Goal: Task Accomplishment & Management: Manage account settings

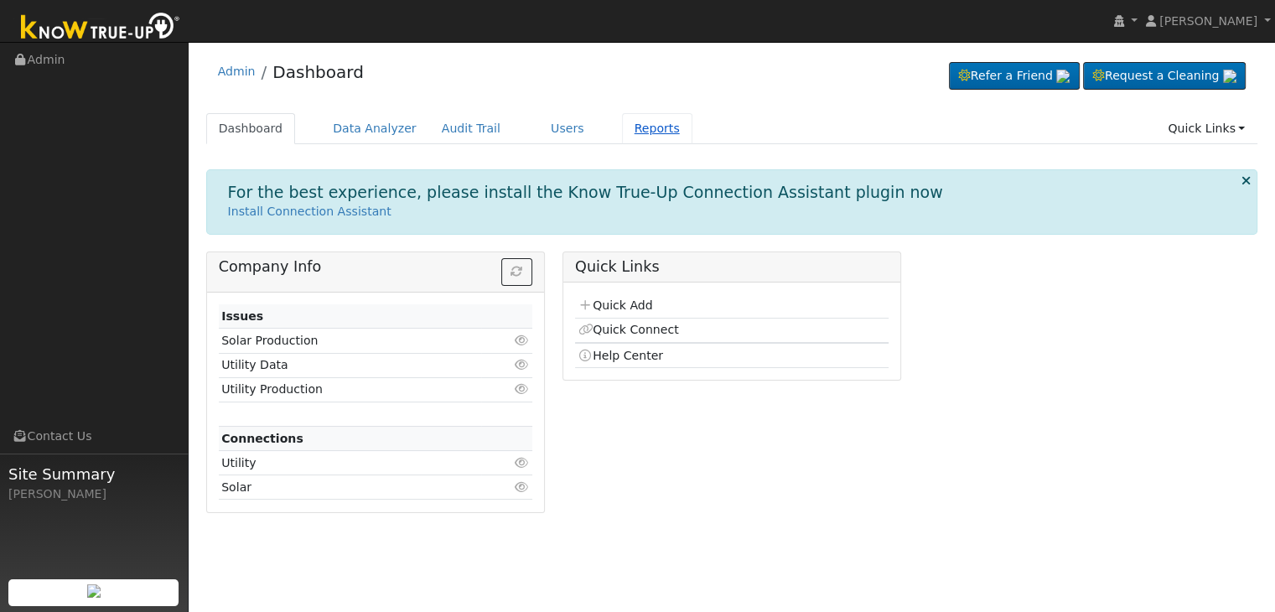
click at [622, 131] on link "Reports" at bounding box center [657, 128] width 70 height 31
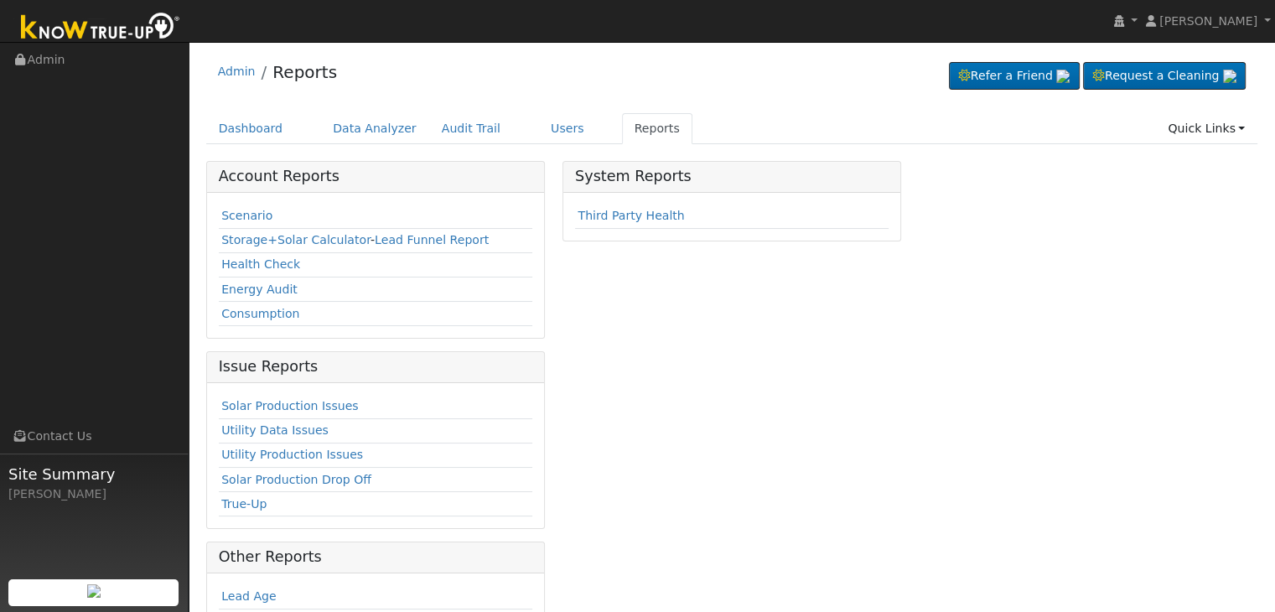
click at [532, 20] on nav "Mara Panganiban Mara Panganiban Profile My Company Help Center Terms Of Service…" at bounding box center [637, 21] width 1275 height 43
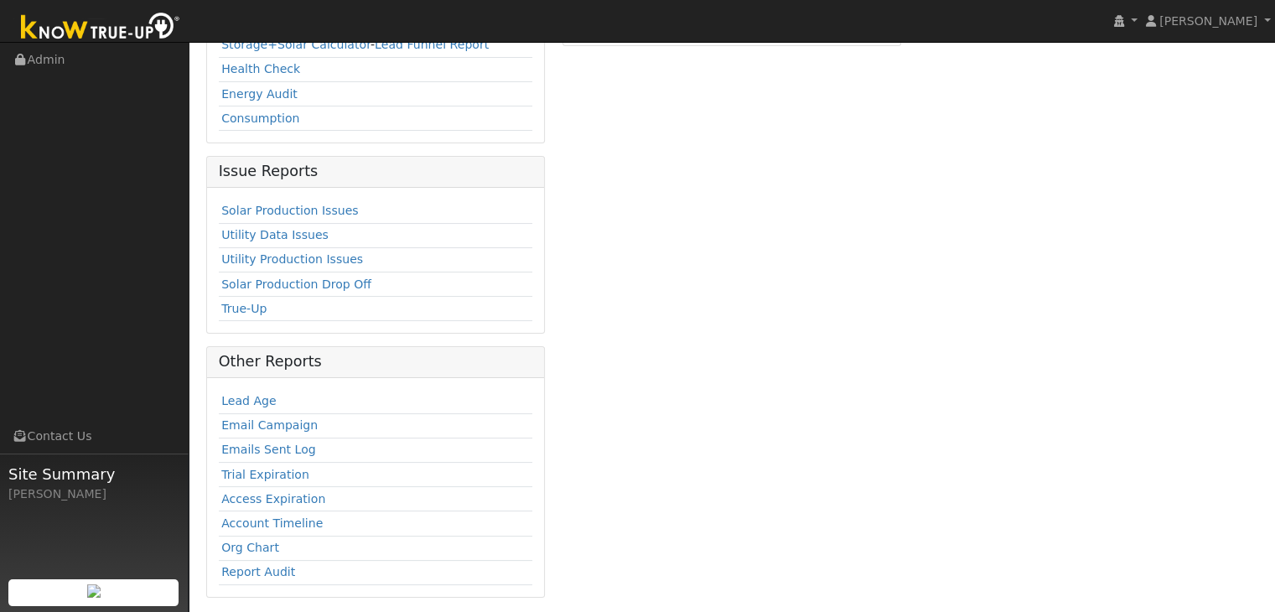
scroll to position [197, 0]
click at [289, 202] on link "Solar Production Issues" at bounding box center [289, 208] width 137 height 13
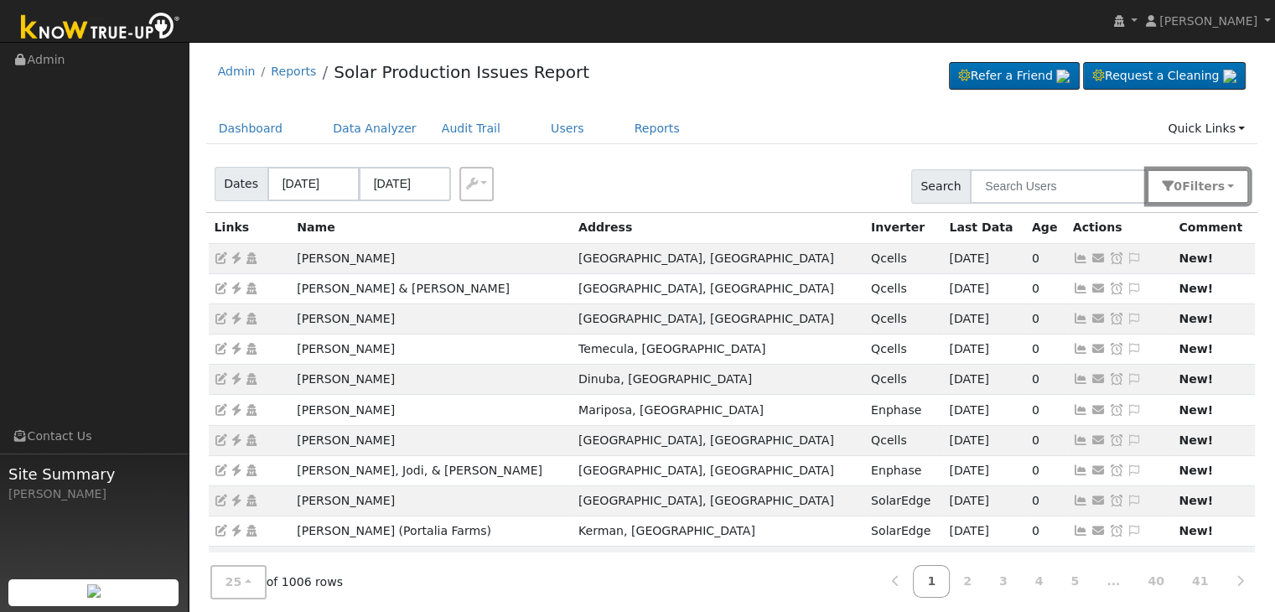
click at [1202, 192] on span "Filter s" at bounding box center [1203, 185] width 43 height 13
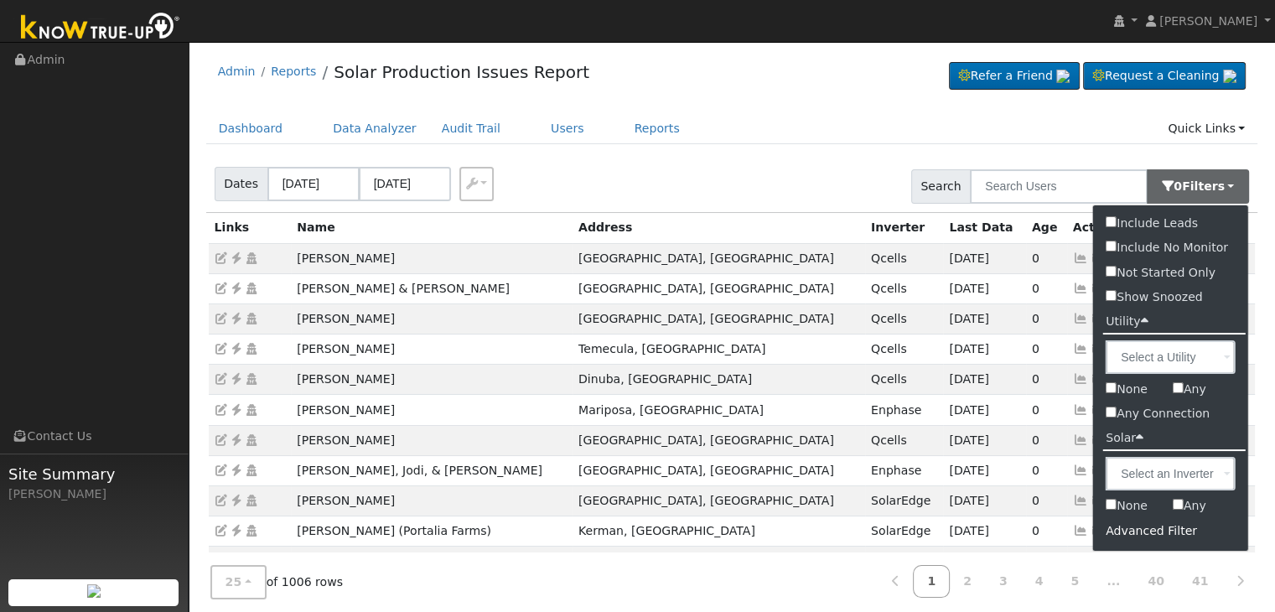
click at [1143, 531] on div "Advanced Filter" at bounding box center [1170, 531] width 155 height 26
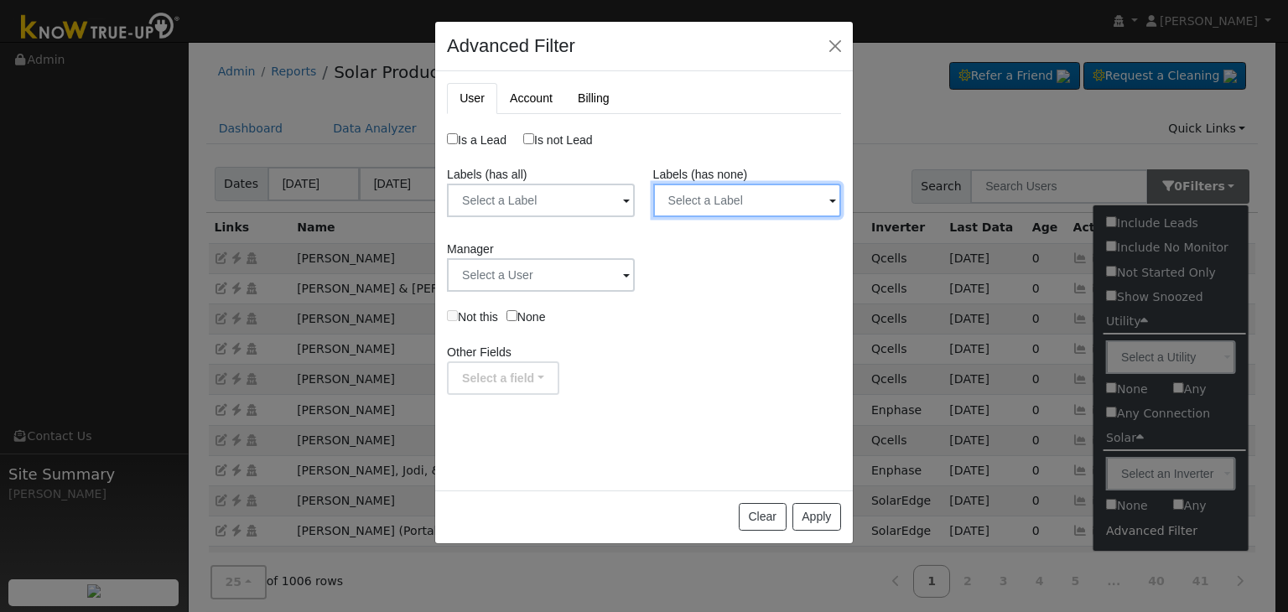
click at [635, 200] on input "text" at bounding box center [541, 201] width 188 height 34
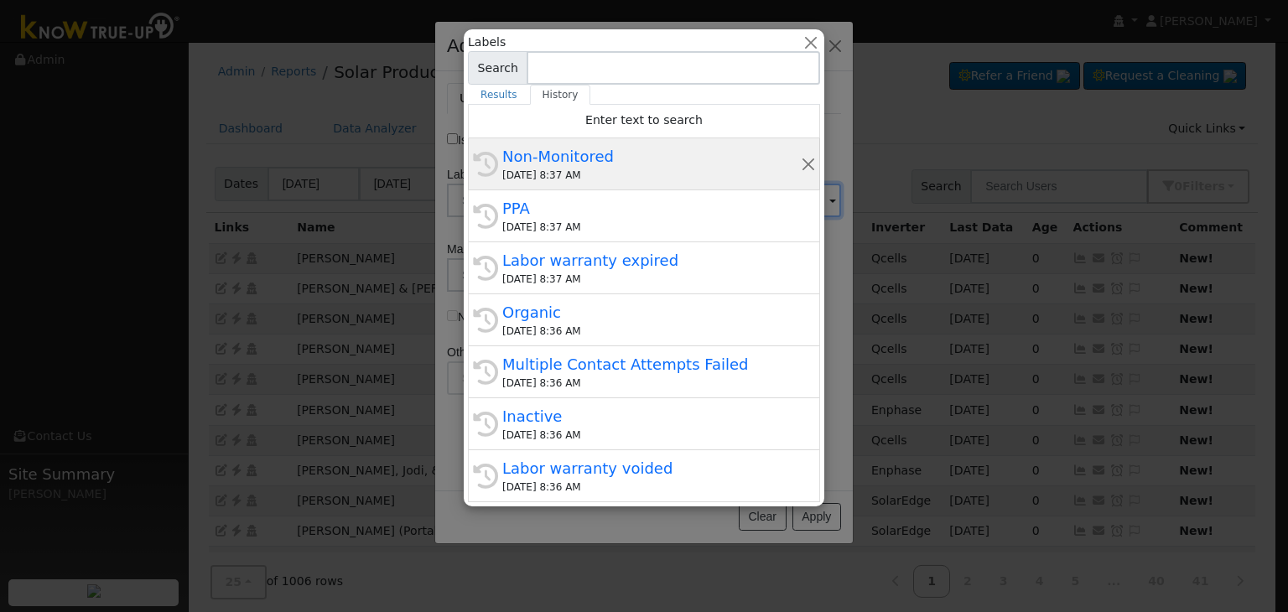
click at [597, 155] on div "Non-Monitored" at bounding box center [651, 156] width 299 height 23
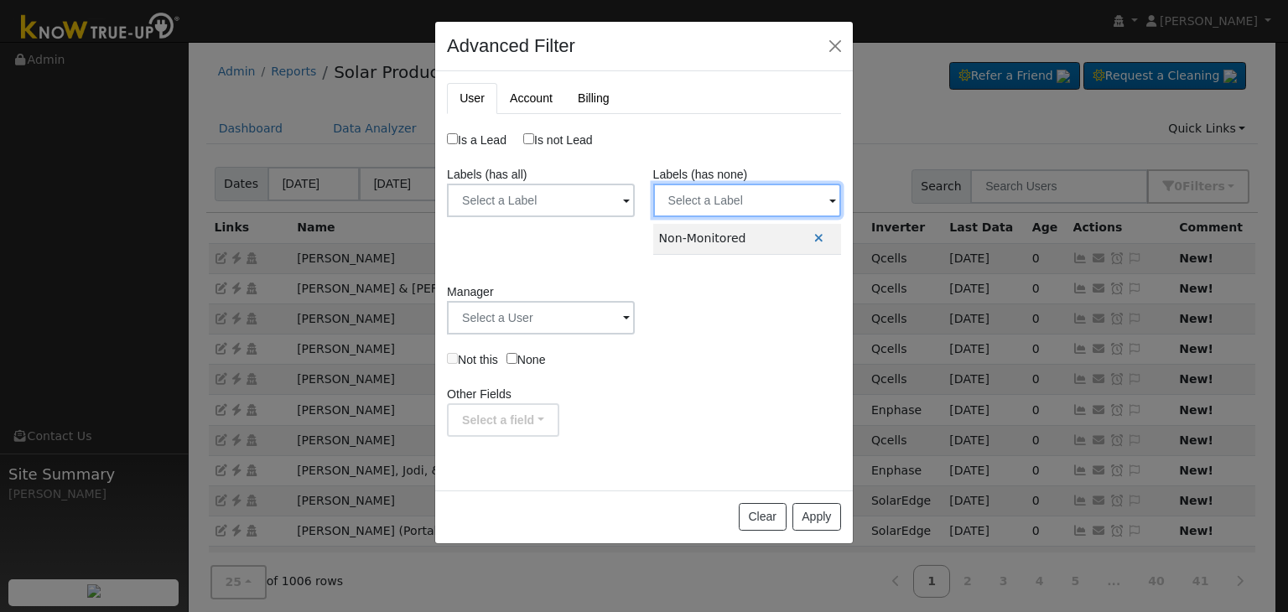
click at [635, 199] on input "text" at bounding box center [541, 201] width 188 height 34
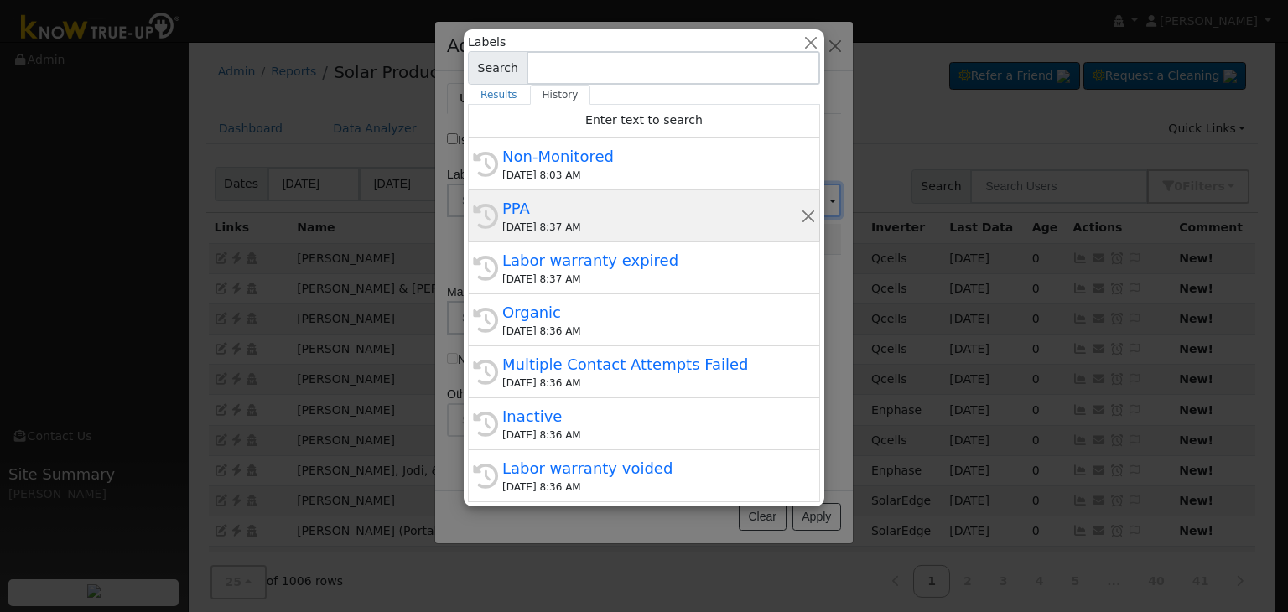
click at [537, 222] on div "08/29/2025 8:37 AM" at bounding box center [651, 227] width 299 height 15
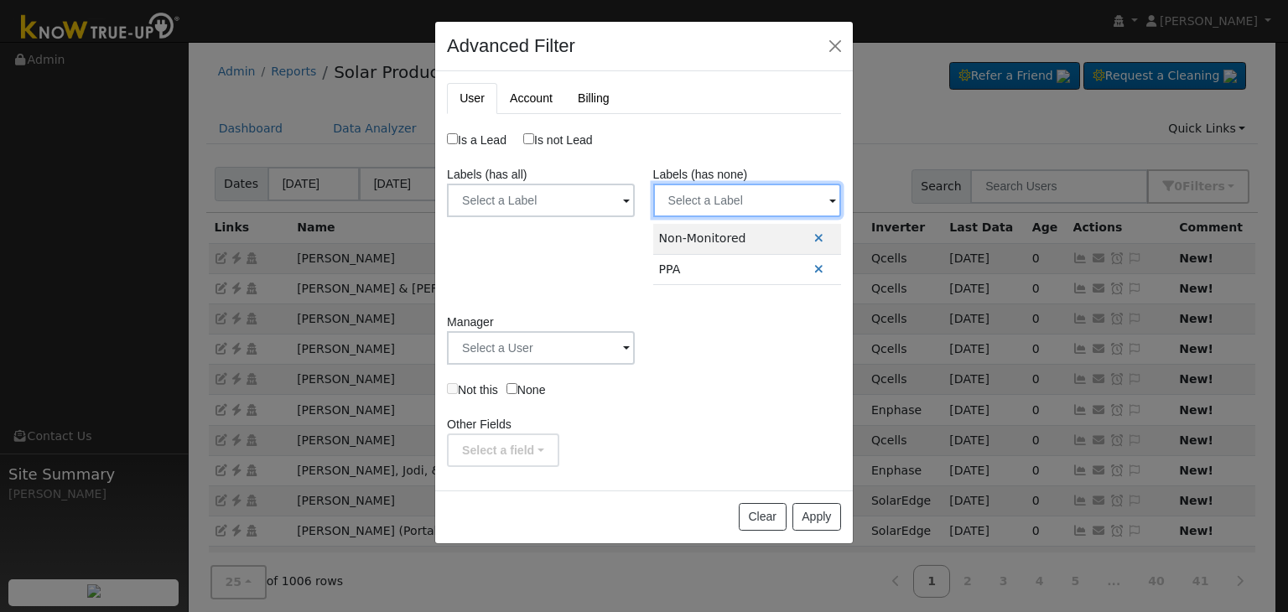
click at [635, 202] on input "text" at bounding box center [541, 201] width 188 height 34
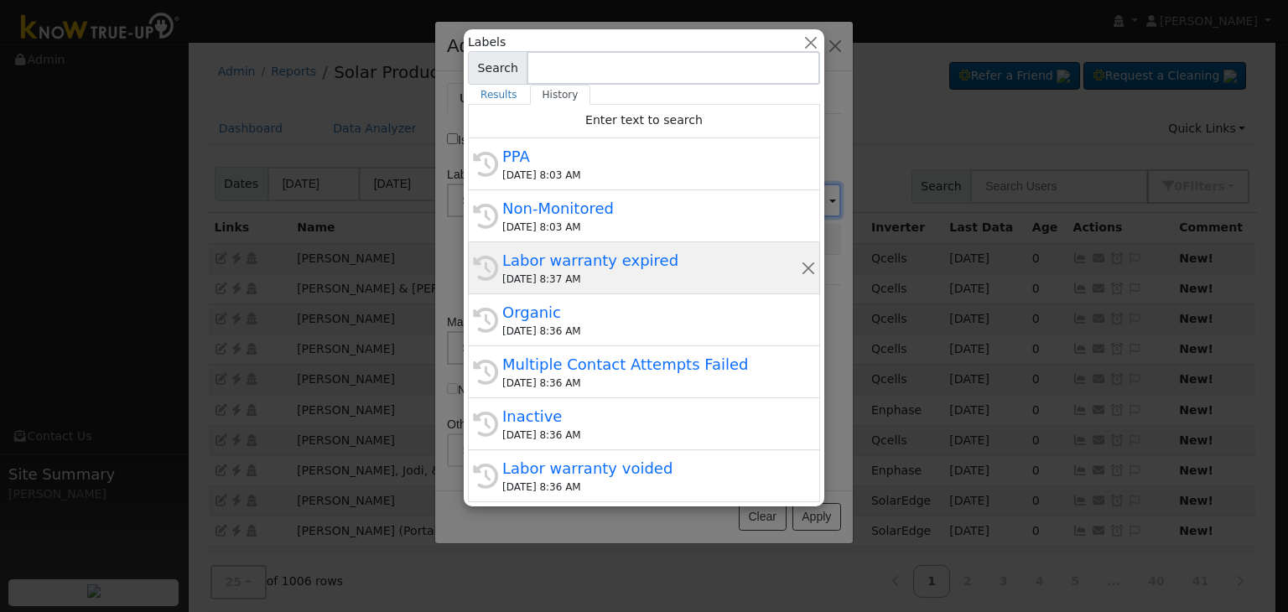
click at [611, 267] on div "Labor warranty expired" at bounding box center [651, 260] width 299 height 23
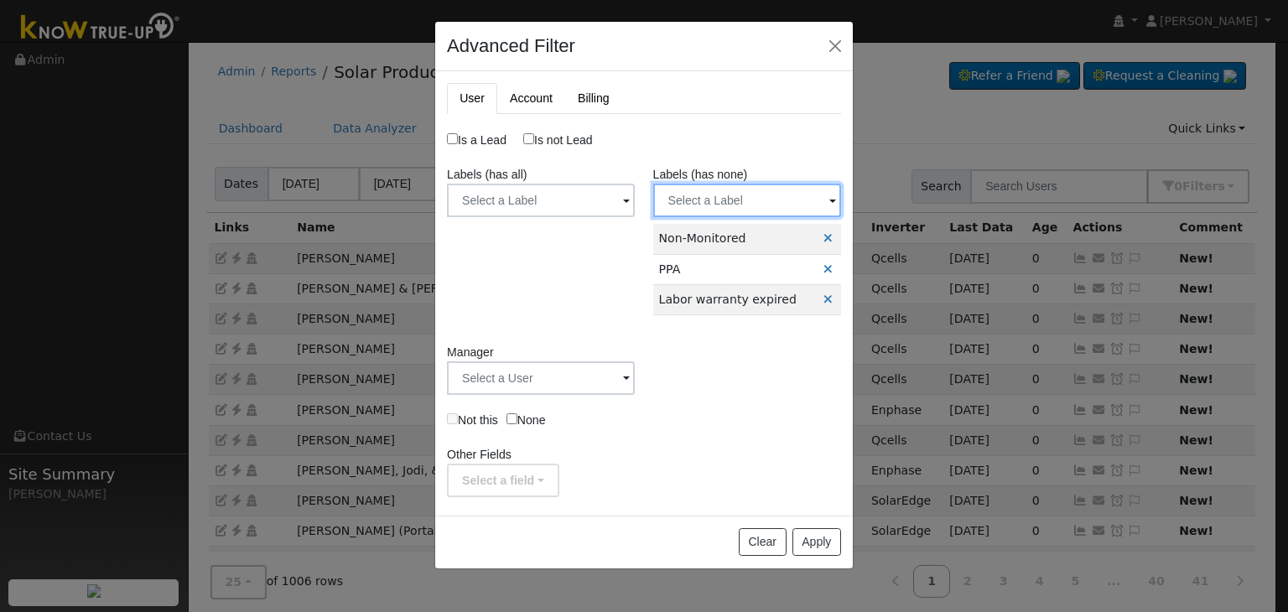
click at [635, 202] on input "text" at bounding box center [541, 201] width 188 height 34
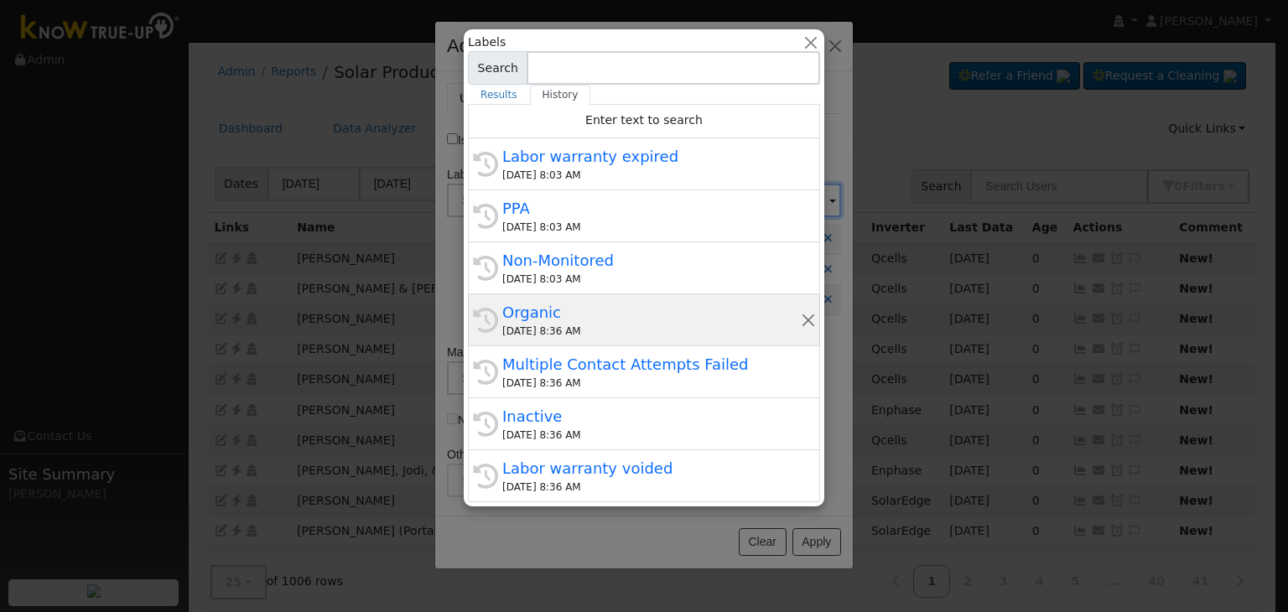
click at [569, 329] on div "08/29/2025 8:36 AM" at bounding box center [651, 331] width 299 height 15
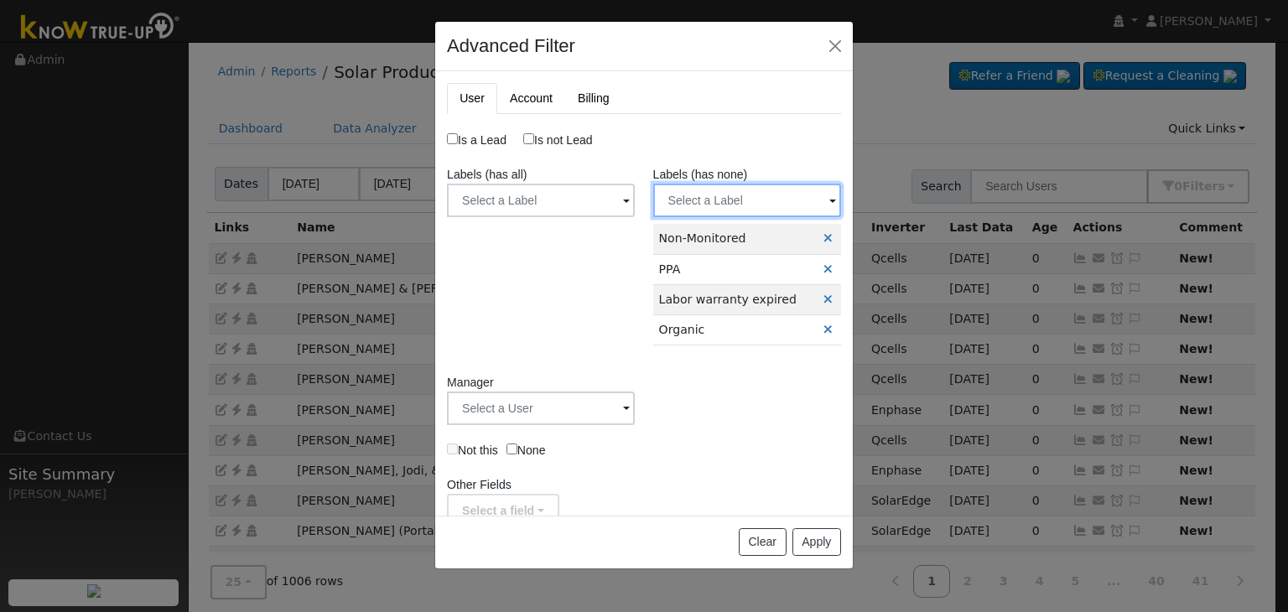
click at [635, 205] on input "text" at bounding box center [541, 201] width 188 height 34
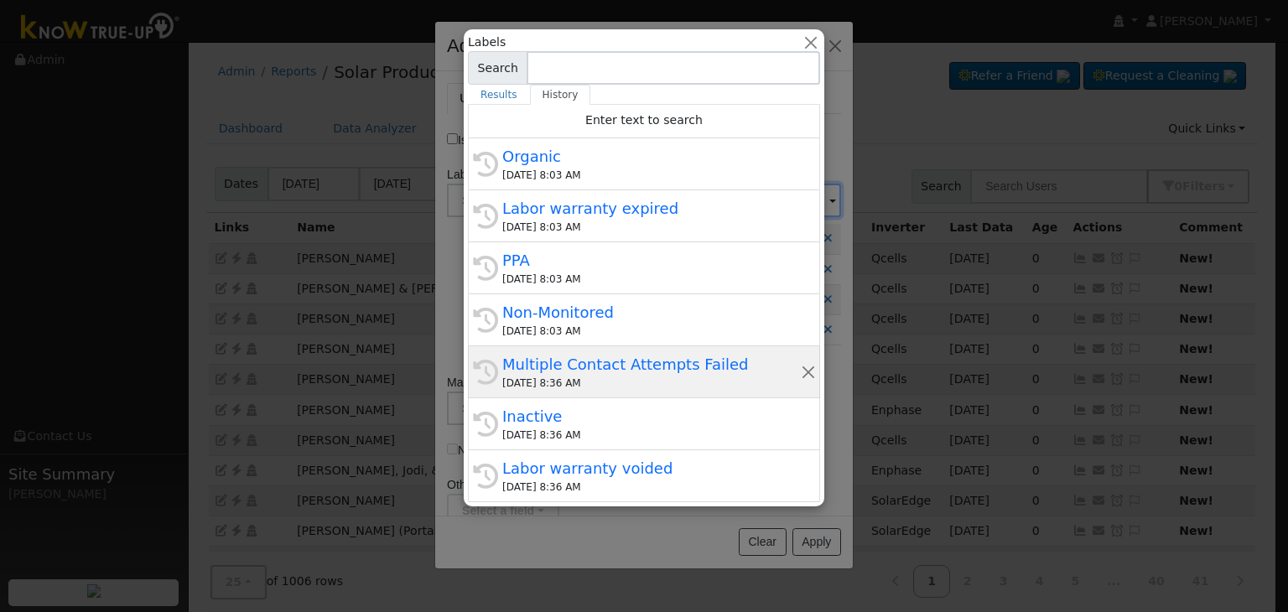
click at [578, 373] on div "Multiple Contact Attempts Failed" at bounding box center [651, 364] width 299 height 23
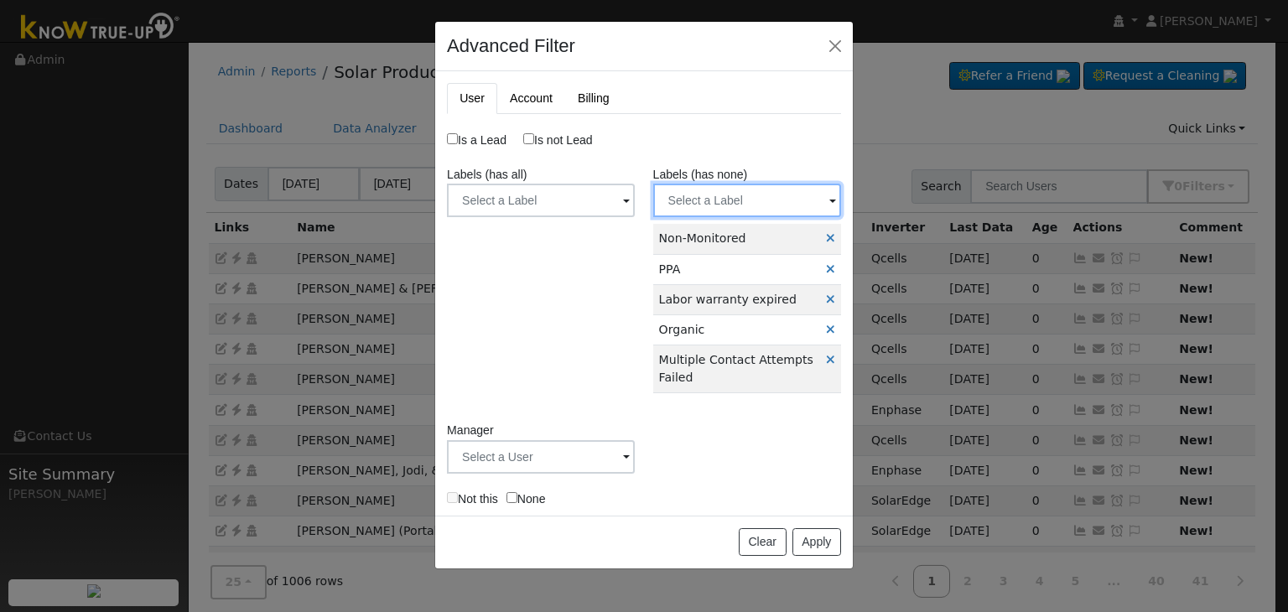
click at [635, 201] on input "text" at bounding box center [541, 201] width 188 height 34
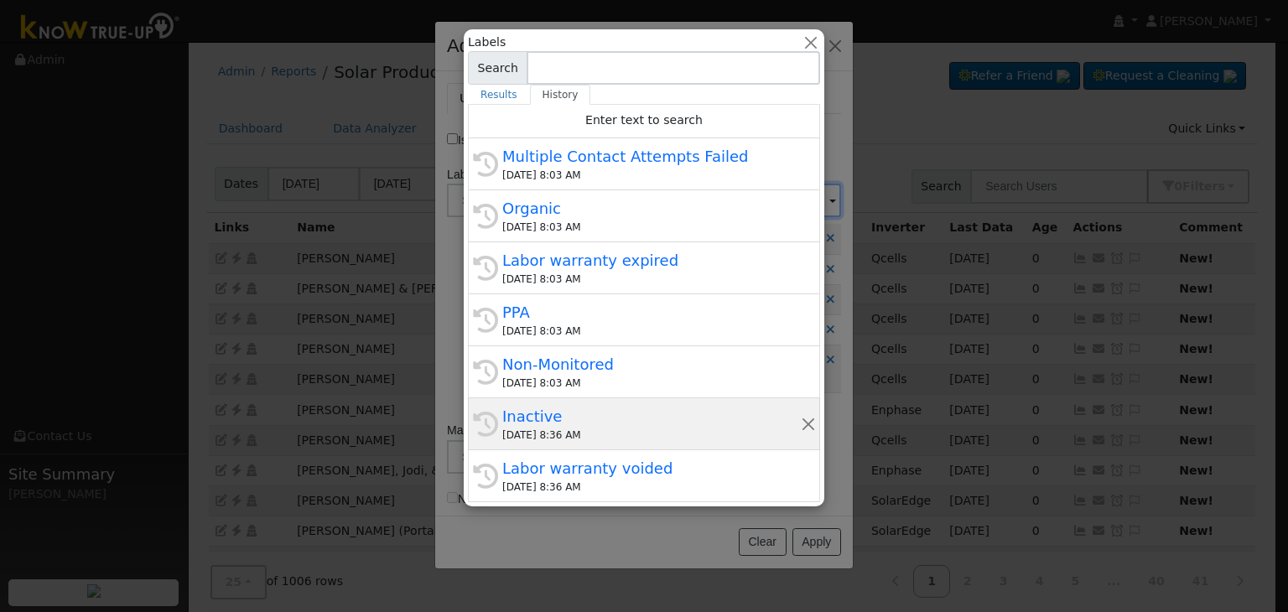
click at [576, 423] on div "Inactive" at bounding box center [651, 416] width 299 height 23
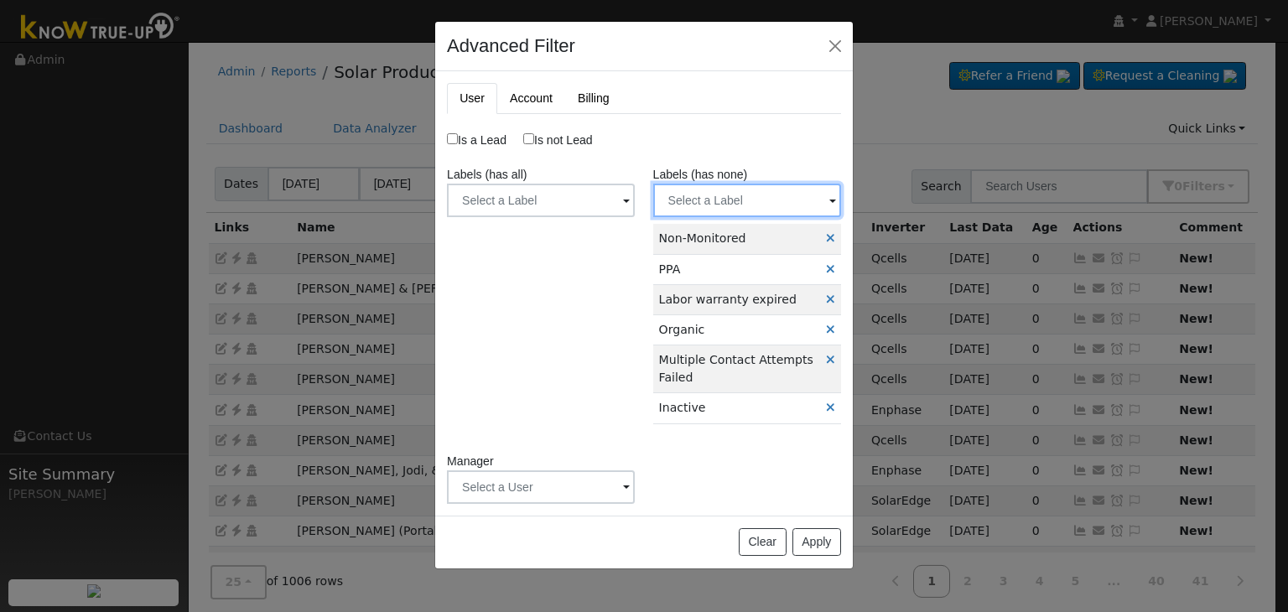
click at [635, 192] on input "text" at bounding box center [541, 201] width 188 height 34
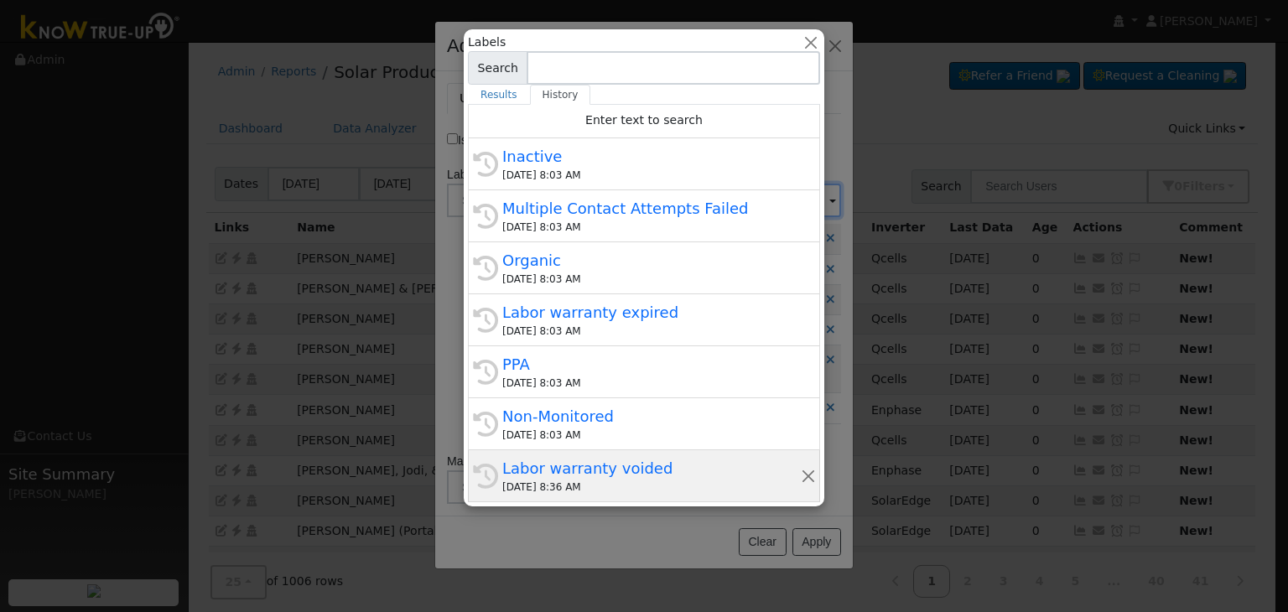
click at [605, 457] on div "Labor warranty voided" at bounding box center [651, 468] width 299 height 23
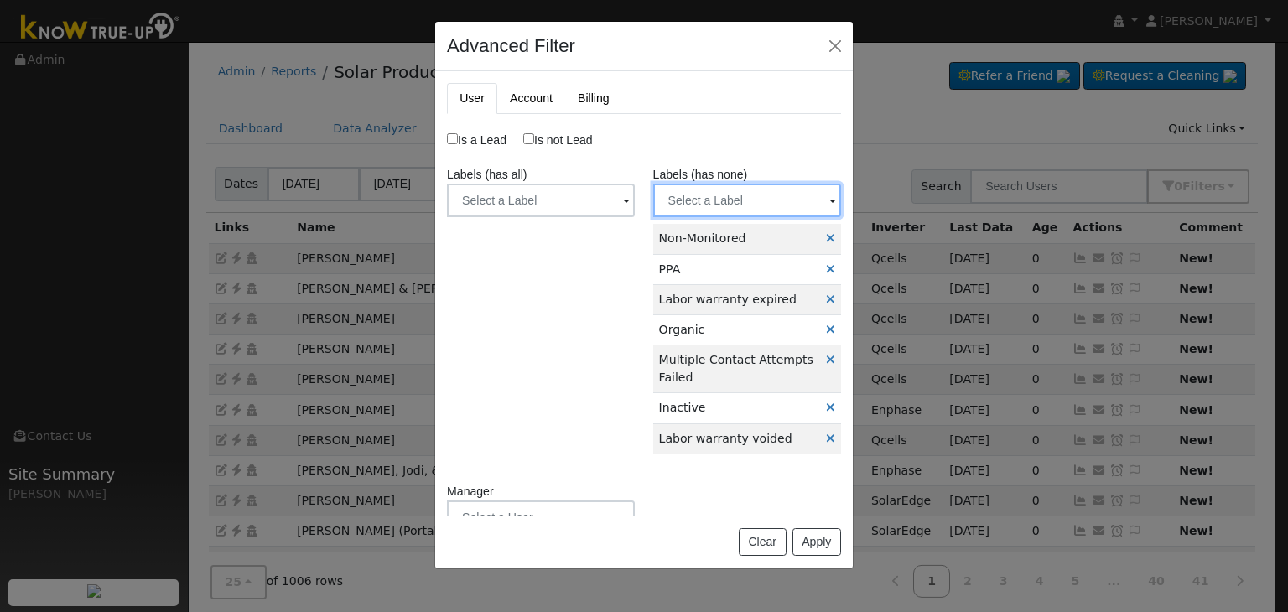
click at [635, 199] on input "text" at bounding box center [541, 201] width 188 height 34
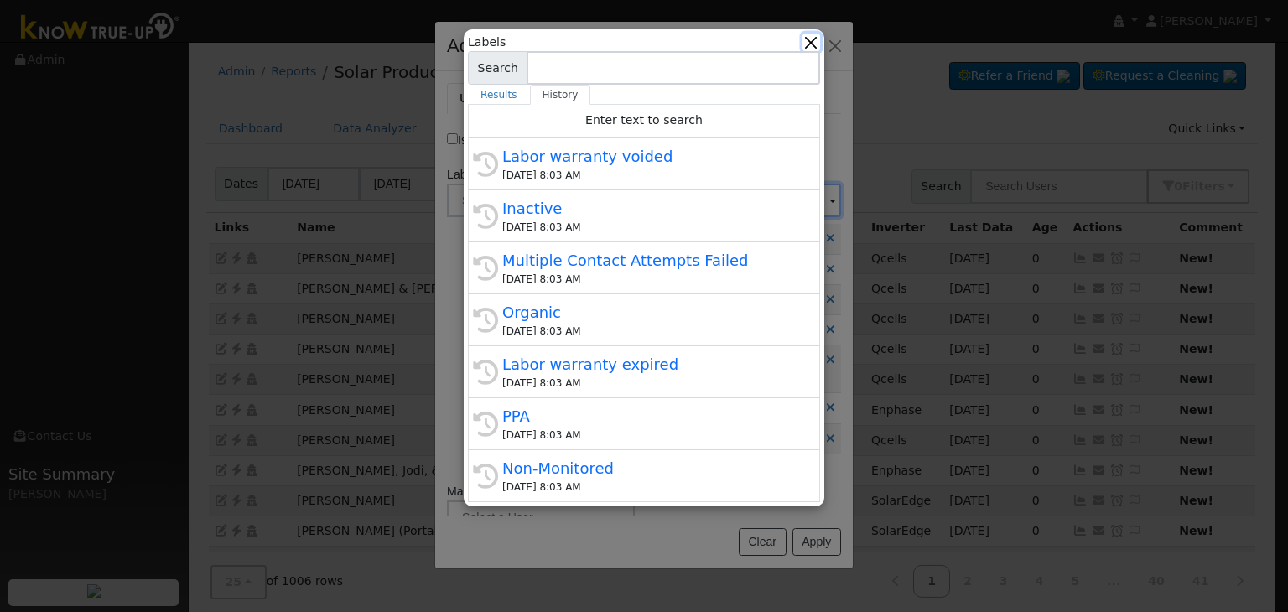
click at [813, 44] on button "button" at bounding box center [811, 43] width 18 height 18
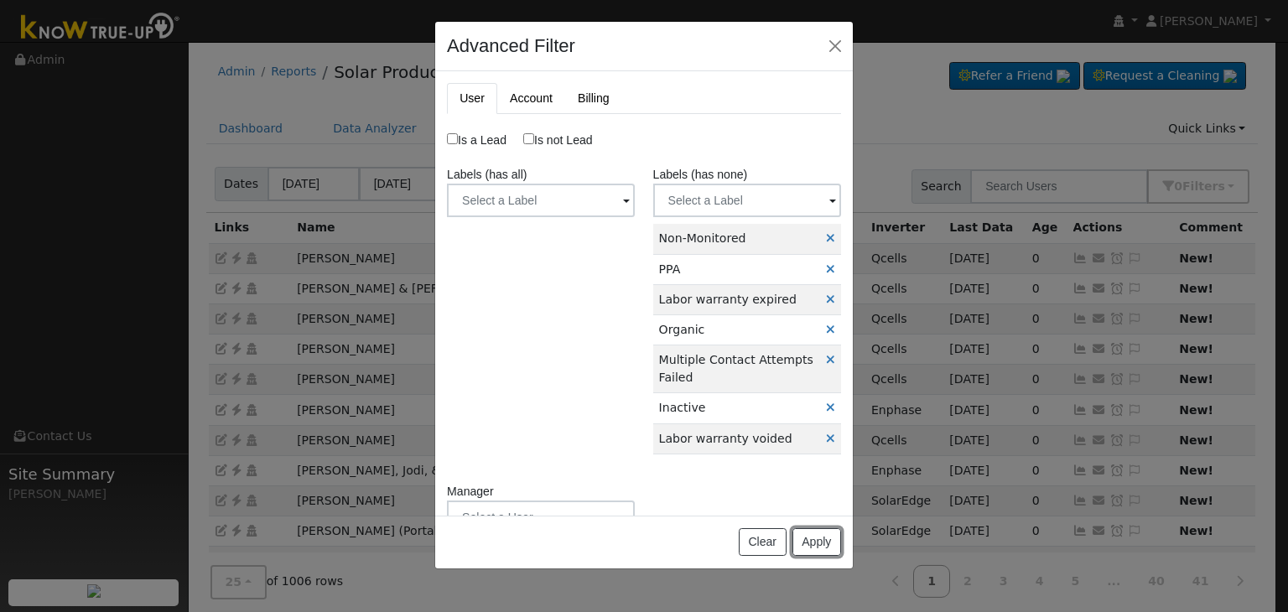
click at [824, 537] on button "Apply" at bounding box center [816, 542] width 49 height 29
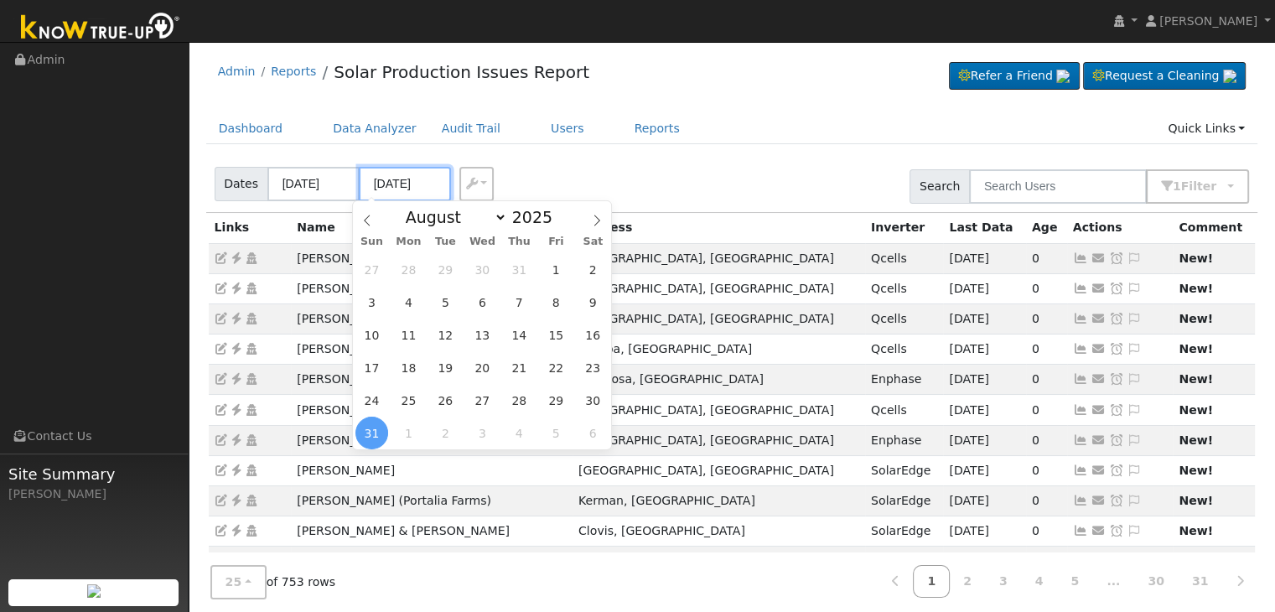
click at [408, 186] on input "08/31/2025" at bounding box center [405, 184] width 92 height 34
click at [412, 443] on span "1" at bounding box center [408, 433] width 33 height 33
type input "[DATE]"
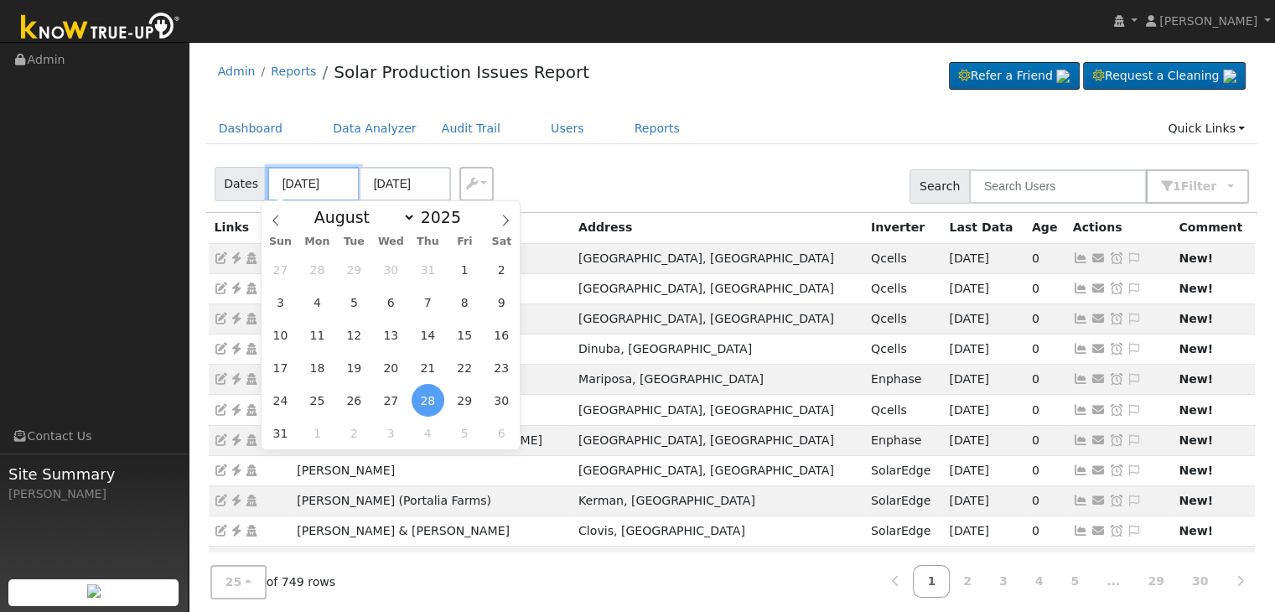
click at [305, 179] on input "08/28/2025" at bounding box center [313, 184] width 92 height 34
click at [509, 397] on span "30" at bounding box center [501, 400] width 33 height 33
type input "08/30/2025"
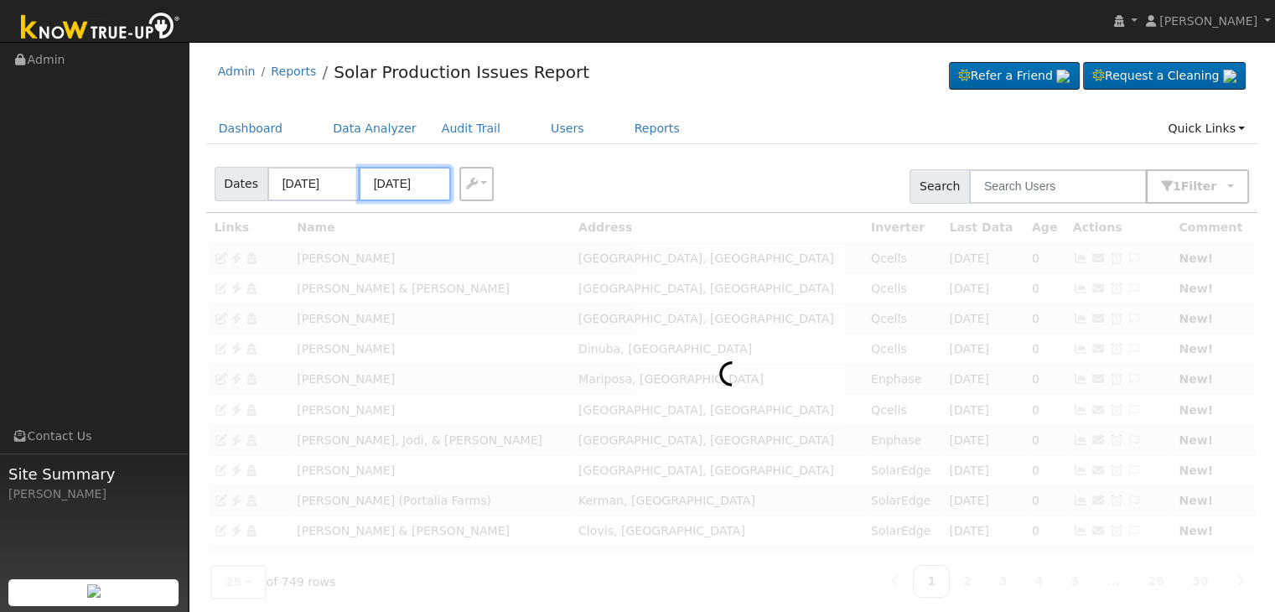
click at [407, 180] on input "09/03/2025" at bounding box center [405, 184] width 92 height 34
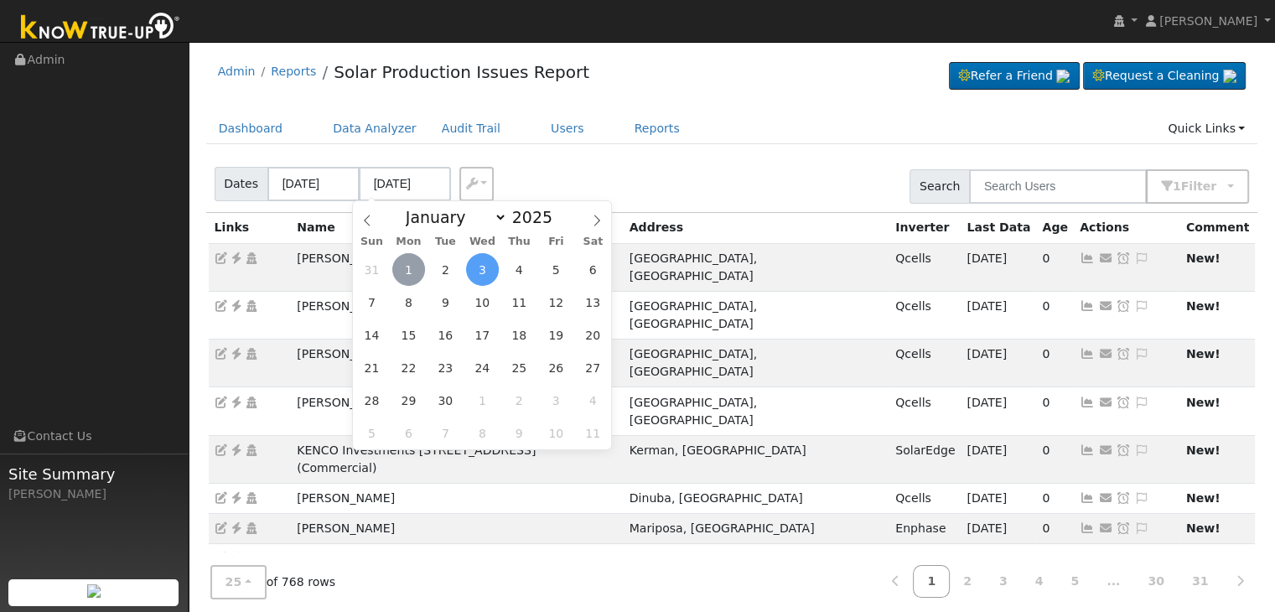
click at [402, 271] on span "1" at bounding box center [408, 269] width 33 height 33
type input "[DATE]"
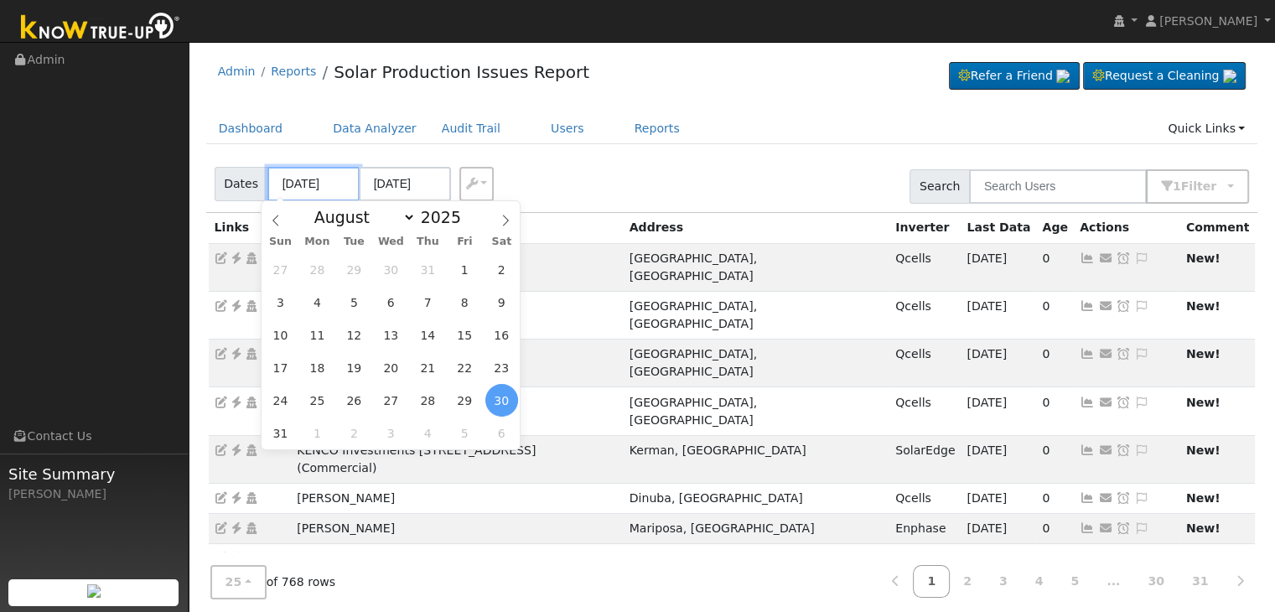
click at [302, 181] on input "08/30/2025" at bounding box center [313, 184] width 92 height 34
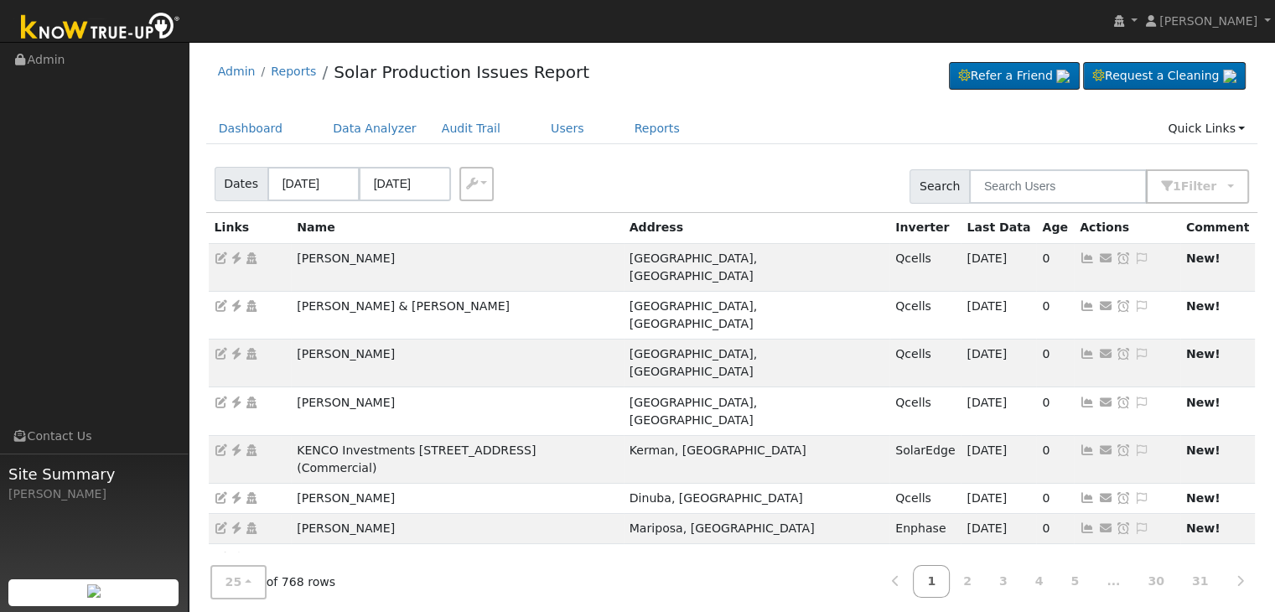
click at [639, 178] on div "Dates 08/30/2025 09/01/2025 Export CSV Search 1 Filter Include Leads Include No…" at bounding box center [732, 183] width 1058 height 57
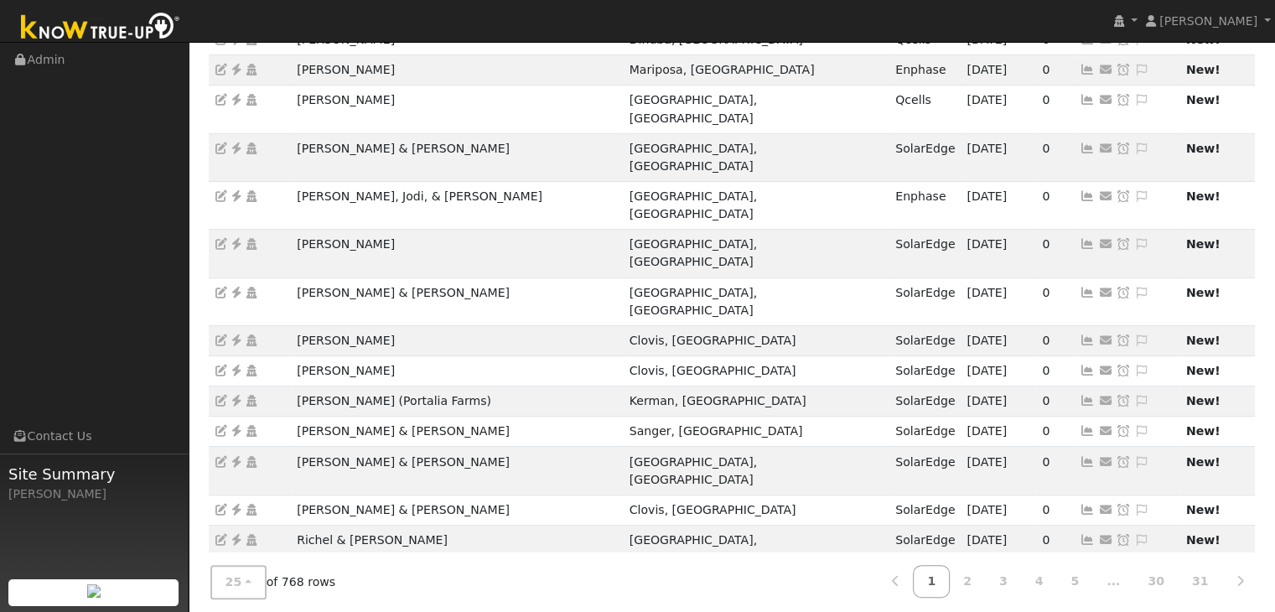
scroll to position [466, 0]
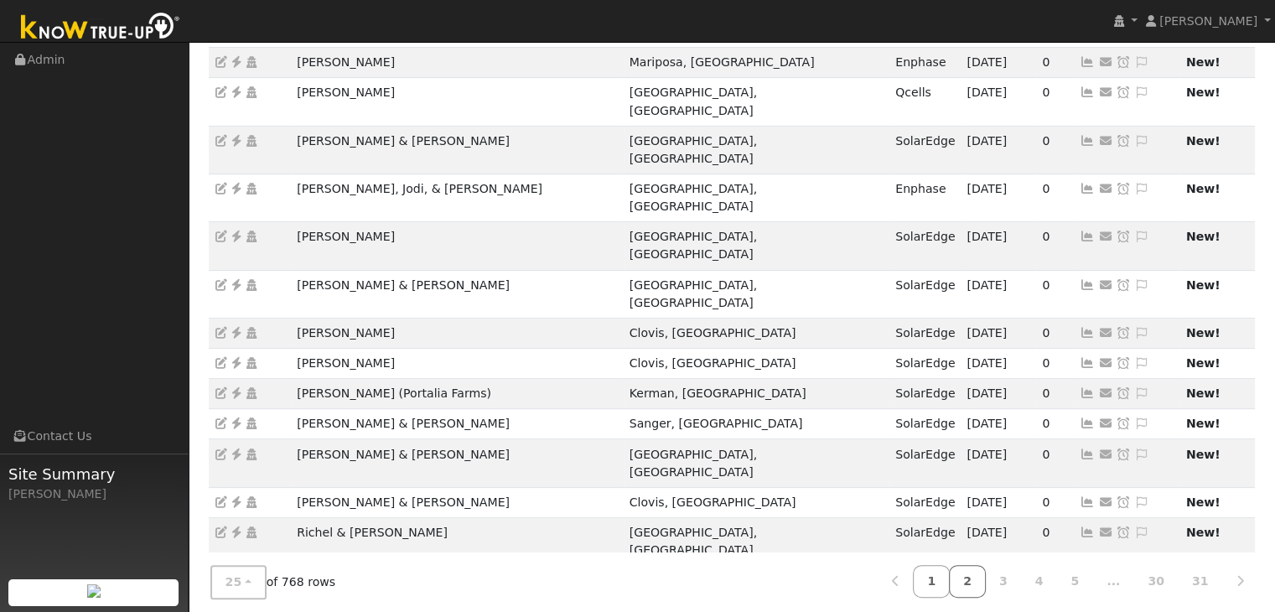
click at [986, 567] on link "2" at bounding box center [967, 581] width 37 height 33
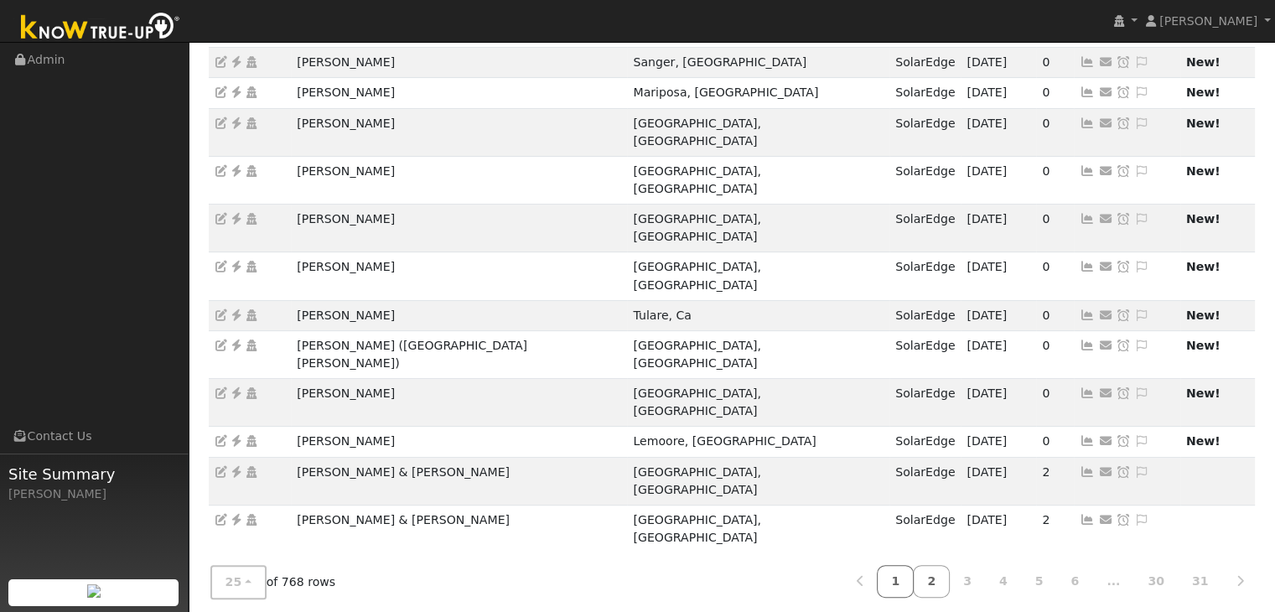
click at [914, 574] on link "1" at bounding box center [895, 581] width 37 height 33
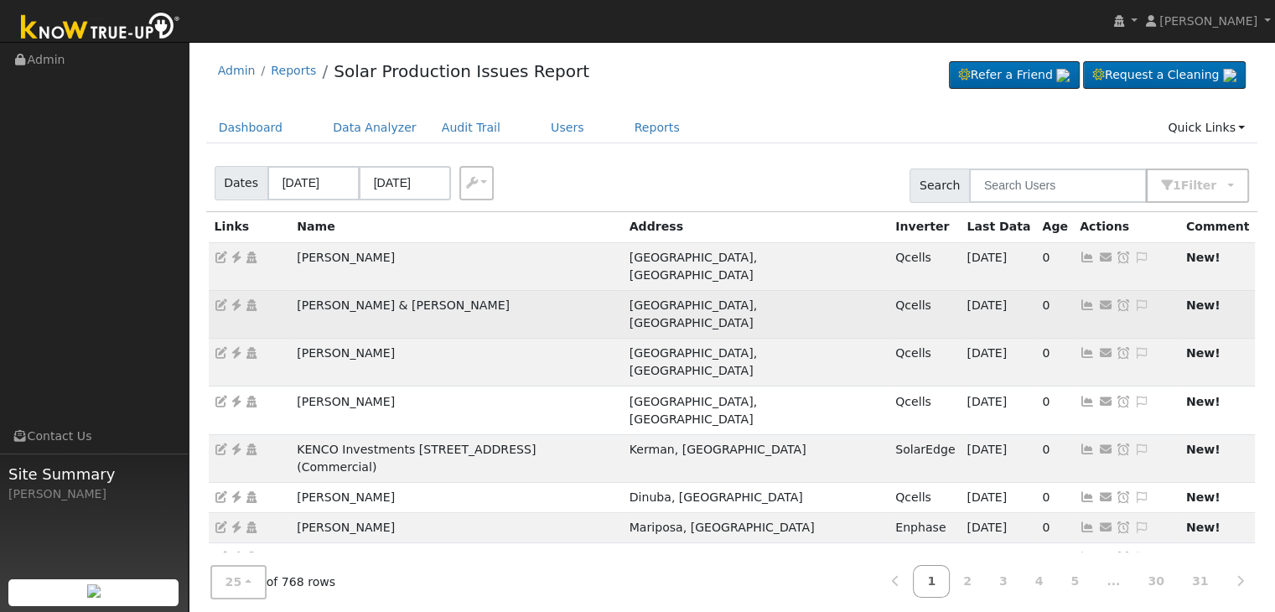
scroll to position [0, 0]
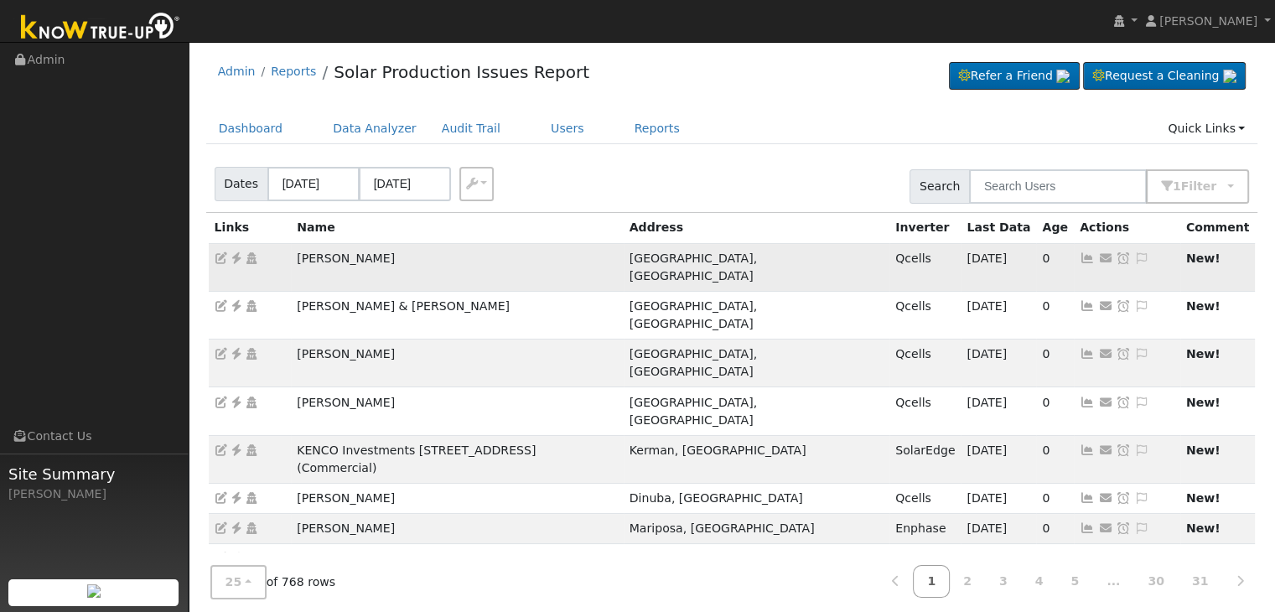
click at [236, 259] on icon at bounding box center [236, 258] width 15 height 12
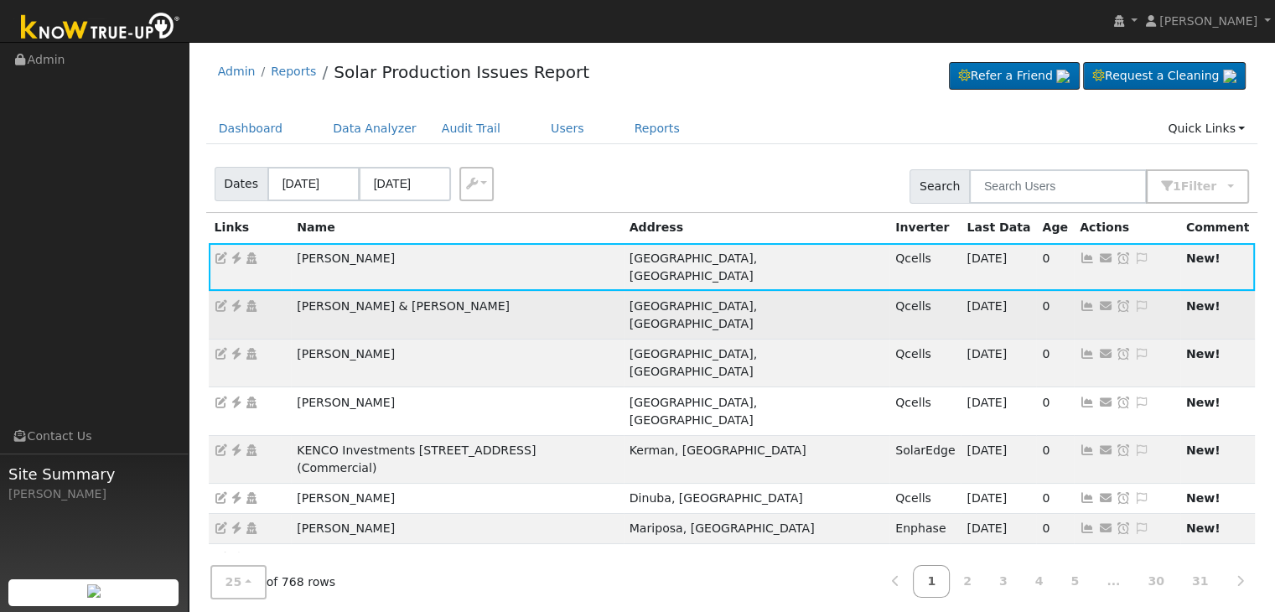
click at [232, 300] on icon at bounding box center [236, 306] width 15 height 12
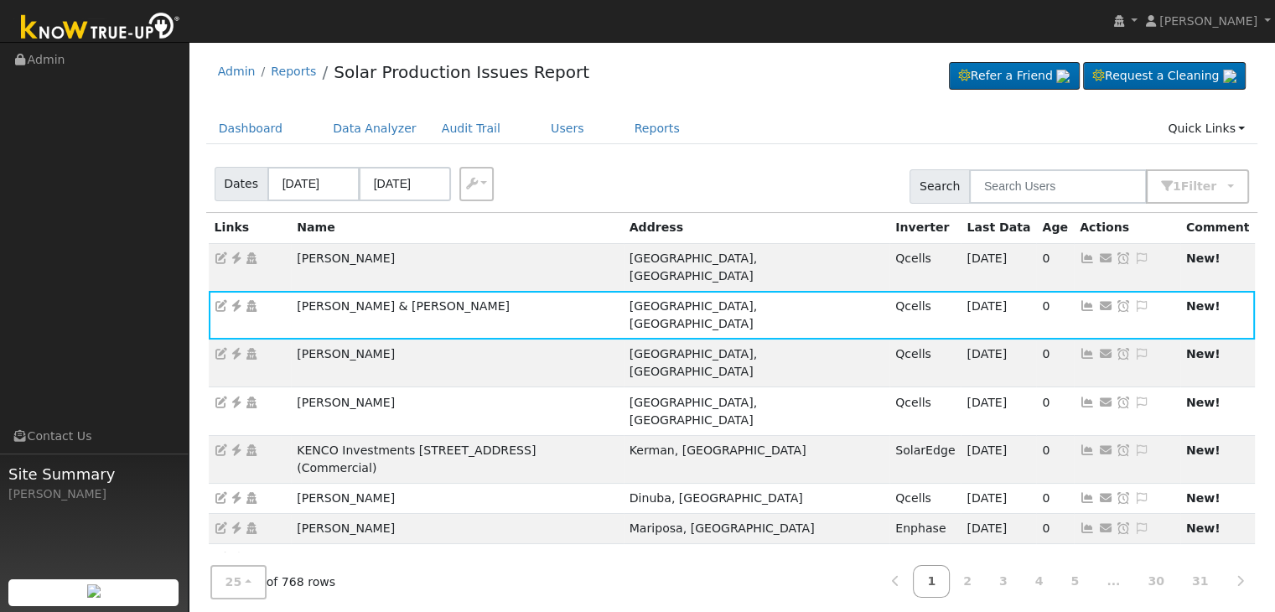
click at [1136, 300] on icon at bounding box center [1141, 306] width 15 height 12
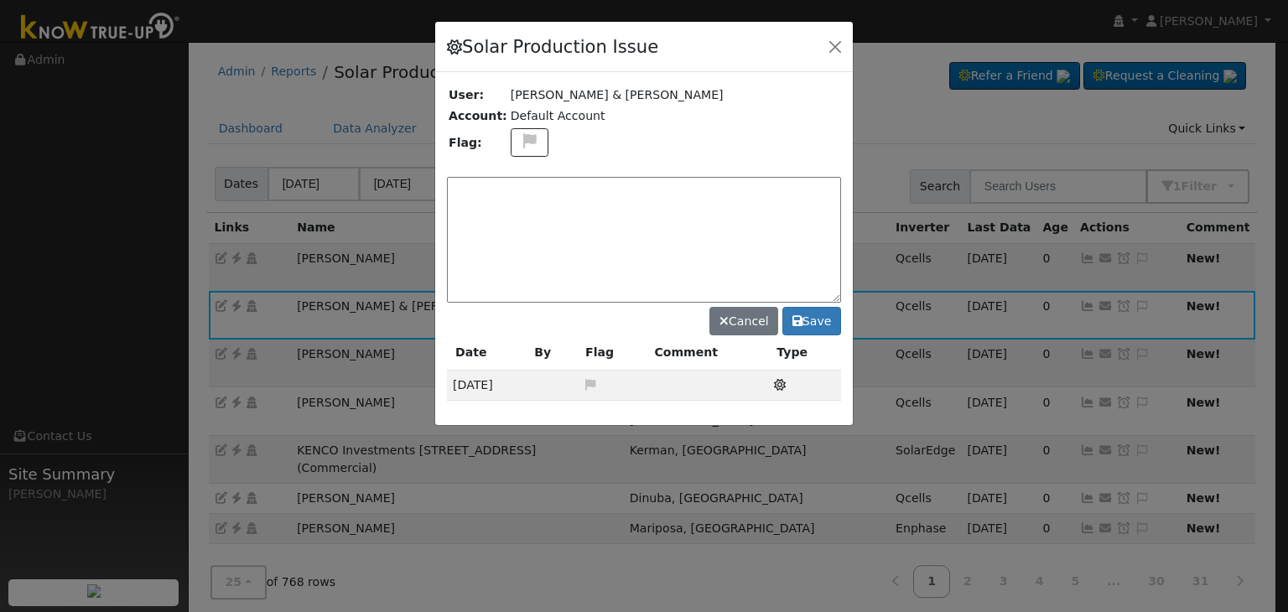
click at [518, 124] on td "Default Account" at bounding box center [675, 116] width 332 height 21
click at [529, 142] on button at bounding box center [530, 142] width 39 height 29
click at [524, 203] on icon at bounding box center [528, 202] width 19 height 15
click at [521, 197] on textarea at bounding box center [644, 240] width 394 height 126
type textarea "NO PRODUCTION - Fault. Case Made. (MP) 9/1"
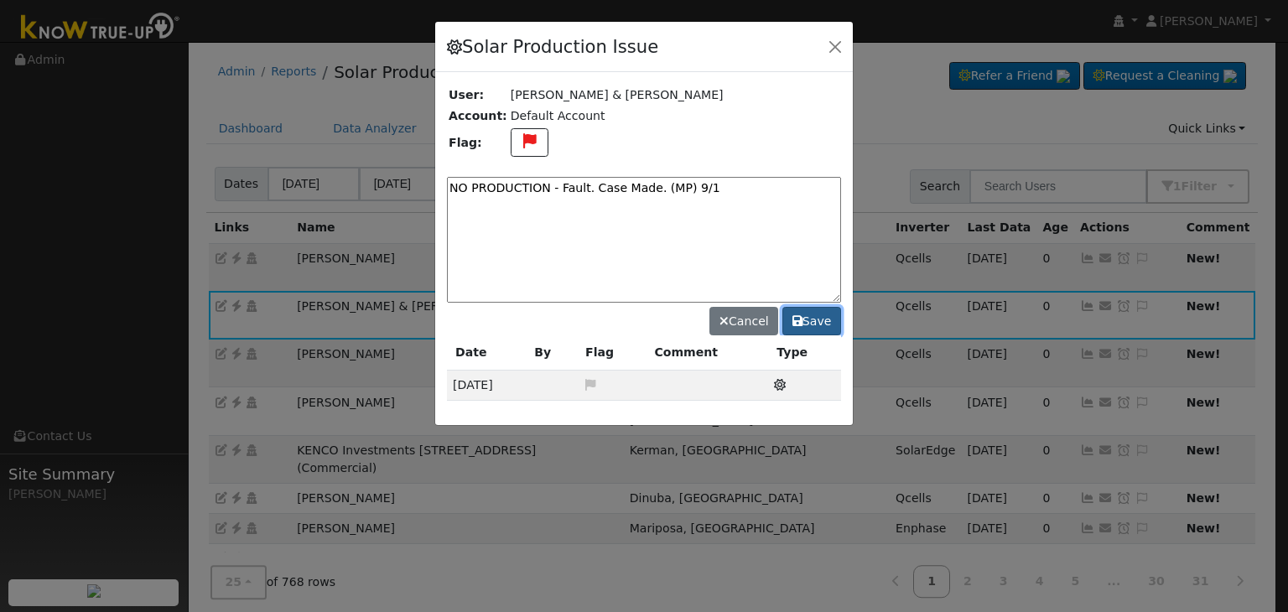
click at [828, 316] on button "Save" at bounding box center [811, 321] width 59 height 29
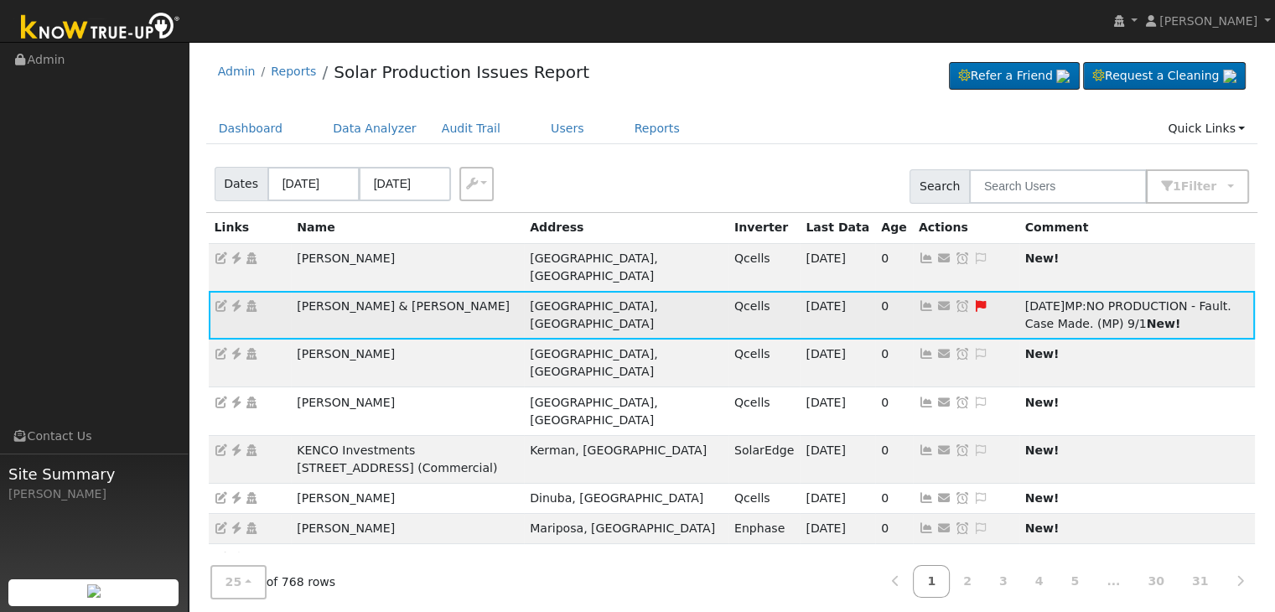
click at [955, 306] on icon at bounding box center [962, 306] width 15 height 12
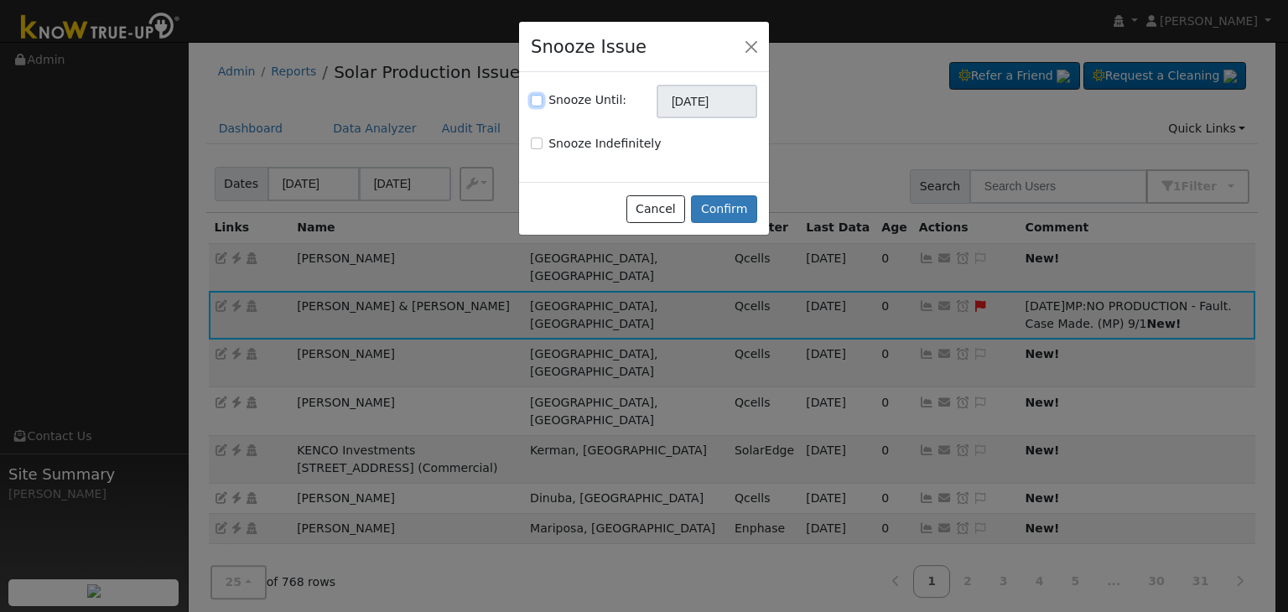
click at [538, 96] on input "Snooze Until:" at bounding box center [537, 101] width 12 height 12
checkbox input "true"
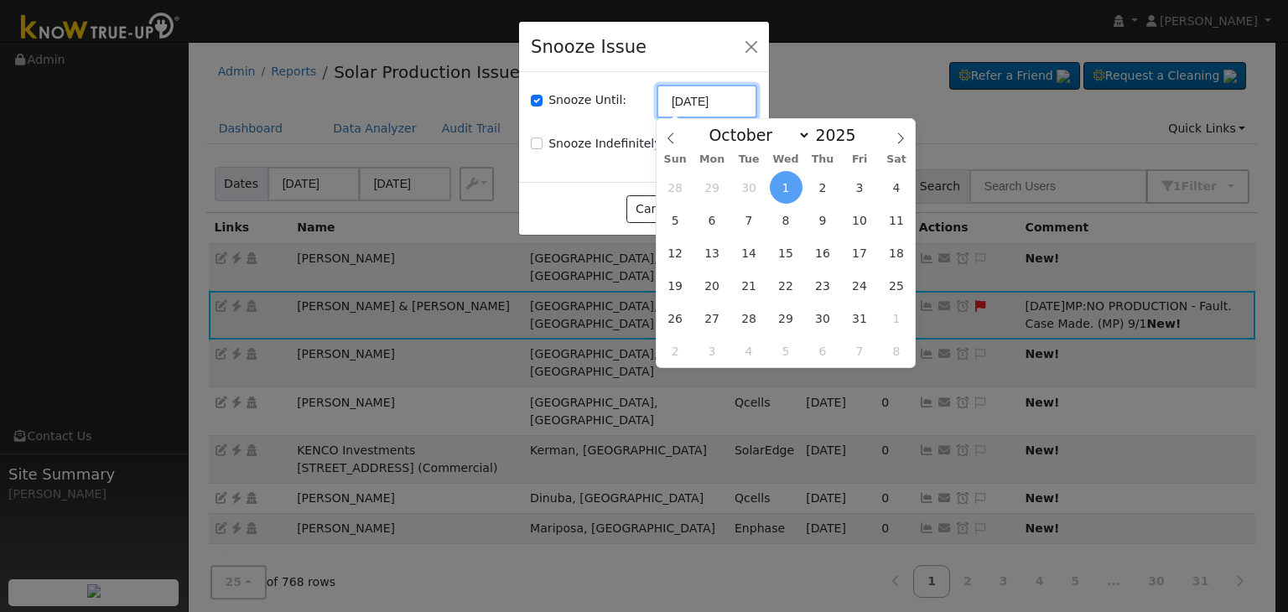
click at [708, 101] on input "10/01/2025" at bounding box center [707, 102] width 101 height 34
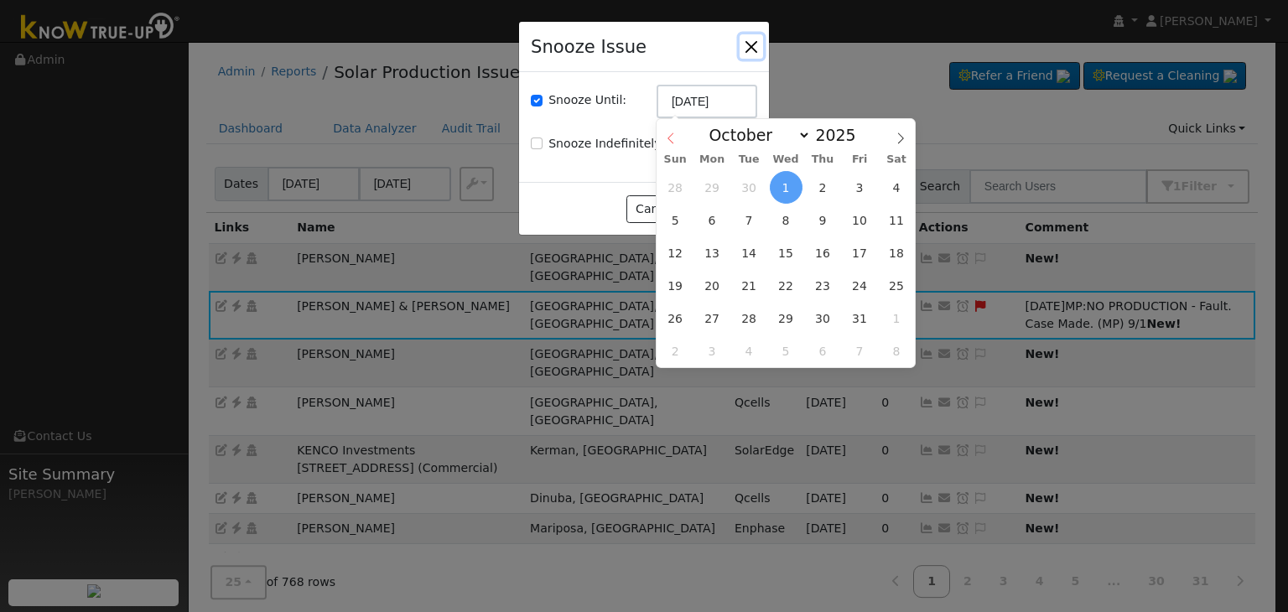
click at [667, 138] on icon at bounding box center [671, 138] width 12 height 12
select select "8"
click at [792, 356] on span "8" at bounding box center [786, 351] width 33 height 33
type input "10/08/2025"
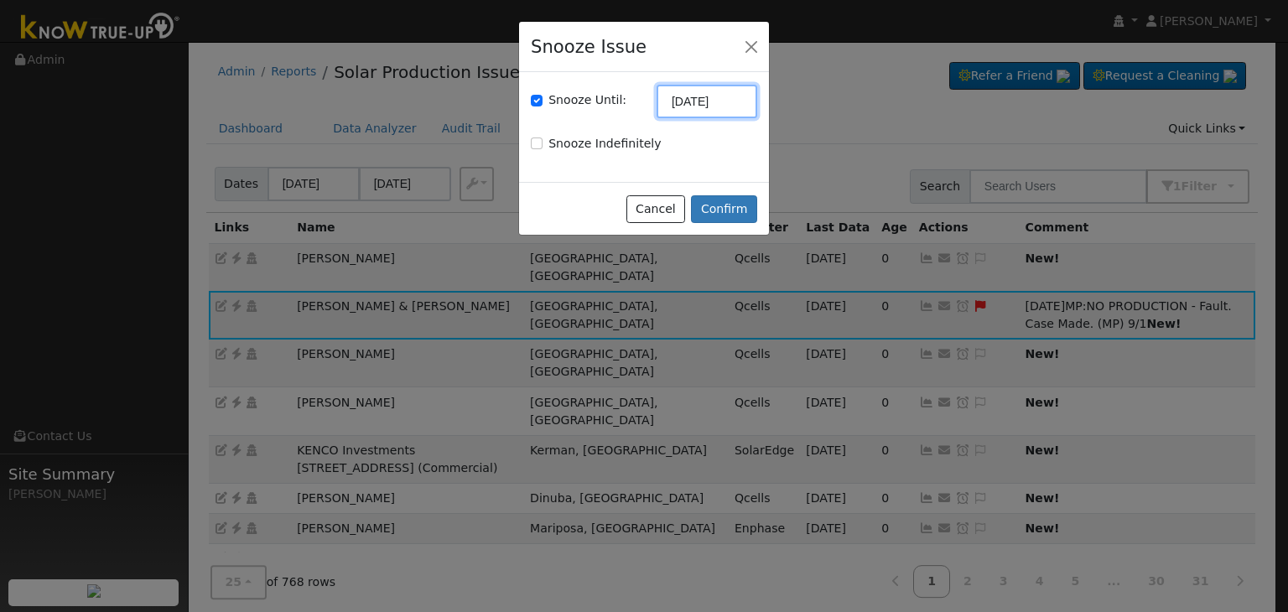
click at [691, 98] on input "10/08/2025" at bounding box center [707, 102] width 101 height 34
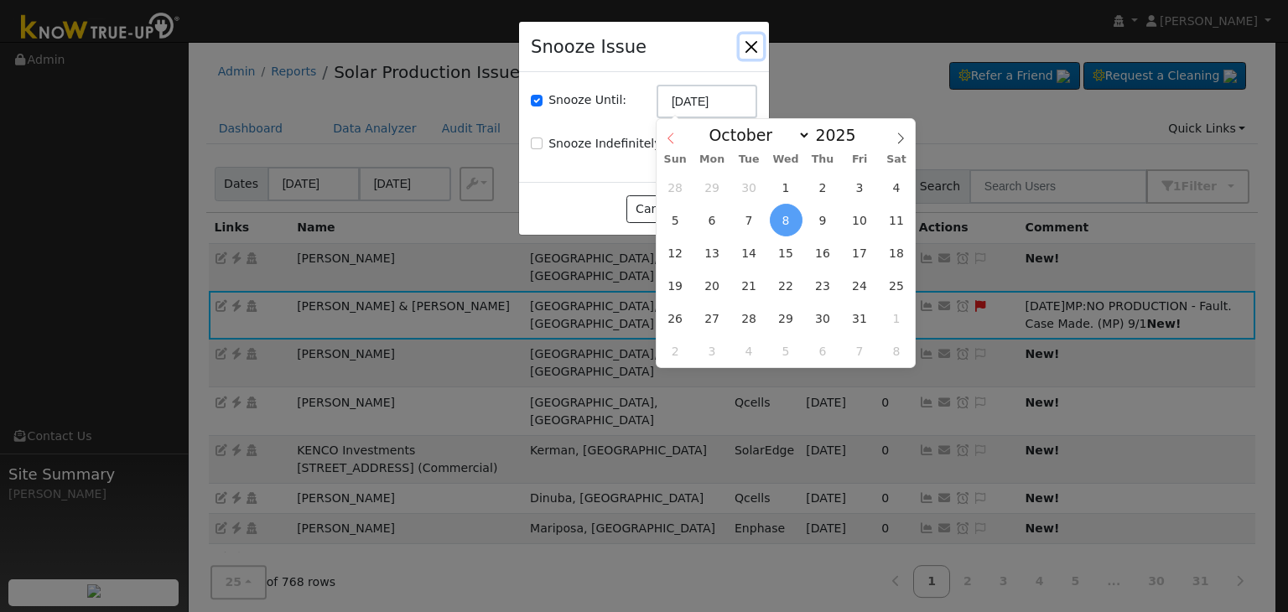
click at [671, 135] on icon at bounding box center [671, 138] width 12 height 12
select select "8"
click at [718, 222] on span "8" at bounding box center [712, 220] width 33 height 33
type input "09/08/2025"
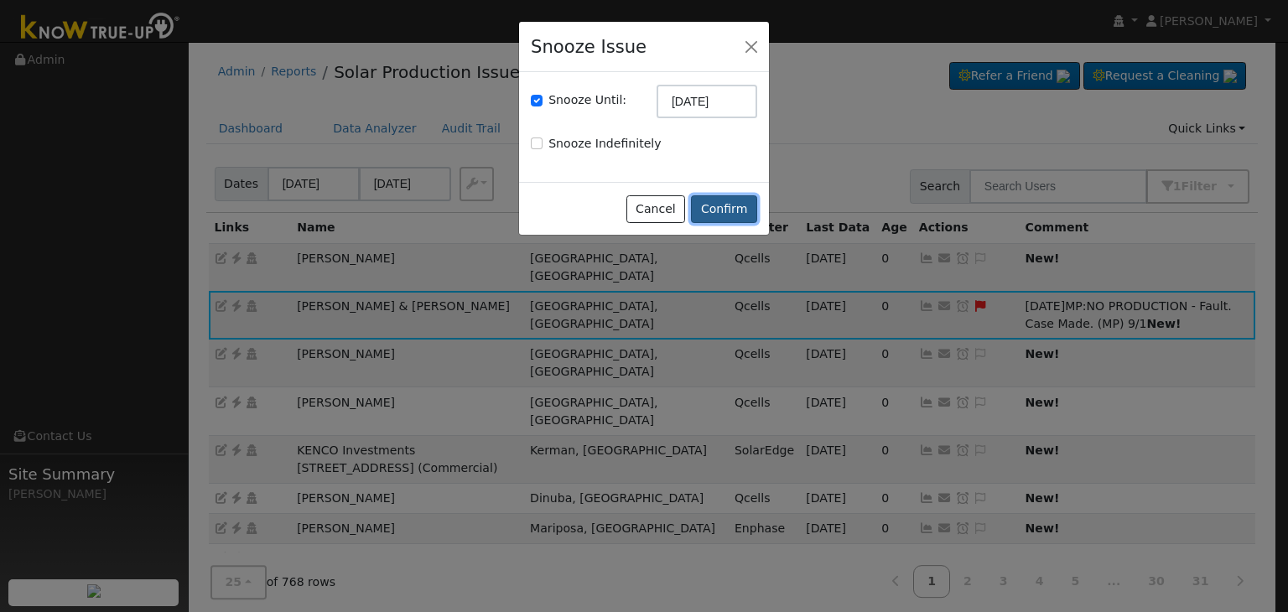
click at [736, 207] on button "Confirm" at bounding box center [724, 209] width 66 height 29
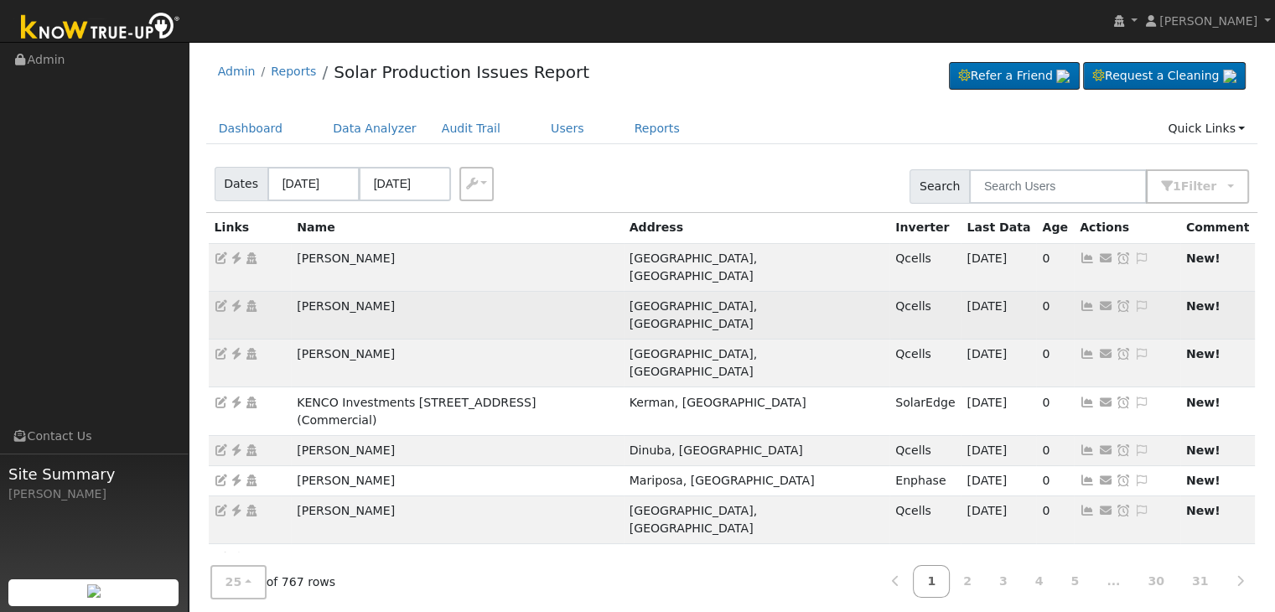
click at [236, 300] on icon at bounding box center [236, 306] width 15 height 12
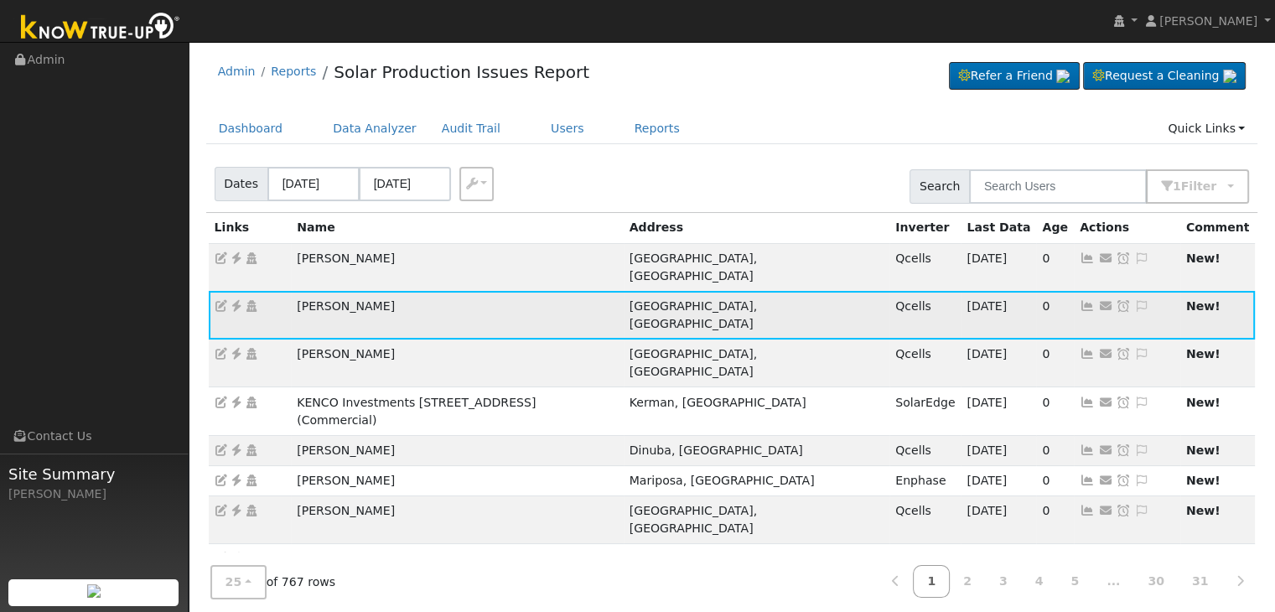
click at [1134, 300] on icon at bounding box center [1141, 306] width 15 height 12
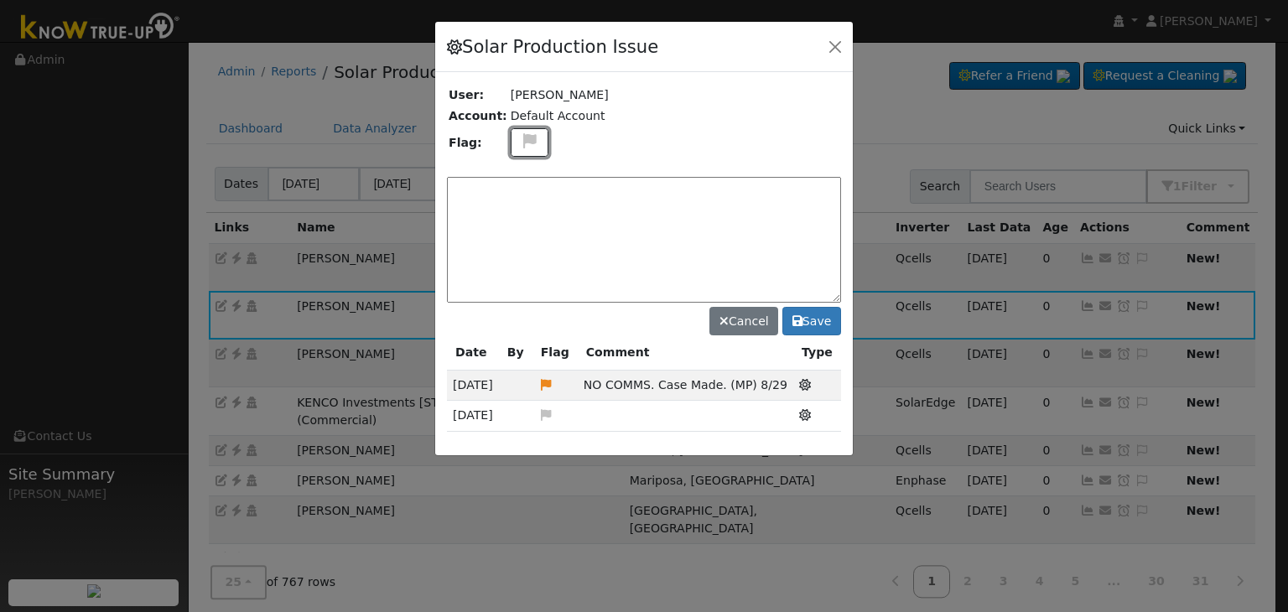
click at [529, 142] on button at bounding box center [530, 142] width 39 height 29
click at [519, 214] on icon at bounding box center [528, 221] width 19 height 15
click at [533, 205] on textarea at bounding box center [644, 240] width 394 height 126
type textarea "NO COMMS. Case Made. (MP) 8/29"
click at [815, 307] on button "Save" at bounding box center [811, 321] width 59 height 29
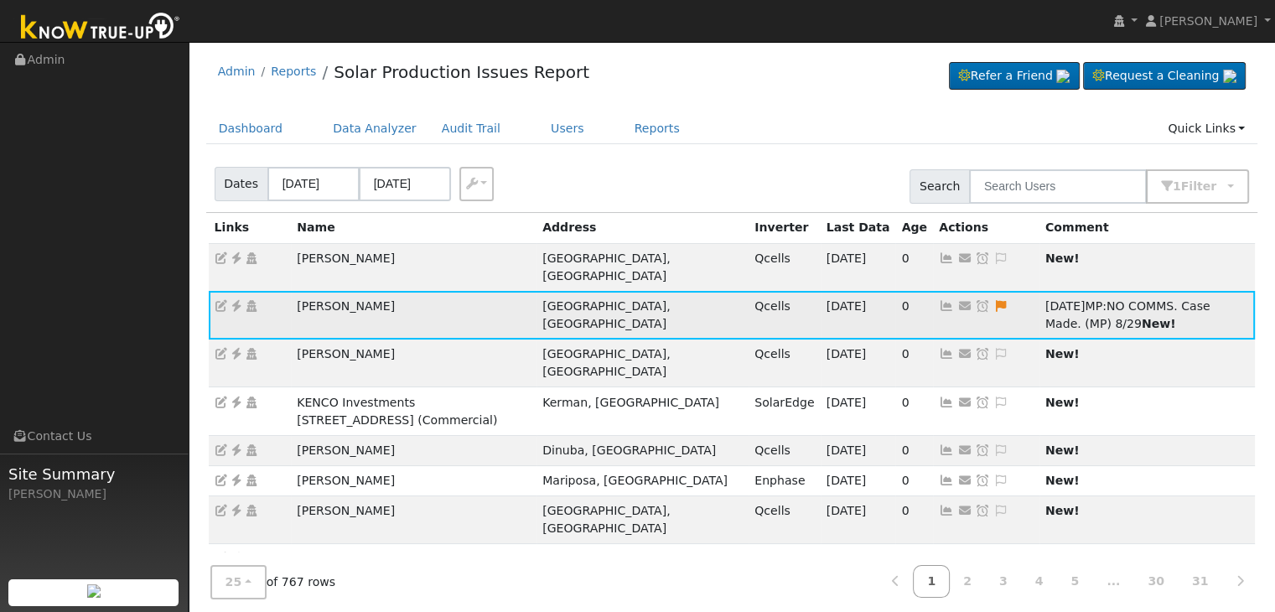
click at [975, 306] on icon at bounding box center [982, 306] width 15 height 12
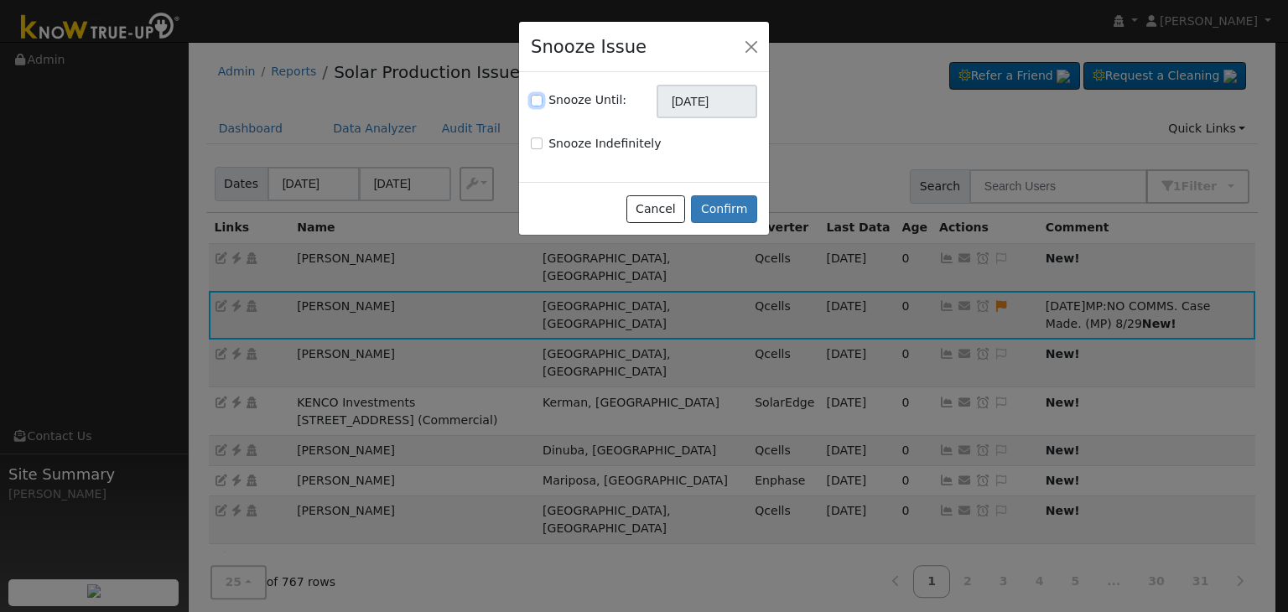
click at [539, 103] on input "Snooze Until:" at bounding box center [537, 101] width 12 height 12
checkbox input "true"
click at [678, 101] on input "10/01/2025" at bounding box center [707, 102] width 101 height 34
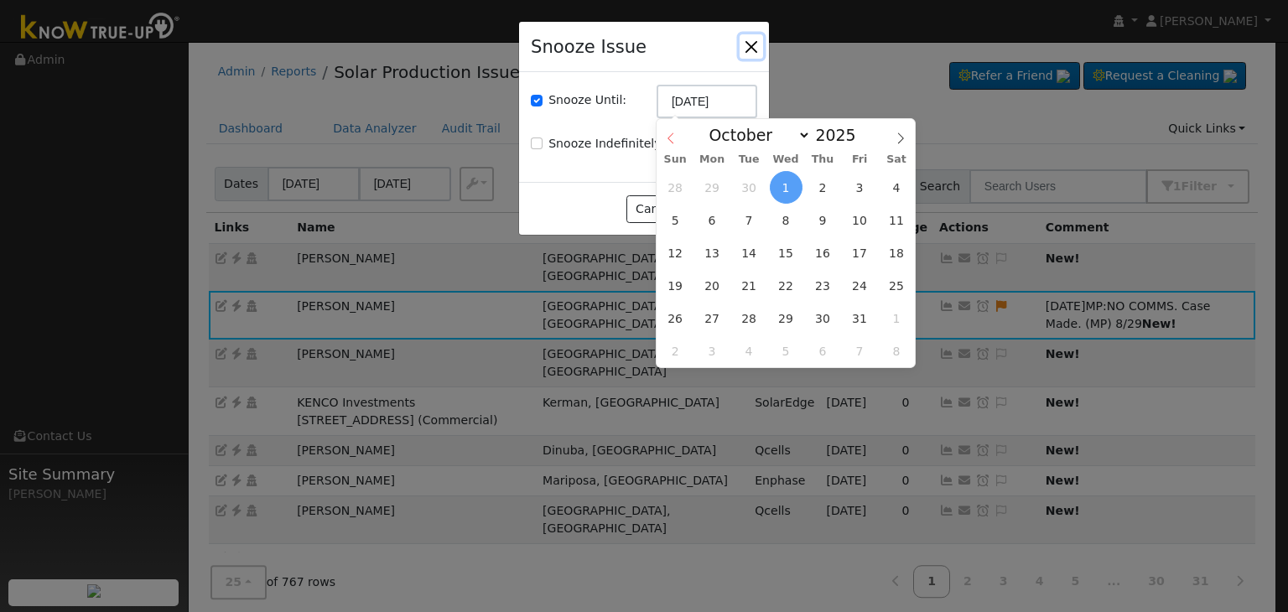
click at [671, 136] on icon at bounding box center [670, 138] width 6 height 11
select select "8"
click at [714, 222] on span "8" at bounding box center [712, 220] width 33 height 33
type input "09/08/2025"
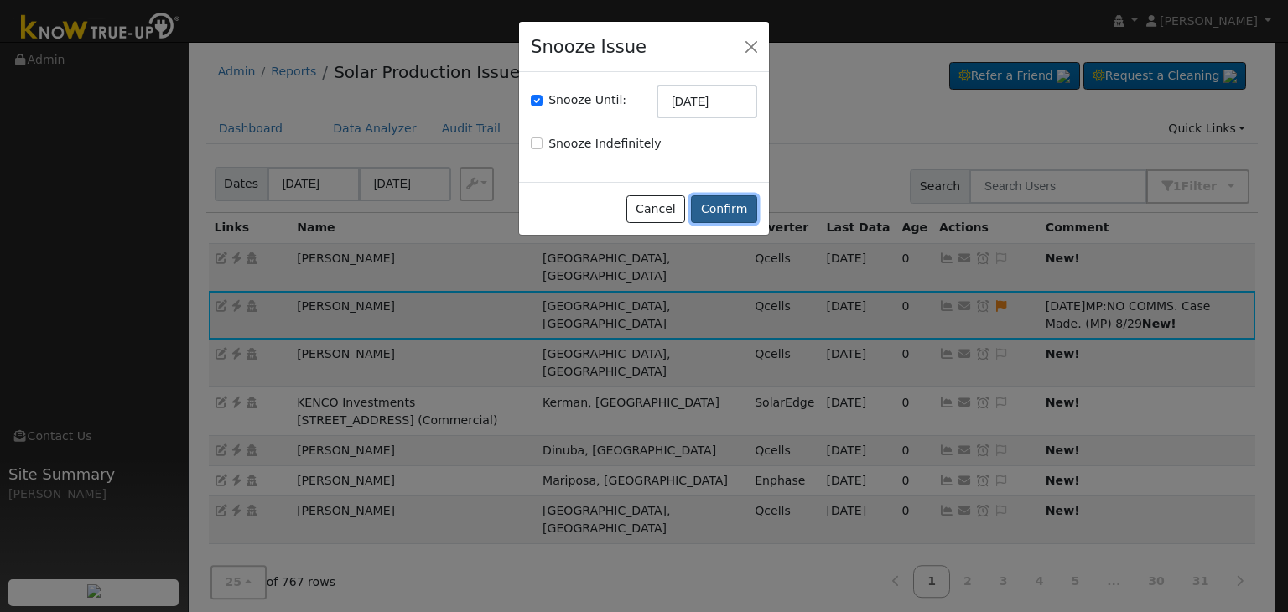
click at [718, 203] on button "Confirm" at bounding box center [724, 209] width 66 height 29
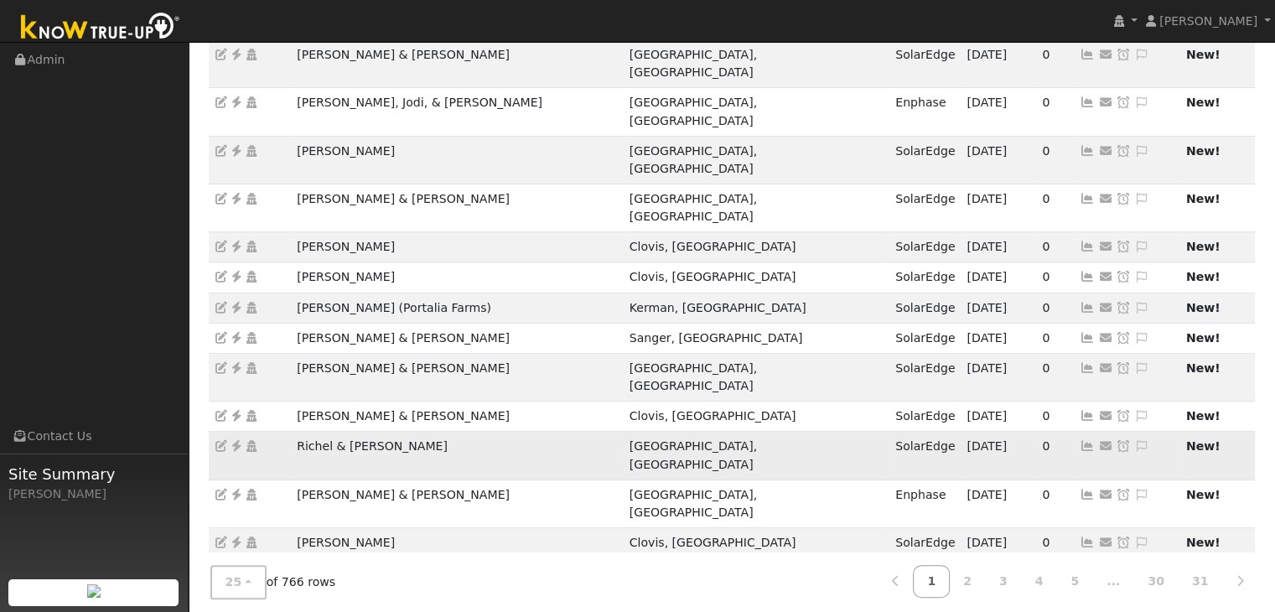
scroll to position [466, 0]
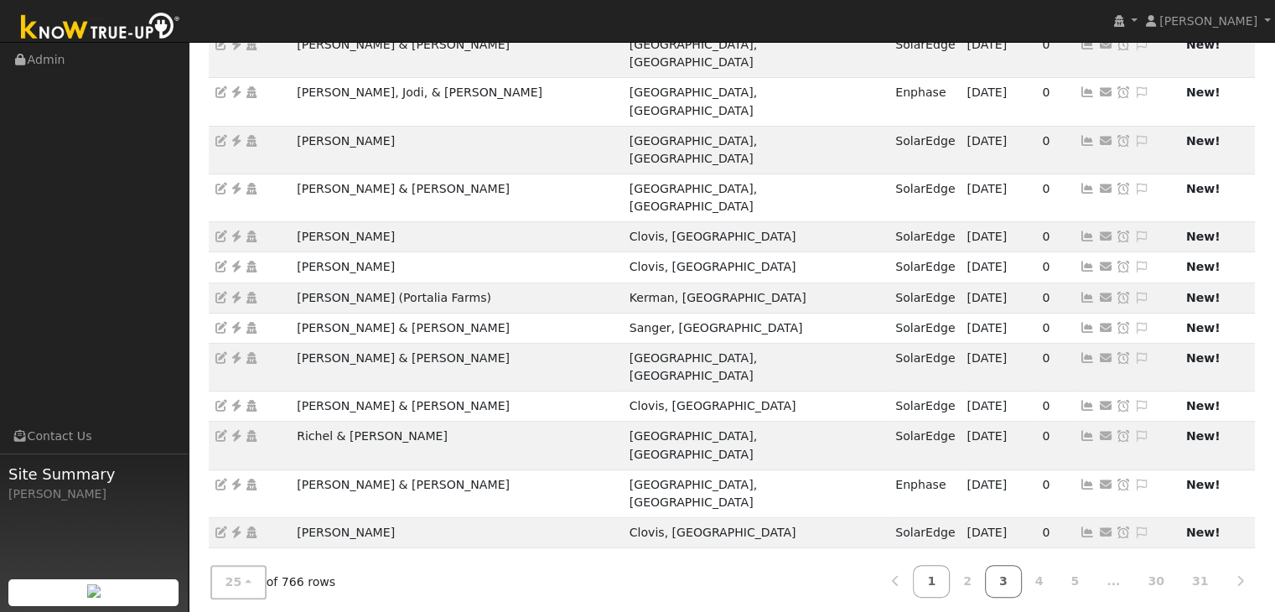
click at [1022, 565] on link "3" at bounding box center [1003, 581] width 37 height 33
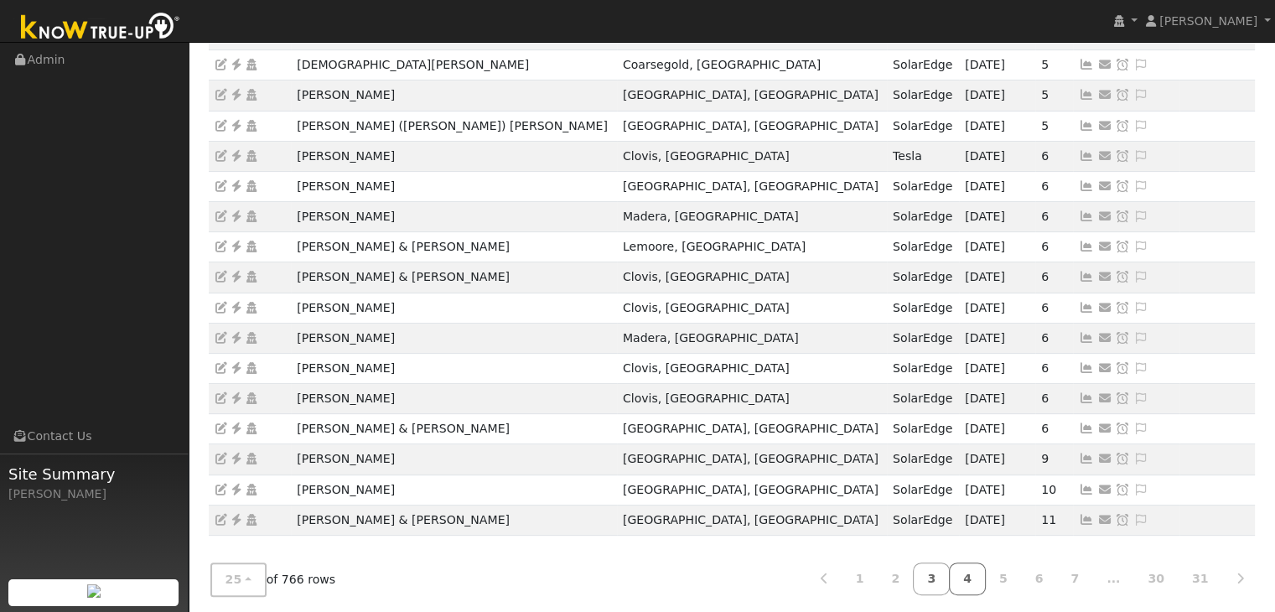
click at [986, 568] on link "4" at bounding box center [967, 579] width 37 height 33
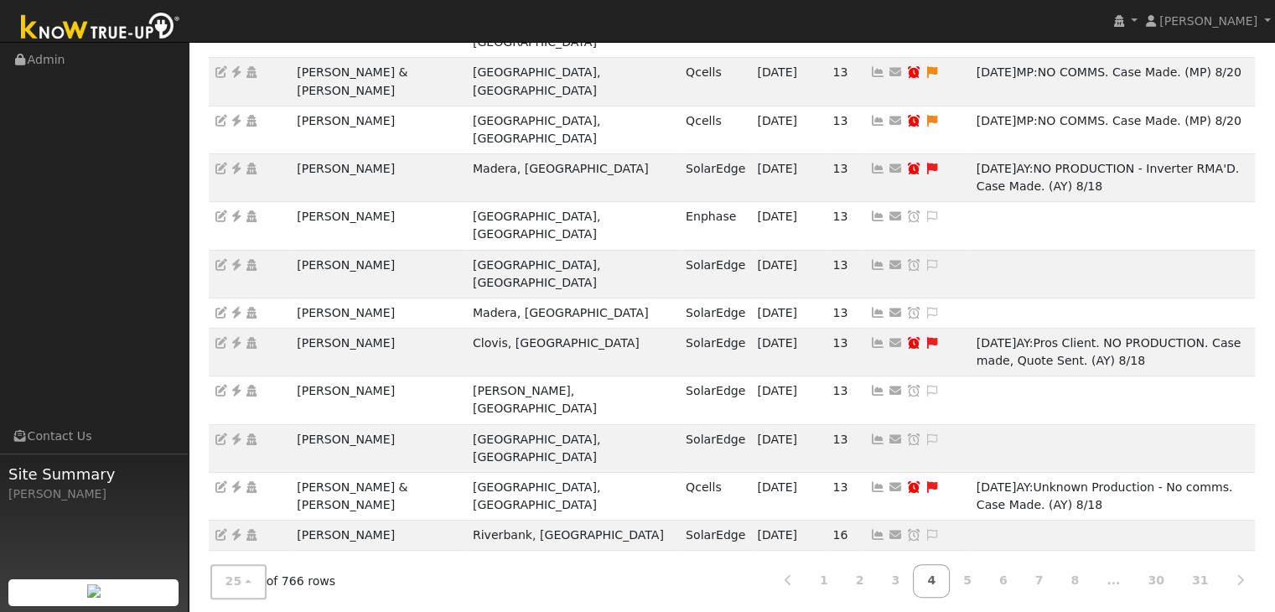
scroll to position [501, 0]
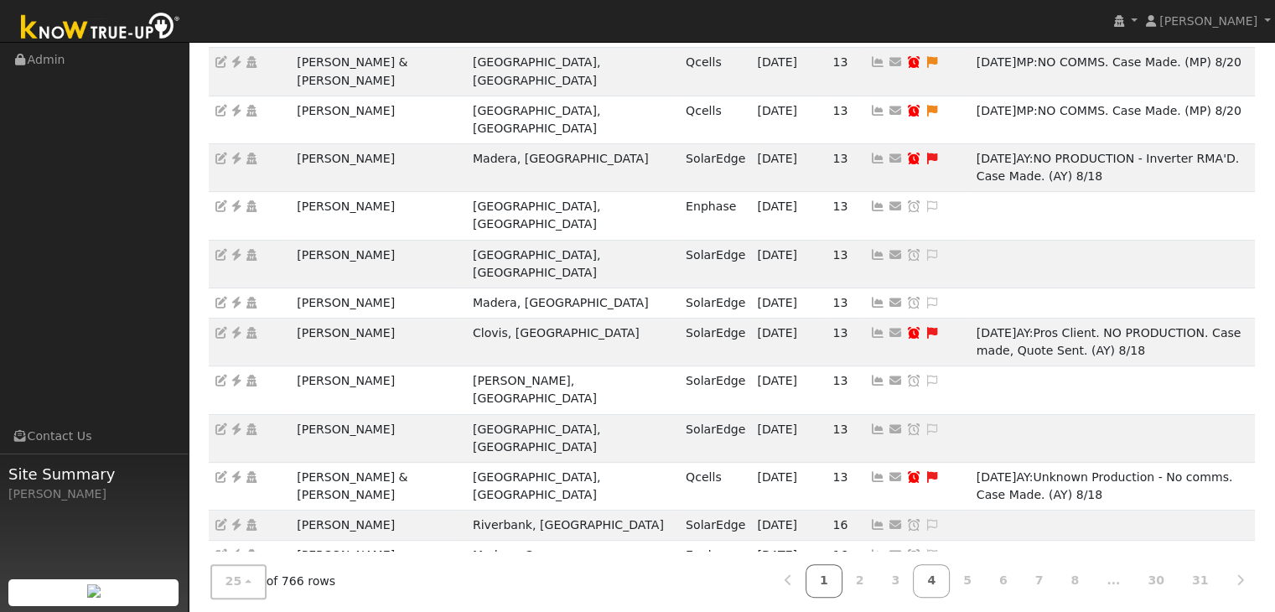
click at [843, 571] on link "1" at bounding box center [824, 581] width 37 height 33
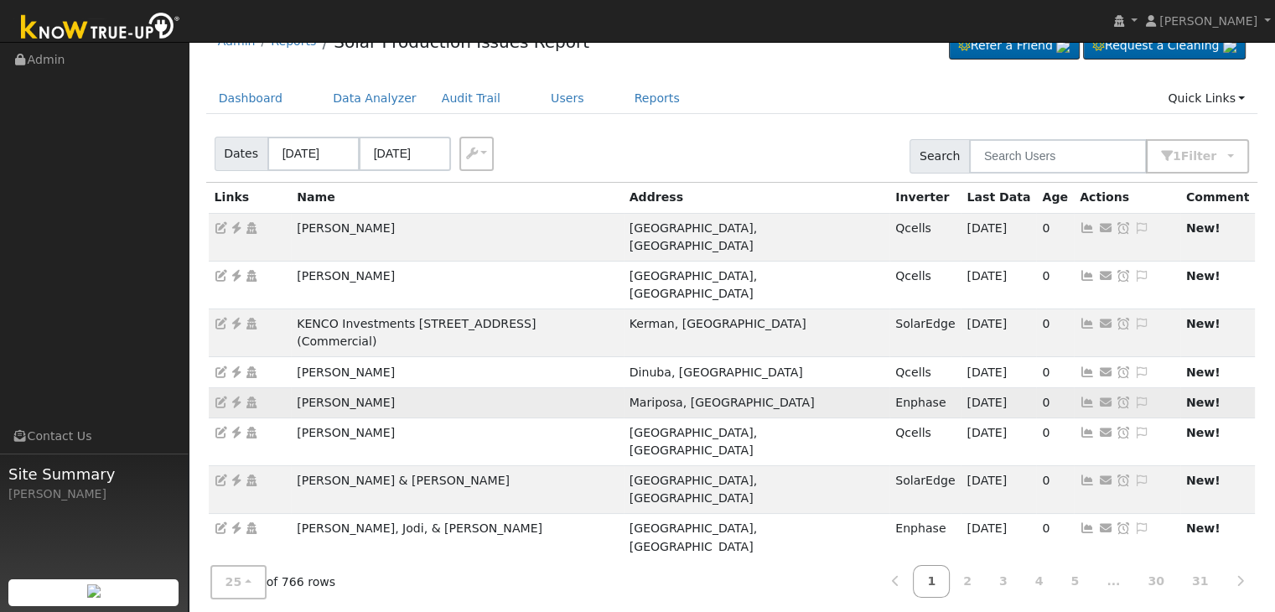
scroll to position [0, 0]
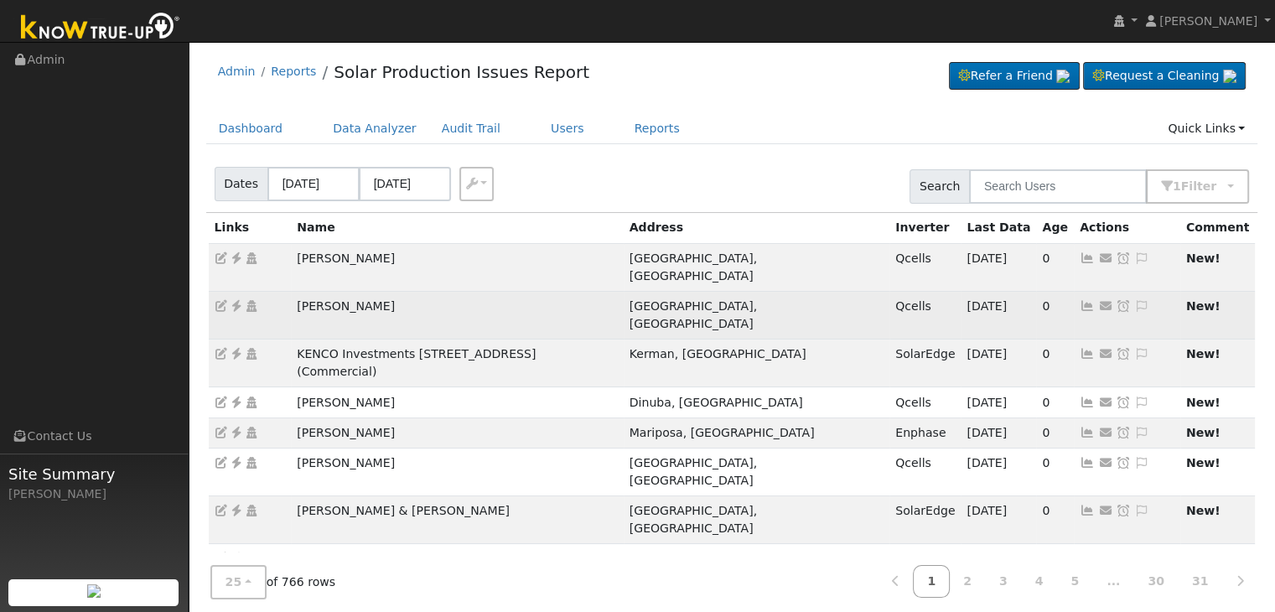
click at [234, 300] on icon at bounding box center [236, 306] width 15 height 12
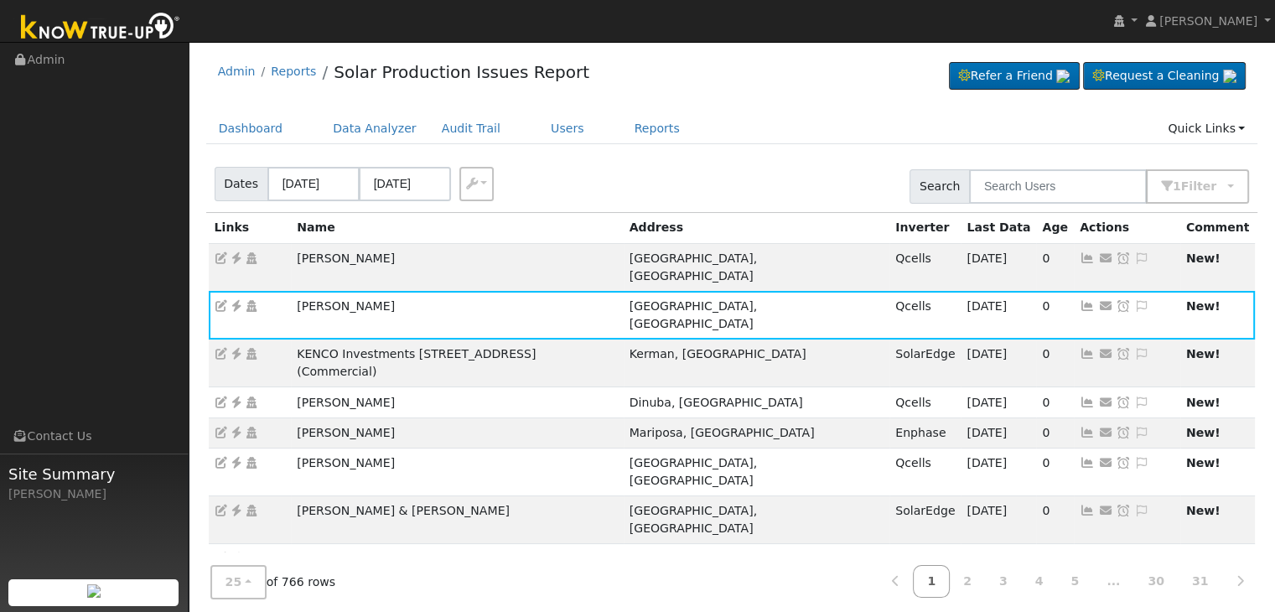
drag, startPoint x: 1136, startPoint y: 289, endPoint x: 1030, endPoint y: 242, distance: 116.4
click at [1136, 300] on icon at bounding box center [1141, 306] width 15 height 12
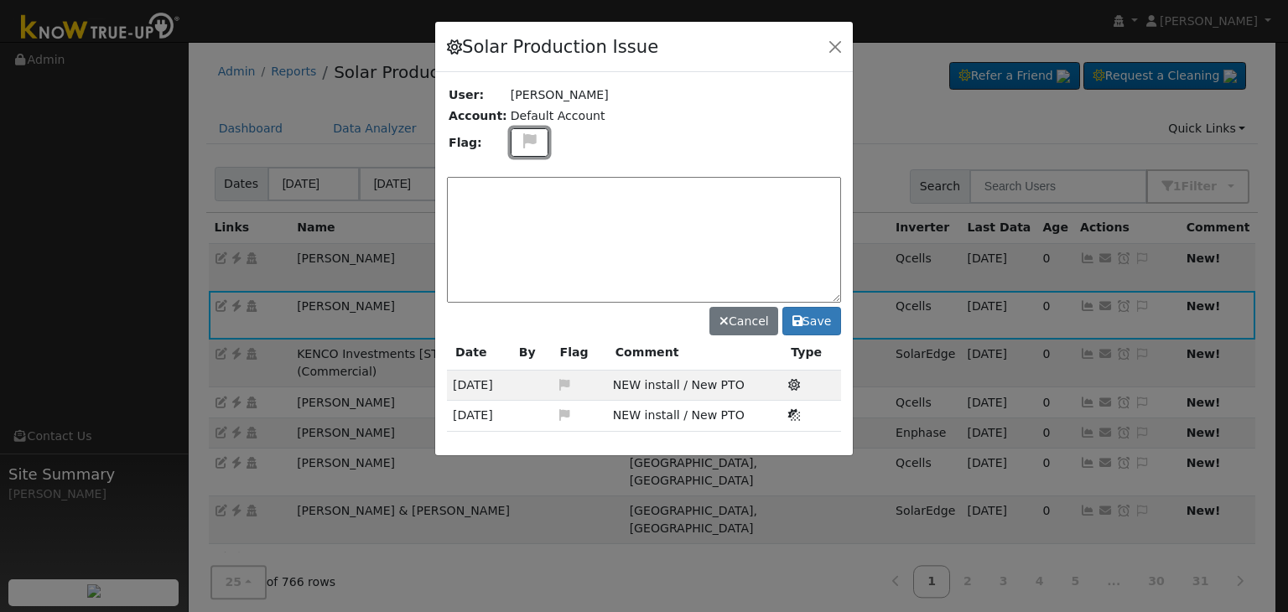
click at [523, 138] on icon at bounding box center [529, 140] width 19 height 15
click at [522, 214] on icon at bounding box center [528, 221] width 19 height 15
click at [520, 210] on textarea at bounding box center [644, 240] width 394 height 126
type textarea "NO COMMS. Case Made. (MP) 9/1"
click at [802, 330] on button "Save" at bounding box center [811, 321] width 59 height 29
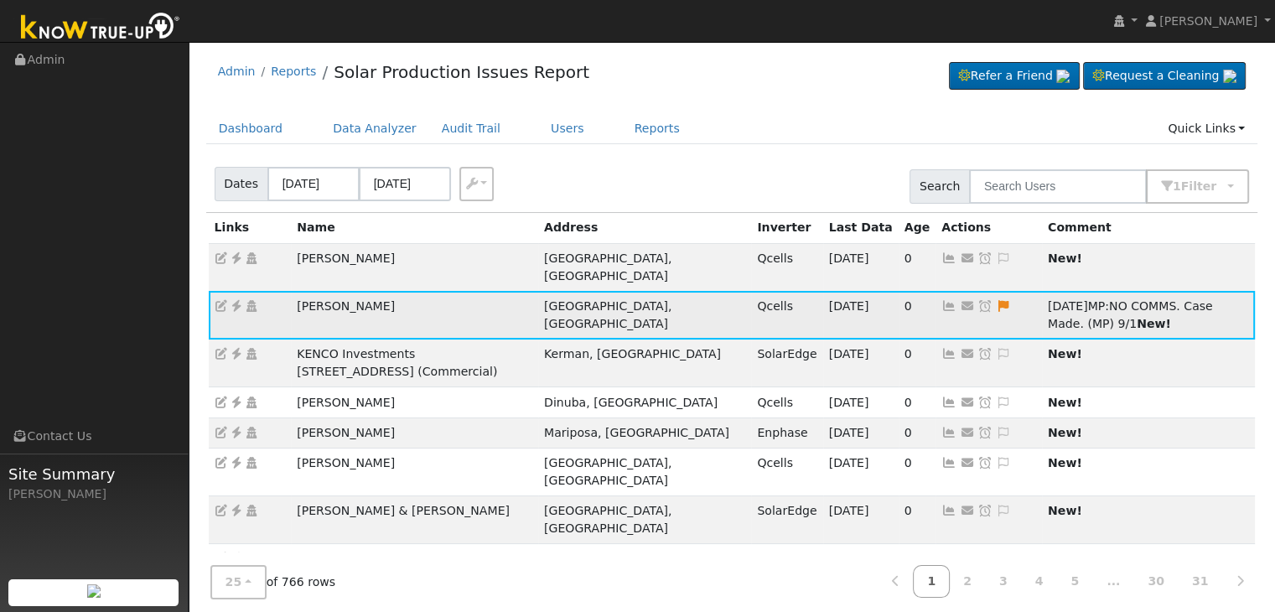
click at [978, 305] on icon at bounding box center [985, 306] width 15 height 12
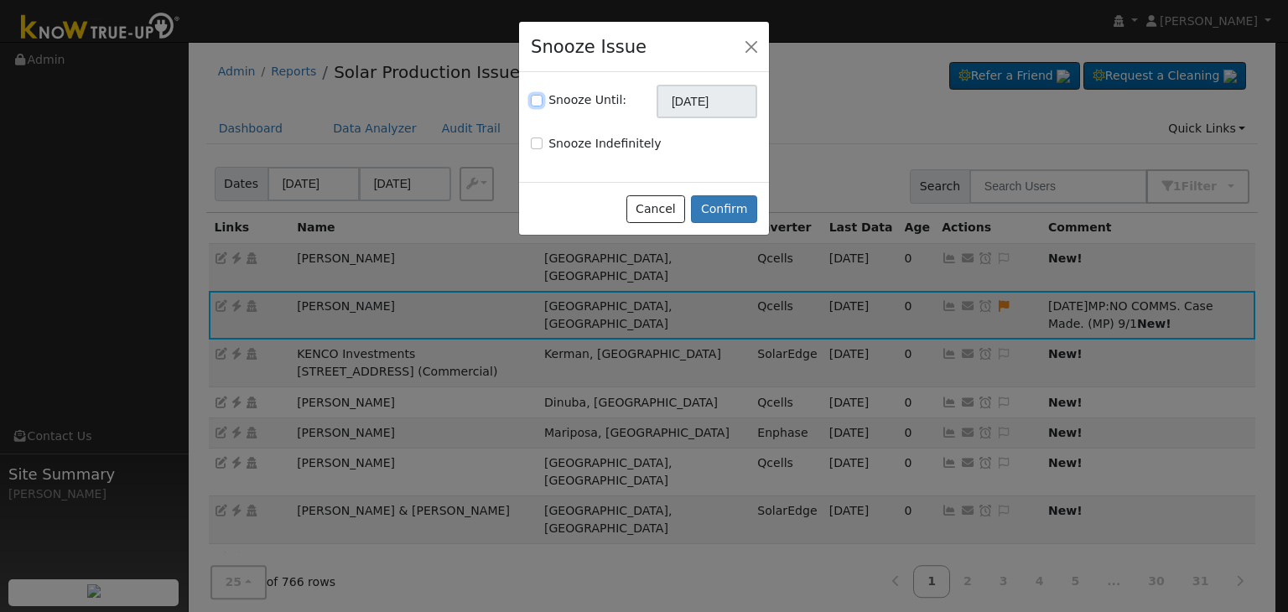
click at [533, 97] on input "Snooze Until:" at bounding box center [537, 101] width 12 height 12
checkbox input "true"
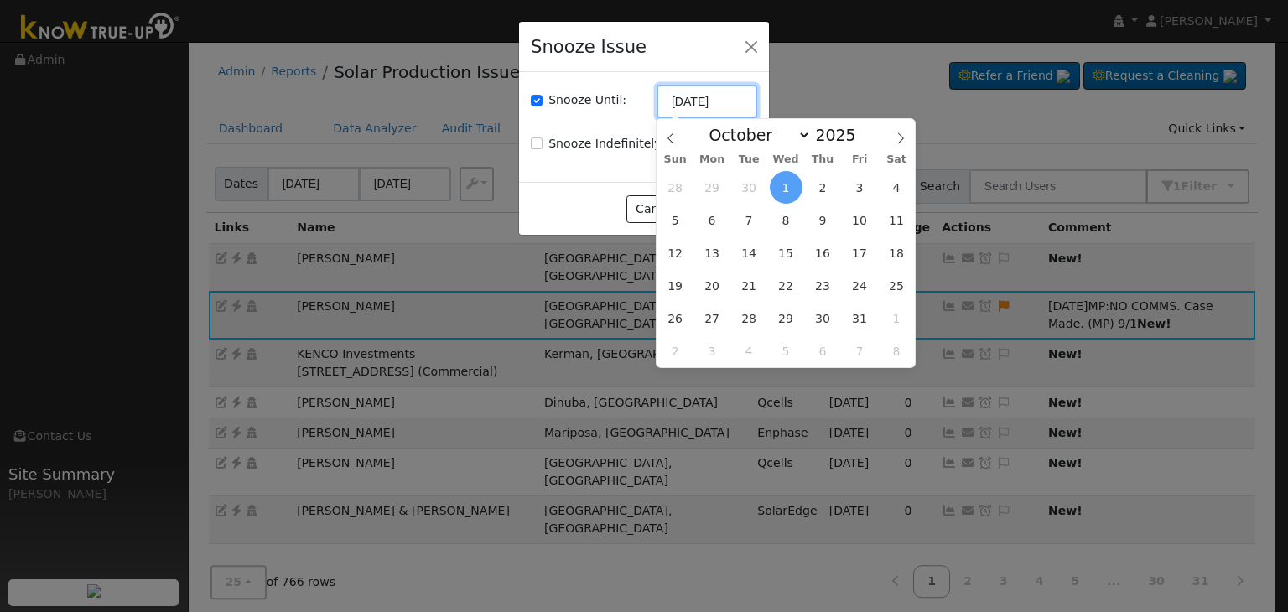
click at [706, 95] on input "10/01/2025" at bounding box center [707, 102] width 101 height 34
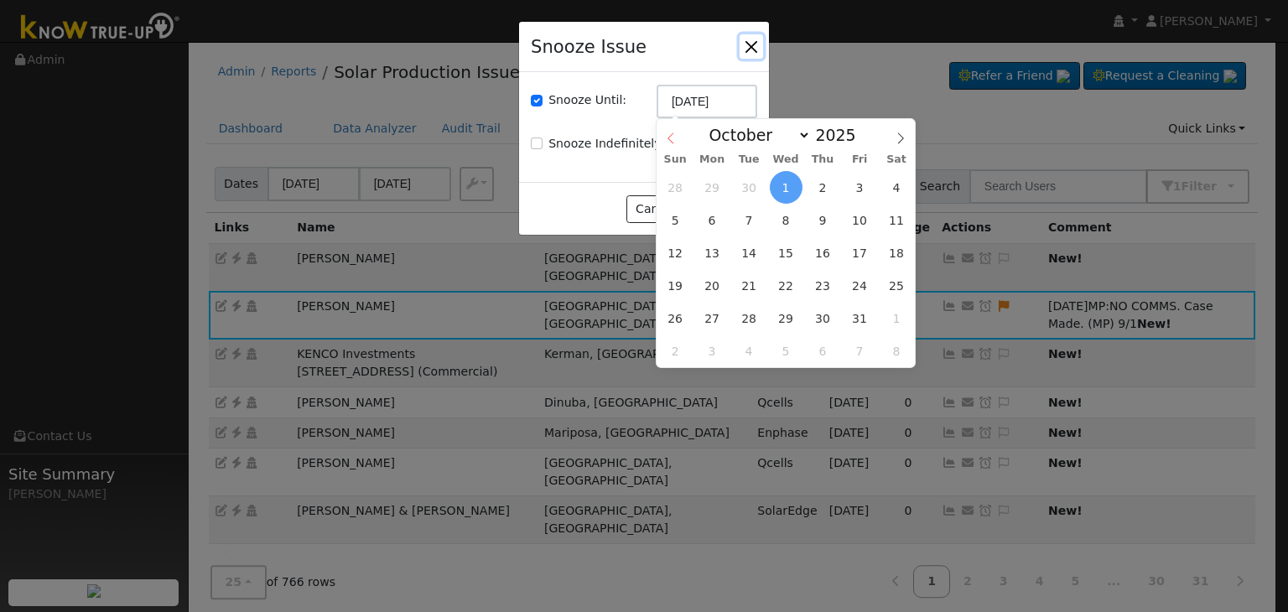
click at [667, 137] on icon at bounding box center [671, 138] width 12 height 12
select select "8"
click at [791, 356] on span "8" at bounding box center [786, 351] width 33 height 33
type input "10/08/2025"
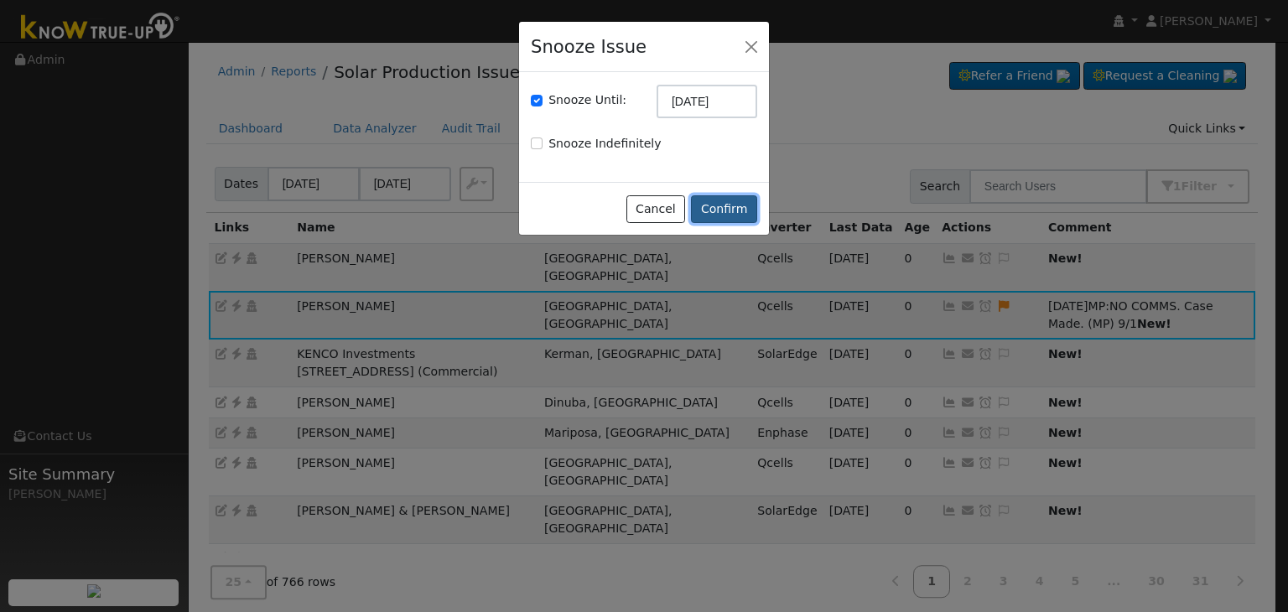
click at [727, 209] on button "Confirm" at bounding box center [724, 209] width 66 height 29
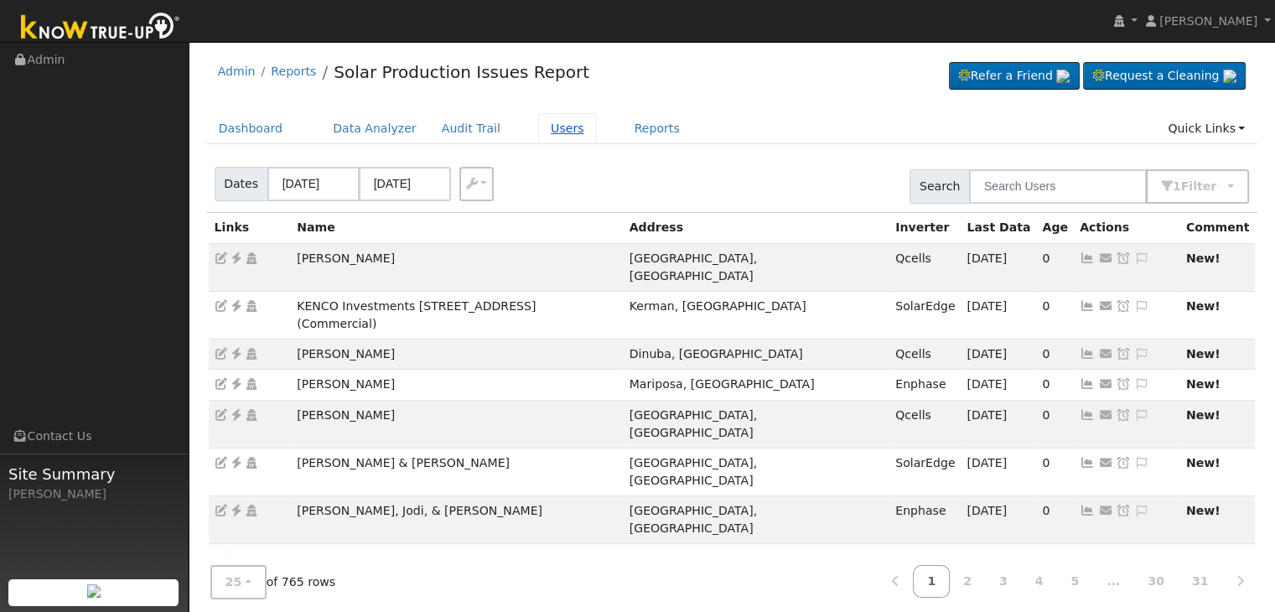
click at [538, 136] on link "Users" at bounding box center [567, 128] width 59 height 31
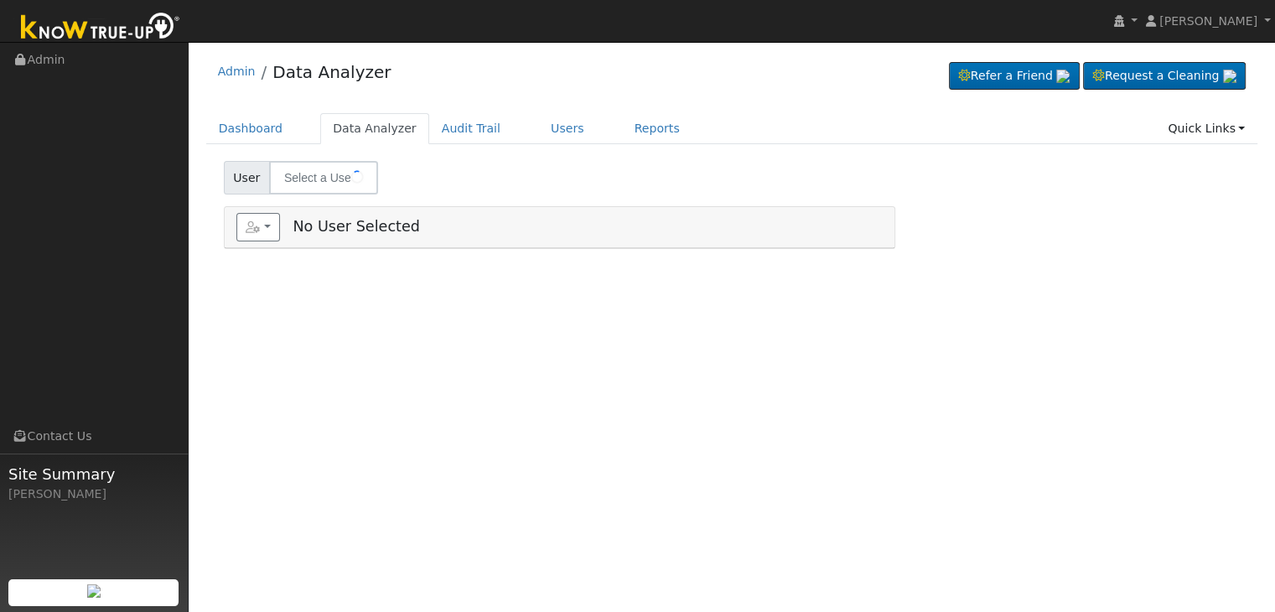
type input "[PERSON_NAME]"
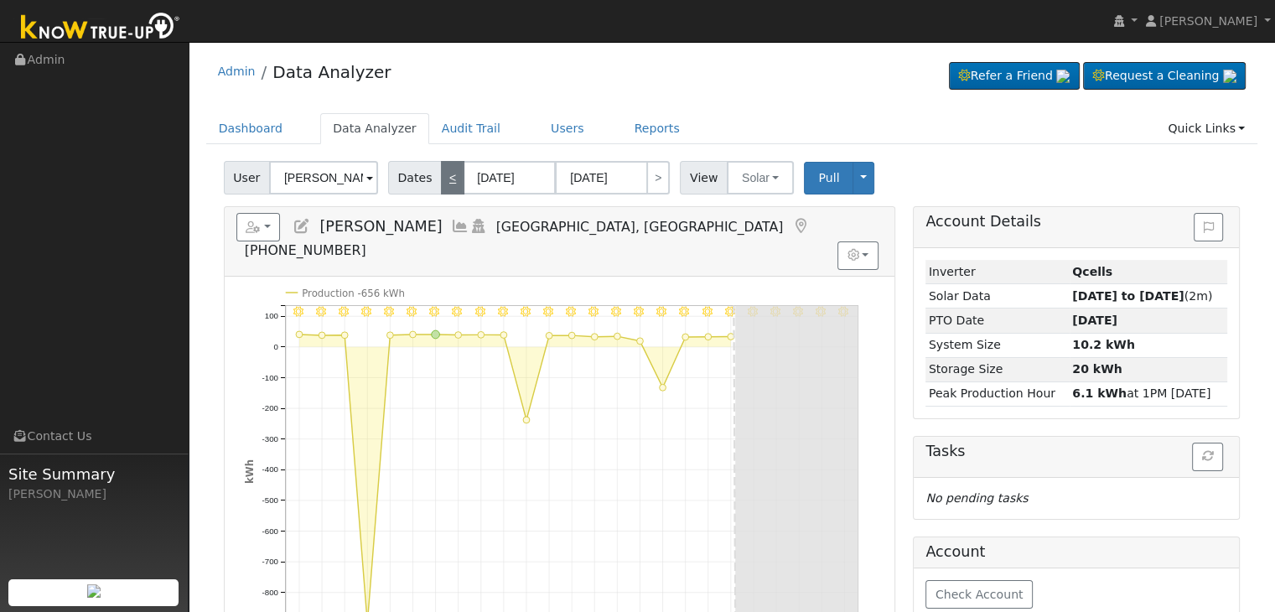
click at [443, 173] on link "<" at bounding box center [452, 178] width 23 height 34
type input "07/14/2025"
type input "08/07/2025"
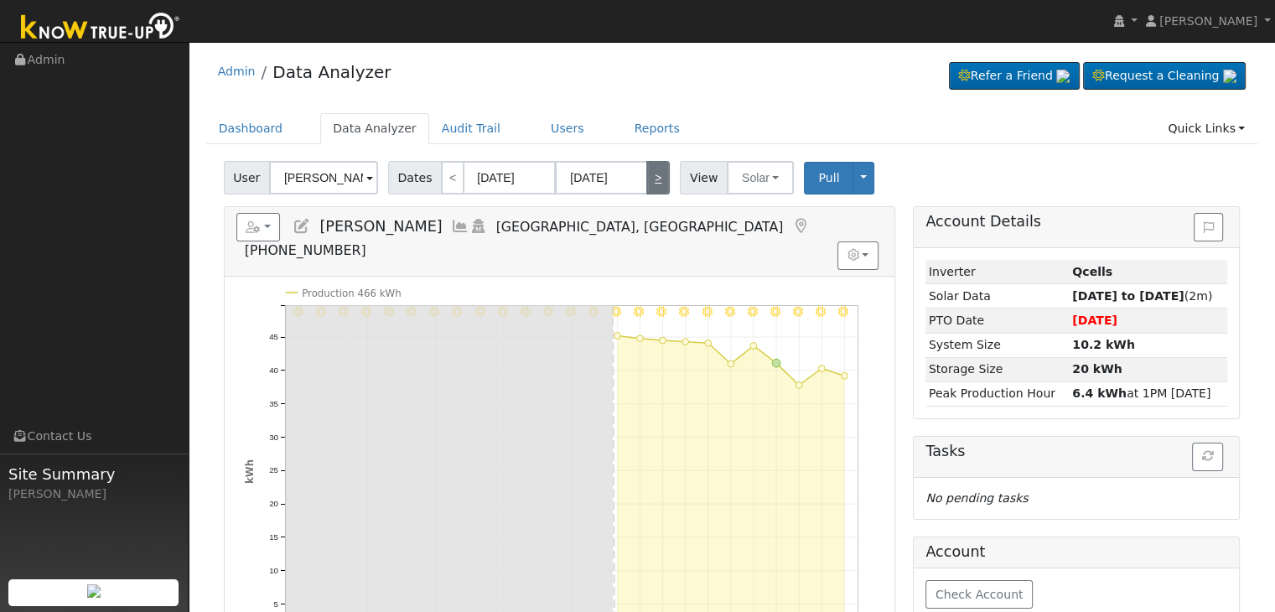
click at [654, 175] on link ">" at bounding box center [657, 178] width 23 height 34
type input "08/08/2025"
type input "[DATE]"
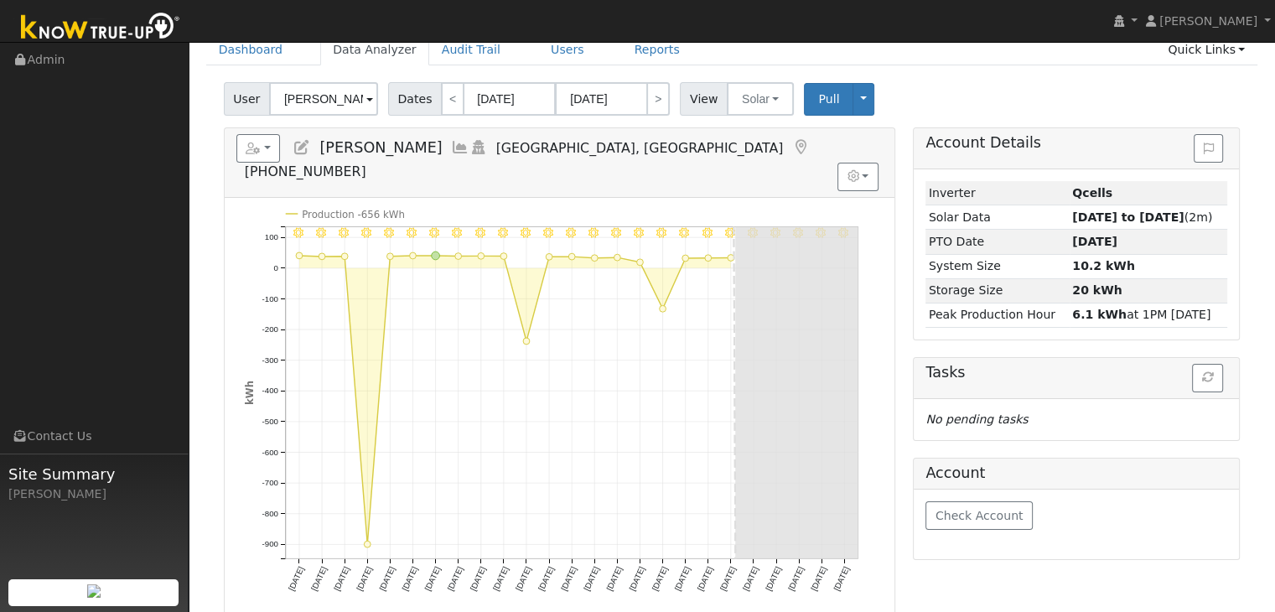
scroll to position [84, 0]
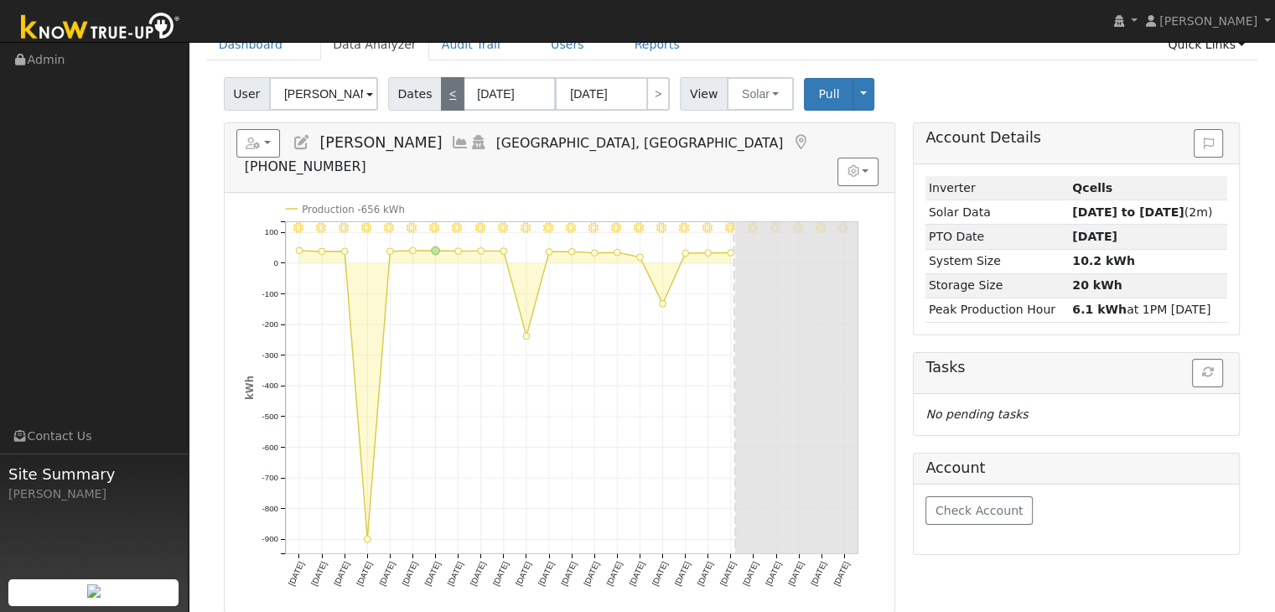
click at [445, 96] on link "<" at bounding box center [452, 94] width 23 height 34
type input "07/14/2025"
type input "08/07/2025"
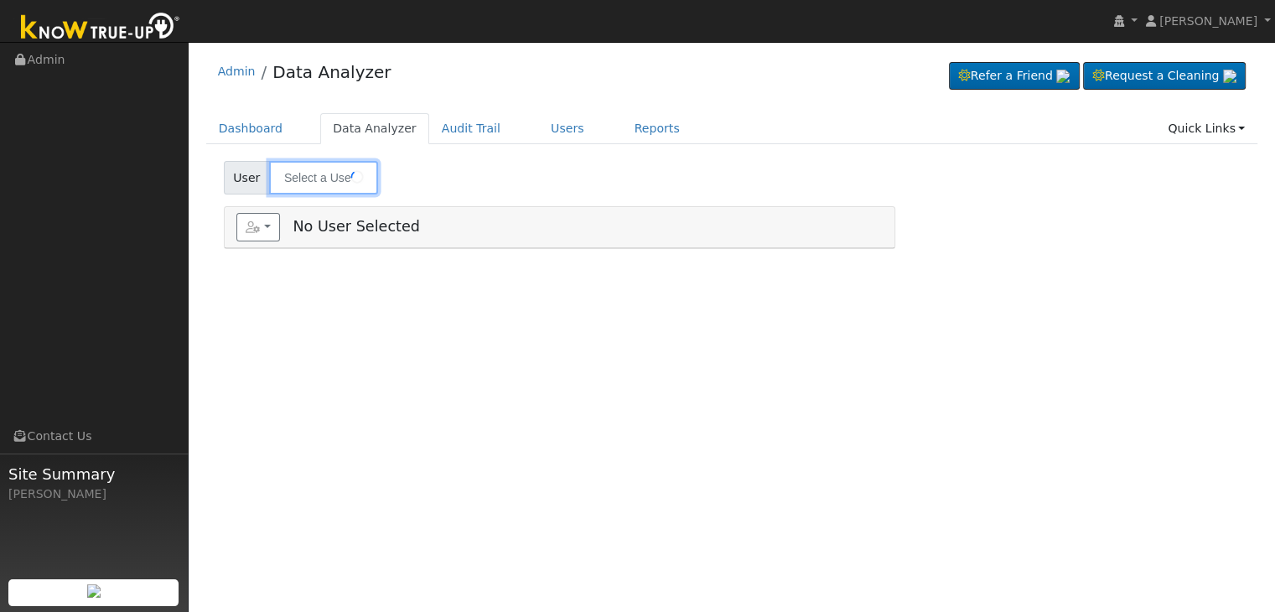
type input "[PERSON_NAME]"
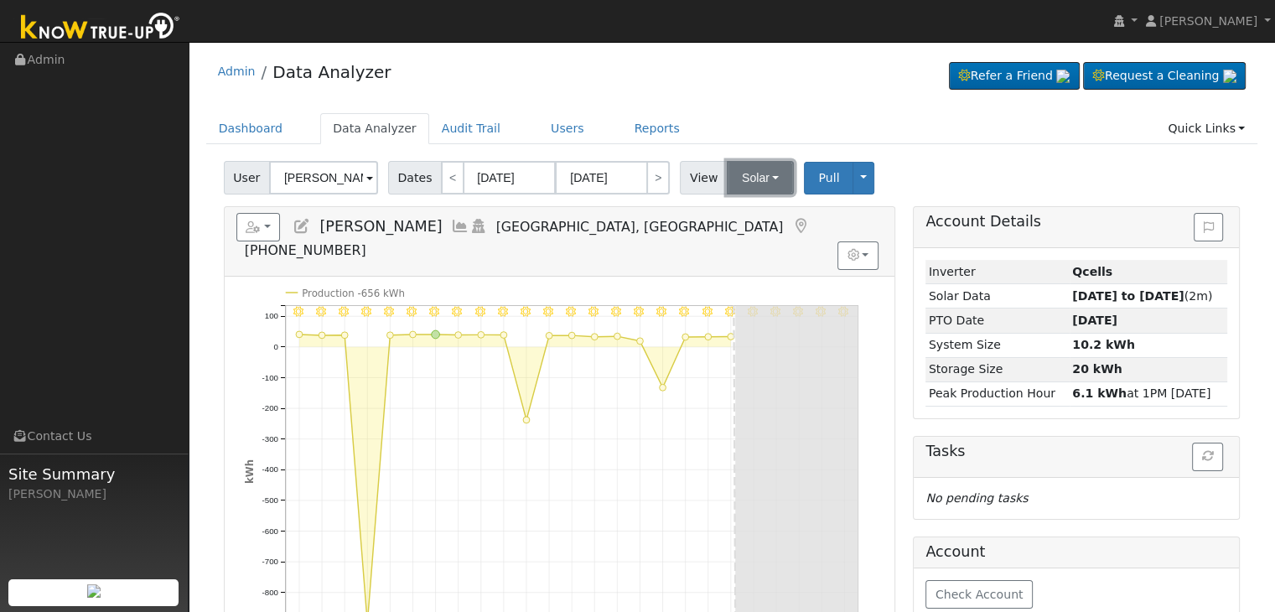
click at [763, 182] on button "Solar" at bounding box center [760, 178] width 67 height 34
click at [757, 216] on link "Utility" at bounding box center [782, 214] width 117 height 23
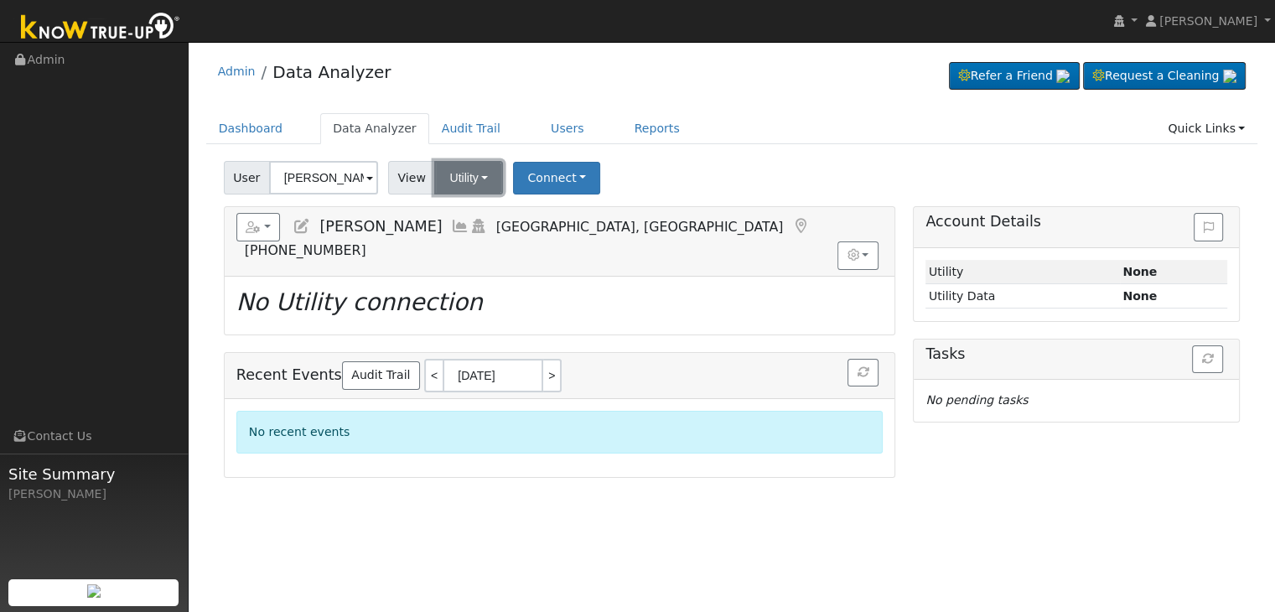
click at [470, 180] on button "Utility" at bounding box center [468, 178] width 69 height 34
click at [480, 241] on link "Solar" at bounding box center [490, 238] width 117 height 23
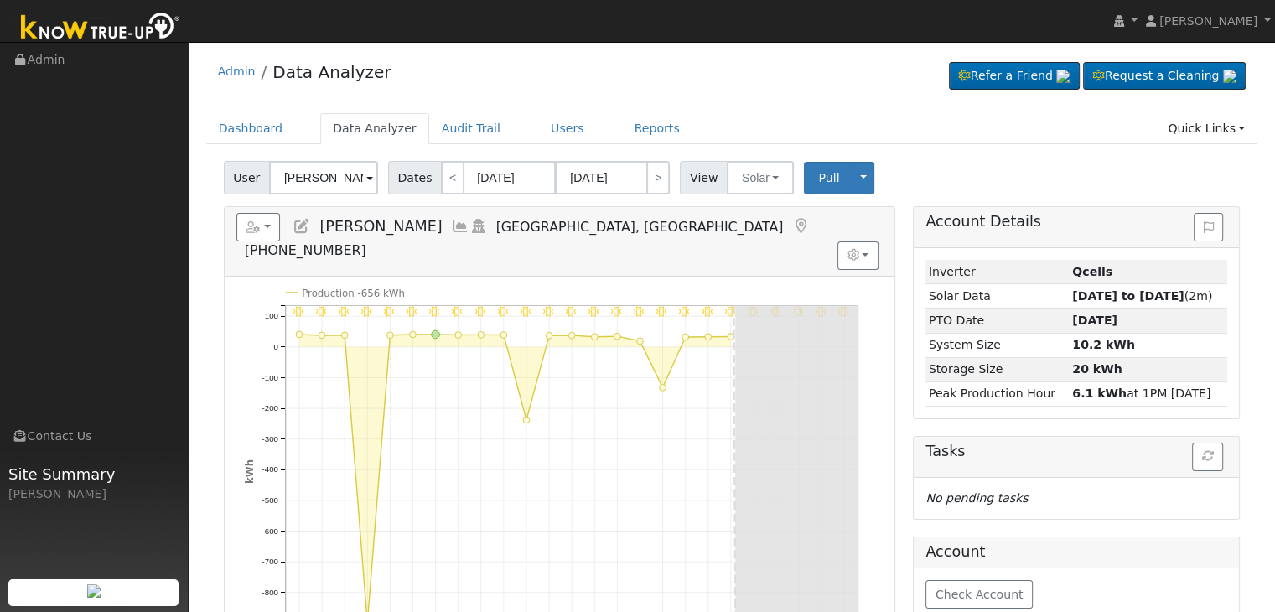
drag, startPoint x: 320, startPoint y: 222, endPoint x: 365, endPoint y: 222, distance: 44.4
click at [320, 222] on span "Gary Pederson" at bounding box center [380, 226] width 122 height 17
drag, startPoint x: 392, startPoint y: 215, endPoint x: 418, endPoint y: 213, distance: 25.3
click at [418, 213] on h5 "Reports Scenario Health Check Energy Audit Account Timeline User Audit Trail In…" at bounding box center [559, 236] width 646 height 46
click at [320, 229] on span "Gary Pederson" at bounding box center [380, 226] width 122 height 17
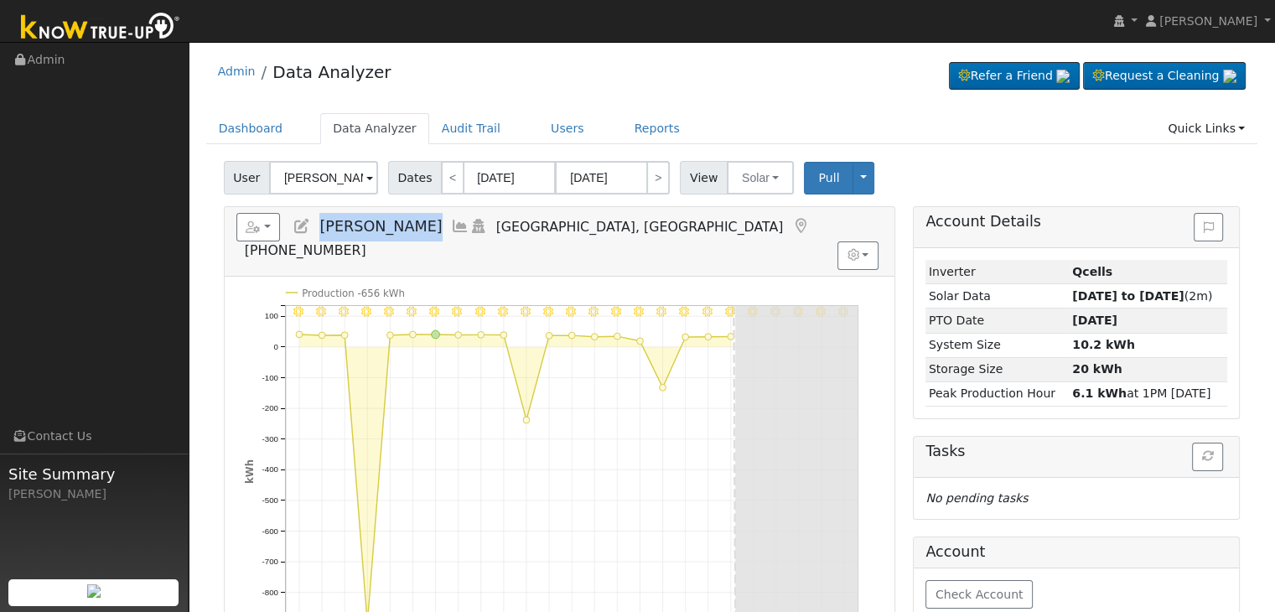
drag, startPoint x: 319, startPoint y: 223, endPoint x: 419, endPoint y: 221, distance: 99.8
click at [419, 221] on h5 "Reports Scenario Health Check Energy Audit Account Timeline User Audit Trail In…" at bounding box center [559, 236] width 646 height 46
copy span "Gary Pederson"
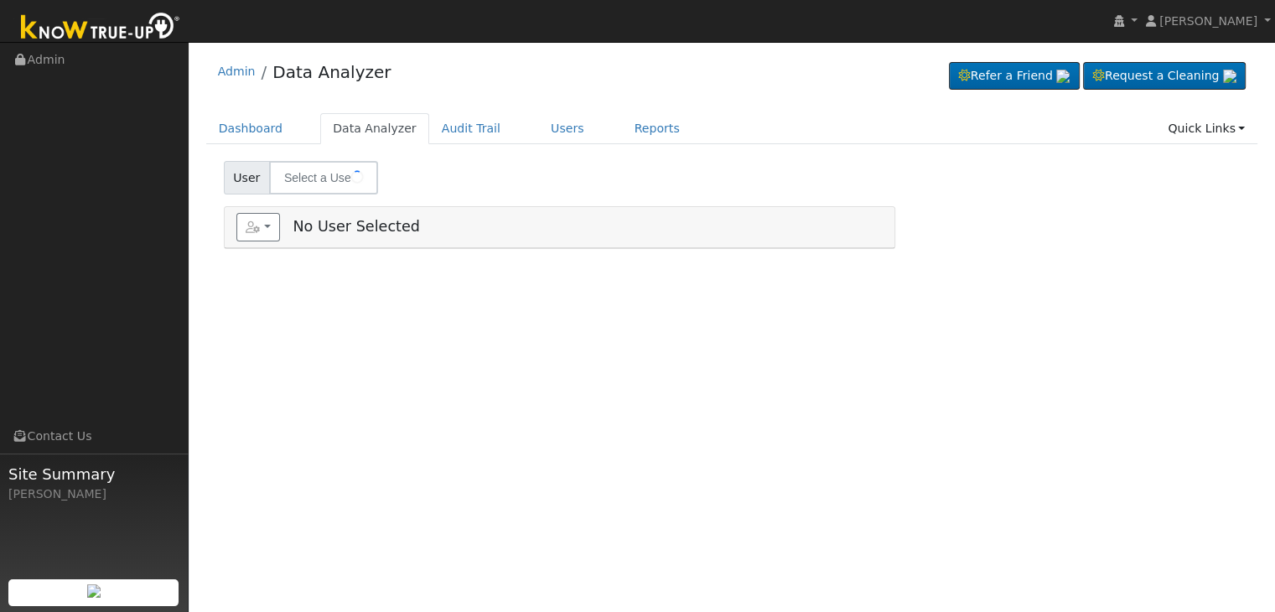
type input "[PERSON_NAME] & [PERSON_NAME]"
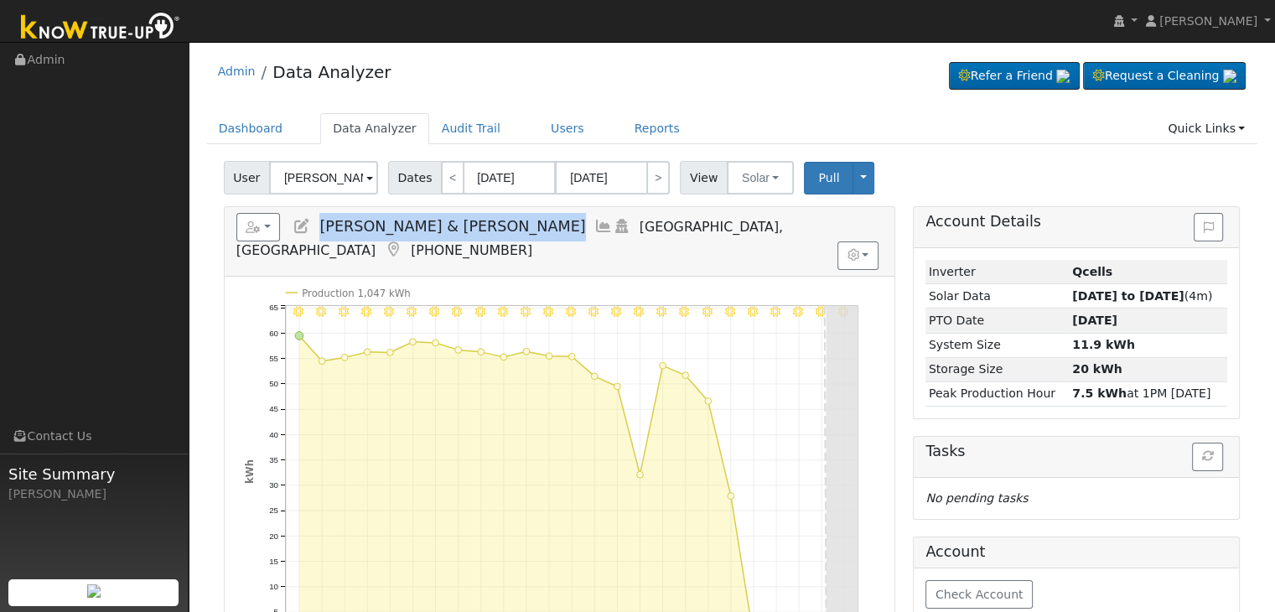
drag, startPoint x: 320, startPoint y: 221, endPoint x: 473, endPoint y: 222, distance: 152.6
click at [473, 222] on h5 "Reports Scenario Health Check Energy Audit Account Timeline User Audit Trail In…" at bounding box center [559, 236] width 646 height 46
copy span "Kathie & Craig Hartsell"
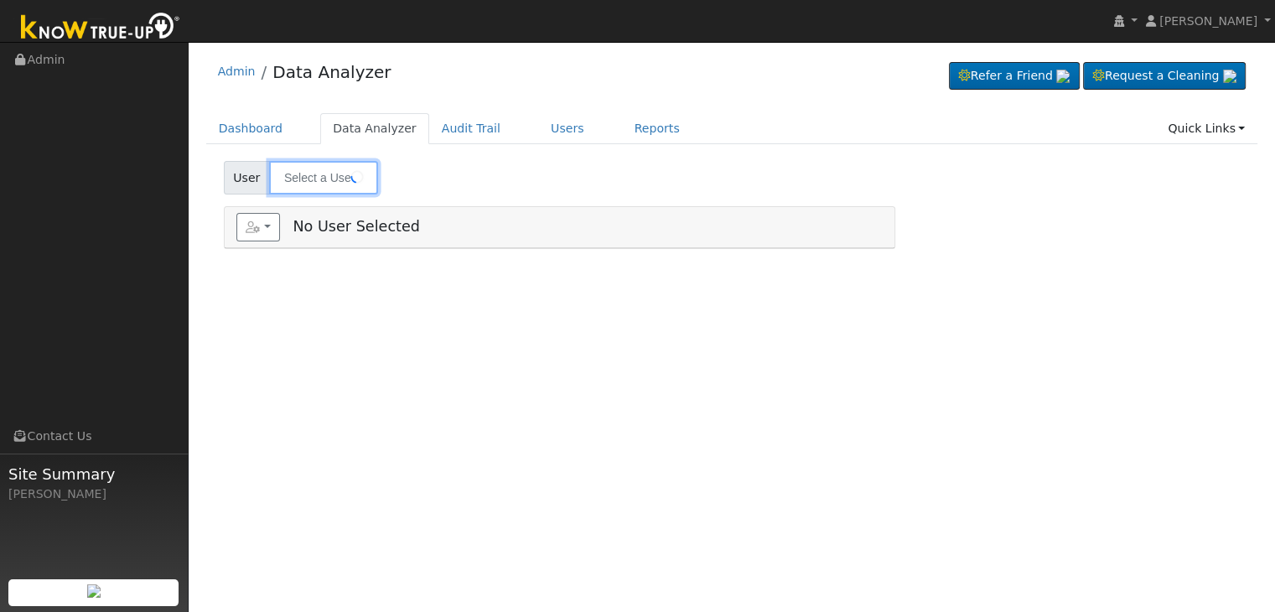
type input "[PERSON_NAME]"
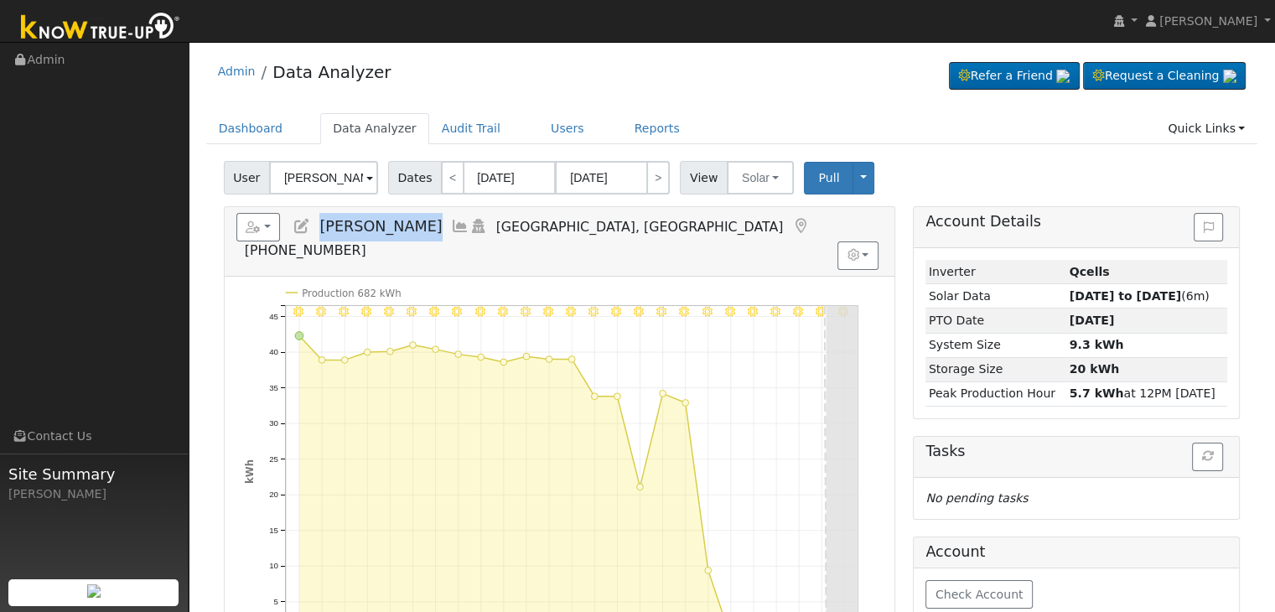
drag, startPoint x: 319, startPoint y: 227, endPoint x: 438, endPoint y: 224, distance: 119.1
click at [438, 224] on h5 "Reports Scenario Health Check Energy Audit Account Timeline User Audit Trail In…" at bounding box center [559, 236] width 646 height 46
copy span "[PERSON_NAME]"
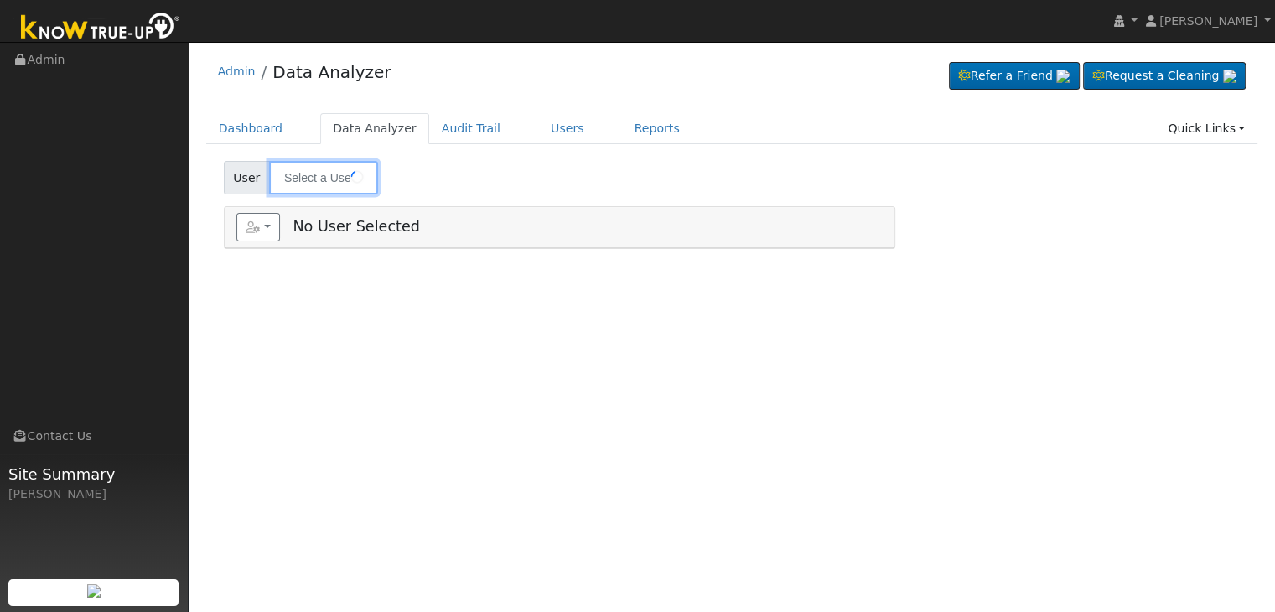
type input "[PERSON_NAME]"
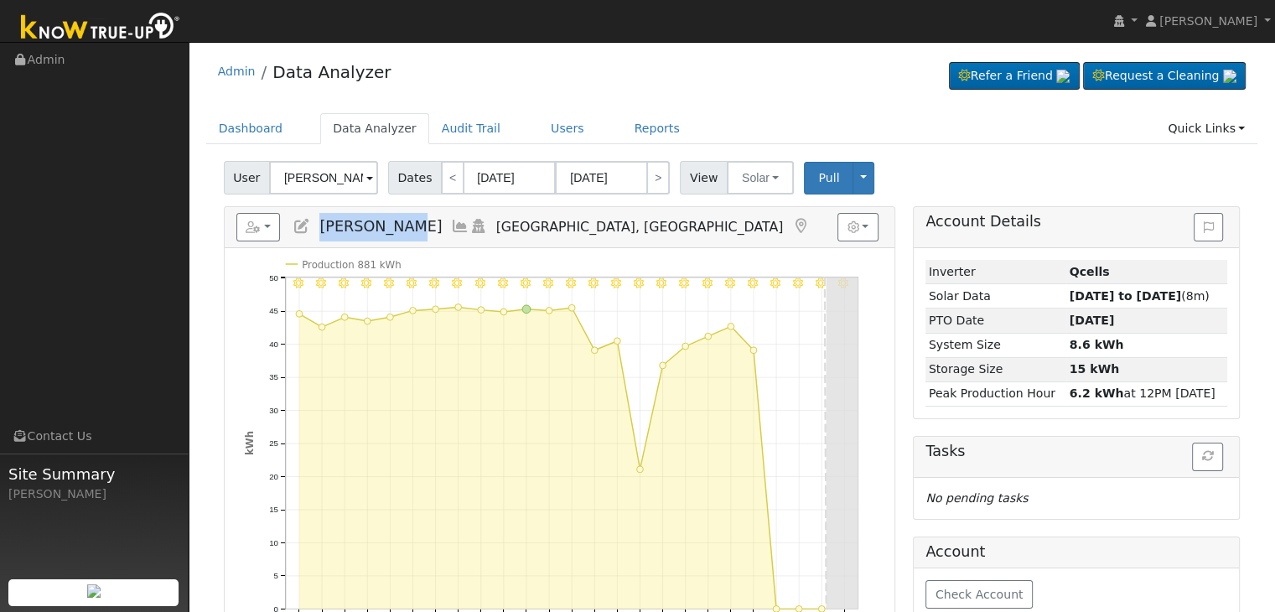
drag, startPoint x: 321, startPoint y: 222, endPoint x: 399, endPoint y: 226, distance: 78.1
click at [399, 226] on span "Veronica Salinas" at bounding box center [380, 226] width 122 height 17
drag, startPoint x: 406, startPoint y: 226, endPoint x: 429, endPoint y: 226, distance: 23.5
click at [429, 226] on h5 "Reports Scenario Health Check Energy Audit Account Timeline User Audit Trail In…" at bounding box center [559, 227] width 646 height 29
click at [378, 227] on span "Veronica Salinas" at bounding box center [380, 226] width 122 height 17
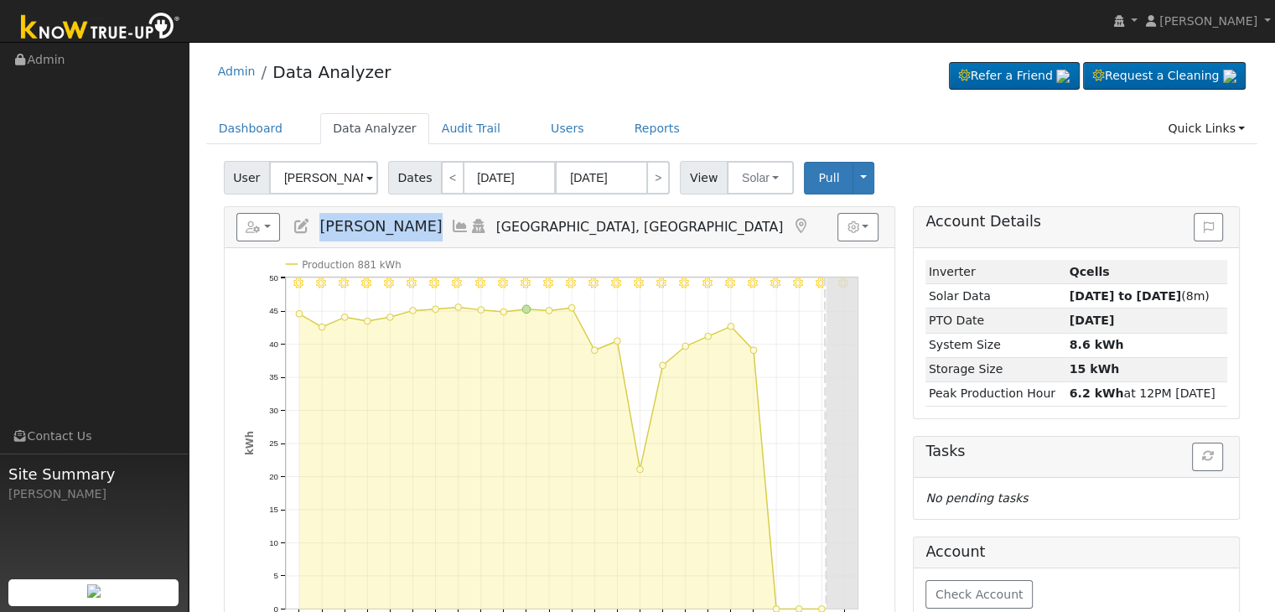
drag, startPoint x: 319, startPoint y: 223, endPoint x: 428, endPoint y: 221, distance: 108.2
click at [428, 221] on h5 "Reports Scenario Health Check Energy Audit Account Timeline User Audit Trail In…" at bounding box center [559, 227] width 646 height 29
copy span "Veronica Salinas"
click at [766, 177] on button "Solar" at bounding box center [760, 178] width 67 height 34
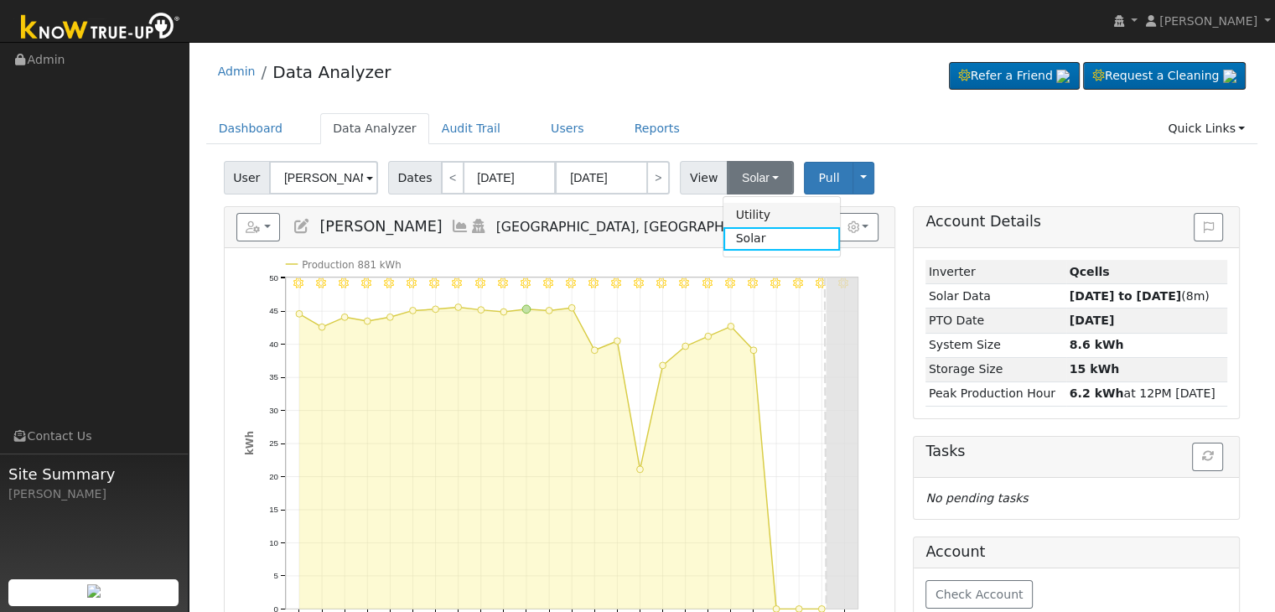
click at [755, 217] on link "Utility" at bounding box center [782, 214] width 117 height 23
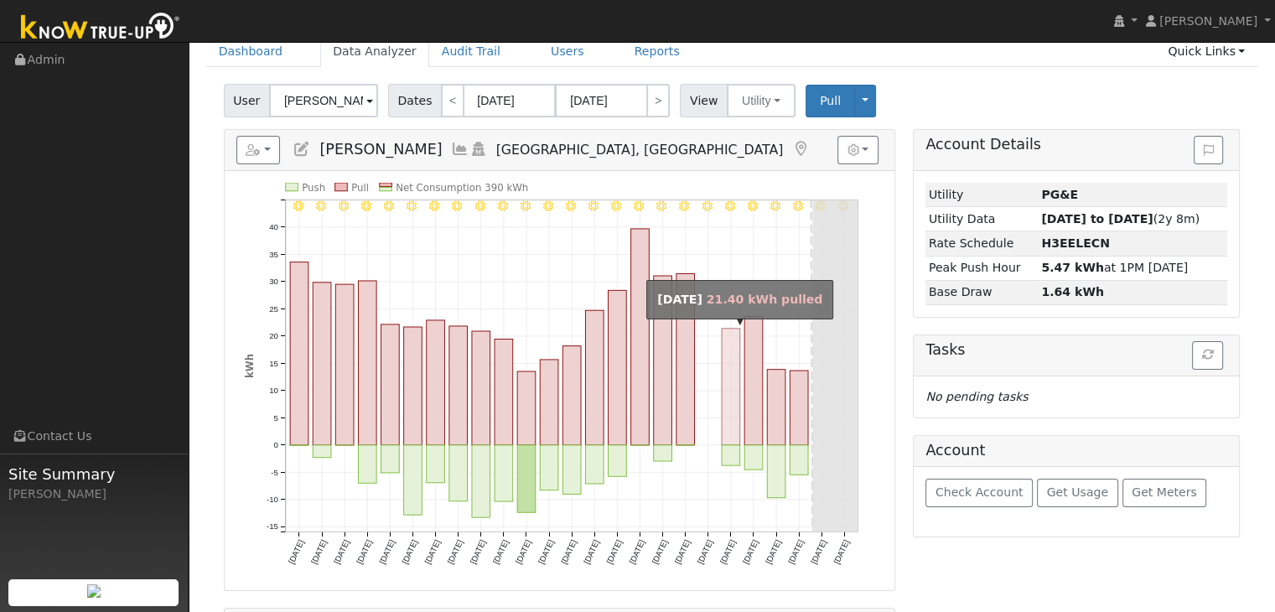
scroll to position [84, 0]
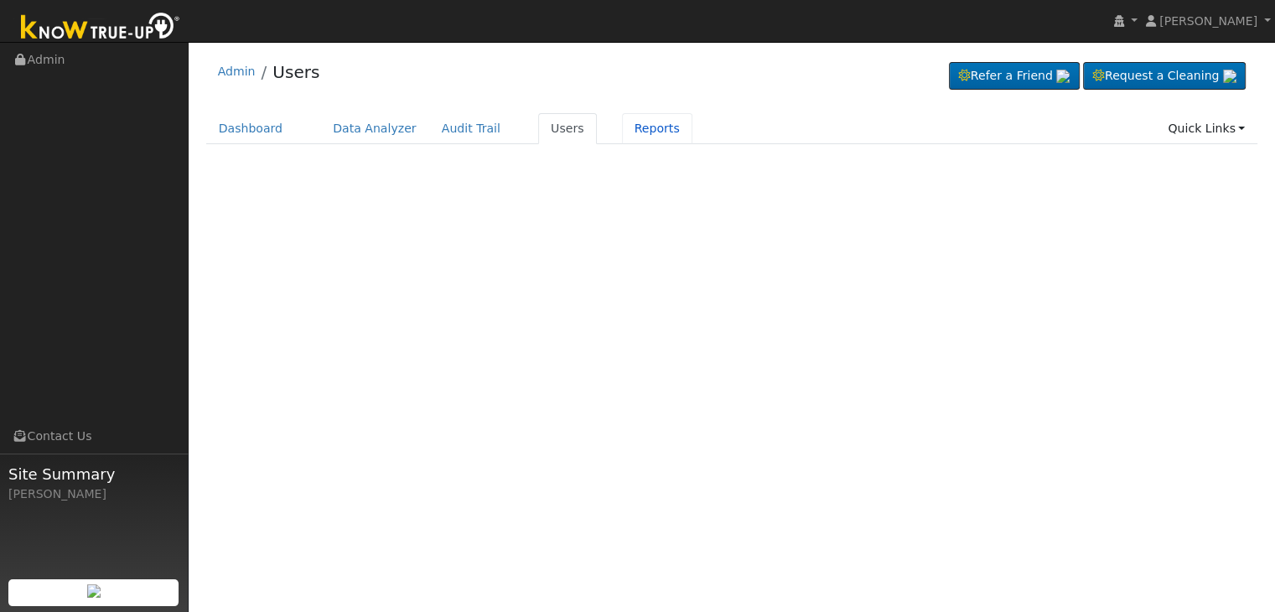
click at [622, 140] on link "Reports" at bounding box center [657, 128] width 70 height 31
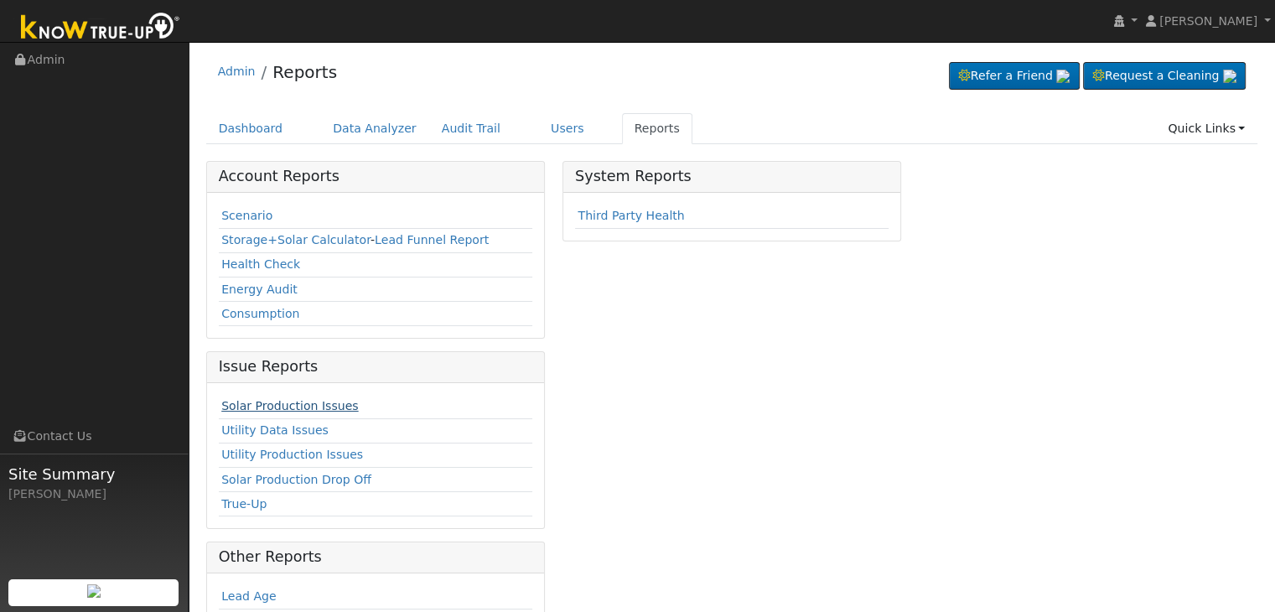
click at [295, 402] on link "Solar Production Issues" at bounding box center [289, 405] width 137 height 13
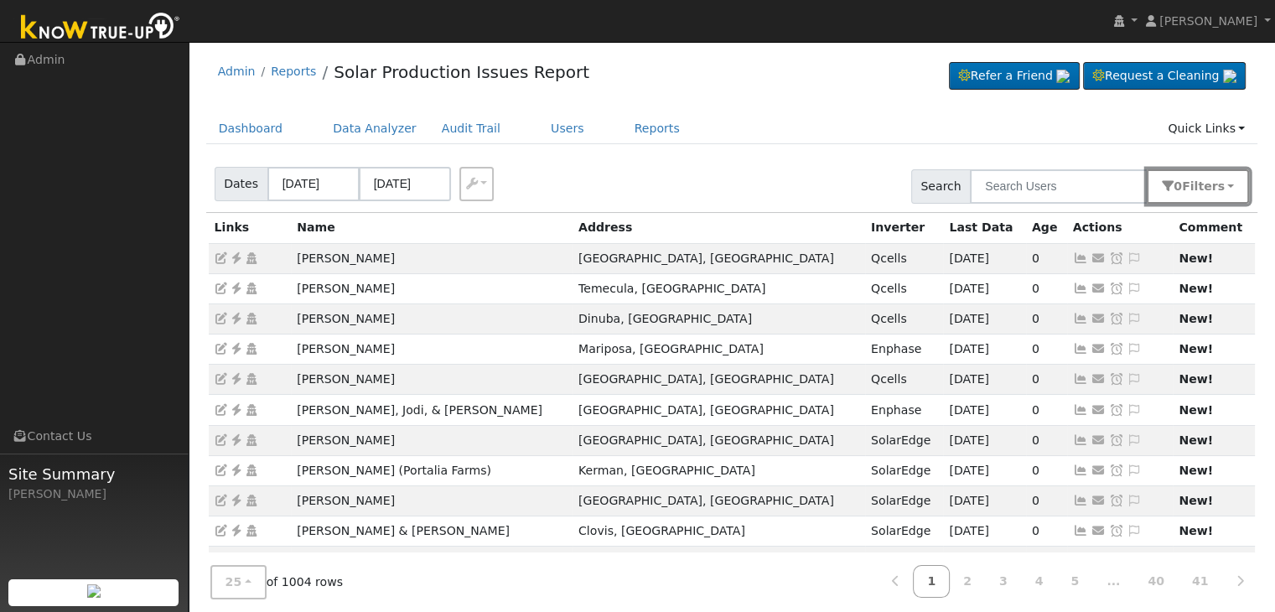
click at [1233, 183] on button "0 Filter s" at bounding box center [1198, 186] width 102 height 34
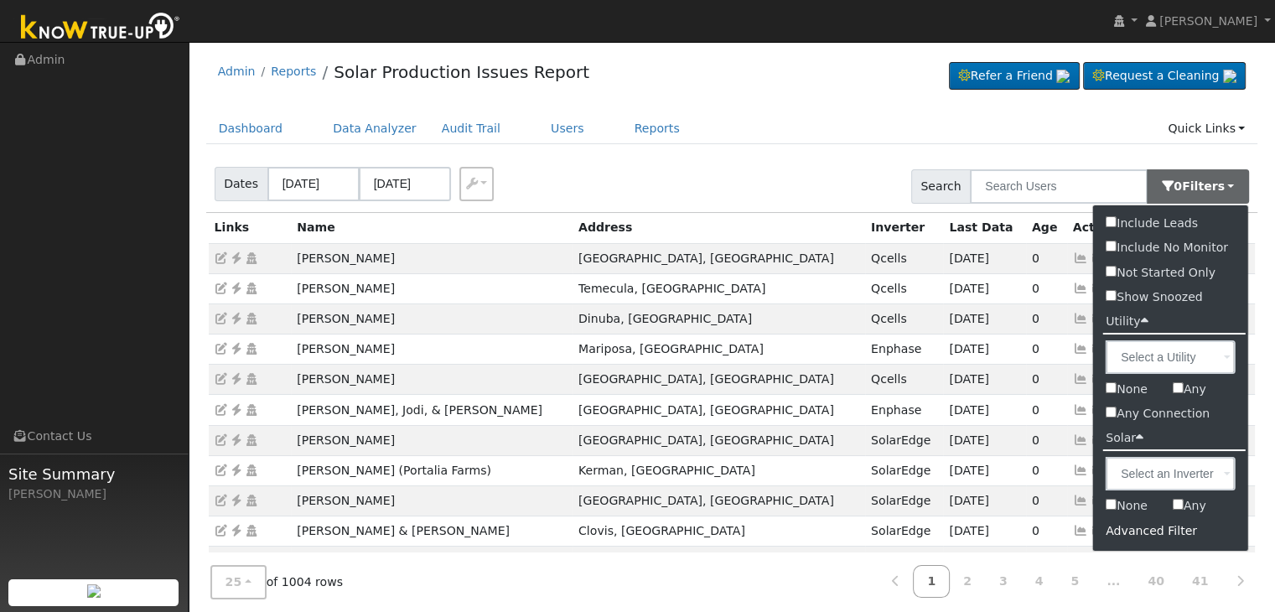
click at [1128, 297] on label "Show Snoozed" at bounding box center [1154, 297] width 122 height 24
click at [1117, 297] on input "Show Snoozed" at bounding box center [1111, 295] width 11 height 11
checkbox input "true"
click at [732, 148] on div "Dashboard Data Analyzer Audit Trail Users Reports Quick Links Quick Add Quick C…" at bounding box center [732, 137] width 1052 height 48
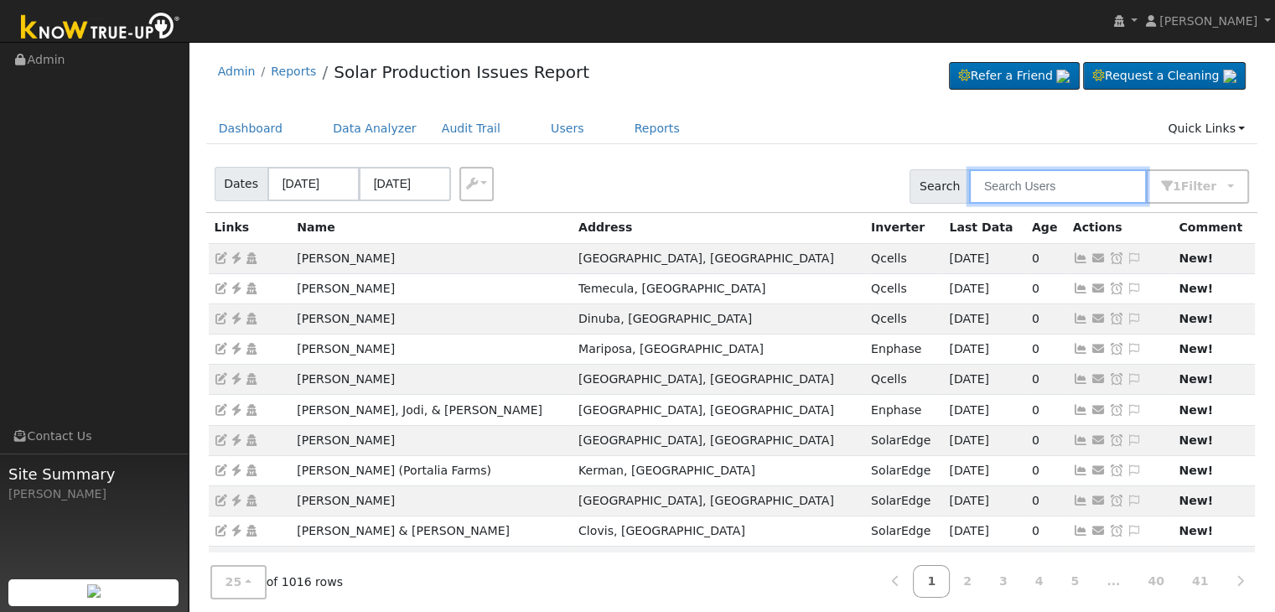
click at [1018, 179] on input "text" at bounding box center [1058, 186] width 178 height 34
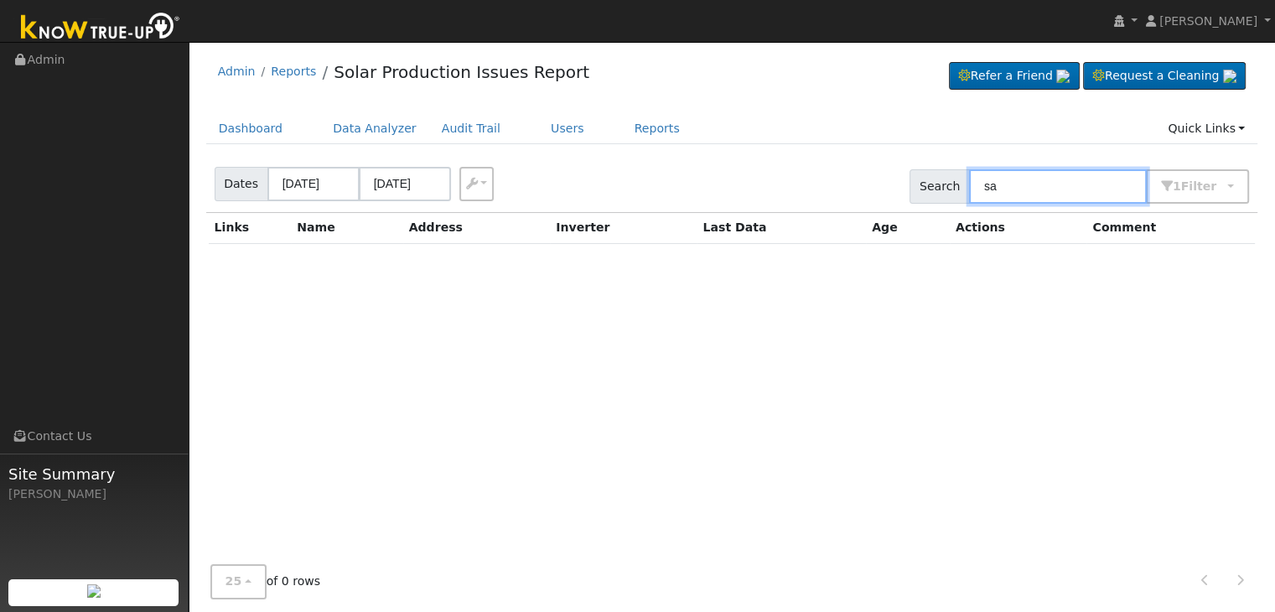
type input "s"
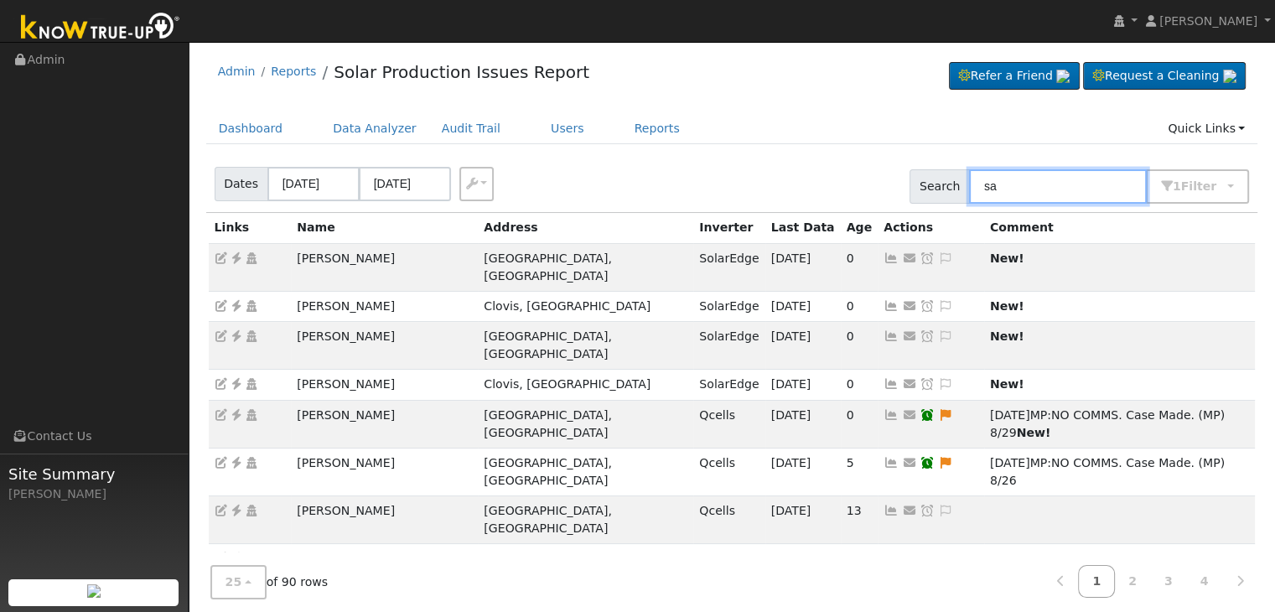
type input "sa"
click at [401, 187] on input "08/31/2025" at bounding box center [405, 184] width 92 height 34
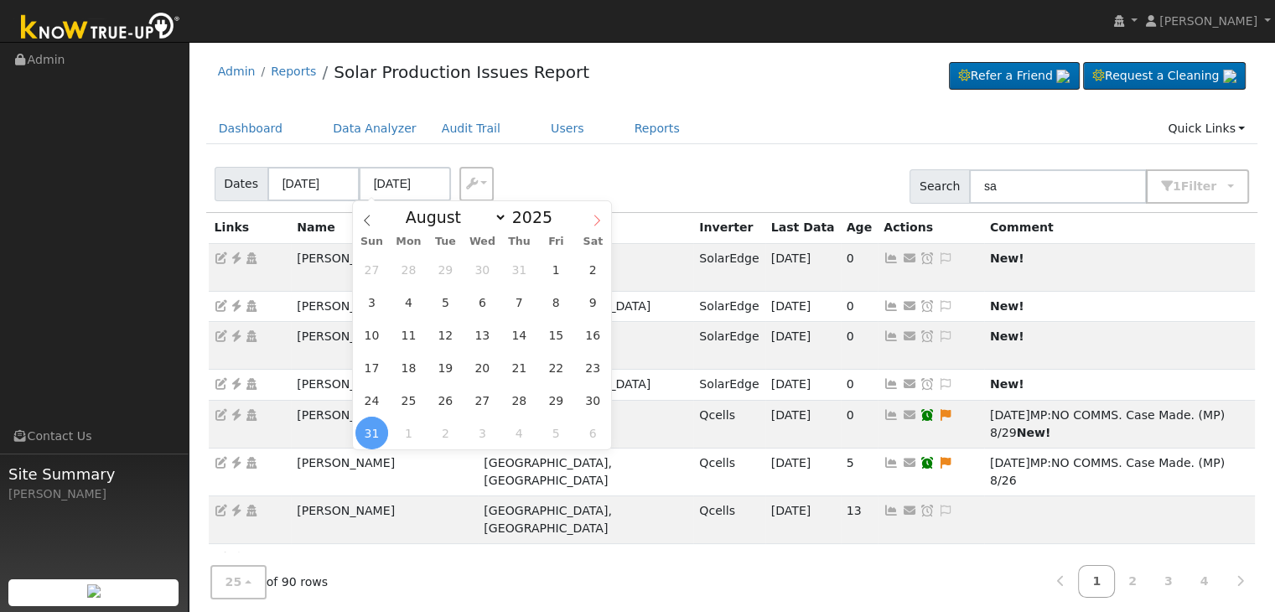
click at [603, 220] on icon at bounding box center [597, 221] width 12 height 12
click at [594, 214] on span at bounding box center [597, 215] width 29 height 29
select select "9"
click at [443, 339] on span "14" at bounding box center [445, 335] width 33 height 33
type input "10/14/2025"
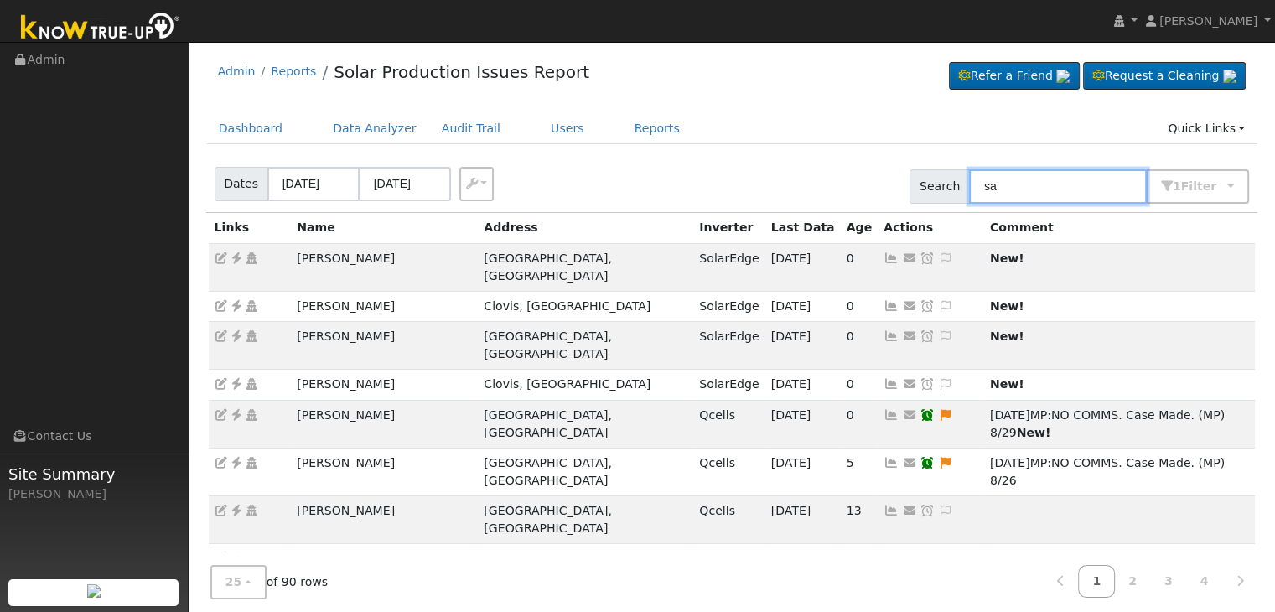
click at [1024, 190] on input "sa" at bounding box center [1058, 186] width 178 height 34
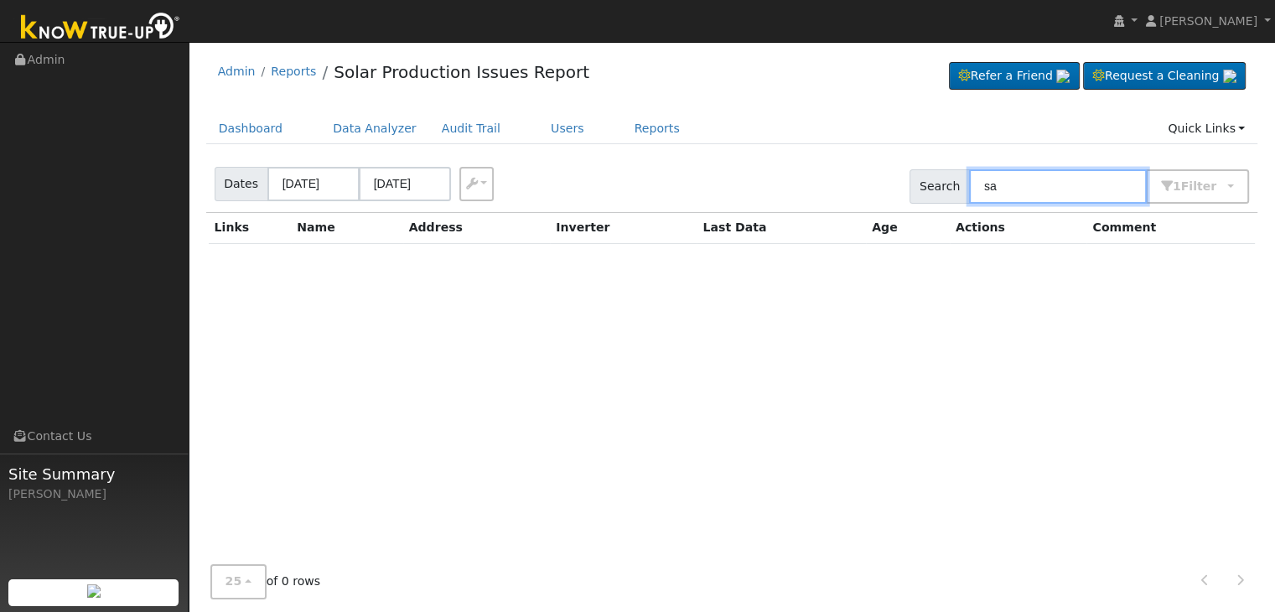
type input "s"
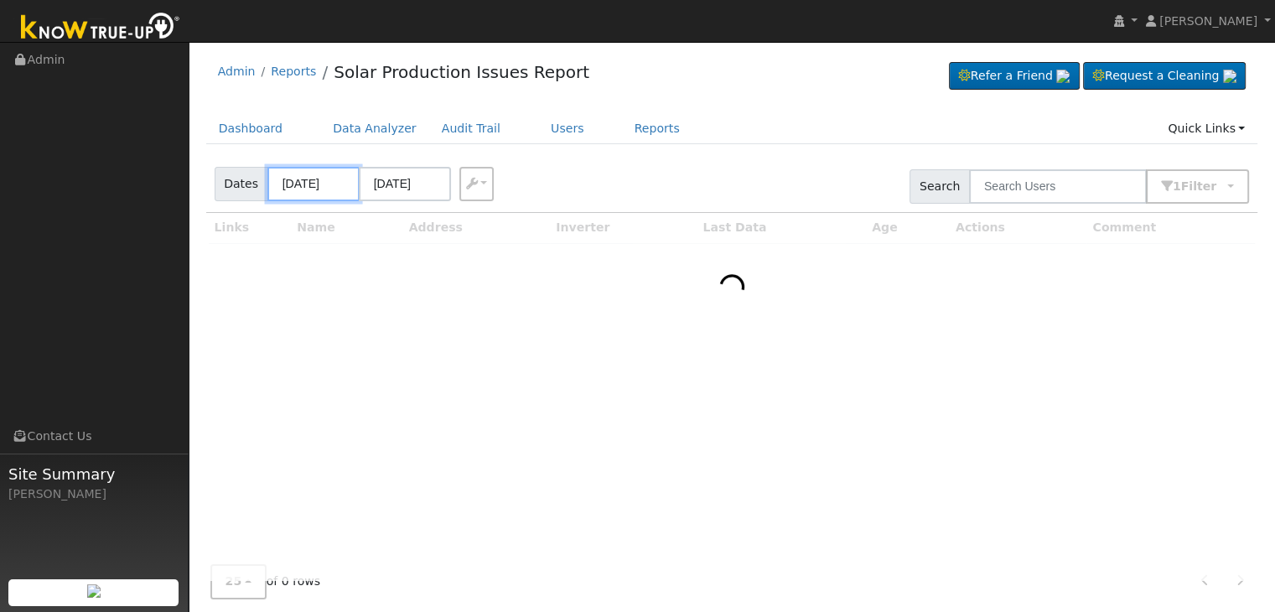
click at [323, 180] on input "08/28/2025" at bounding box center [313, 184] width 92 height 34
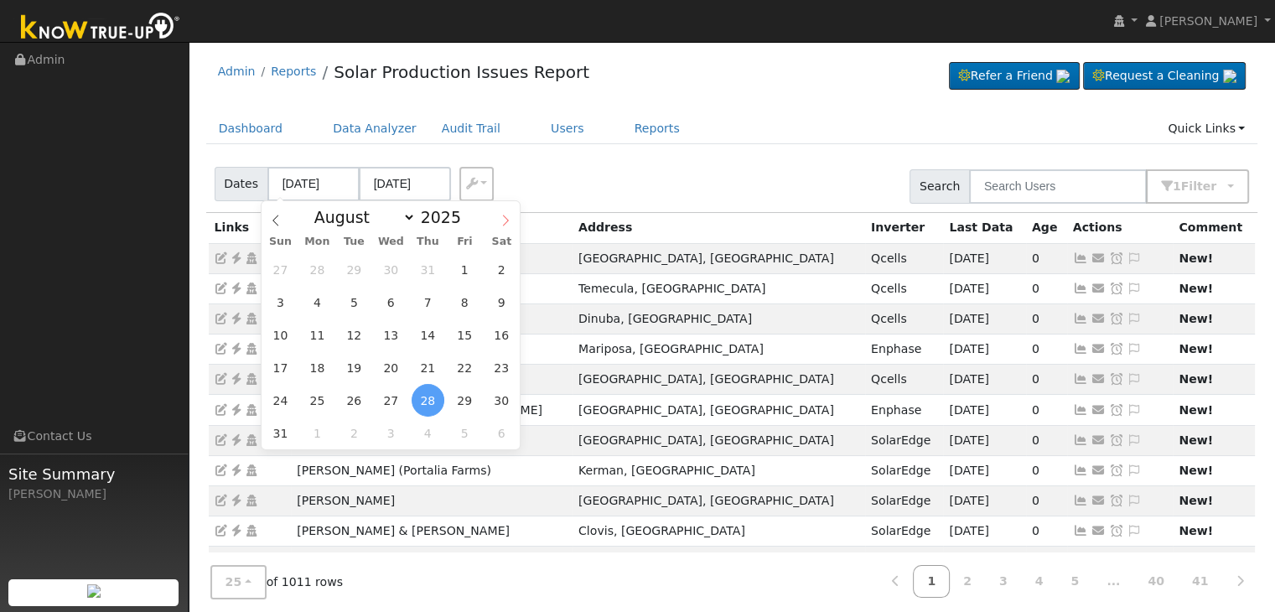
click at [507, 219] on icon at bounding box center [506, 221] width 12 height 12
select select "8"
click at [356, 359] on span "23" at bounding box center [354, 367] width 33 height 33
type input "09/23/2025"
type input "11/08/2025"
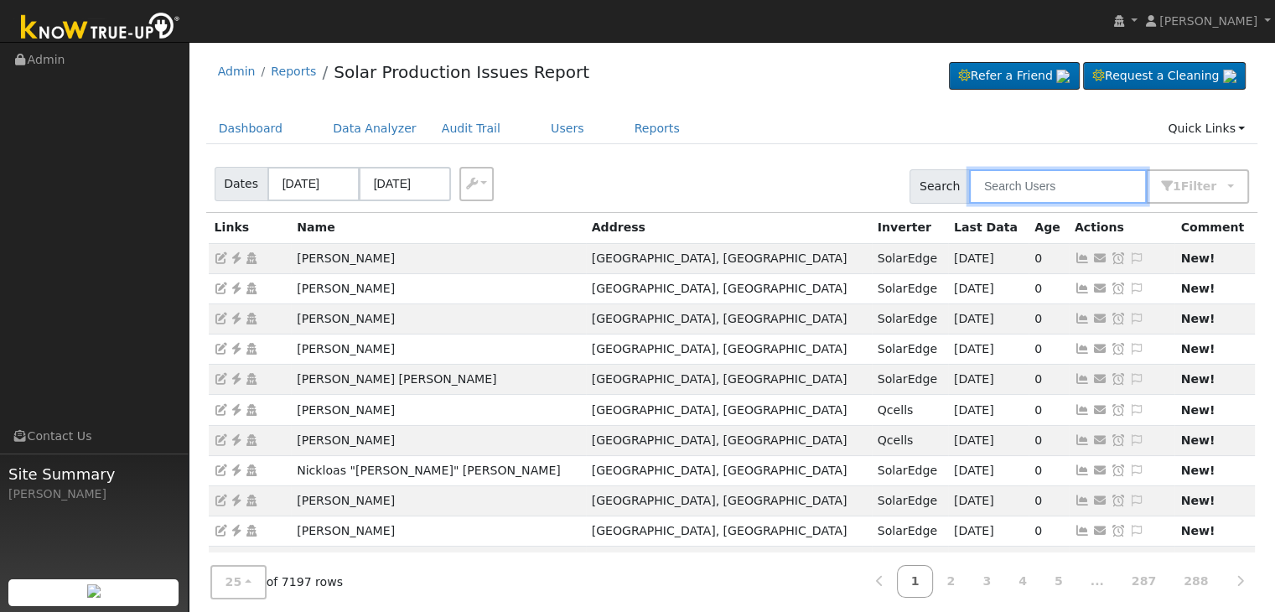
click at [1015, 194] on input "text" at bounding box center [1058, 186] width 178 height 34
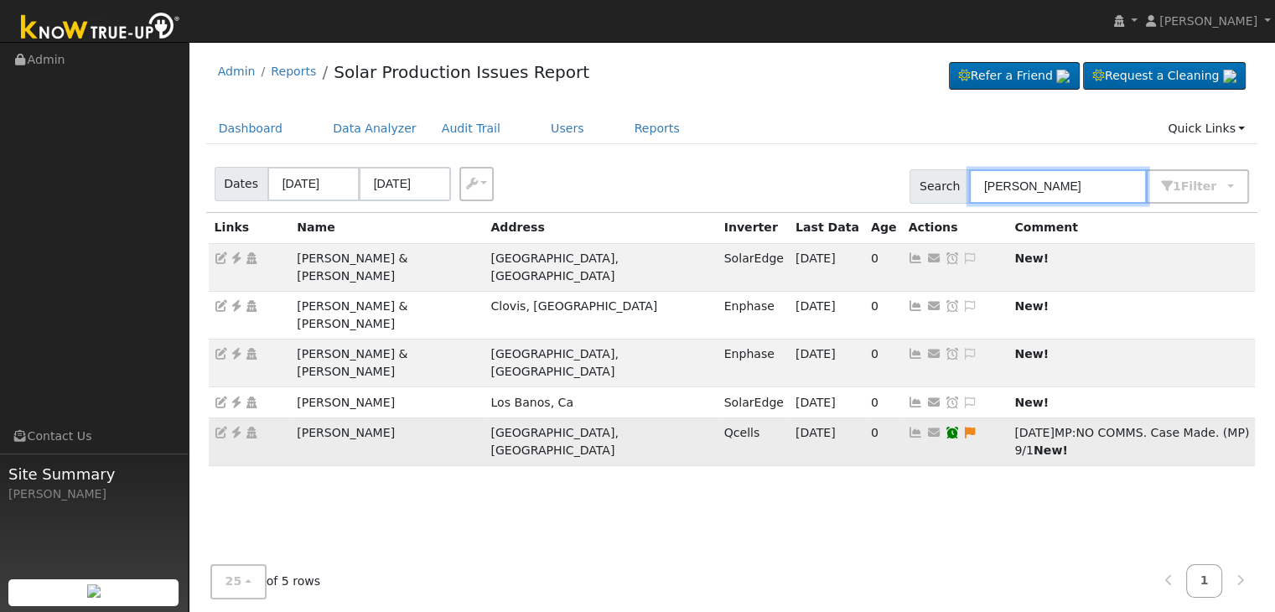
type input "salinas"
click at [945, 427] on icon at bounding box center [952, 433] width 15 height 12
type input "10/08/2025"
checkbox input "true"
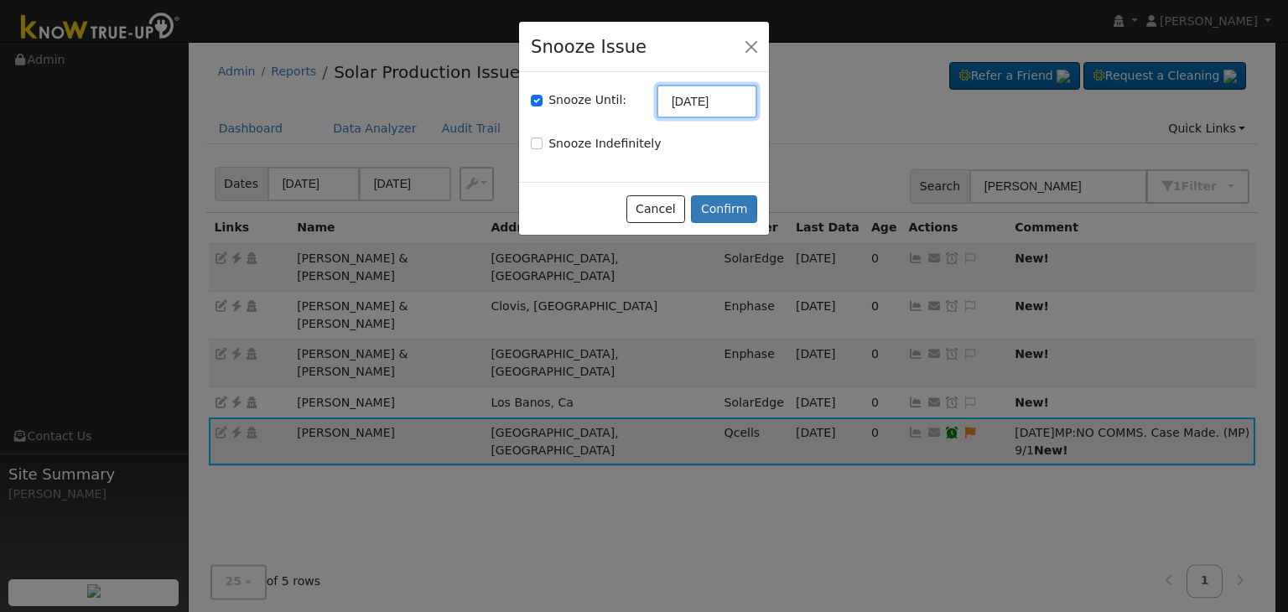
click at [688, 96] on input "10/08/2025" at bounding box center [707, 102] width 101 height 34
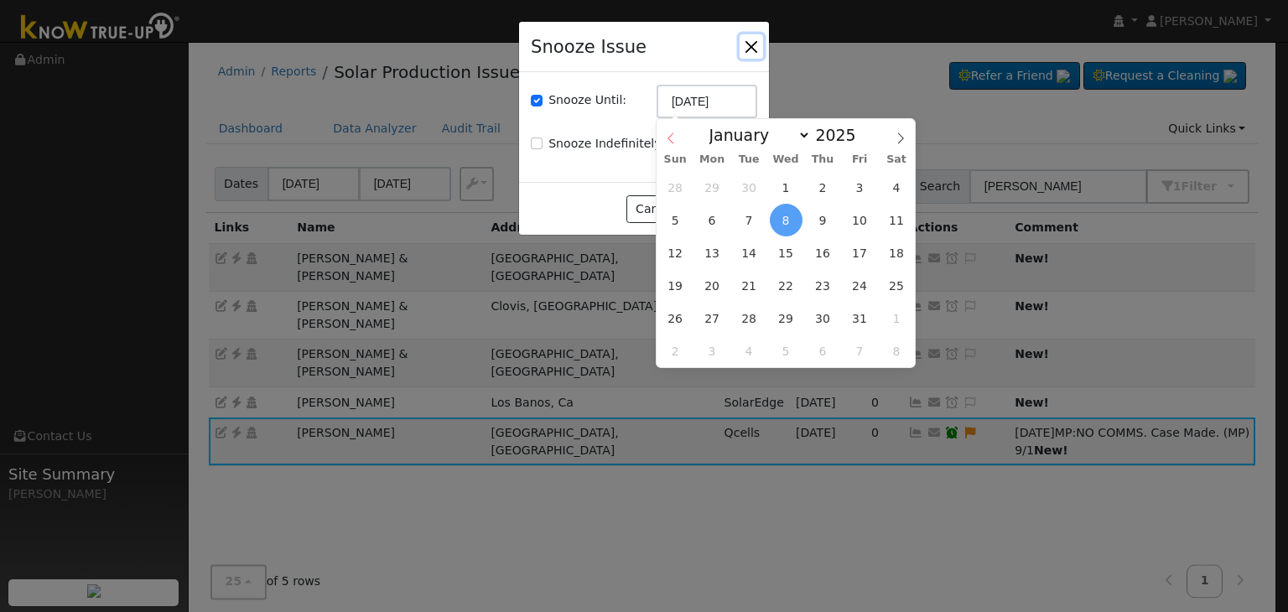
click at [669, 140] on icon at bounding box center [670, 138] width 6 height 11
select select "8"
click at [714, 217] on span "8" at bounding box center [712, 220] width 33 height 33
type input "09/08/2025"
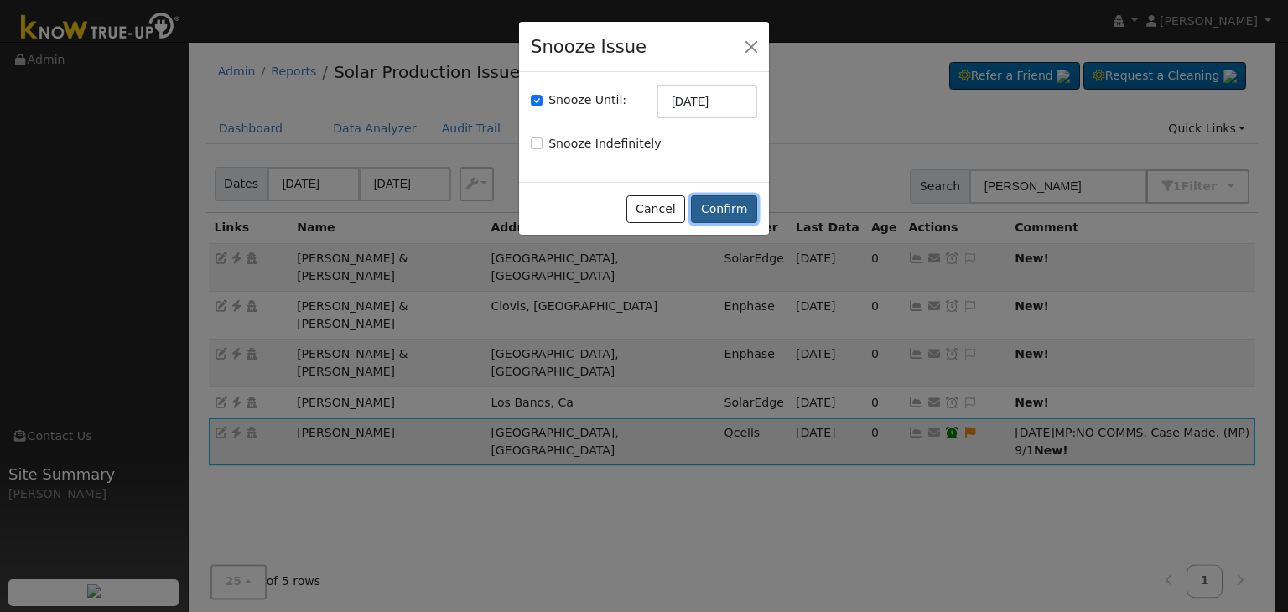
click at [725, 215] on button "Confirm" at bounding box center [724, 209] width 66 height 29
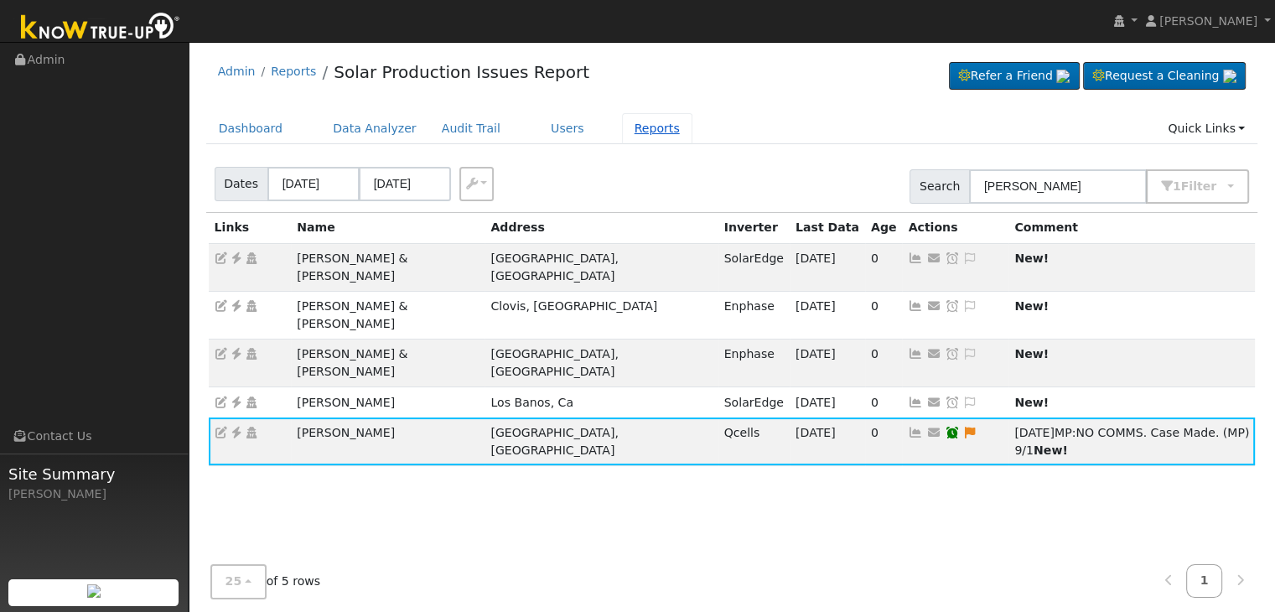
click at [622, 134] on link "Reports" at bounding box center [657, 128] width 70 height 31
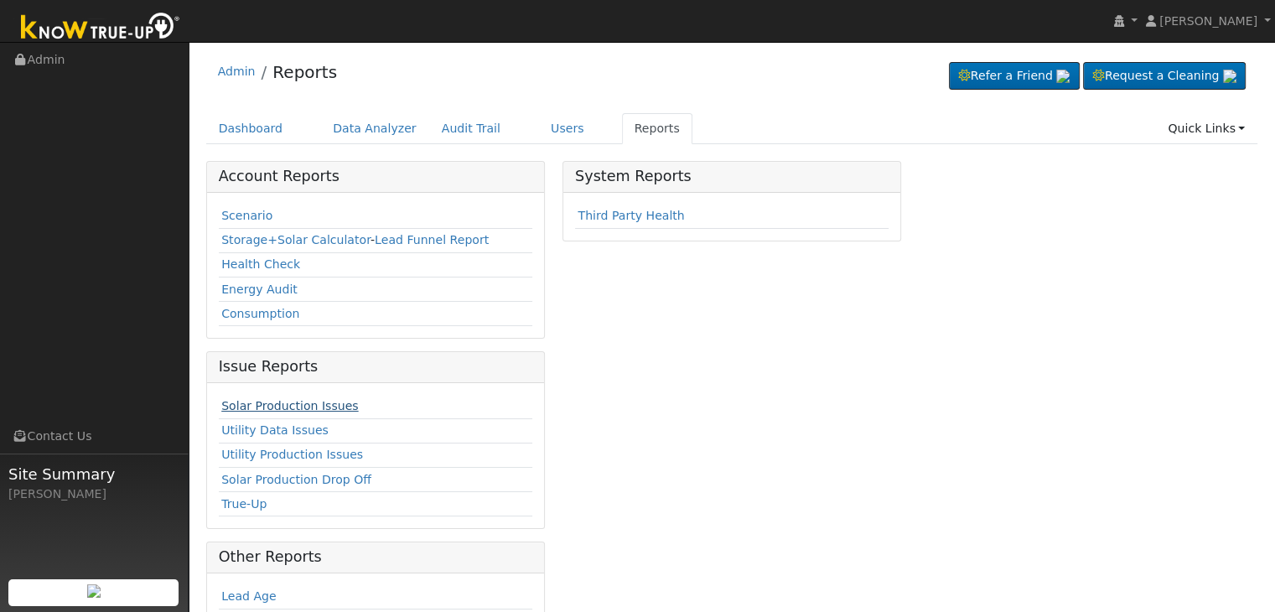
click at [301, 405] on link "Solar Production Issues" at bounding box center [289, 405] width 137 height 13
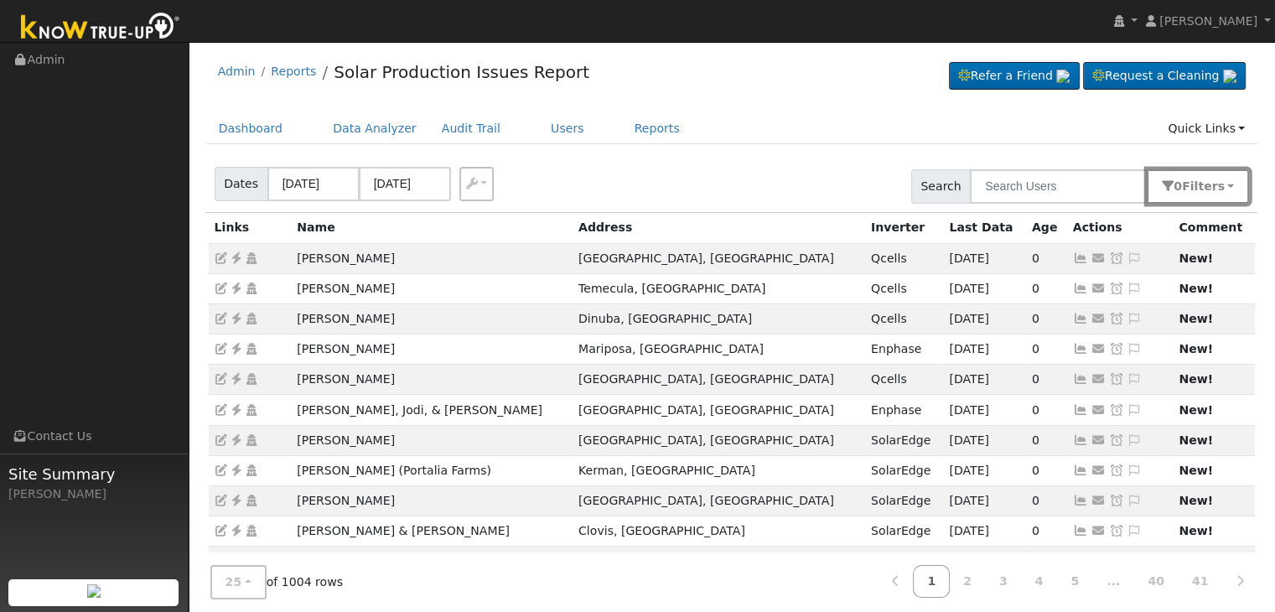
click at [1204, 189] on span "Filter s" at bounding box center [1203, 185] width 43 height 13
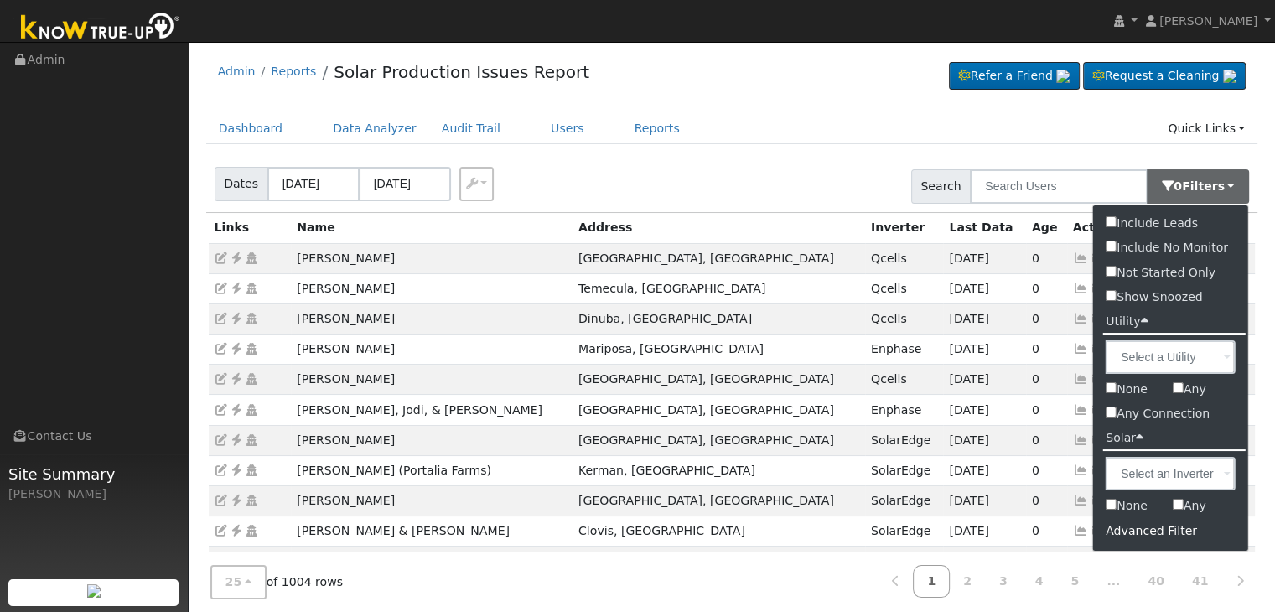
click at [1122, 531] on div "Advanced Filter" at bounding box center [1170, 531] width 155 height 26
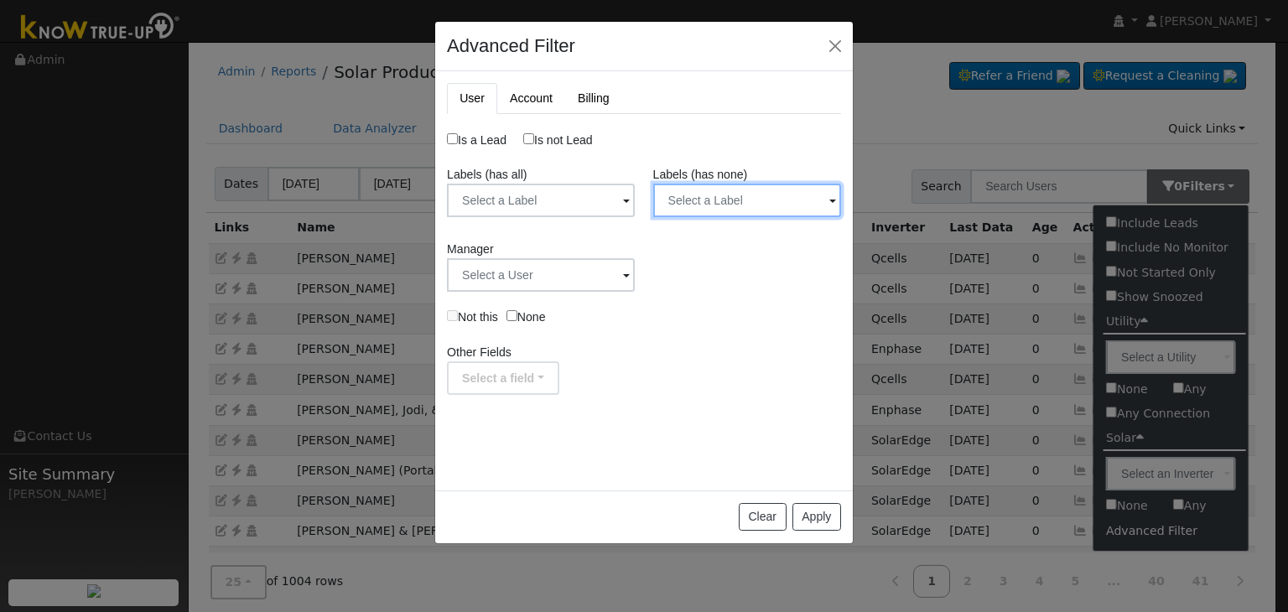
click at [635, 205] on input "text" at bounding box center [541, 201] width 188 height 34
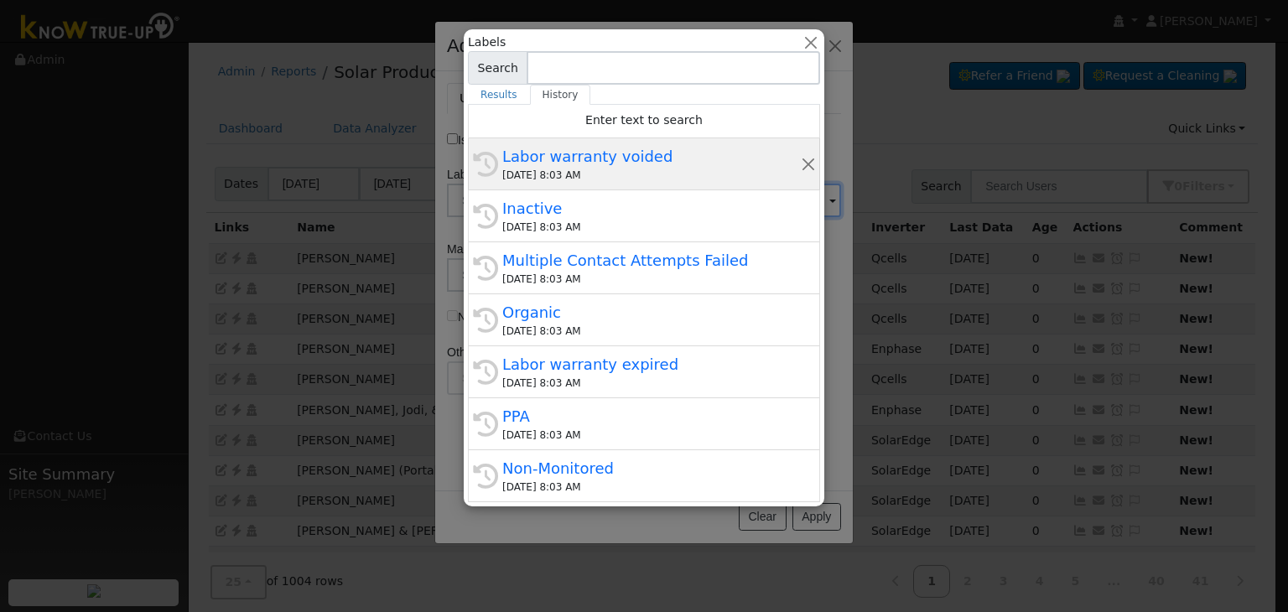
click at [620, 145] on div "Labor warranty voided" at bounding box center [651, 156] width 299 height 23
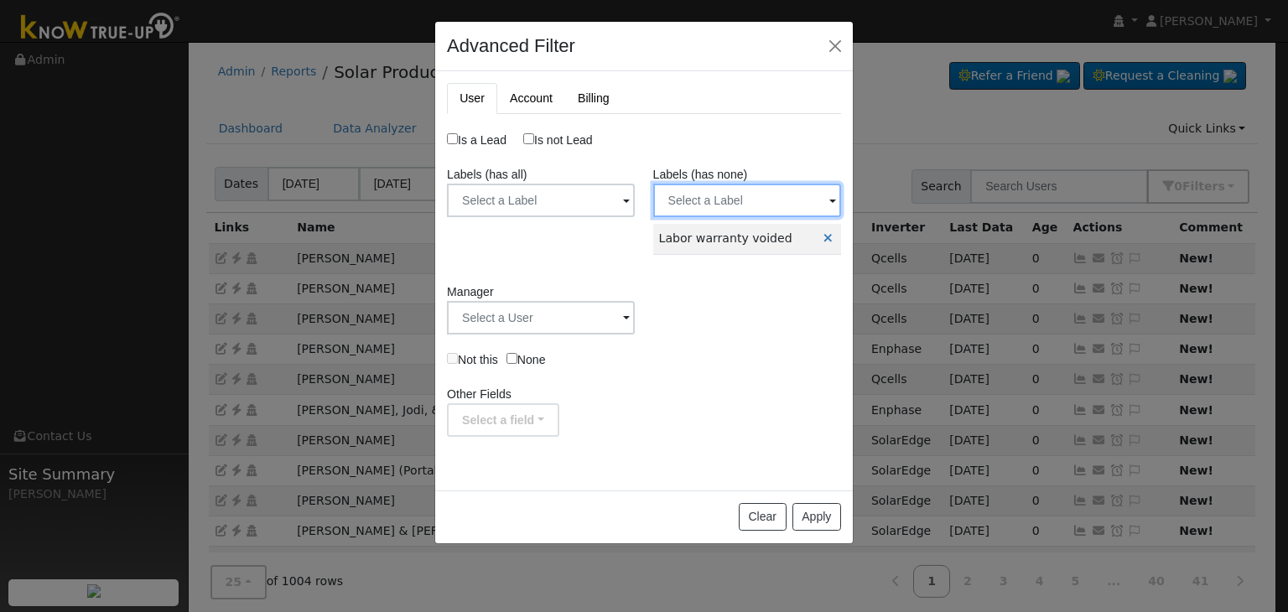
click at [635, 208] on input "text" at bounding box center [541, 201] width 188 height 34
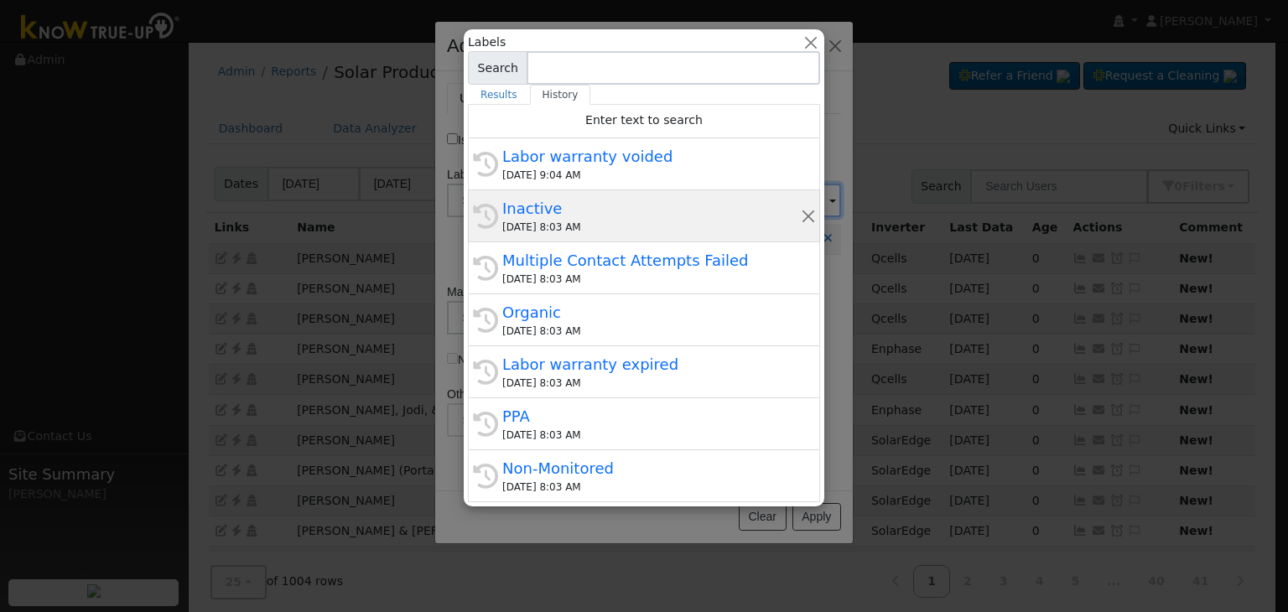
click at [596, 218] on div "Inactive" at bounding box center [651, 208] width 299 height 23
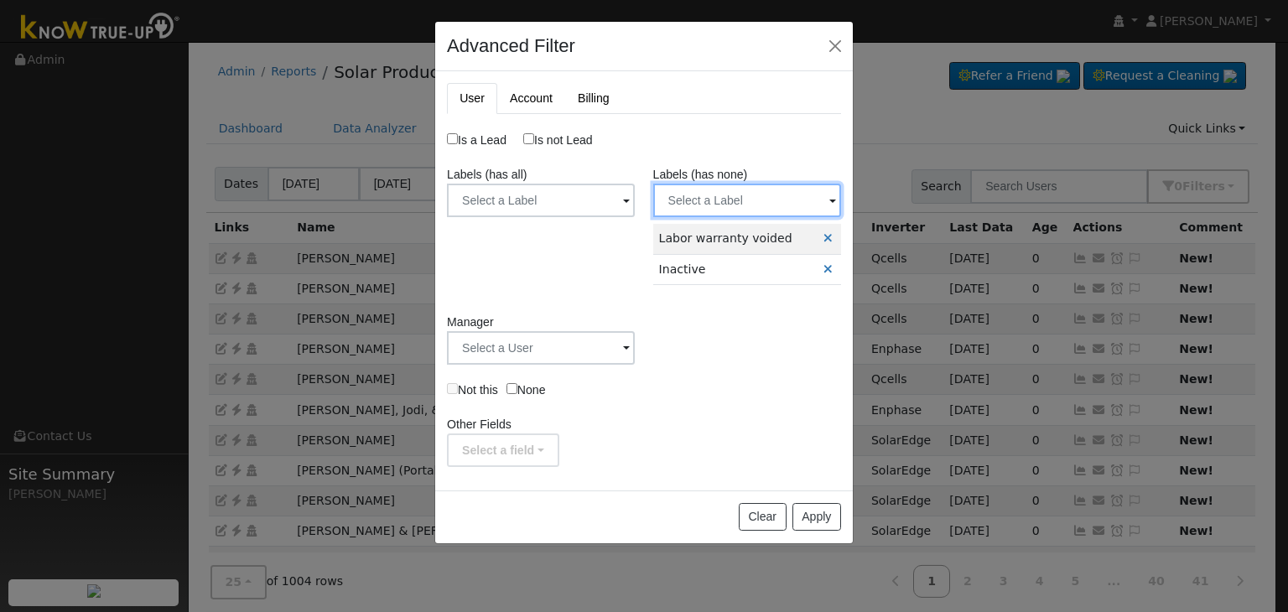
click at [635, 209] on input "text" at bounding box center [541, 201] width 188 height 34
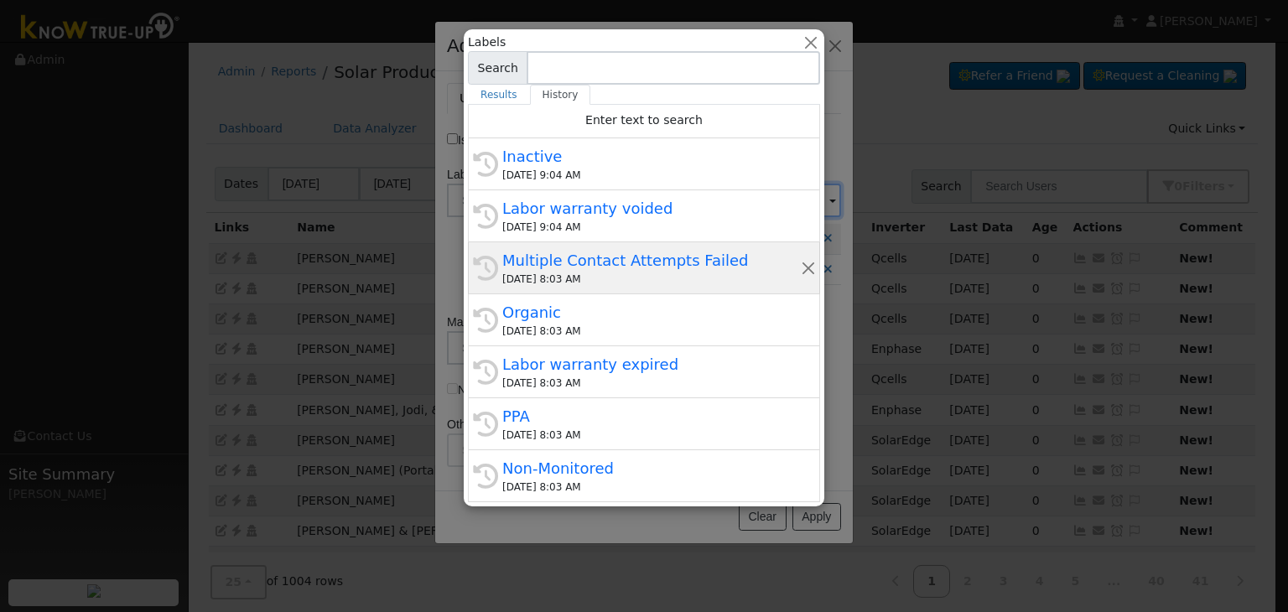
click at [615, 269] on div "Multiple Contact Attempts Failed" at bounding box center [651, 260] width 299 height 23
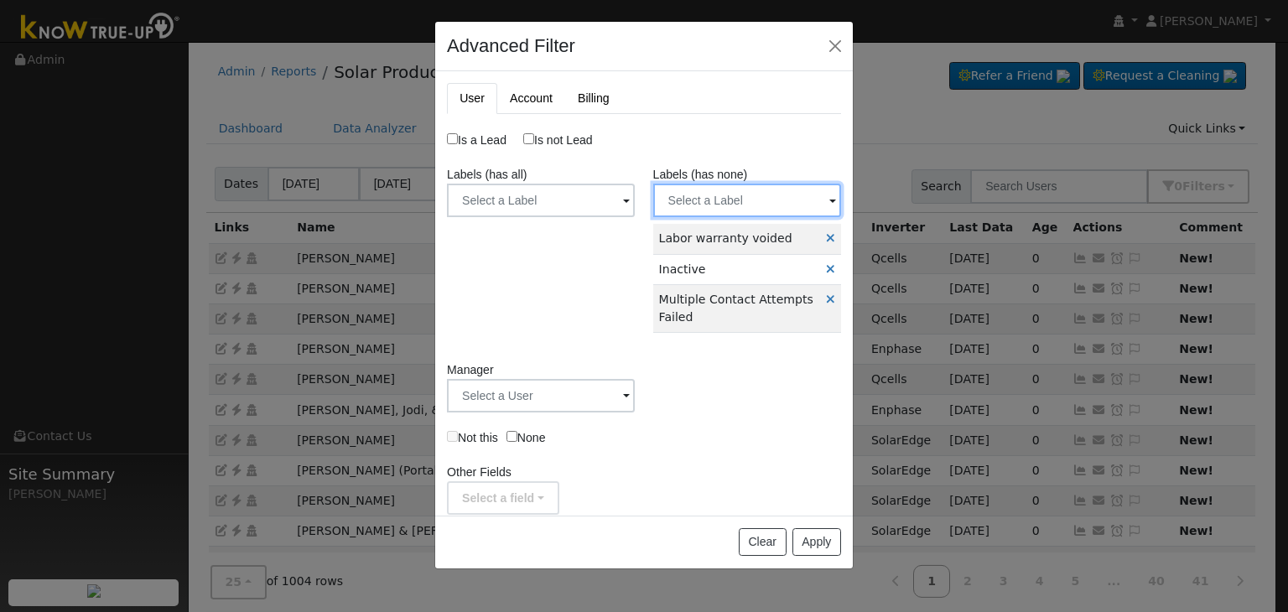
click at [635, 205] on input "text" at bounding box center [541, 201] width 188 height 34
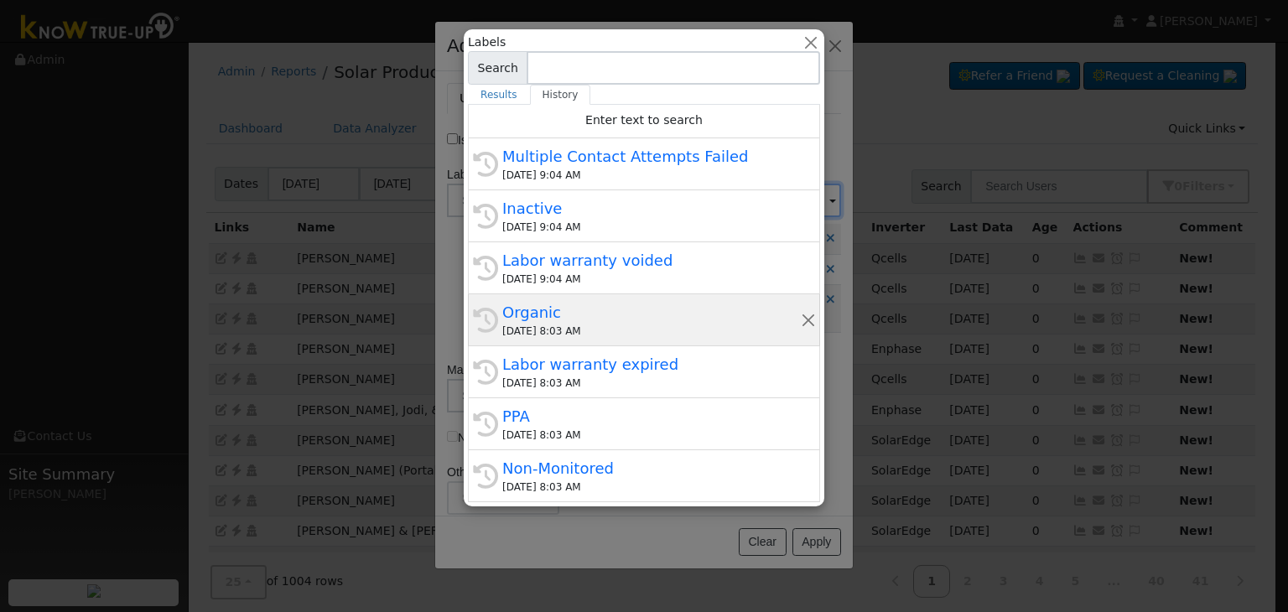
click at [600, 324] on div "09/01/2025 8:03 AM" at bounding box center [651, 331] width 299 height 15
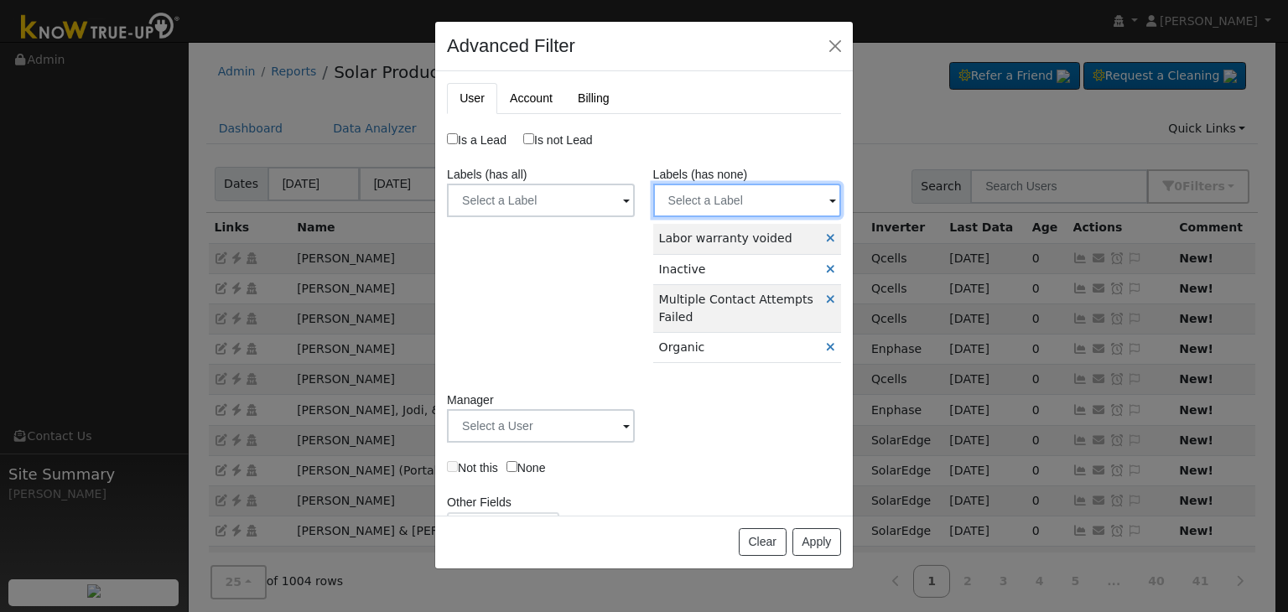
click at [635, 195] on input "text" at bounding box center [541, 201] width 188 height 34
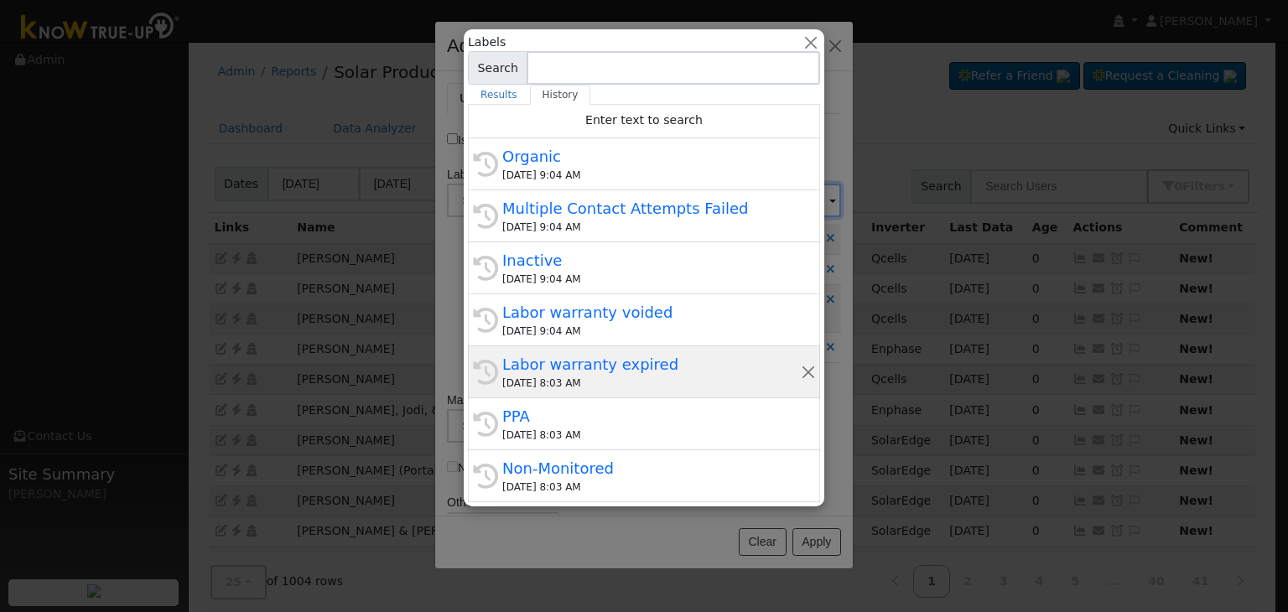
click at [621, 376] on div "09/01/2025 8:03 AM" at bounding box center [651, 383] width 299 height 15
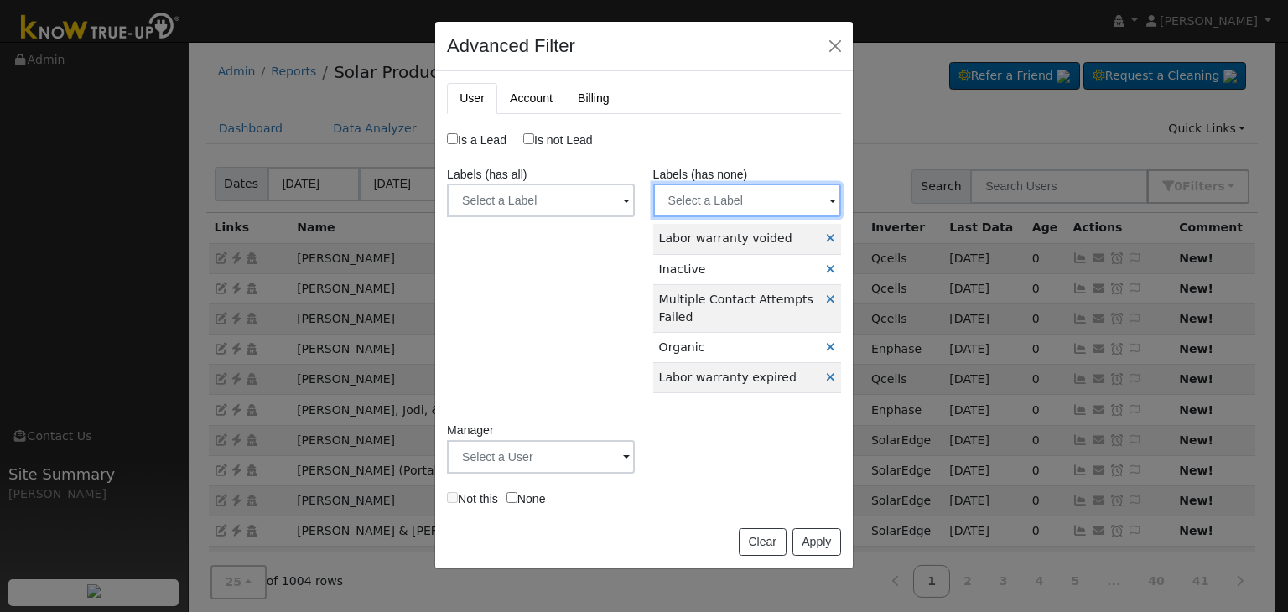
click at [635, 186] on input "text" at bounding box center [541, 201] width 188 height 34
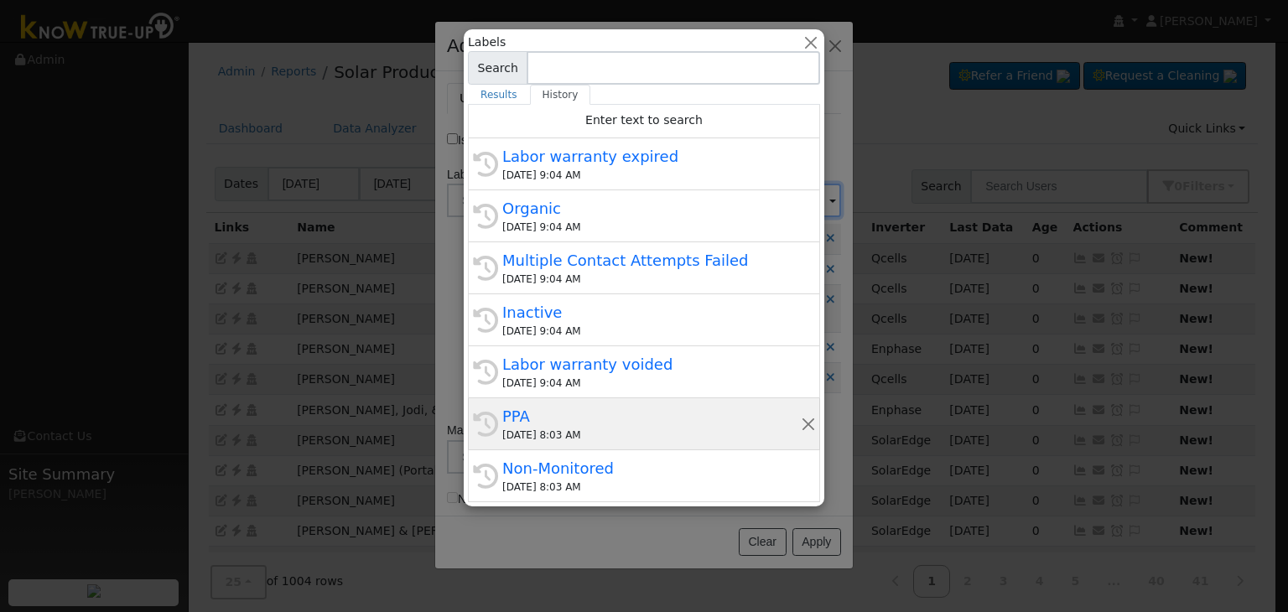
click at [610, 425] on div "PPA" at bounding box center [651, 416] width 299 height 23
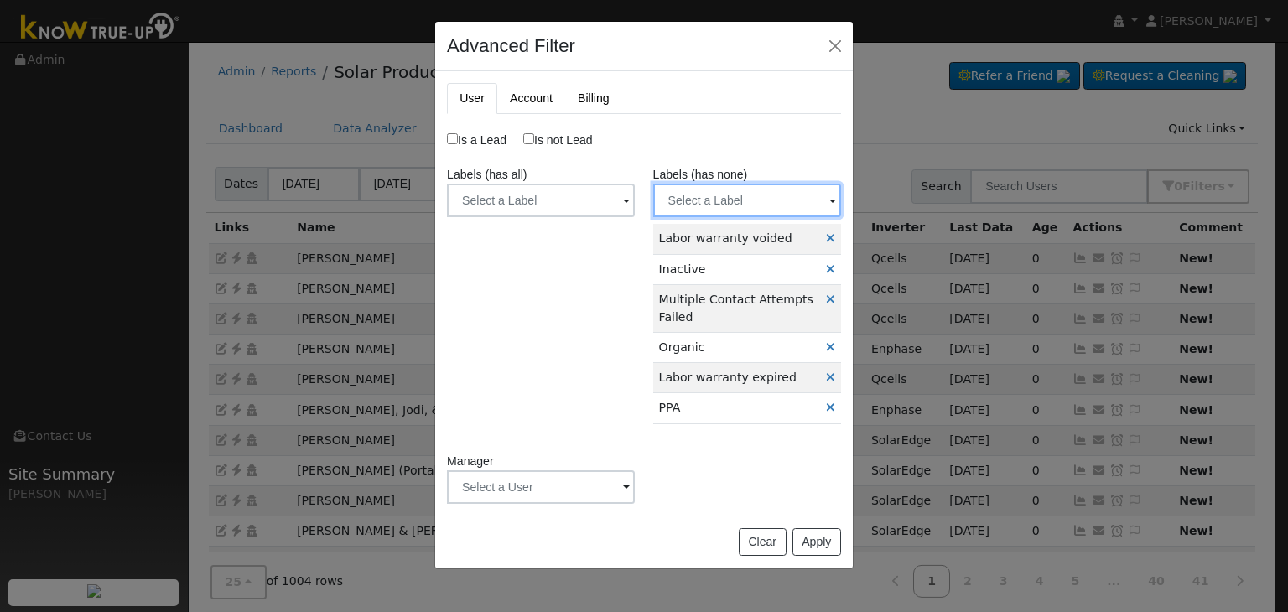
click at [635, 195] on input "text" at bounding box center [541, 201] width 188 height 34
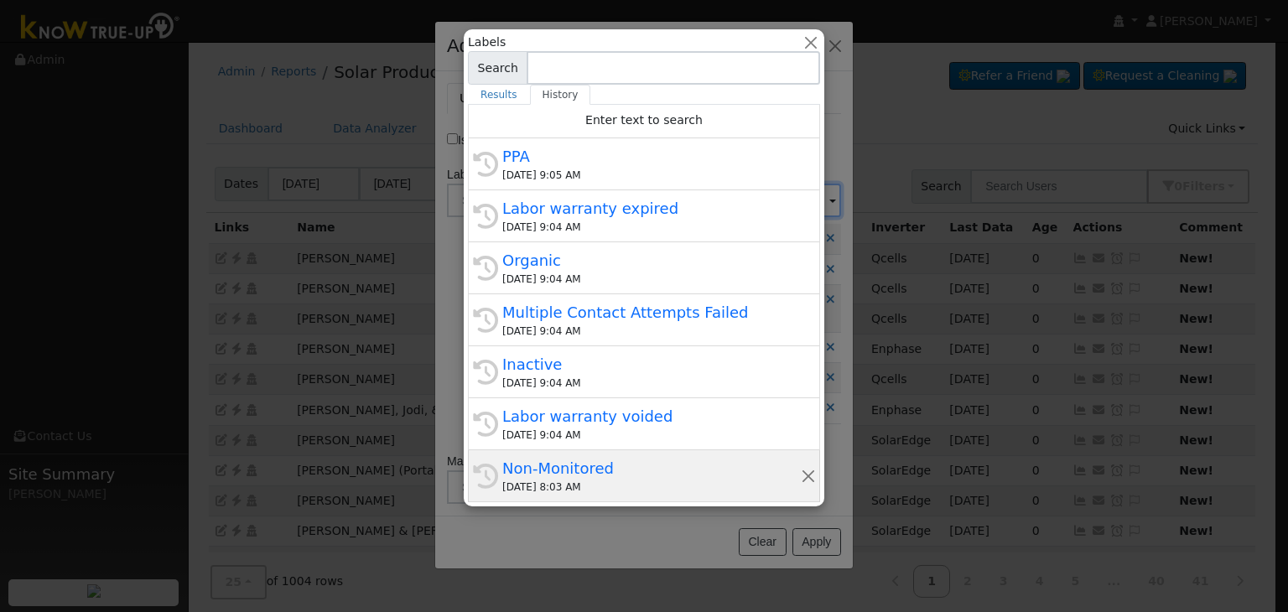
click at [605, 467] on div "Non-Monitored" at bounding box center [651, 468] width 299 height 23
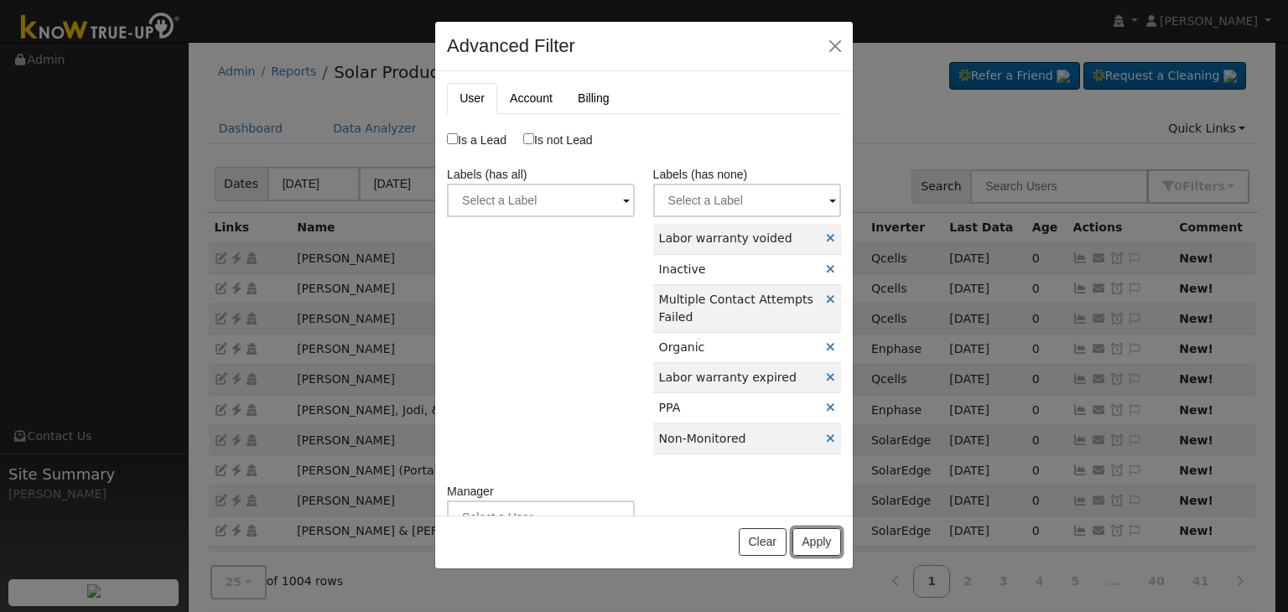
click at [818, 537] on button "Apply" at bounding box center [816, 542] width 49 height 29
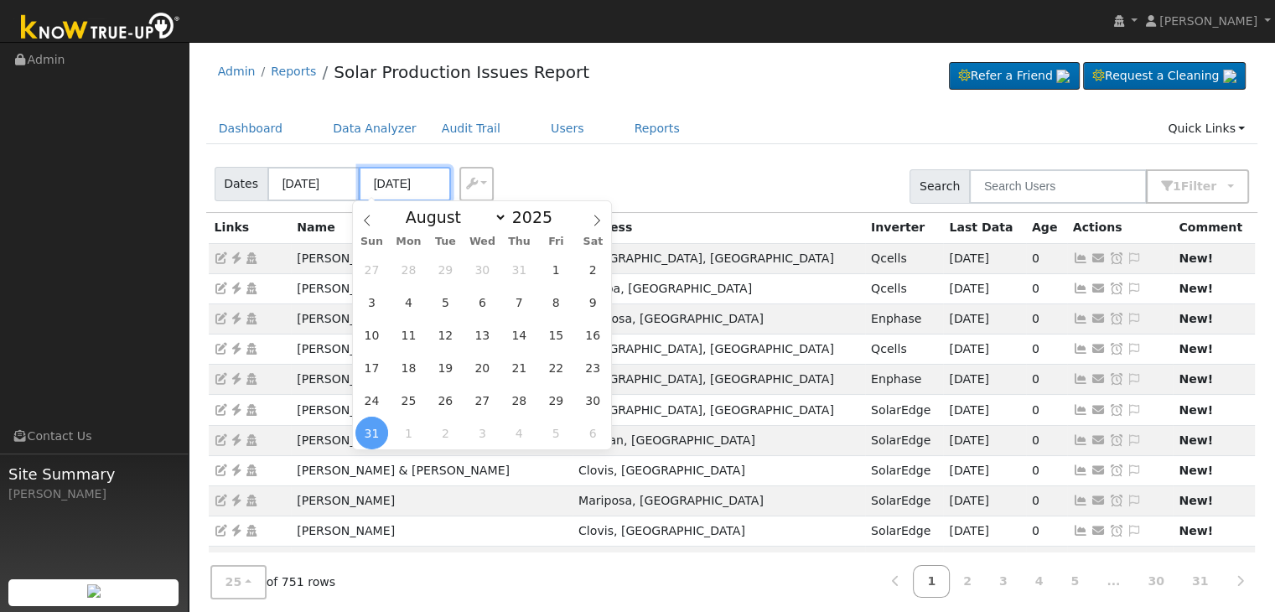
click at [391, 181] on input "08/31/2025" at bounding box center [405, 184] width 92 height 34
click at [401, 434] on span "1" at bounding box center [408, 433] width 33 height 33
type input "[DATE]"
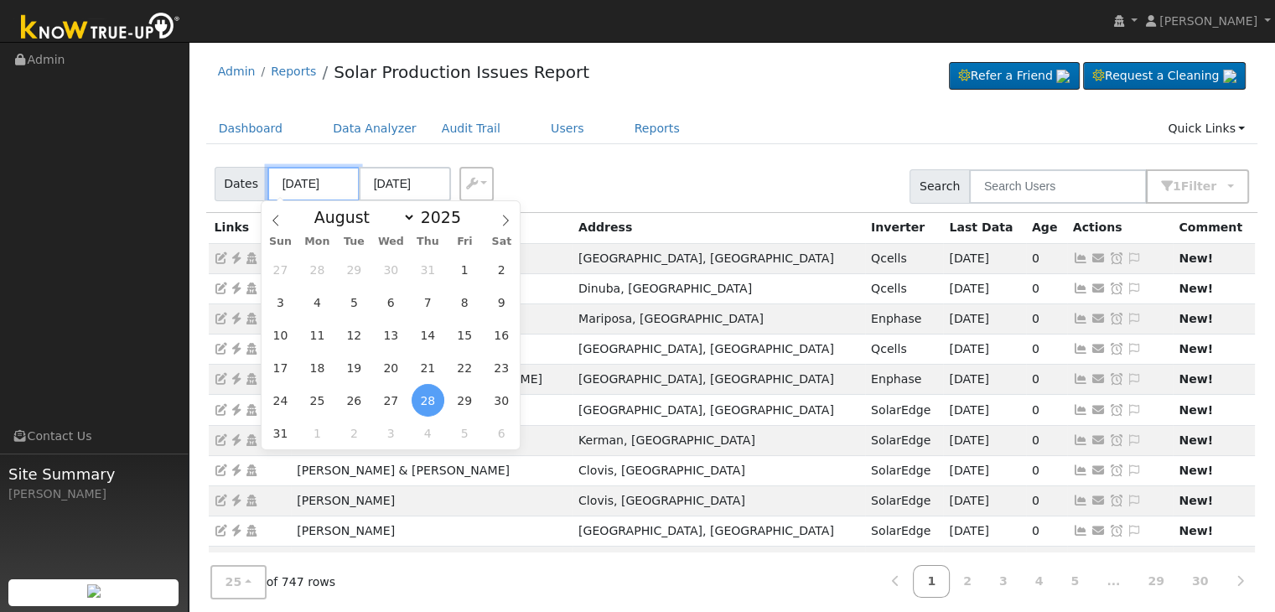
click at [298, 188] on input "08/28/2025" at bounding box center [313, 184] width 92 height 34
click at [502, 407] on span "30" at bounding box center [501, 400] width 33 height 33
type input "08/30/2025"
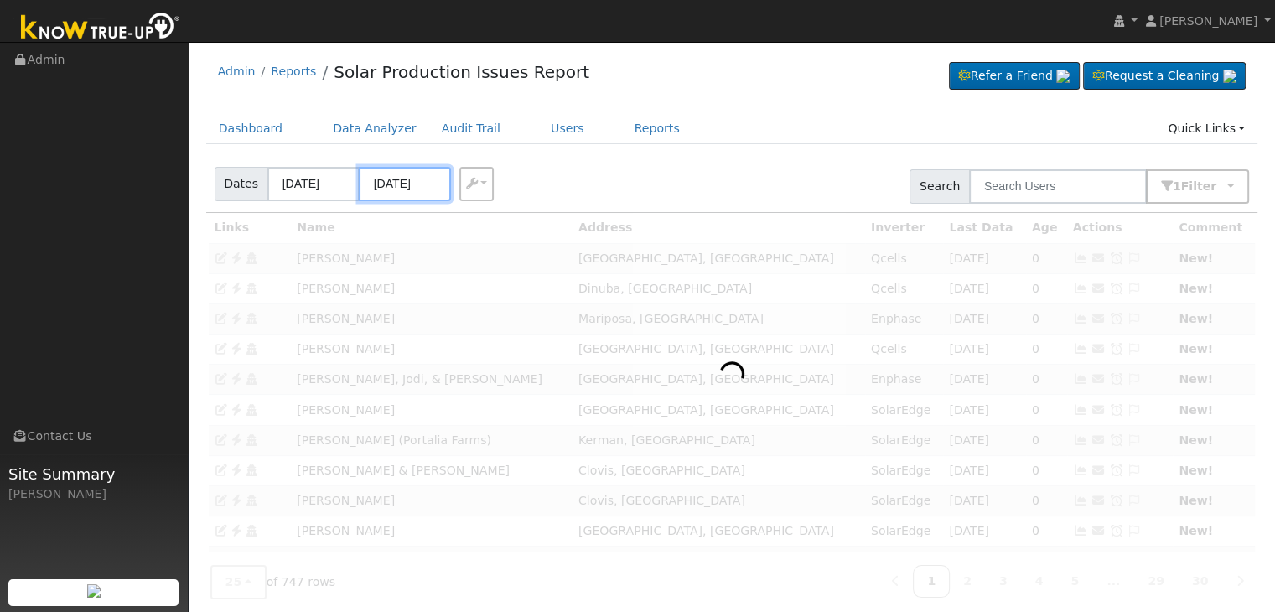
click at [418, 189] on input "09/03/2025" at bounding box center [405, 184] width 92 height 34
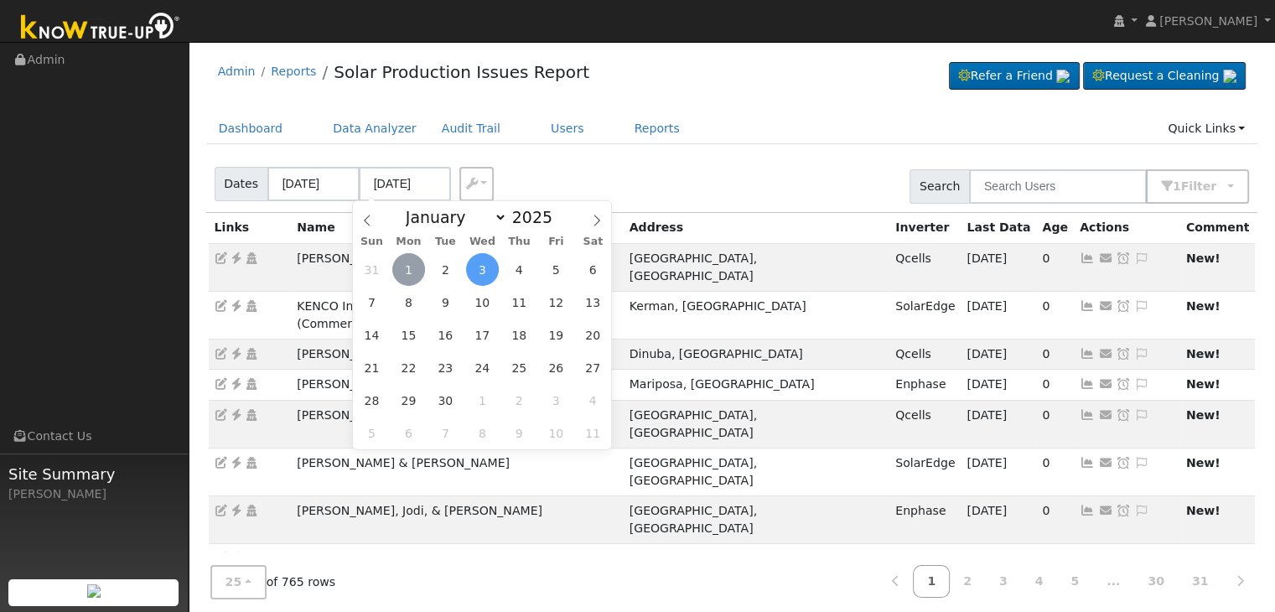
click at [411, 269] on span "1" at bounding box center [408, 269] width 33 height 33
type input "[DATE]"
click at [641, 175] on div "Dates 08/30/2025 09/01/2025 Export CSV Search 1 Filter Include Leads Include No…" at bounding box center [732, 183] width 1058 height 57
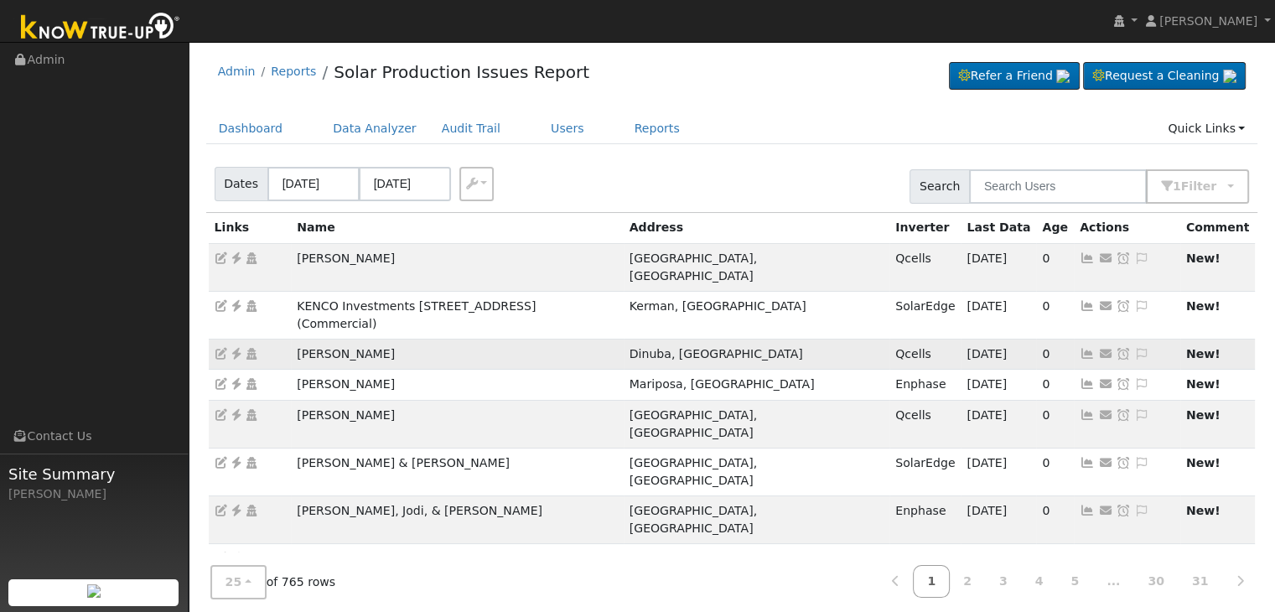
click at [234, 348] on icon at bounding box center [236, 354] width 15 height 12
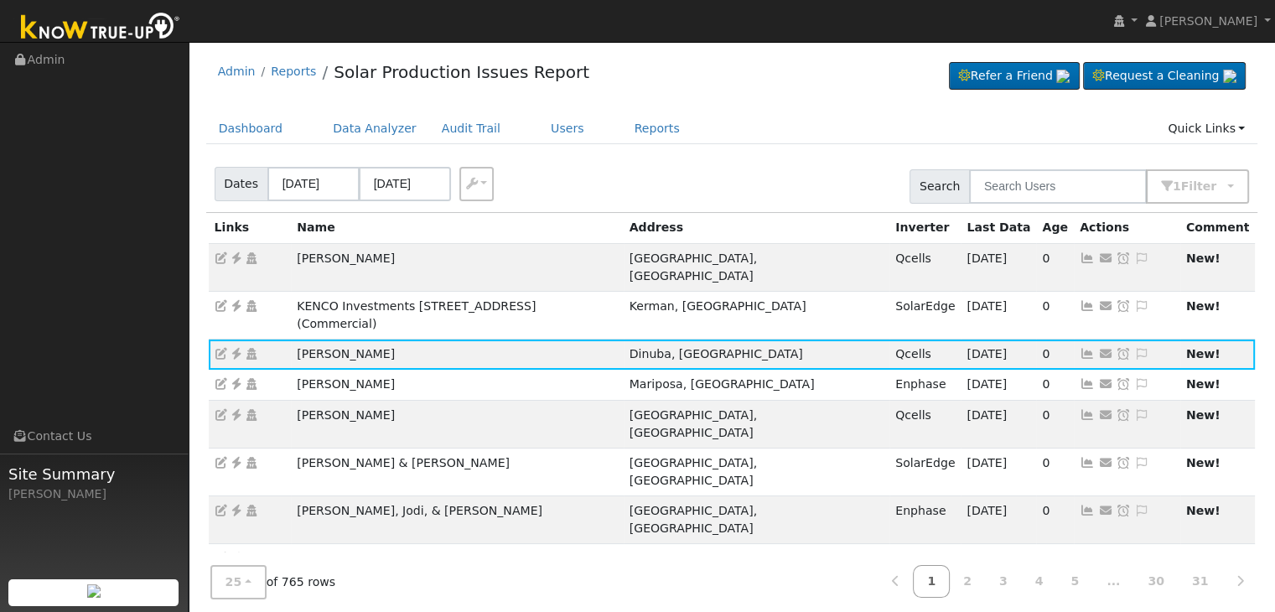
drag, startPoint x: 1139, startPoint y: 315, endPoint x: 1123, endPoint y: 306, distance: 18.4
click at [1139, 348] on icon at bounding box center [1141, 354] width 15 height 12
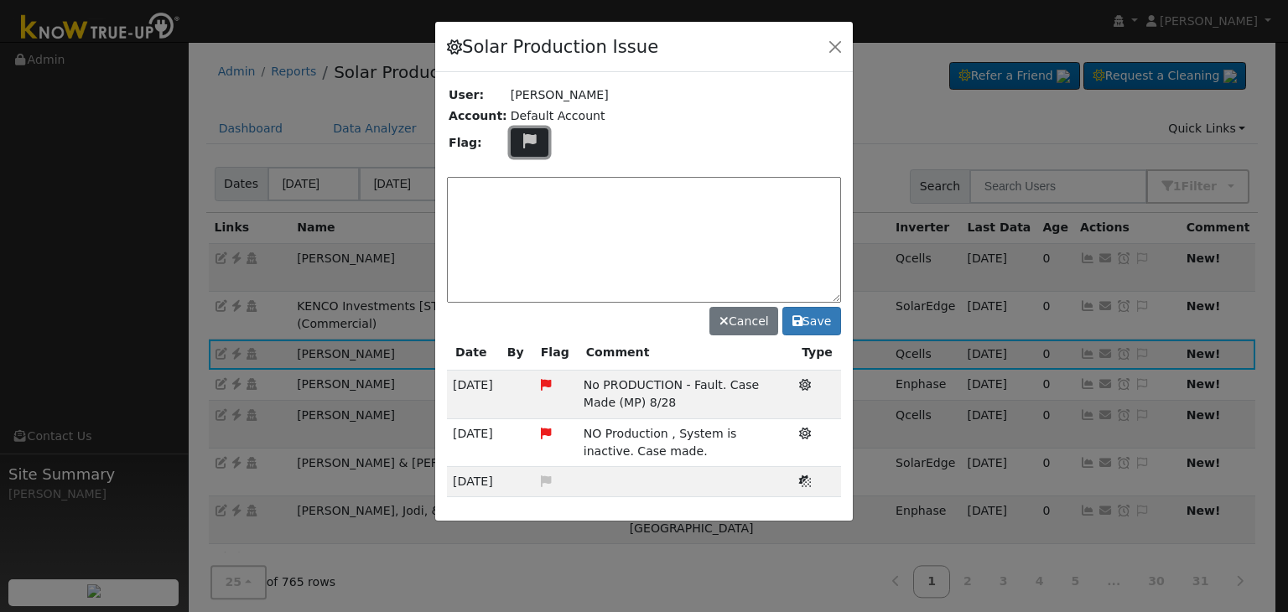
click at [520, 138] on icon at bounding box center [529, 140] width 19 height 15
click at [519, 214] on icon at bounding box center [528, 221] width 19 height 15
click at [513, 202] on textarea at bounding box center [644, 240] width 394 height 126
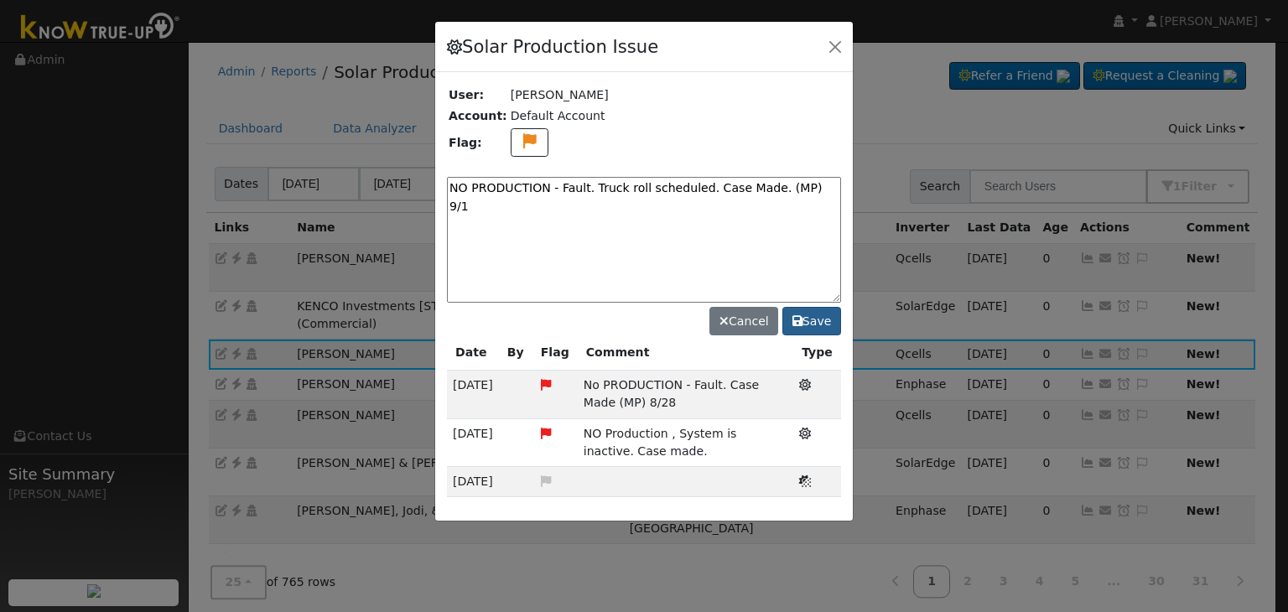
type textarea "NO PRODUCTION - Fault. Truck roll scheduled. Case Made. (MP) 9/1"
click at [822, 318] on button "Save" at bounding box center [811, 321] width 59 height 29
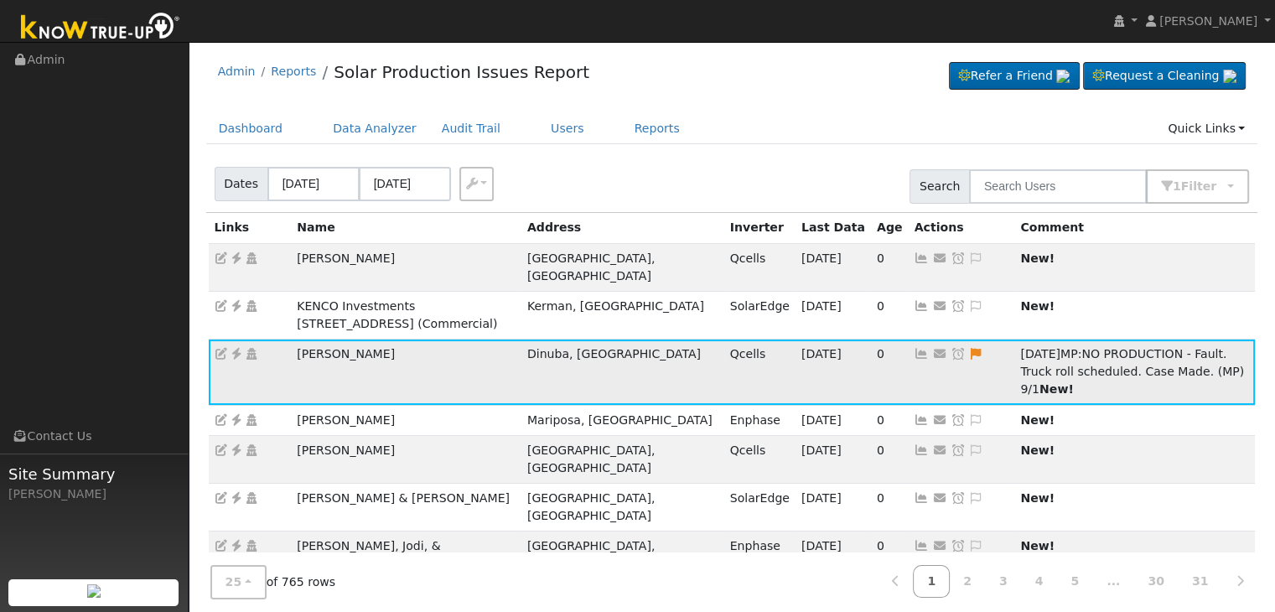
click at [951, 356] on icon at bounding box center [958, 354] width 15 height 12
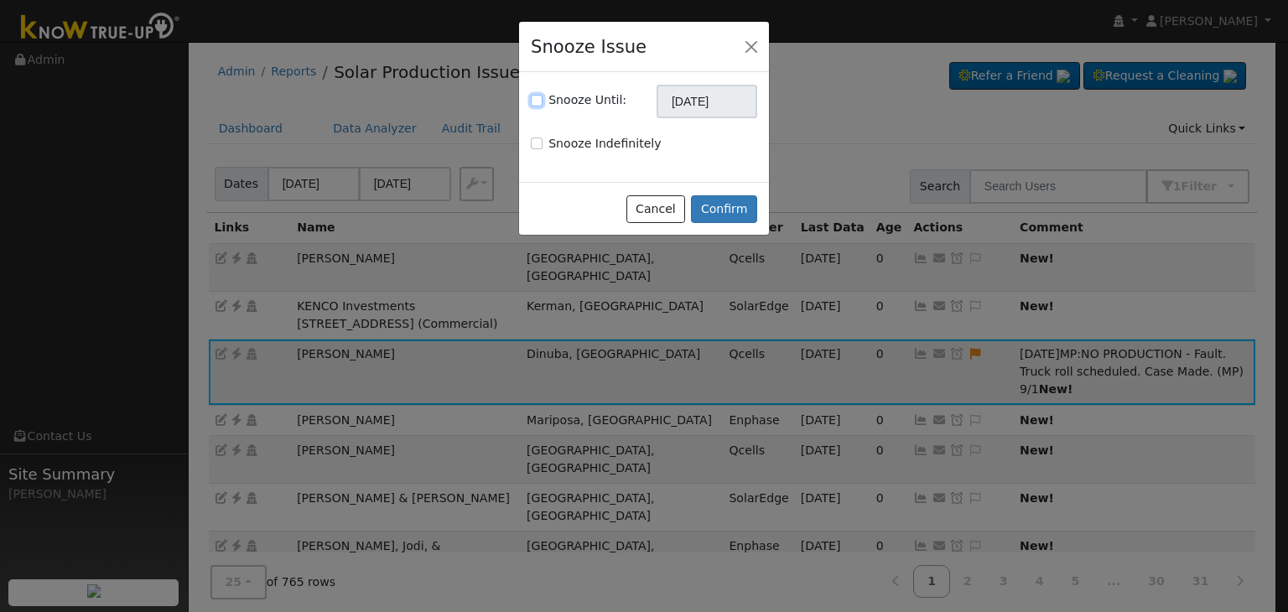
click at [539, 96] on input "Snooze Until:" at bounding box center [537, 101] width 12 height 12
checkbox input "true"
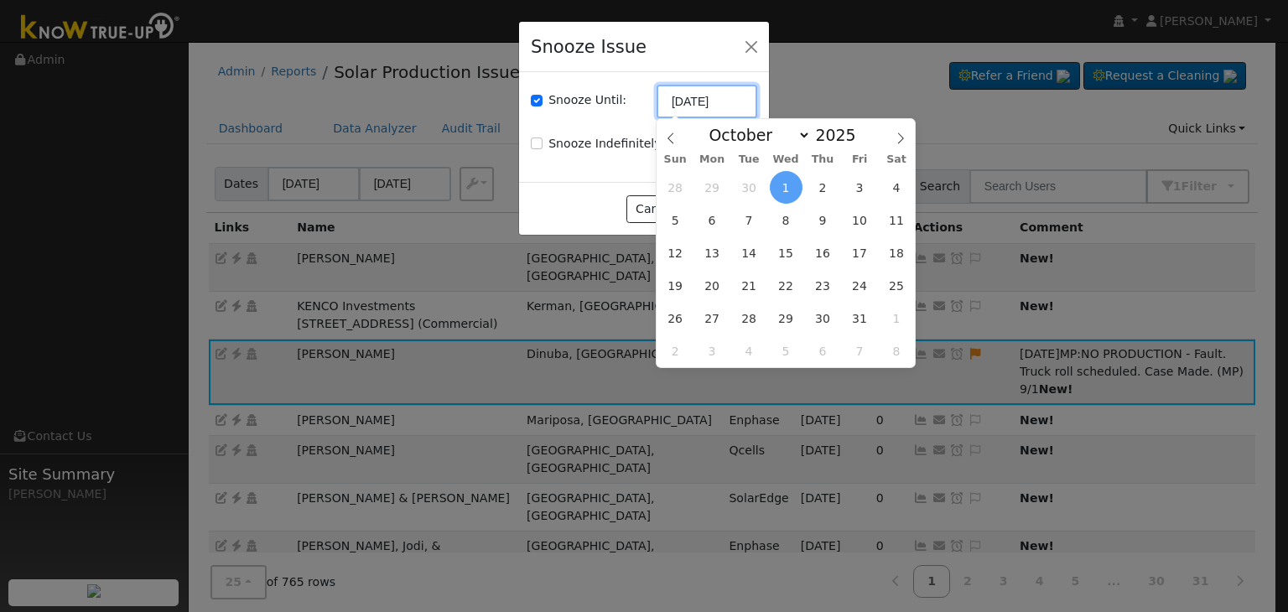
click at [676, 102] on input "10/01/2025" at bounding box center [707, 102] width 101 height 34
click at [668, 142] on icon at bounding box center [671, 138] width 12 height 12
select select "8"
click at [714, 220] on span "8" at bounding box center [712, 220] width 33 height 33
type input "09/08/2025"
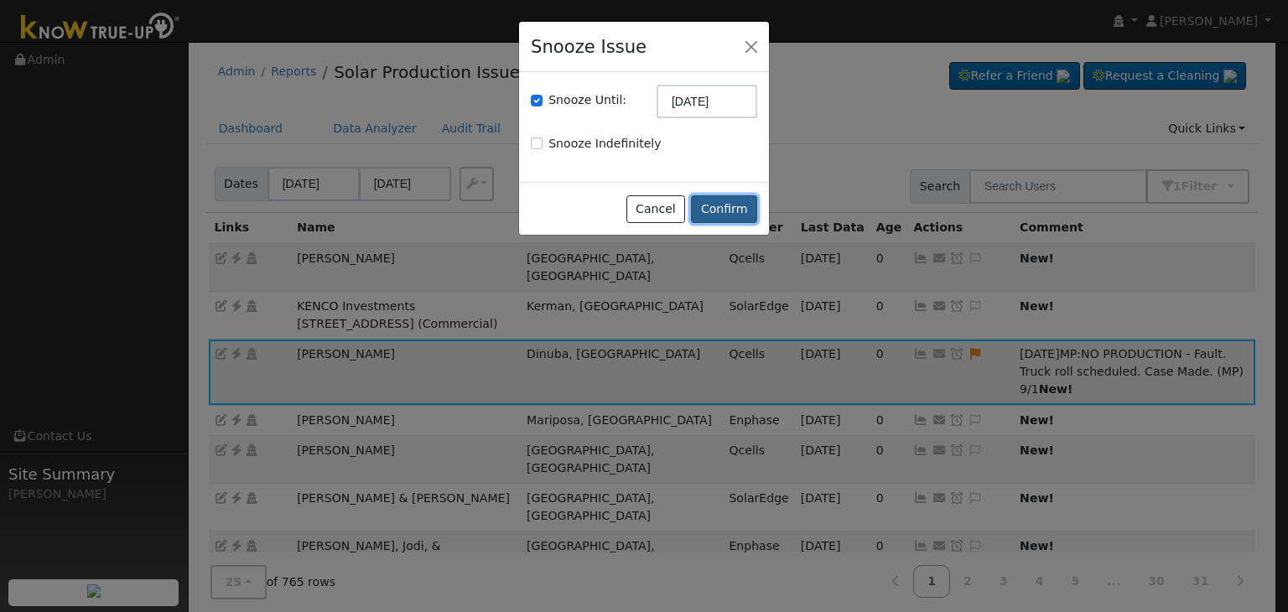
click at [717, 210] on button "Confirm" at bounding box center [724, 209] width 66 height 29
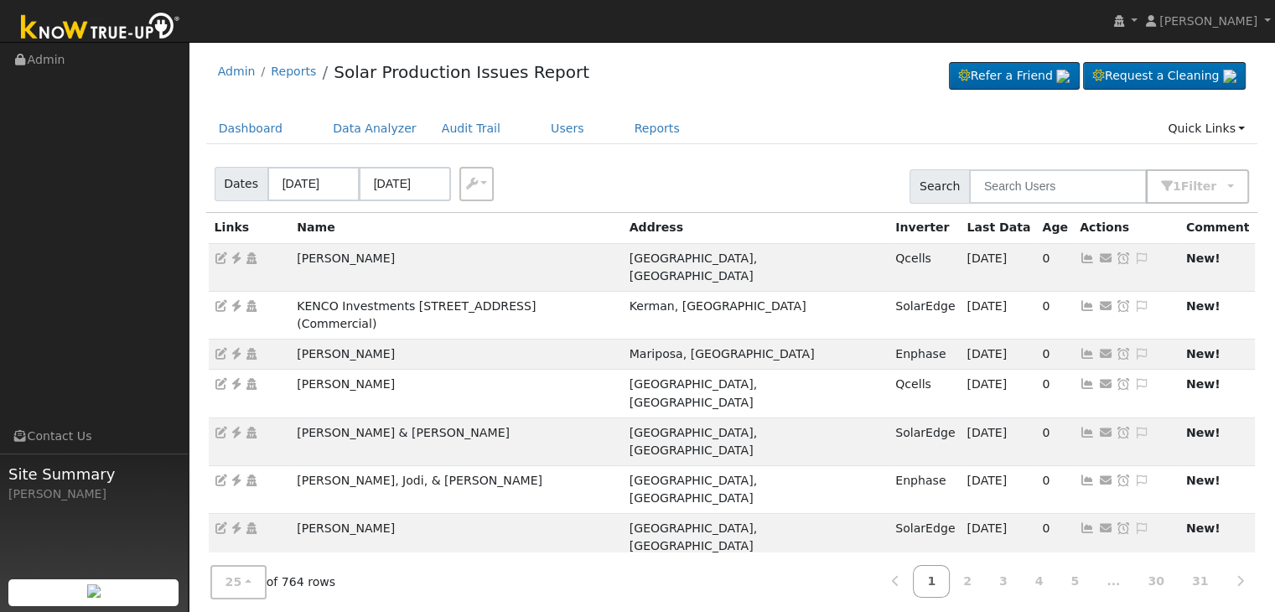
click at [778, 34] on nav "Mara Panganiban Mara Panganiban Profile My Company Help Center Terms Of Service…" at bounding box center [637, 21] width 1275 height 43
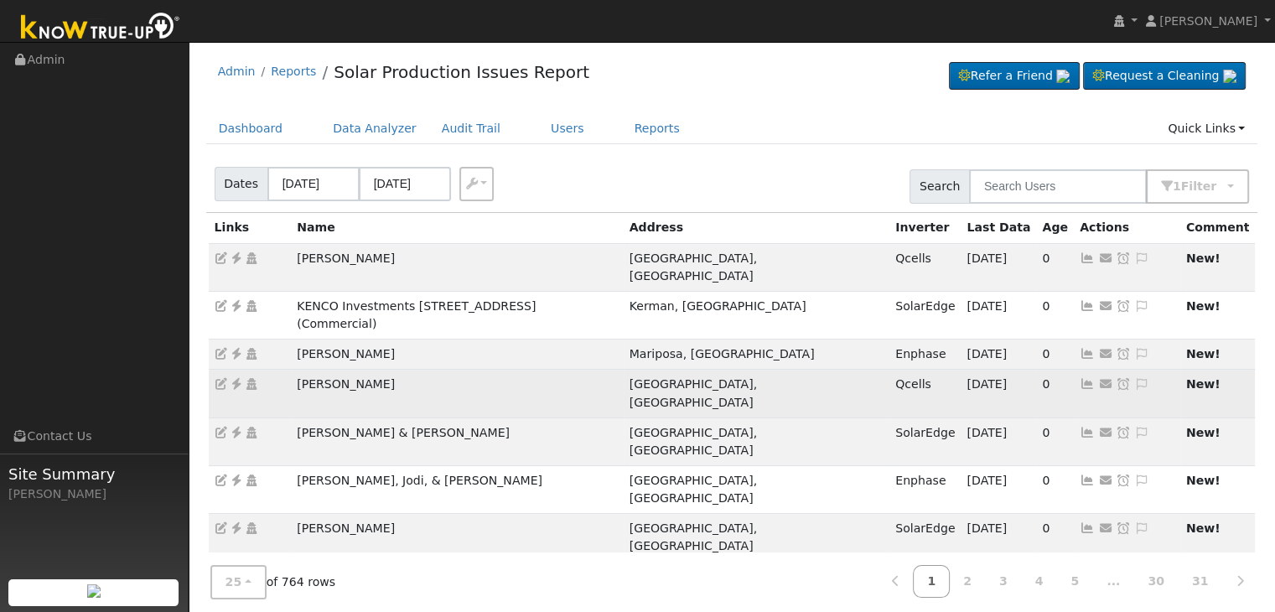
click at [235, 378] on icon at bounding box center [236, 384] width 15 height 12
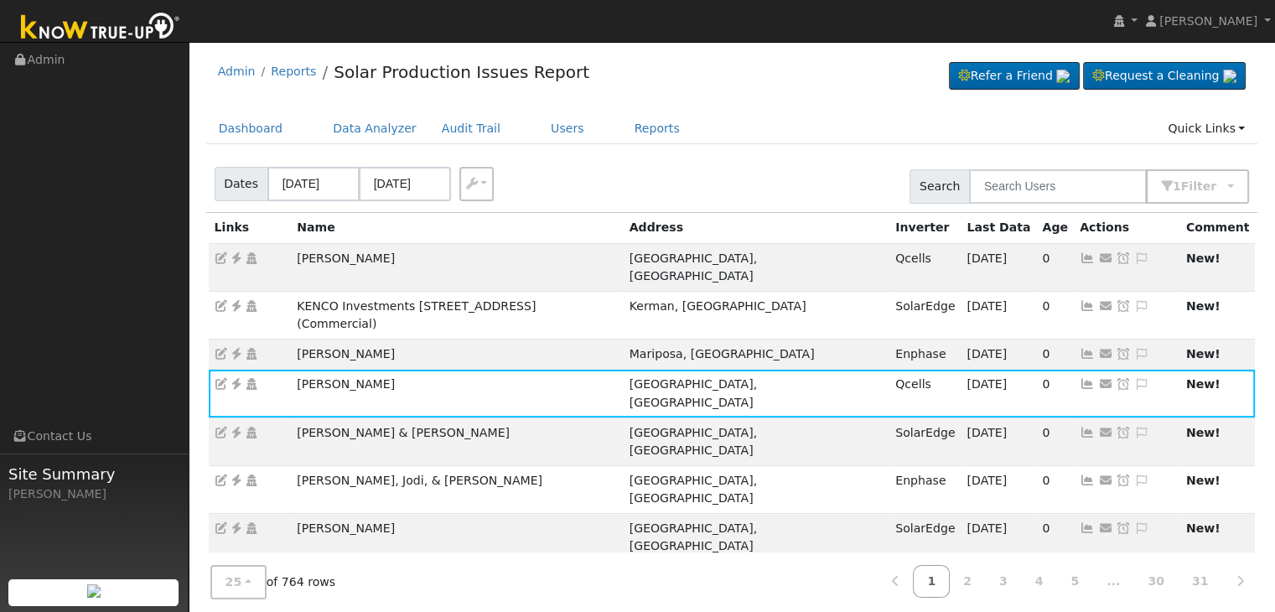
drag, startPoint x: 1139, startPoint y: 345, endPoint x: 1129, endPoint y: 343, distance: 9.4
click at [1139, 378] on icon at bounding box center [1141, 384] width 15 height 12
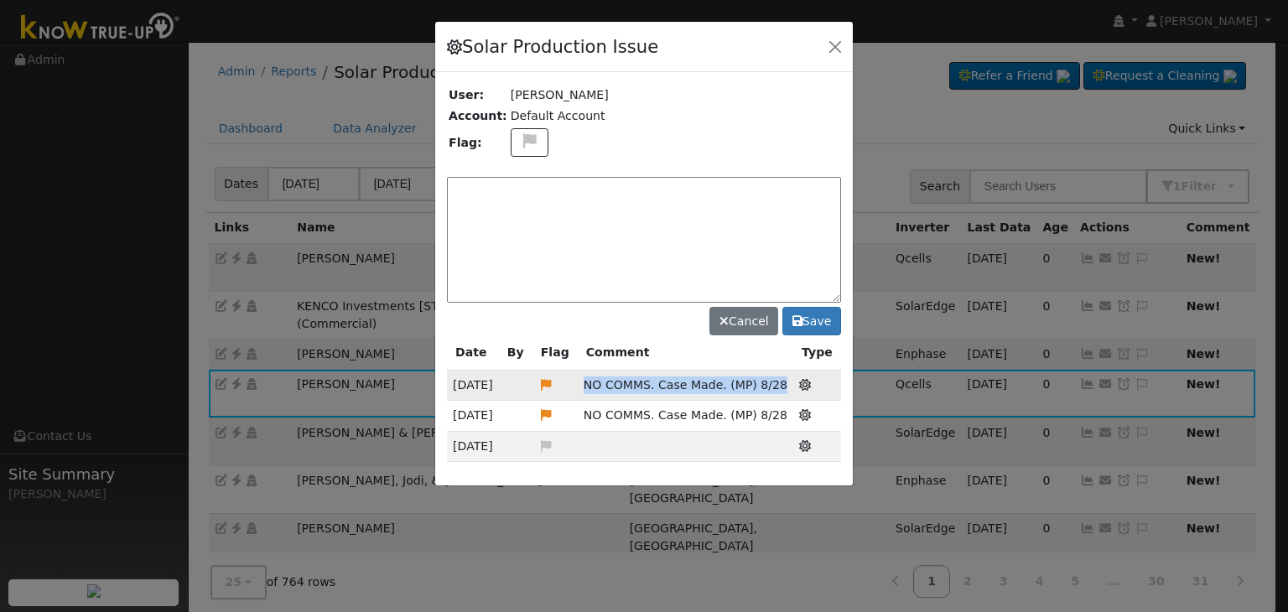
drag, startPoint x: 585, startPoint y: 387, endPoint x: 805, endPoint y: 382, distance: 219.7
click at [805, 401] on tr "08/28/25 NO COMMS. Case Made. (MP) 8/28 Solar Production Issue" at bounding box center [644, 416] width 394 height 30
copy span "NO COMMS. Case Made. (MP) 8/28"
click at [510, 195] on textarea at bounding box center [644, 240] width 394 height 126
paste textarea "NO COMMS. Case Made. (MP) 8/28"
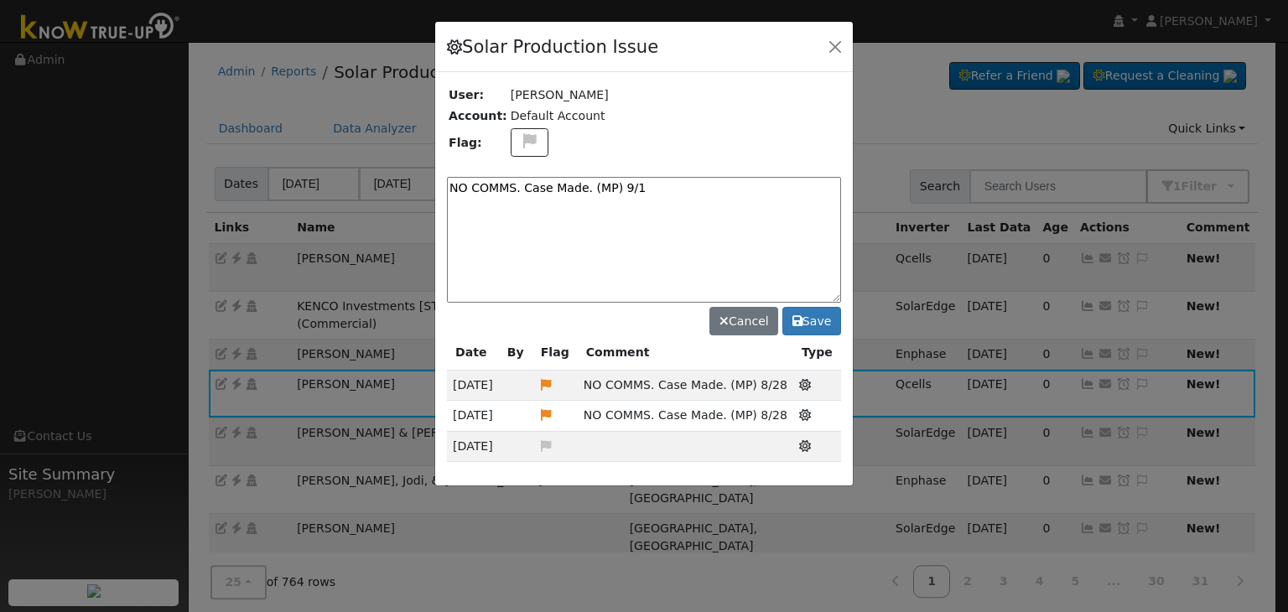
click at [521, 192] on textarea "NO COMMS. Case Made. (MP) 9/1" at bounding box center [644, 240] width 394 height 126
click at [580, 189] on textarea "NO COMMS. Case Made. (MP) 9/1" at bounding box center [644, 240] width 394 height 126
type textarea "NO COMMS. Case Made. Pending with client. (MP) 9/1"
click at [813, 319] on button "Save" at bounding box center [811, 321] width 59 height 29
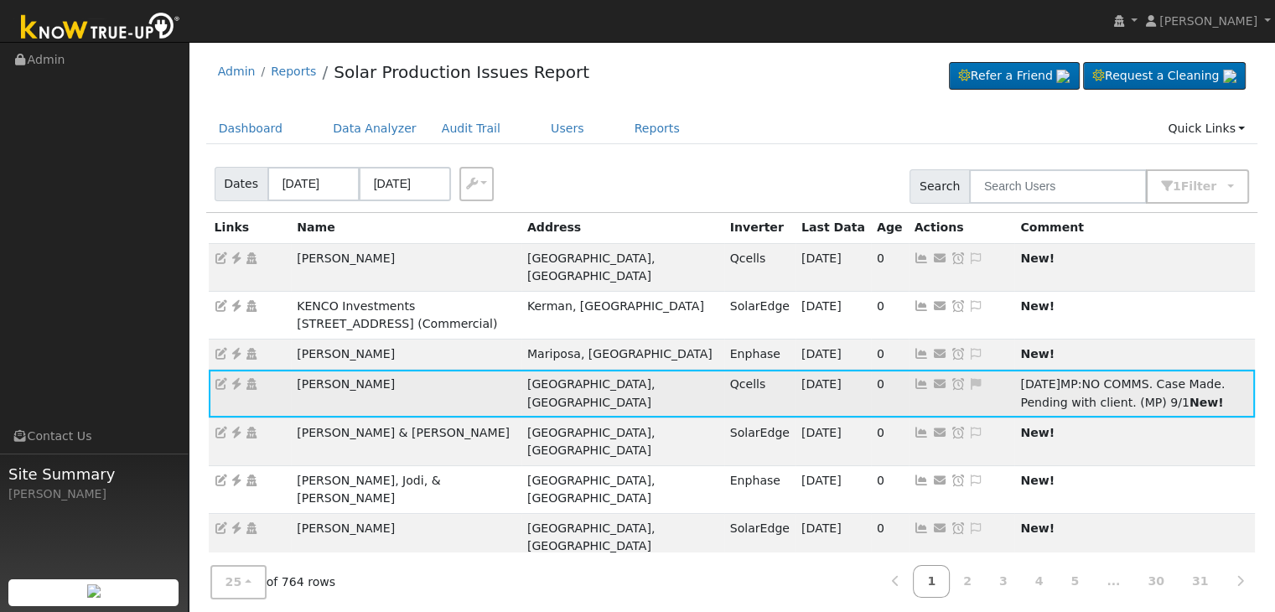
click at [968, 381] on icon at bounding box center [975, 384] width 15 height 12
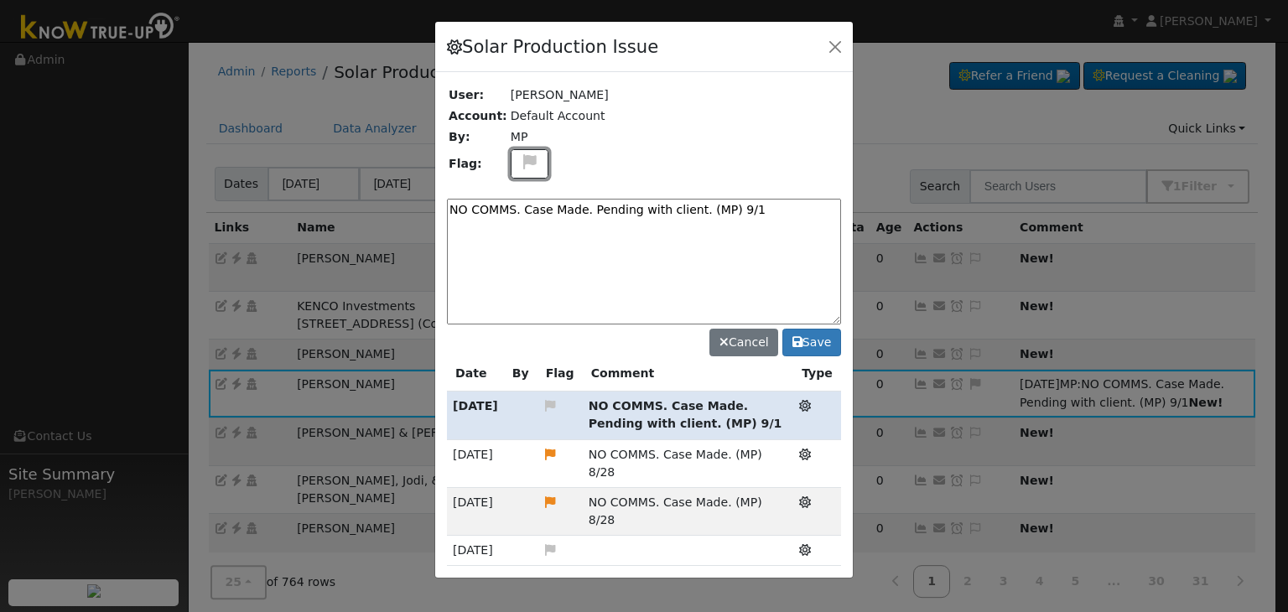
click at [520, 162] on icon at bounding box center [529, 161] width 19 height 15
click at [550, 400] on icon at bounding box center [550, 406] width 15 height 12
click at [547, 400] on icon at bounding box center [550, 406] width 15 height 12
click at [807, 400] on icon at bounding box center [805, 406] width 12 height 12
click at [633, 333] on div "NO COMMS. Case Made. Pending with client. (MP) 9/1 Cancel Save" at bounding box center [644, 274] width 394 height 165
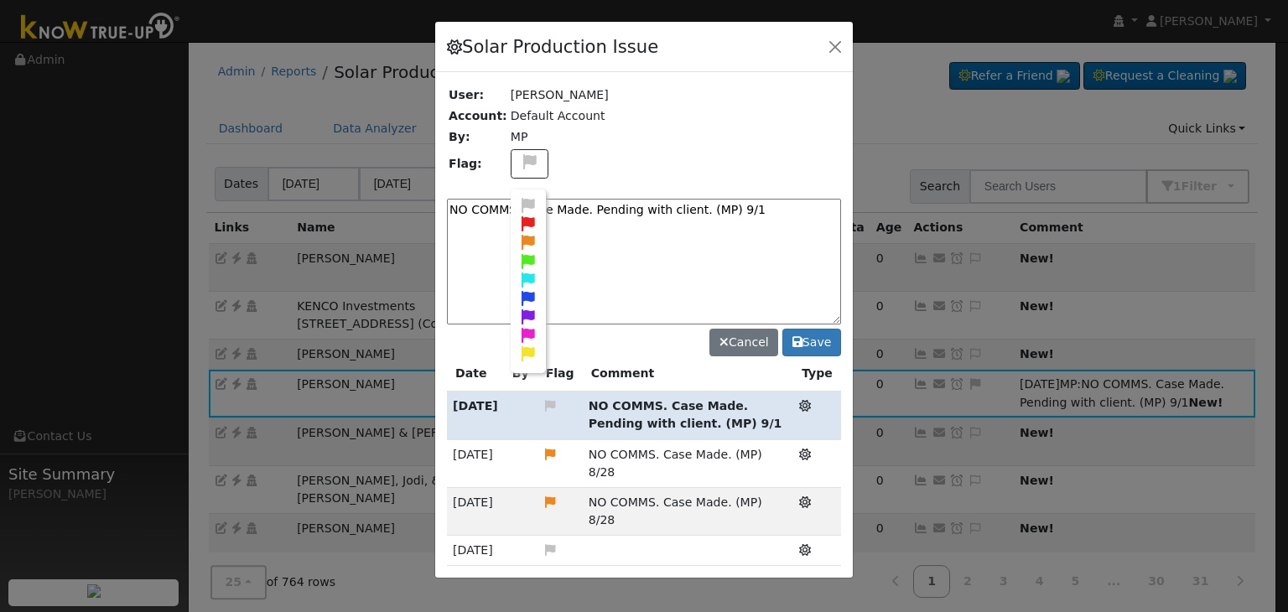
click at [656, 163] on td at bounding box center [675, 164] width 332 height 33
click at [721, 121] on td "Default Account" at bounding box center [675, 116] width 332 height 21
click at [837, 47] on button "button" at bounding box center [834, 45] width 23 height 23
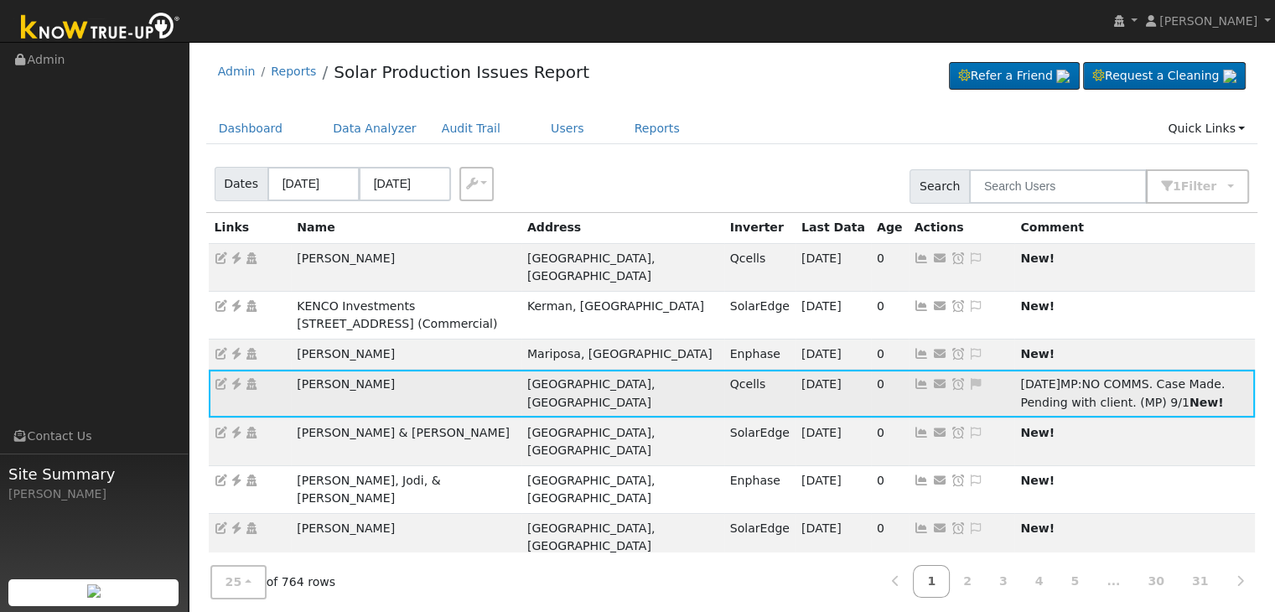
click at [968, 378] on icon at bounding box center [975, 384] width 15 height 12
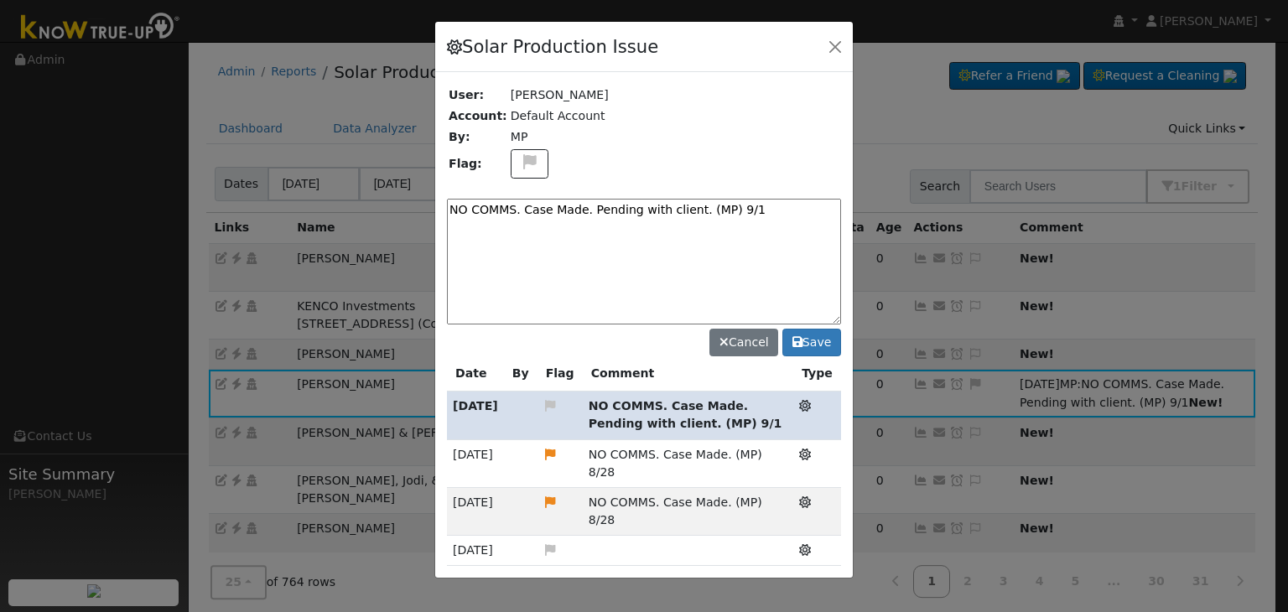
click at [807, 400] on icon at bounding box center [805, 406] width 12 height 12
click at [807, 402] on icon at bounding box center [805, 406] width 12 height 12
click at [695, 409] on span "NO COMMS. Case Made. Pending with client. (MP) 9/1" at bounding box center [686, 414] width 194 height 31
click at [756, 428] on td "NO COMMS. Case Made. Pending with client. (MP) 9/1" at bounding box center [688, 416] width 211 height 48
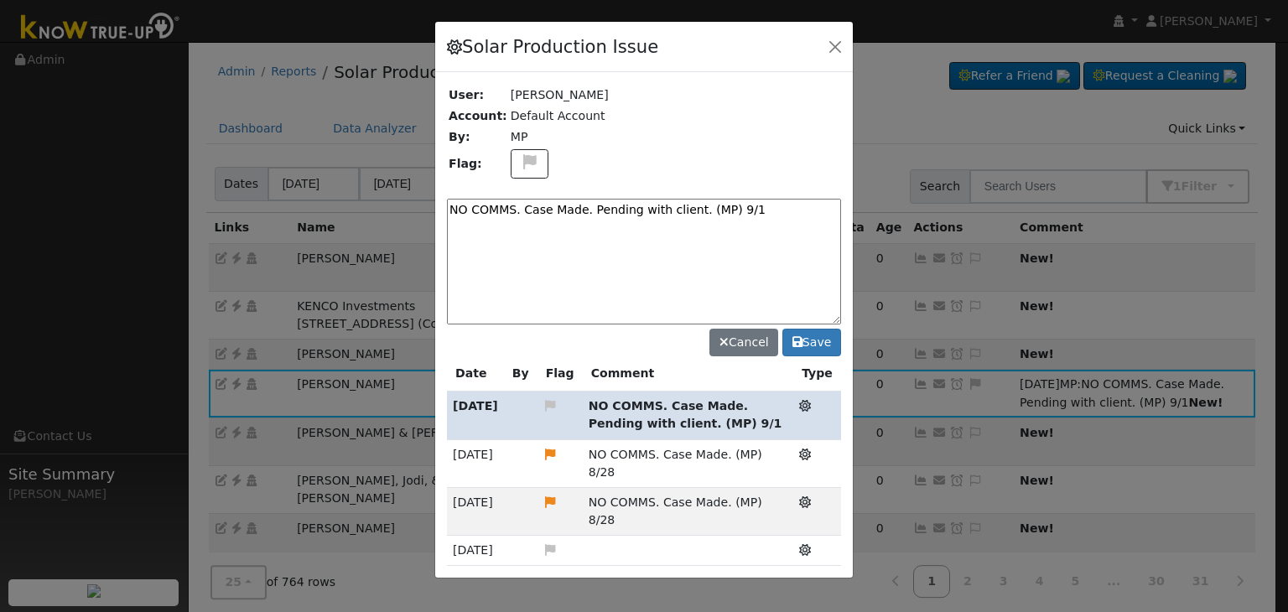
click at [748, 410] on span "NO COMMS. Case Made. Pending with client. (MP) 9/1" at bounding box center [686, 414] width 194 height 31
click at [808, 400] on icon at bounding box center [805, 406] width 12 height 12
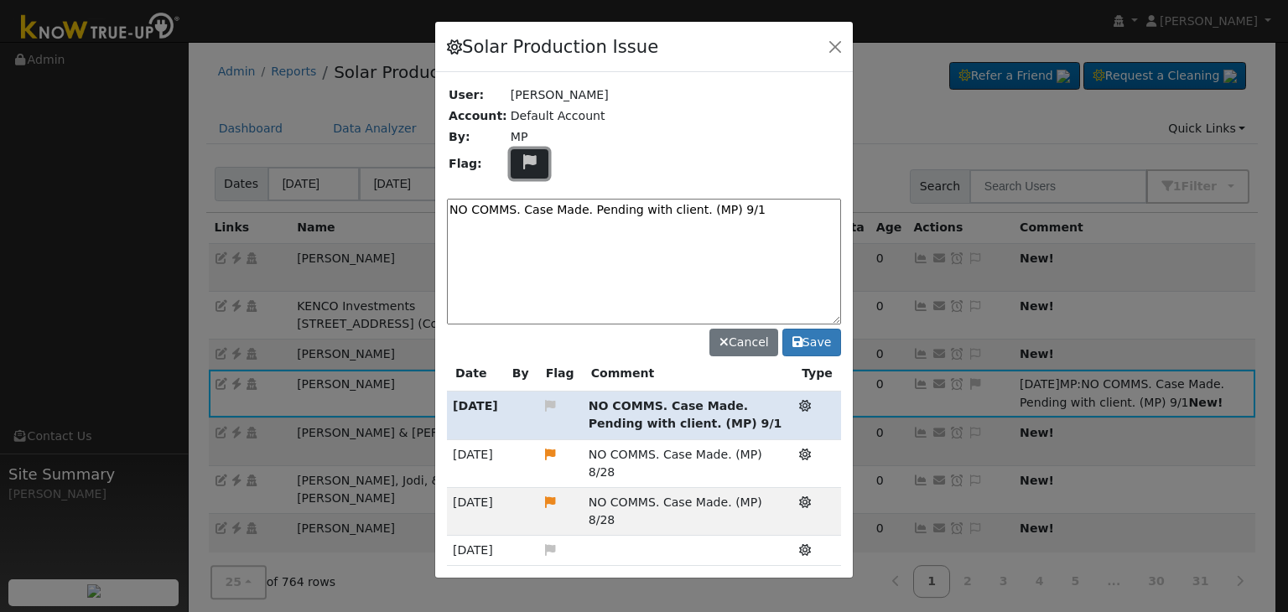
click at [520, 164] on icon at bounding box center [529, 161] width 19 height 15
click at [520, 236] on icon at bounding box center [528, 242] width 19 height 15
click at [548, 400] on icon at bounding box center [550, 406] width 15 height 12
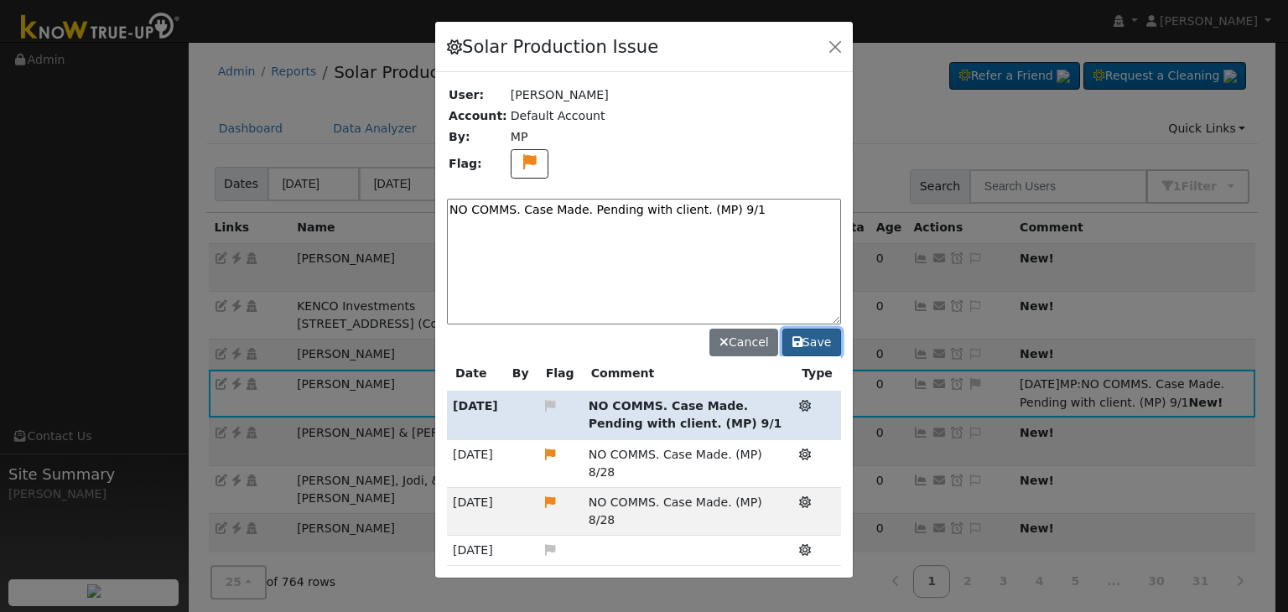
click at [806, 340] on button "Save" at bounding box center [811, 343] width 59 height 29
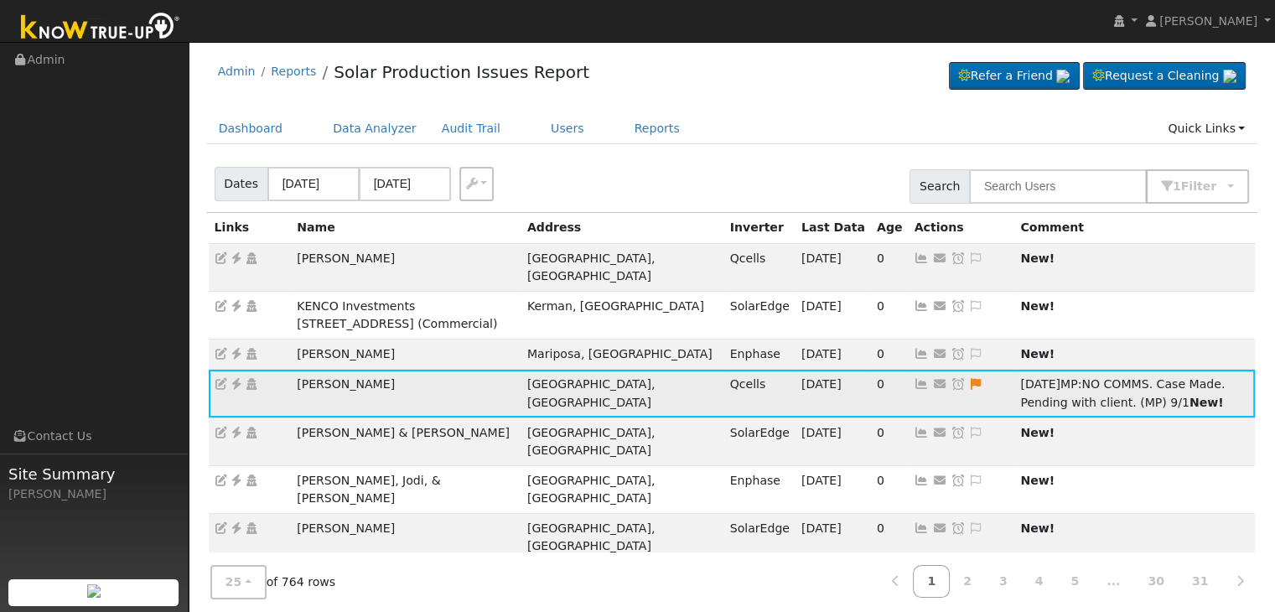
click at [1031, 395] on span "NO COMMS. Case Made. Pending with client. (MP) 9/1" at bounding box center [1122, 392] width 205 height 31
click at [1190, 402] on strong "New!" at bounding box center [1207, 402] width 34 height 13
click at [968, 380] on icon at bounding box center [975, 384] width 15 height 12
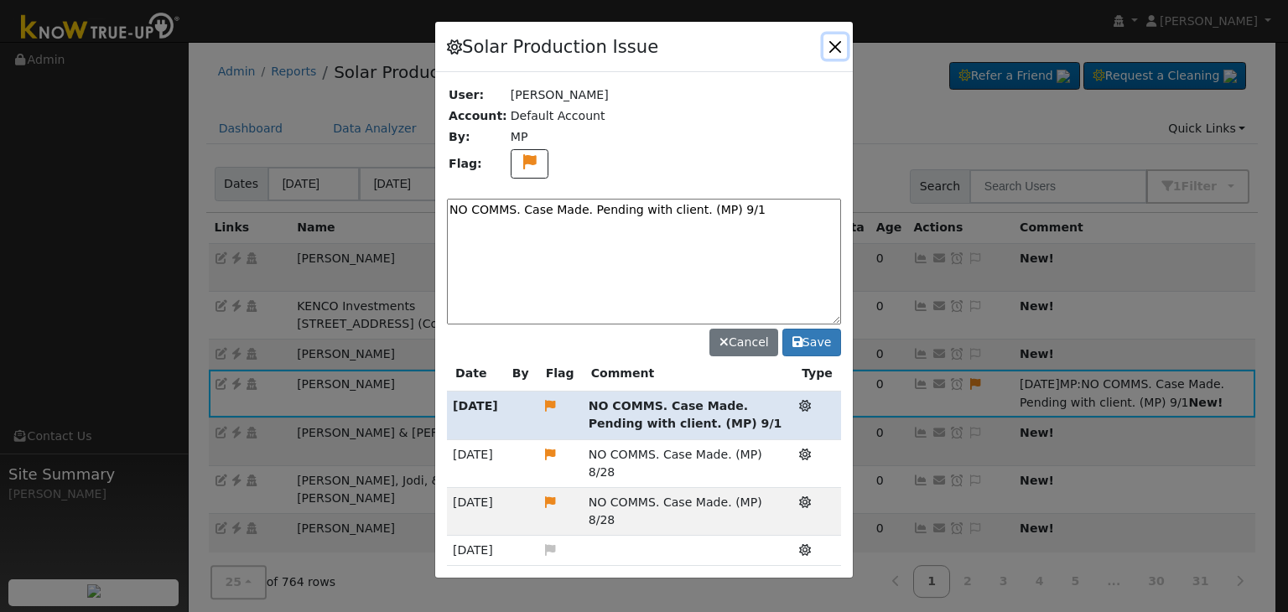
click at [830, 42] on button "button" at bounding box center [834, 45] width 23 height 23
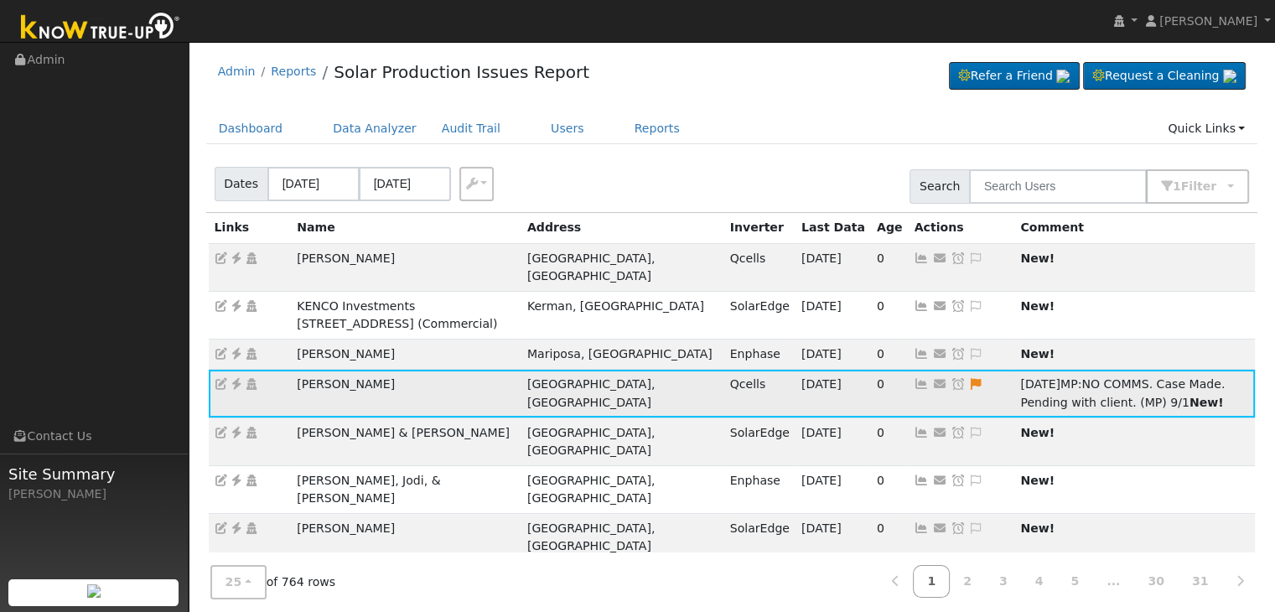
click at [951, 382] on icon at bounding box center [958, 384] width 15 height 12
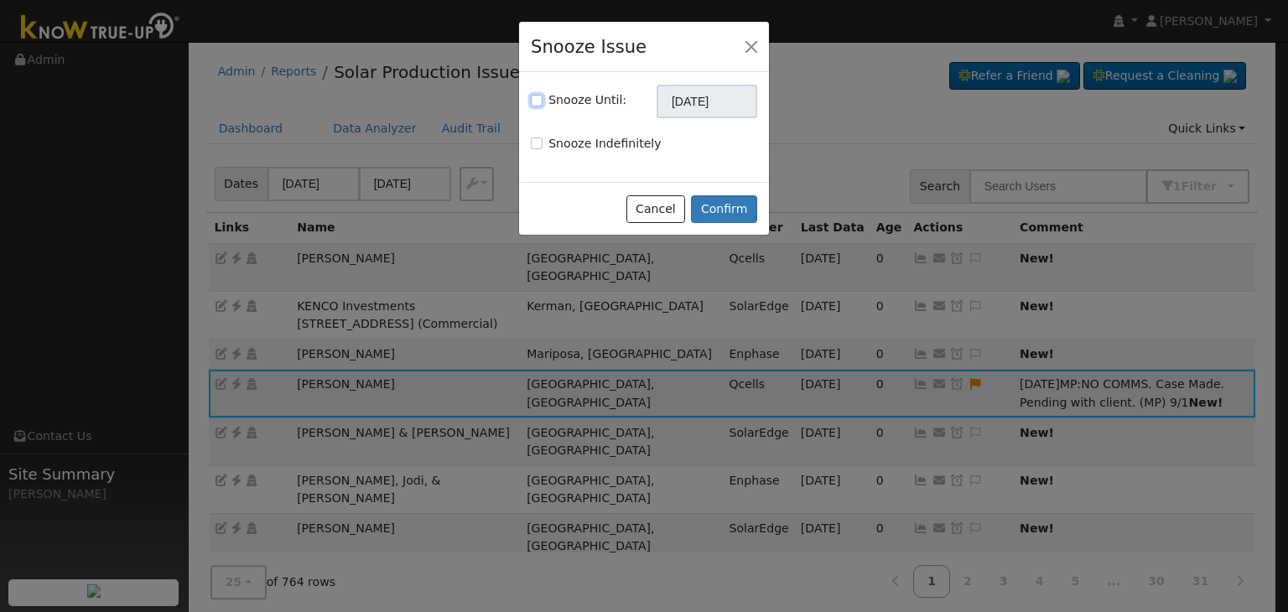
click at [537, 100] on input "Snooze Until:" at bounding box center [537, 101] width 12 height 12
checkbox input "true"
click at [678, 103] on input "10/01/2025" at bounding box center [707, 102] width 101 height 34
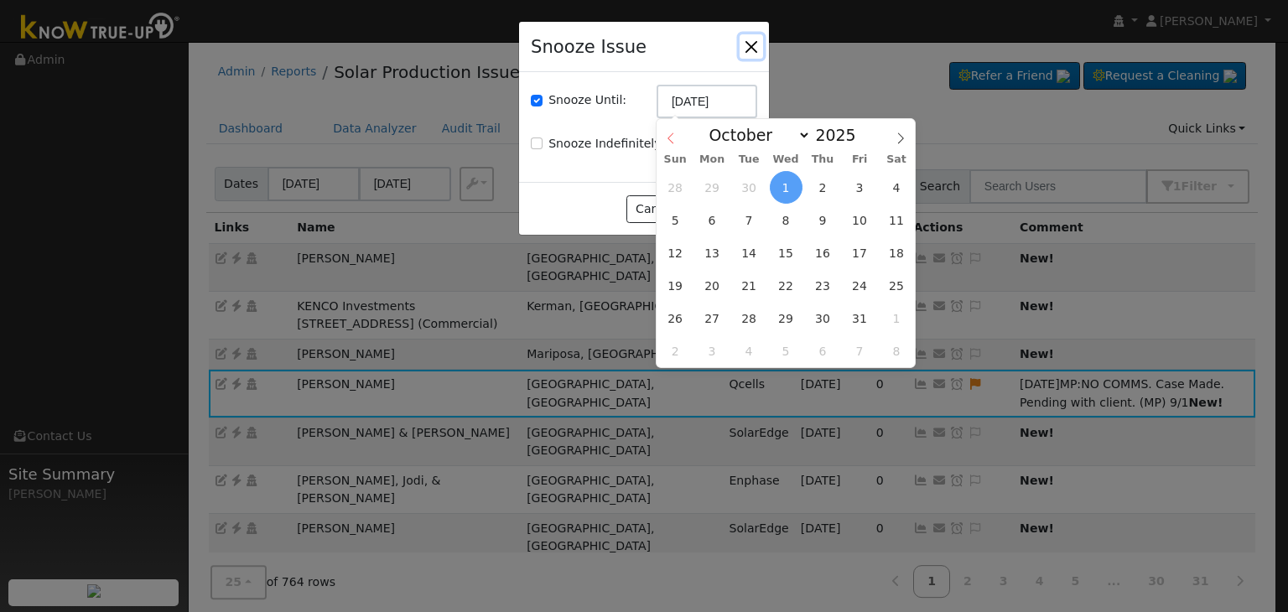
click at [674, 143] on icon at bounding box center [671, 138] width 12 height 12
select select "8"
click at [711, 212] on span "8" at bounding box center [712, 220] width 33 height 33
type input "09/08/2025"
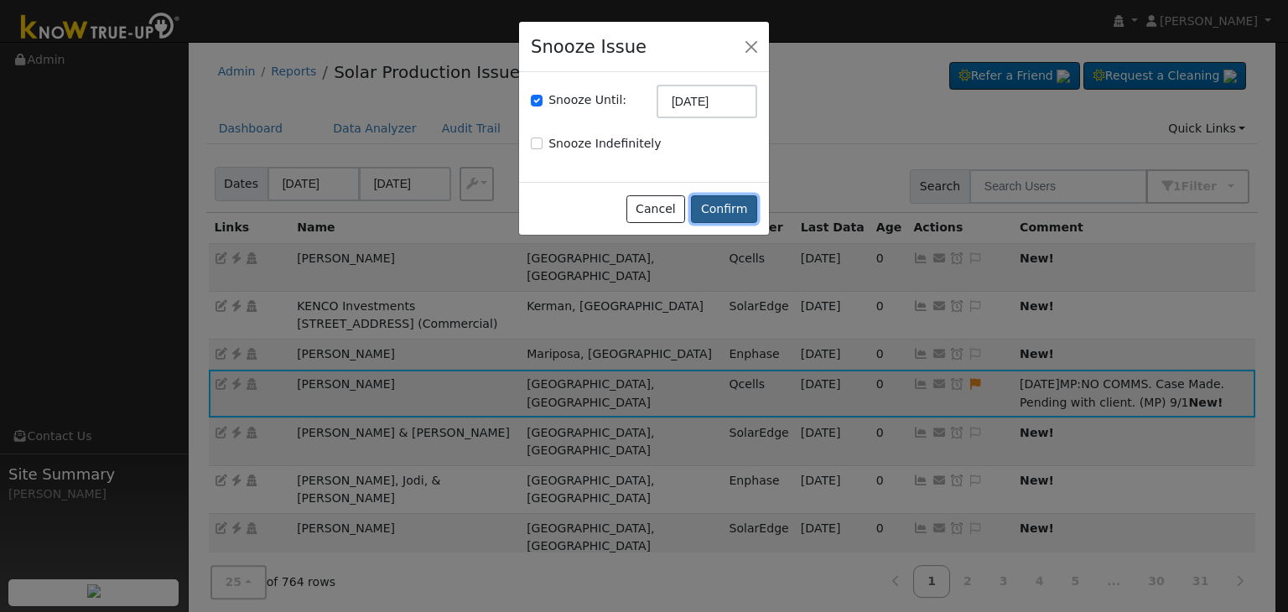
click at [729, 212] on button "Confirm" at bounding box center [724, 209] width 66 height 29
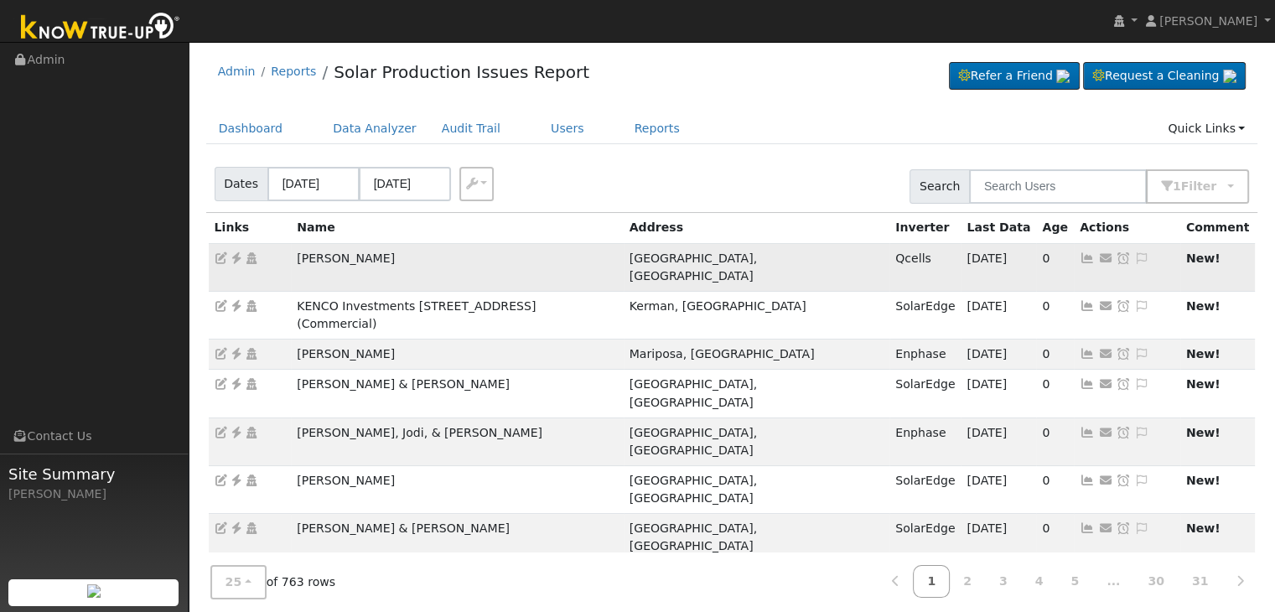
click at [238, 252] on icon at bounding box center [236, 258] width 15 height 12
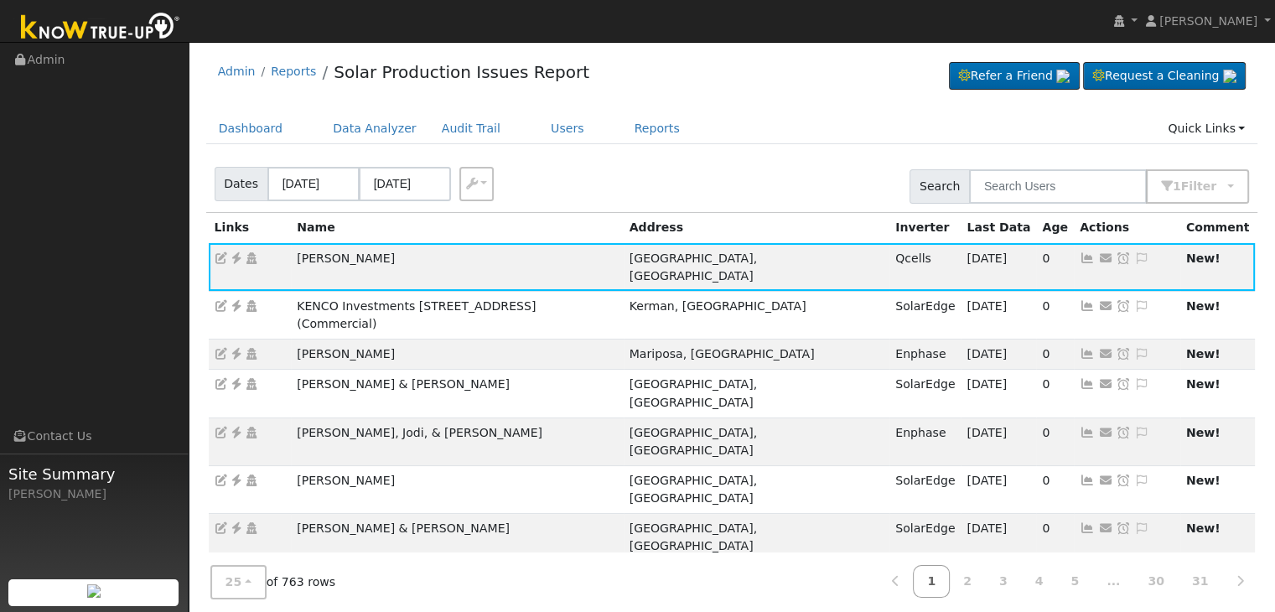
click at [731, 125] on ul "Dashboard Data Analyzer Audit Trail Users Reports Quick Links Quick Add Quick C…" at bounding box center [732, 128] width 1052 height 31
click at [834, 76] on div "Admin Reports Solar Production Issues Report Refer a Friend Request a Cleaning" at bounding box center [732, 75] width 1052 height 51
click at [1137, 256] on icon at bounding box center [1141, 258] width 15 height 12
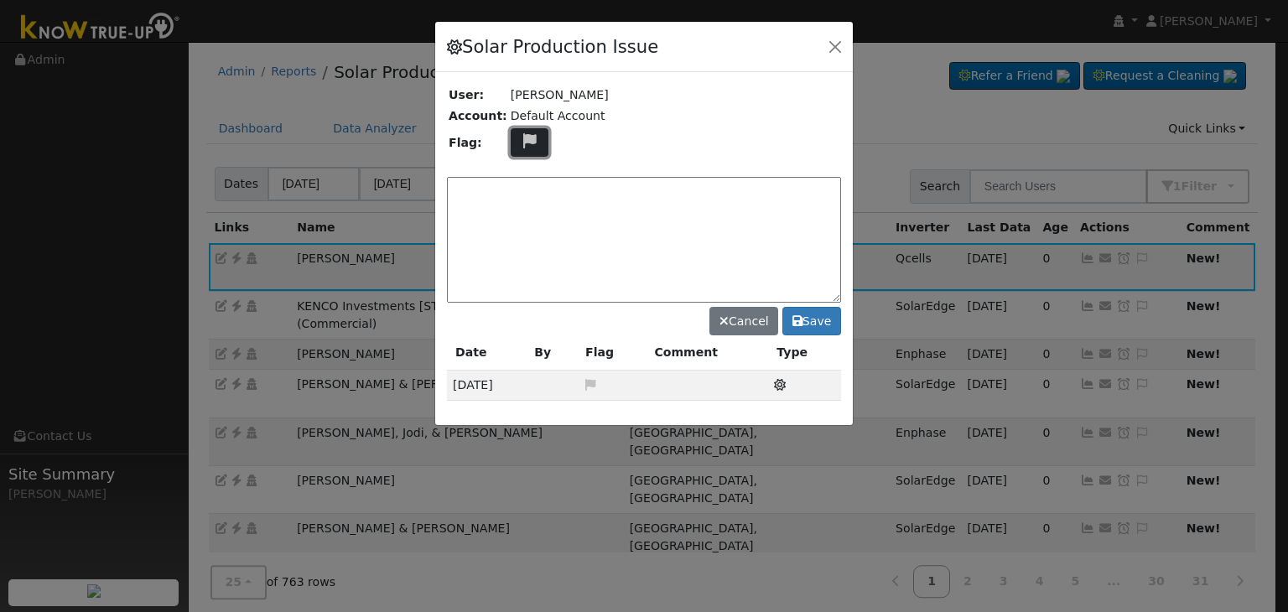
click at [521, 135] on icon at bounding box center [529, 140] width 19 height 15
click at [519, 215] on icon at bounding box center [528, 221] width 19 height 15
click at [522, 195] on textarea at bounding box center [644, 240] width 394 height 126
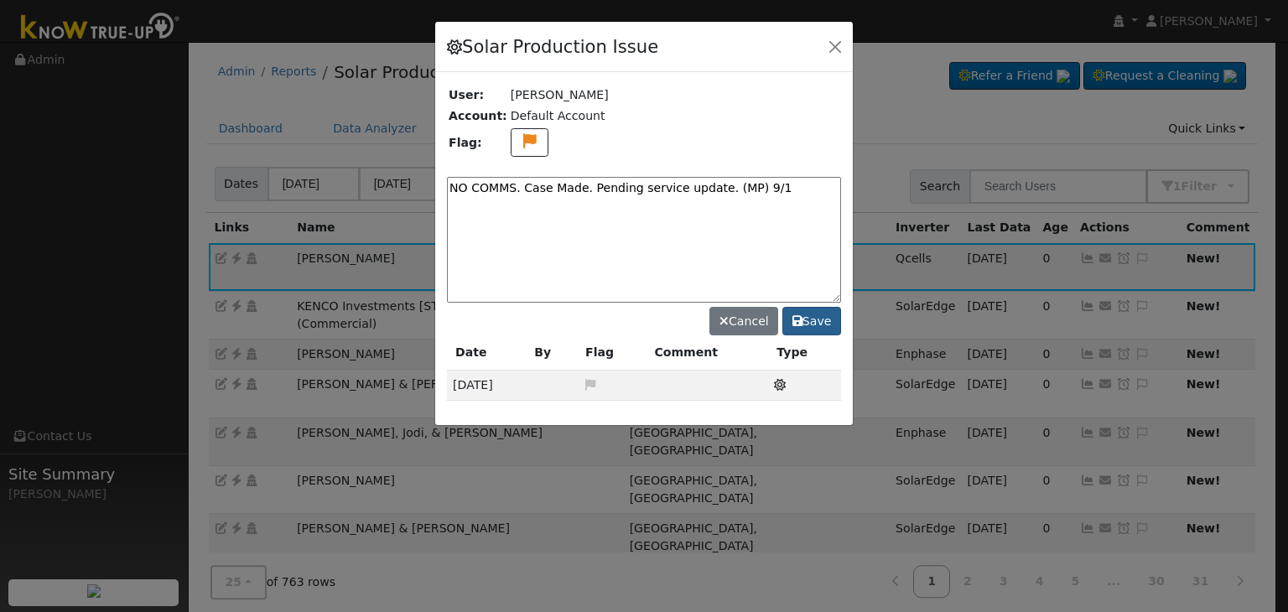
type textarea "NO COMMS. Case Made. Pending service update. (MP) 9/1"
click at [818, 327] on button "Save" at bounding box center [811, 321] width 59 height 29
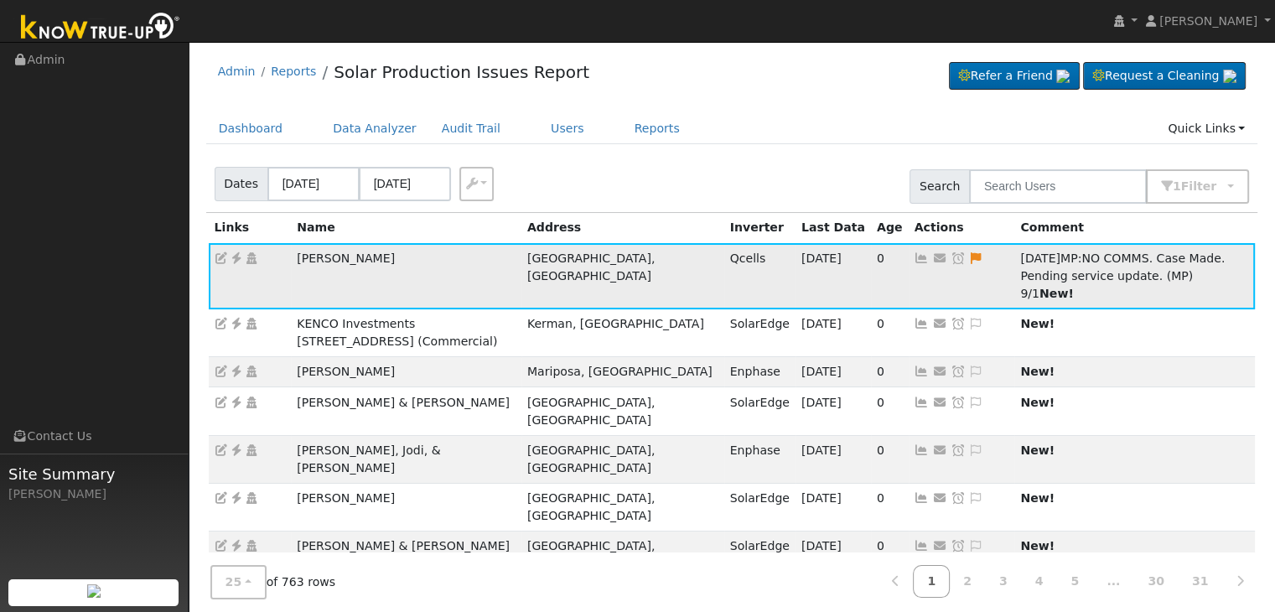
click at [951, 253] on icon at bounding box center [958, 258] width 15 height 12
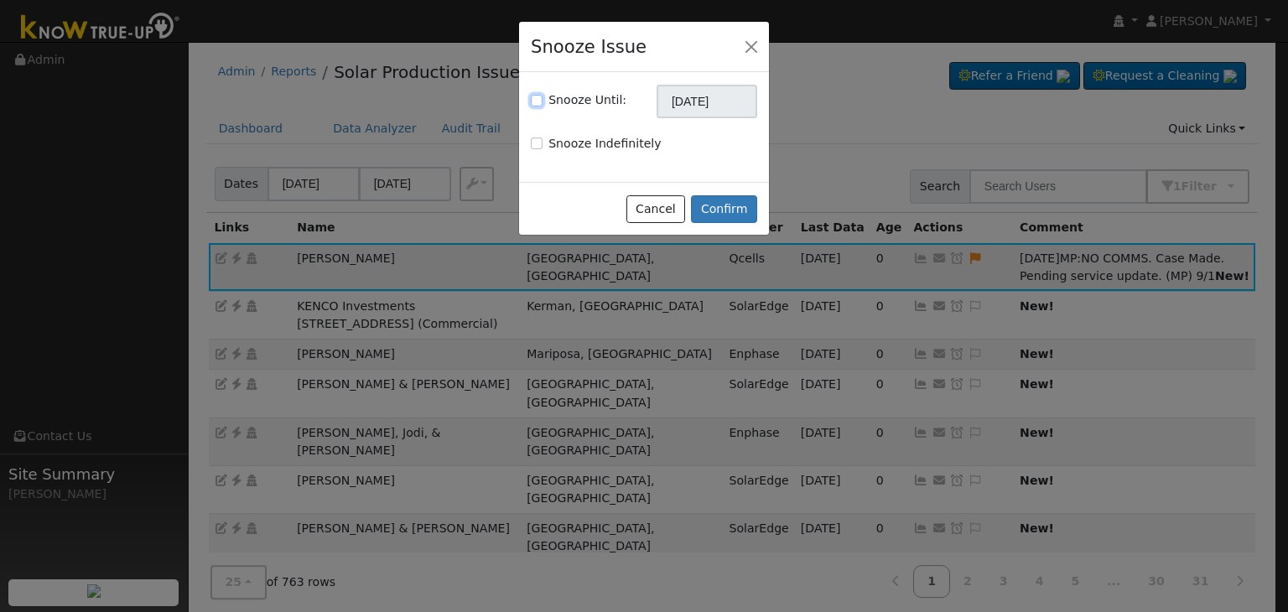
click at [542, 96] on input "Snooze Until:" at bounding box center [537, 101] width 12 height 12
checkbox input "true"
click at [672, 104] on input "10/01/2025" at bounding box center [707, 102] width 101 height 34
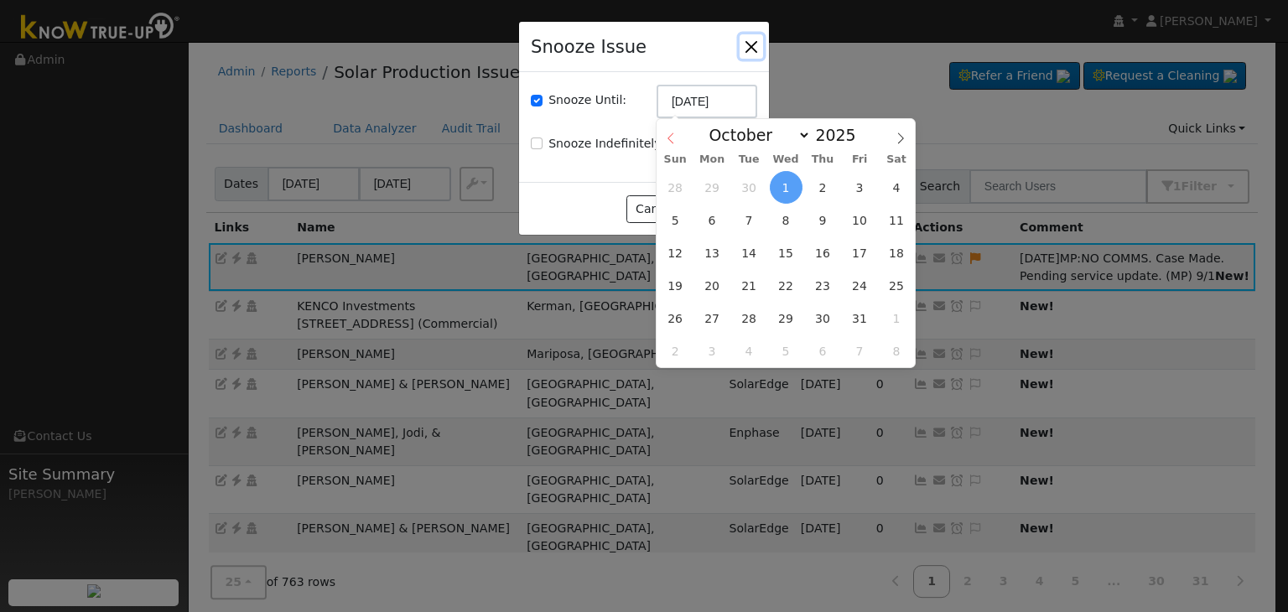
click at [668, 136] on icon at bounding box center [671, 138] width 12 height 12
select select "8"
click at [720, 222] on span "8" at bounding box center [712, 220] width 33 height 33
type input "09/08/2025"
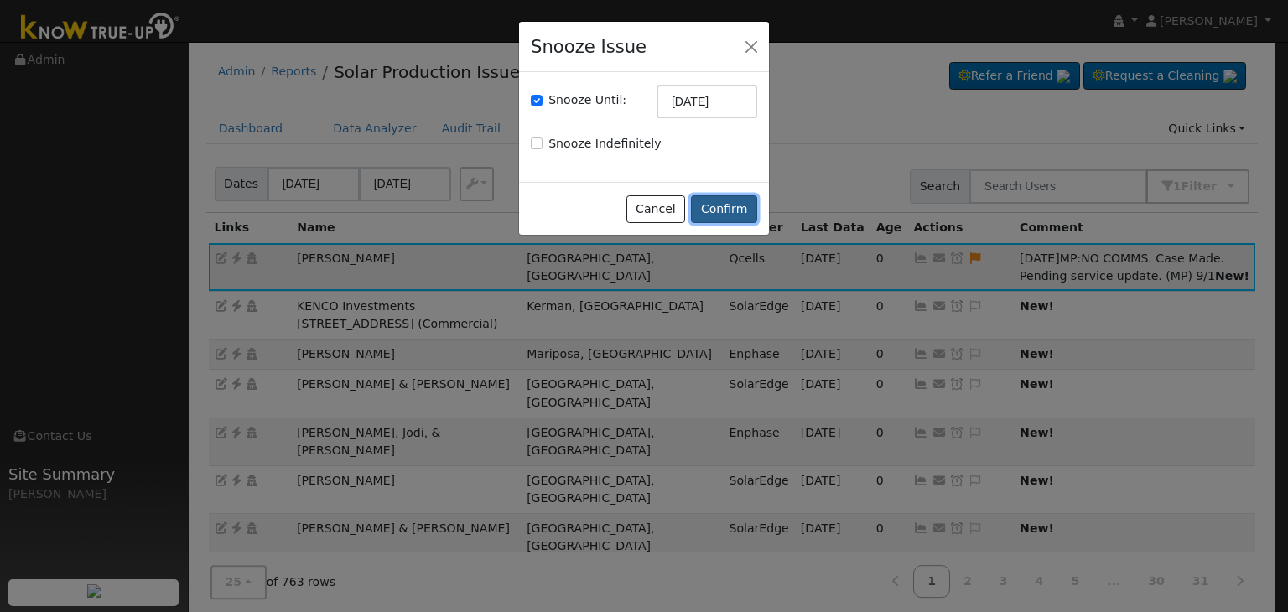
click at [735, 215] on button "Confirm" at bounding box center [724, 209] width 66 height 29
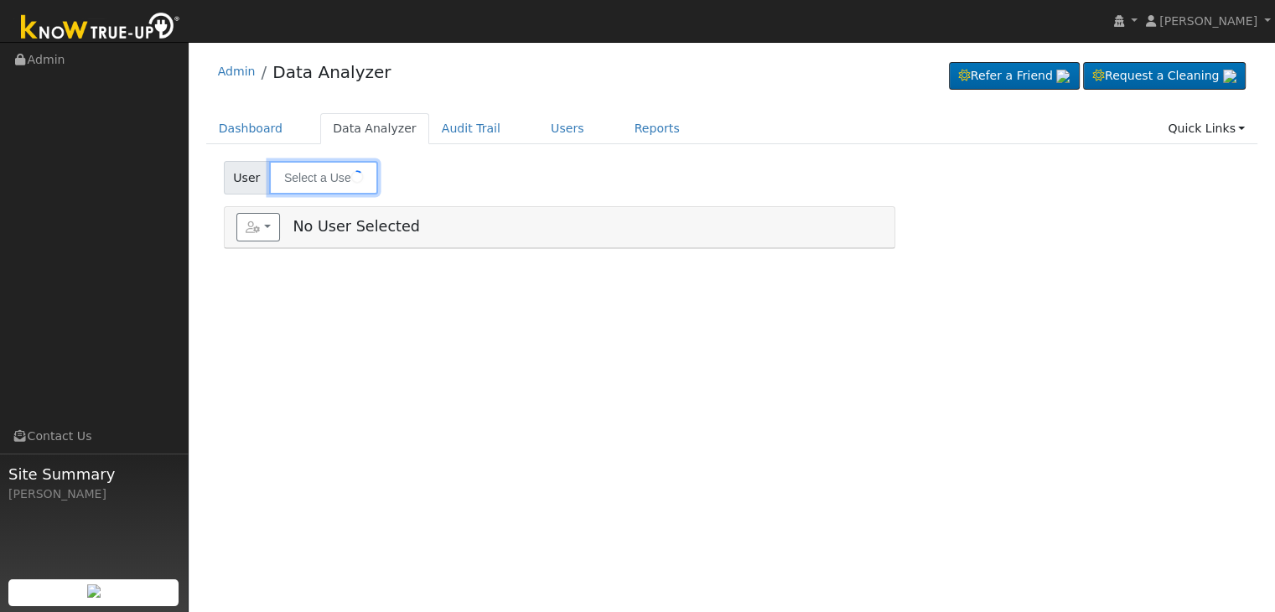
type input "[PERSON_NAME]"
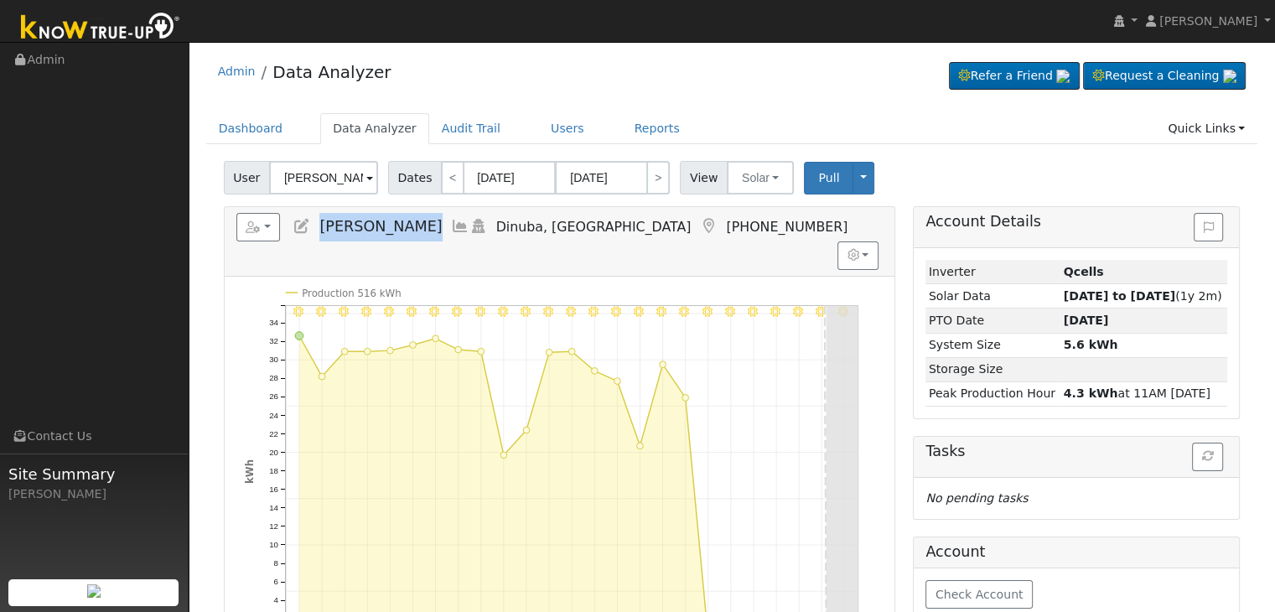
drag, startPoint x: 323, startPoint y: 226, endPoint x: 456, endPoint y: 224, distance: 133.3
click at [456, 224] on h5 "Reports Scenario Health Check Energy Audit Account Timeline User Audit Trail In…" at bounding box center [559, 227] width 646 height 29
copy span "[PERSON_NAME]"
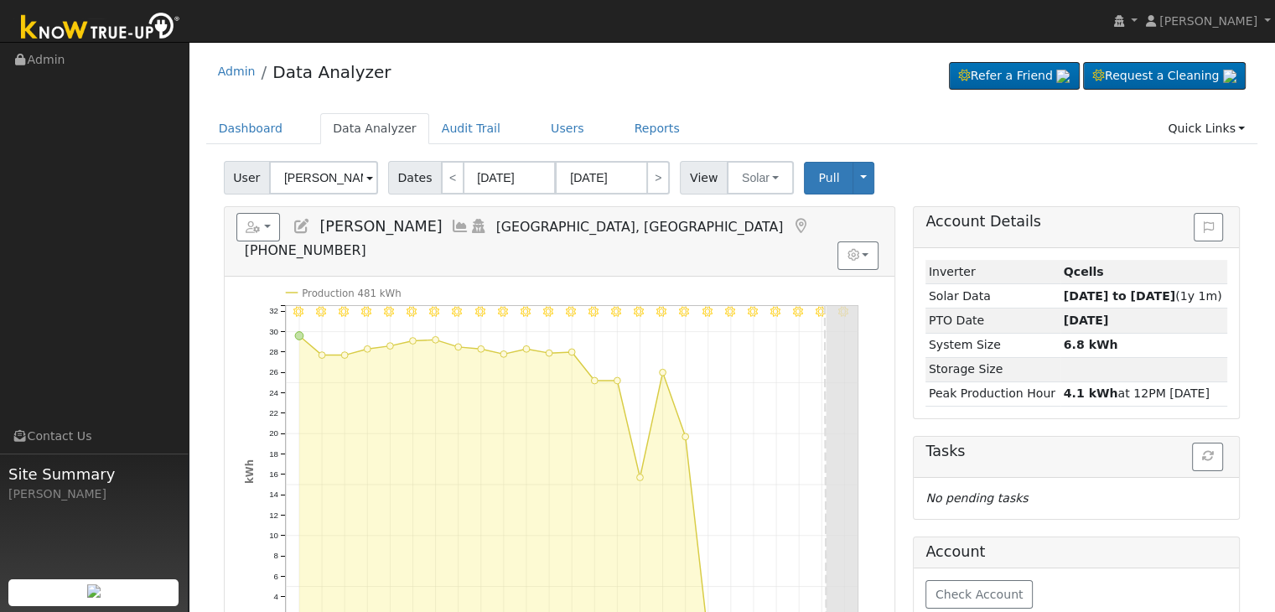
click at [541, 87] on div "Admin Data Analyzer Refer a Friend Request a Cleaning" at bounding box center [732, 75] width 1052 height 51
drag, startPoint x: 321, startPoint y: 219, endPoint x: 403, endPoint y: 225, distance: 82.4
click at [403, 225] on h5 "Reports Scenario Health Check Energy Audit Account Timeline User Audit Trail In…" at bounding box center [559, 236] width 646 height 46
copy span "[PERSON_NAME]"
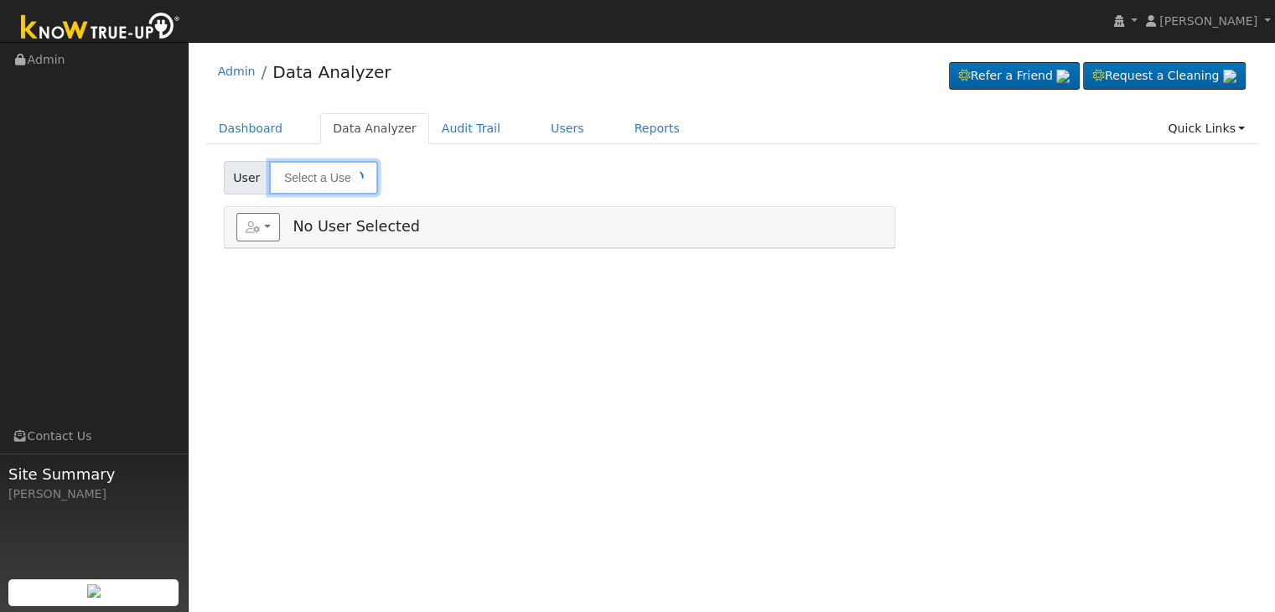
type input "[PERSON_NAME]"
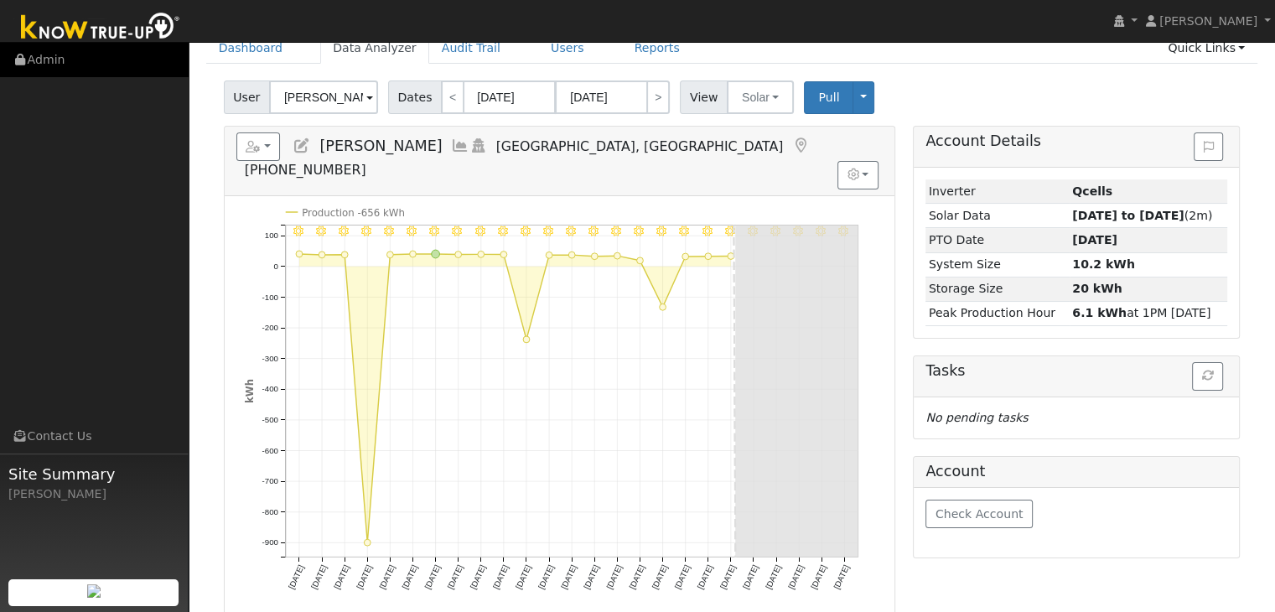
scroll to position [84, 0]
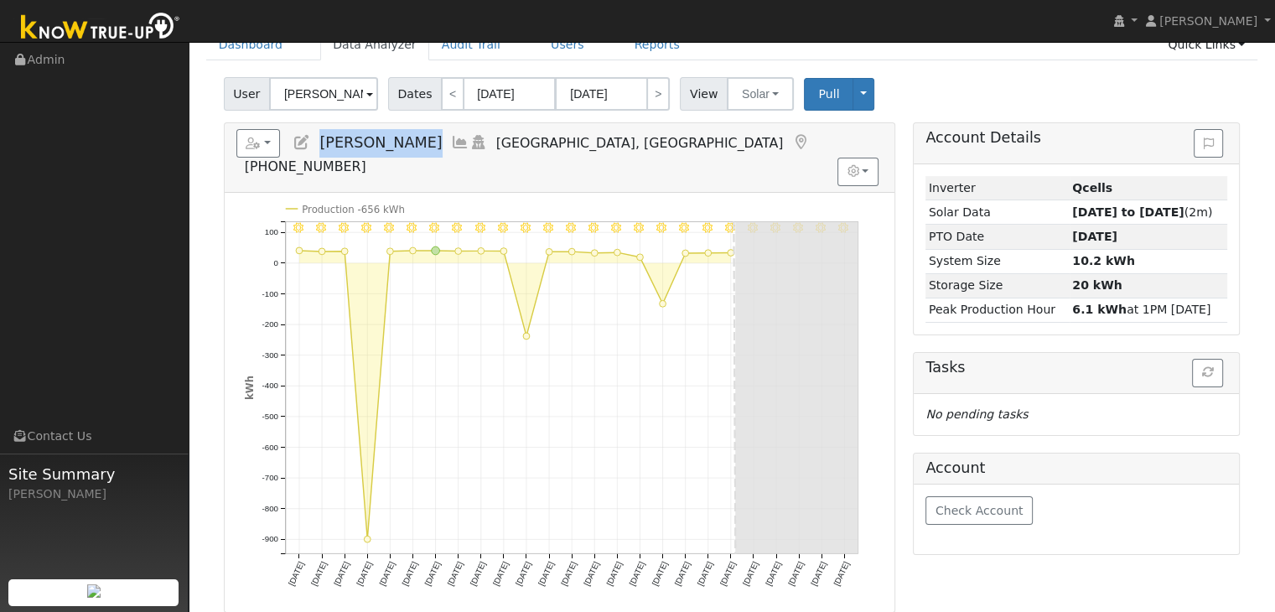
drag, startPoint x: 318, startPoint y: 139, endPoint x: 422, endPoint y: 144, distance: 104.1
click at [422, 144] on h5 "Reports Scenario Health Check Energy Audit Account Timeline User Audit Trail In…" at bounding box center [559, 152] width 646 height 46
copy span "[PERSON_NAME]"
click at [888, 387] on div "9/01 - Clear 8/31 - Clear 8/30 - Clear 8/29 - Clear 8/28 - Clear 8/27 - Clear 8…" at bounding box center [560, 402] width 670 height 419
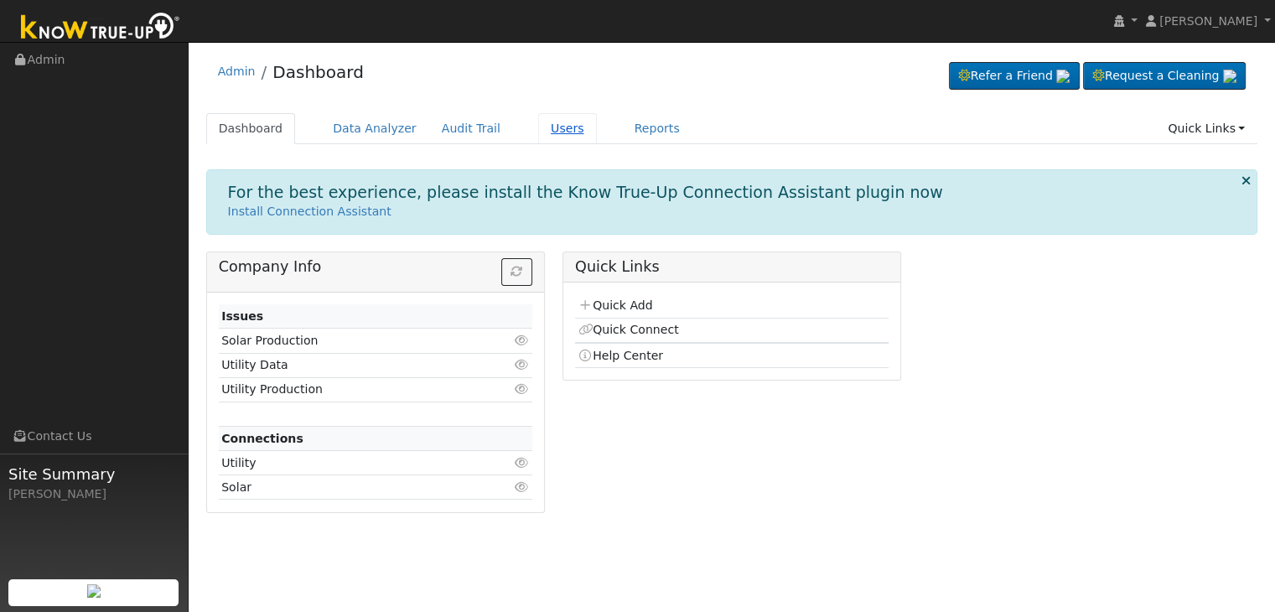
click at [538, 128] on link "Users" at bounding box center [567, 128] width 59 height 31
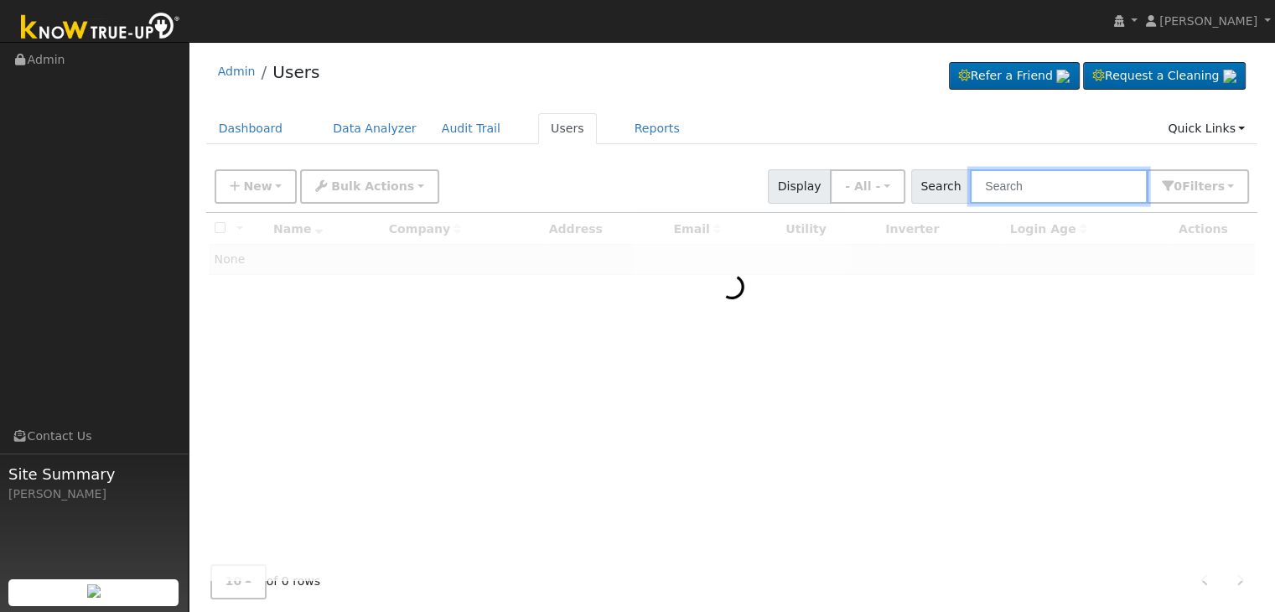
click at [1042, 183] on input "text" at bounding box center [1059, 186] width 178 height 34
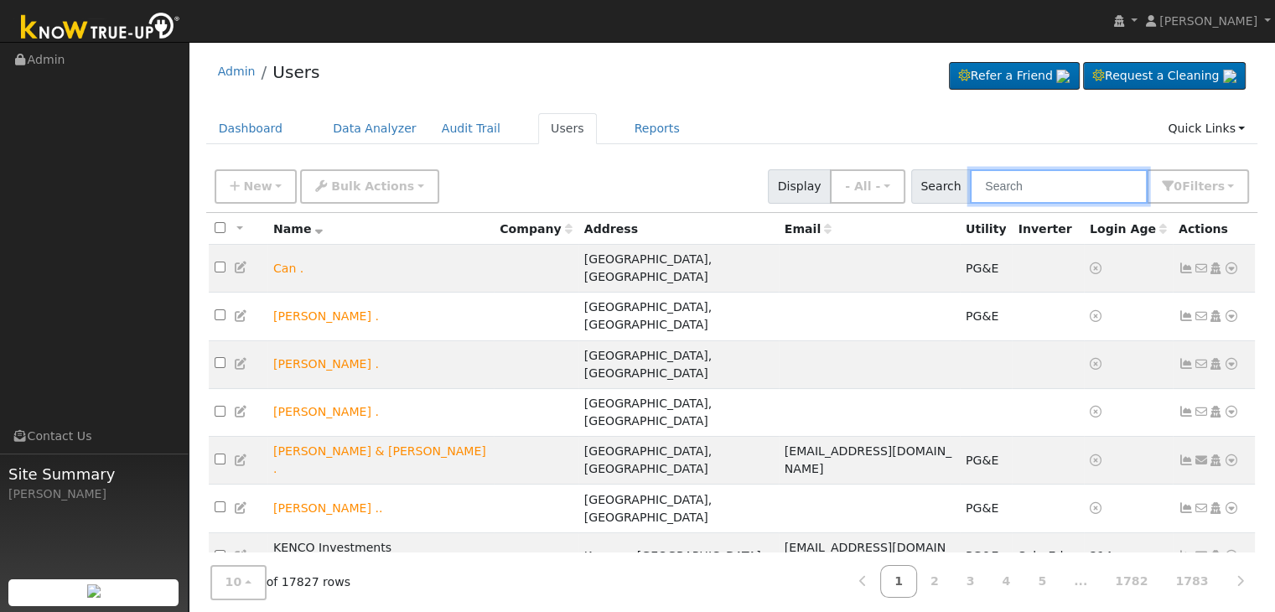
paste input "[PERSON_NAME]"
type input "[PERSON_NAME]"
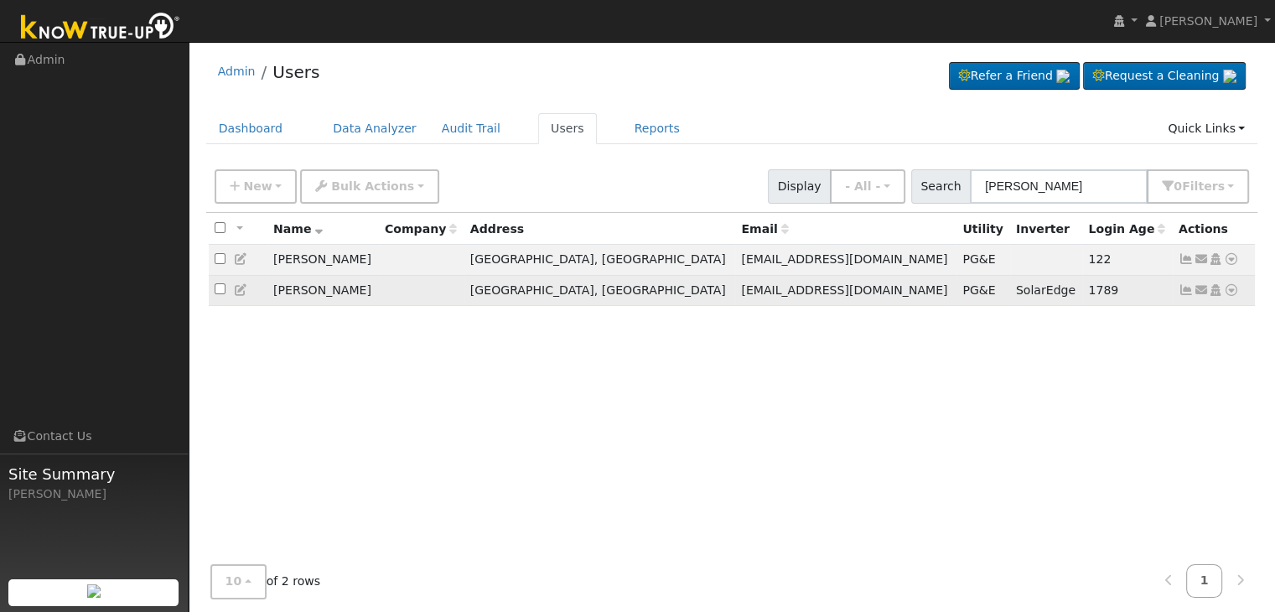
click at [1187, 293] on icon at bounding box center [1186, 290] width 15 height 12
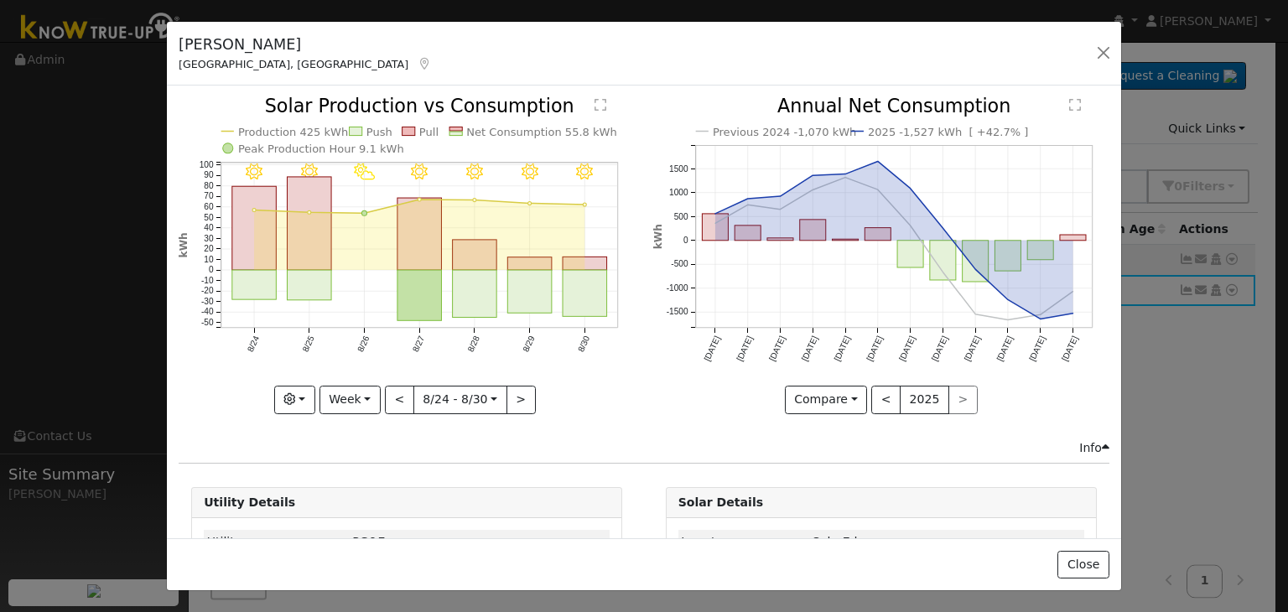
click at [1030, 51] on div "[PERSON_NAME] Fresno, [GEOGRAPHIC_DATA] - Default Ac... - Default Account - [ST…" at bounding box center [644, 54] width 954 height 65
click at [1100, 53] on button "button" at bounding box center [1103, 52] width 23 height 23
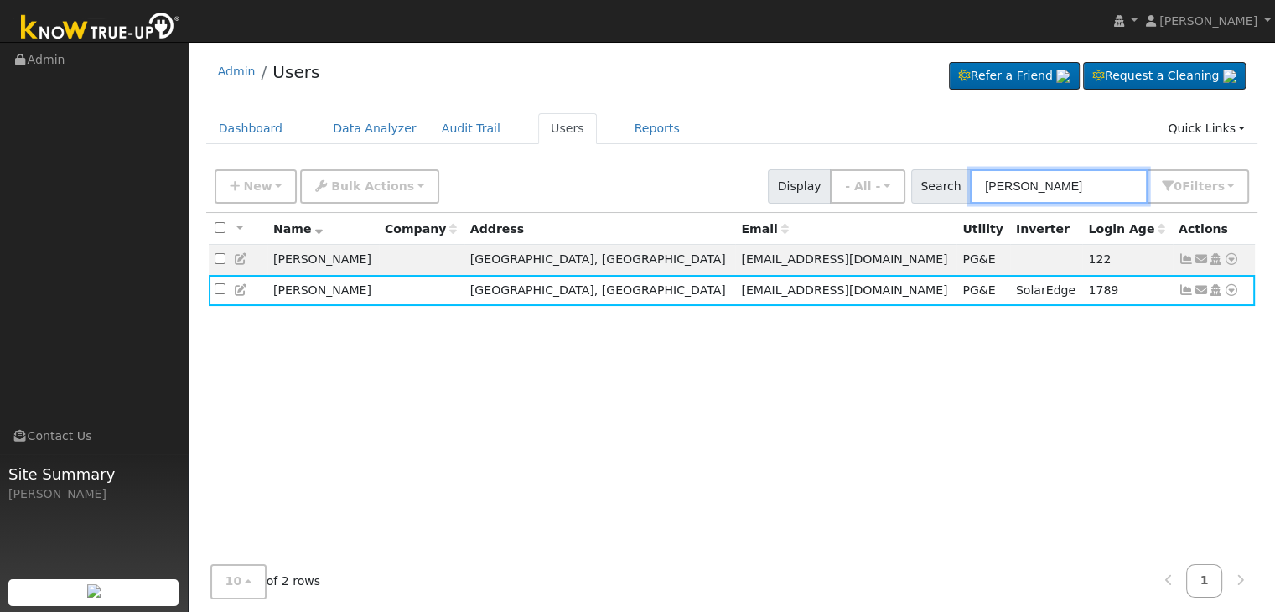
click at [1030, 189] on input "[PERSON_NAME]" at bounding box center [1059, 186] width 178 height 34
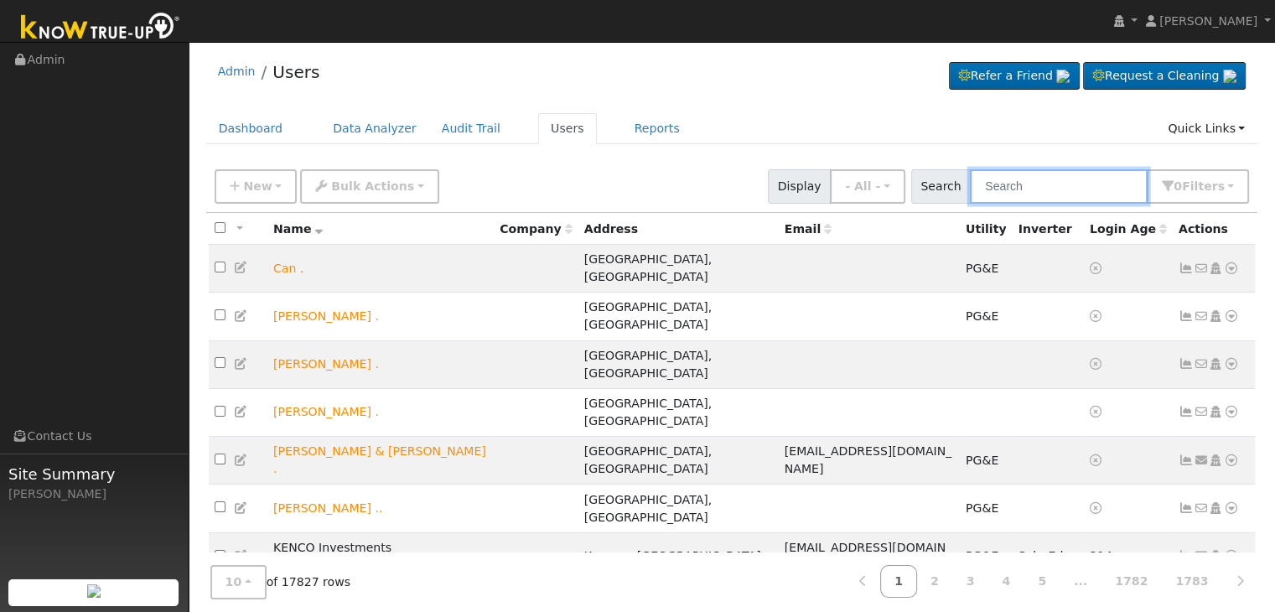
click at [1040, 189] on input "text" at bounding box center [1059, 186] width 178 height 34
paste input "[PERSON_NAME] and [PERSON_NAME]"
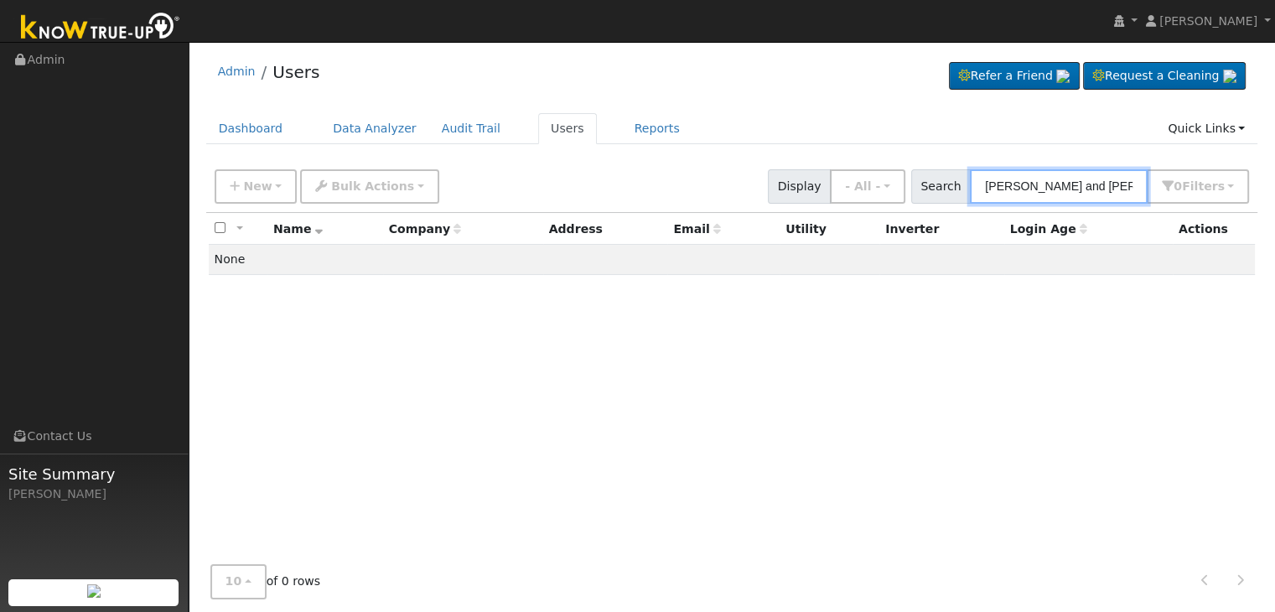
click at [1105, 184] on input "[PERSON_NAME] and [PERSON_NAME]" at bounding box center [1059, 186] width 178 height 34
type input "[PERSON_NAME]"
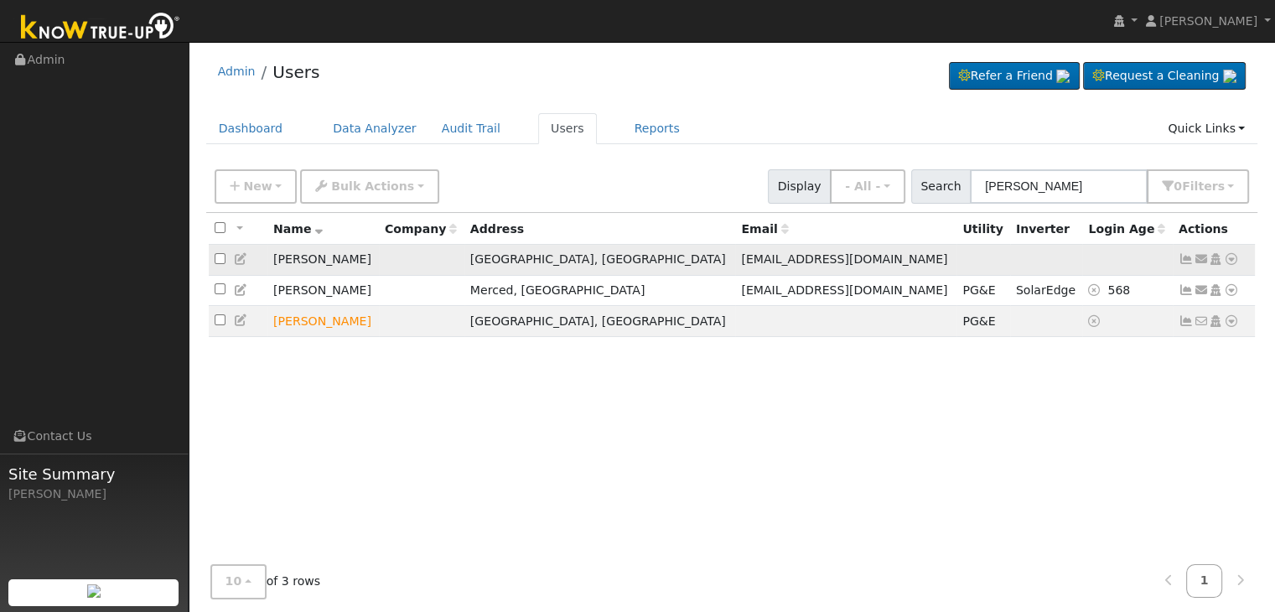
click at [1186, 257] on icon at bounding box center [1186, 259] width 15 height 12
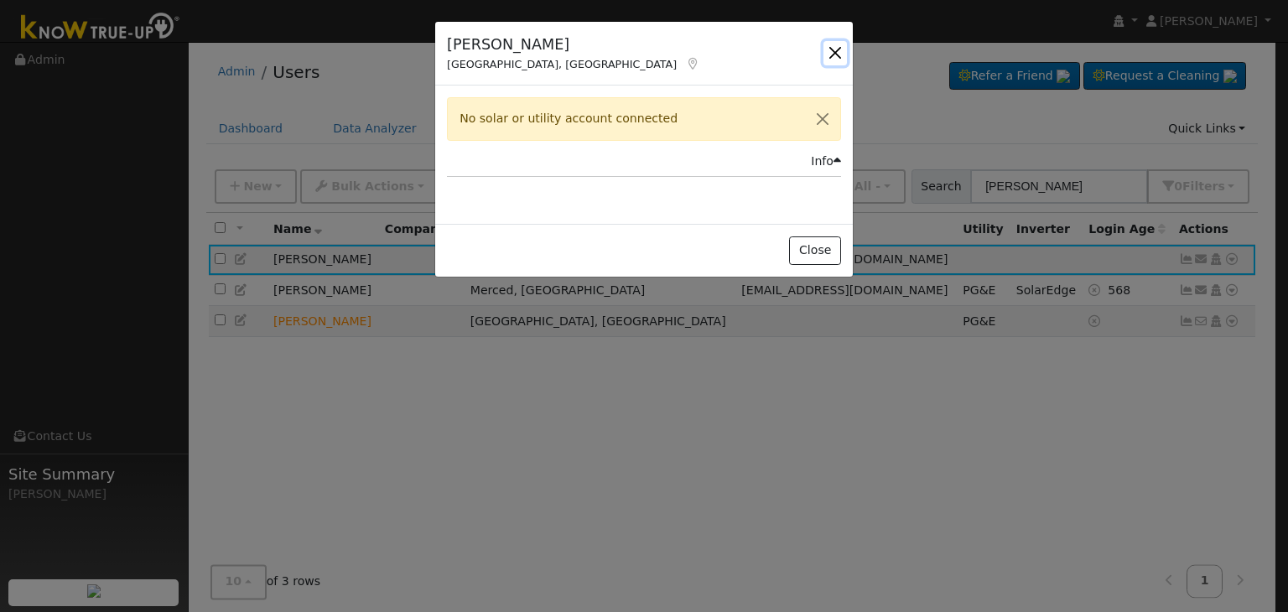
drag, startPoint x: 835, startPoint y: 48, endPoint x: 822, endPoint y: 44, distance: 14.1
click at [835, 48] on button "button" at bounding box center [834, 52] width 23 height 23
